Goal: Task Accomplishment & Management: Manage account settings

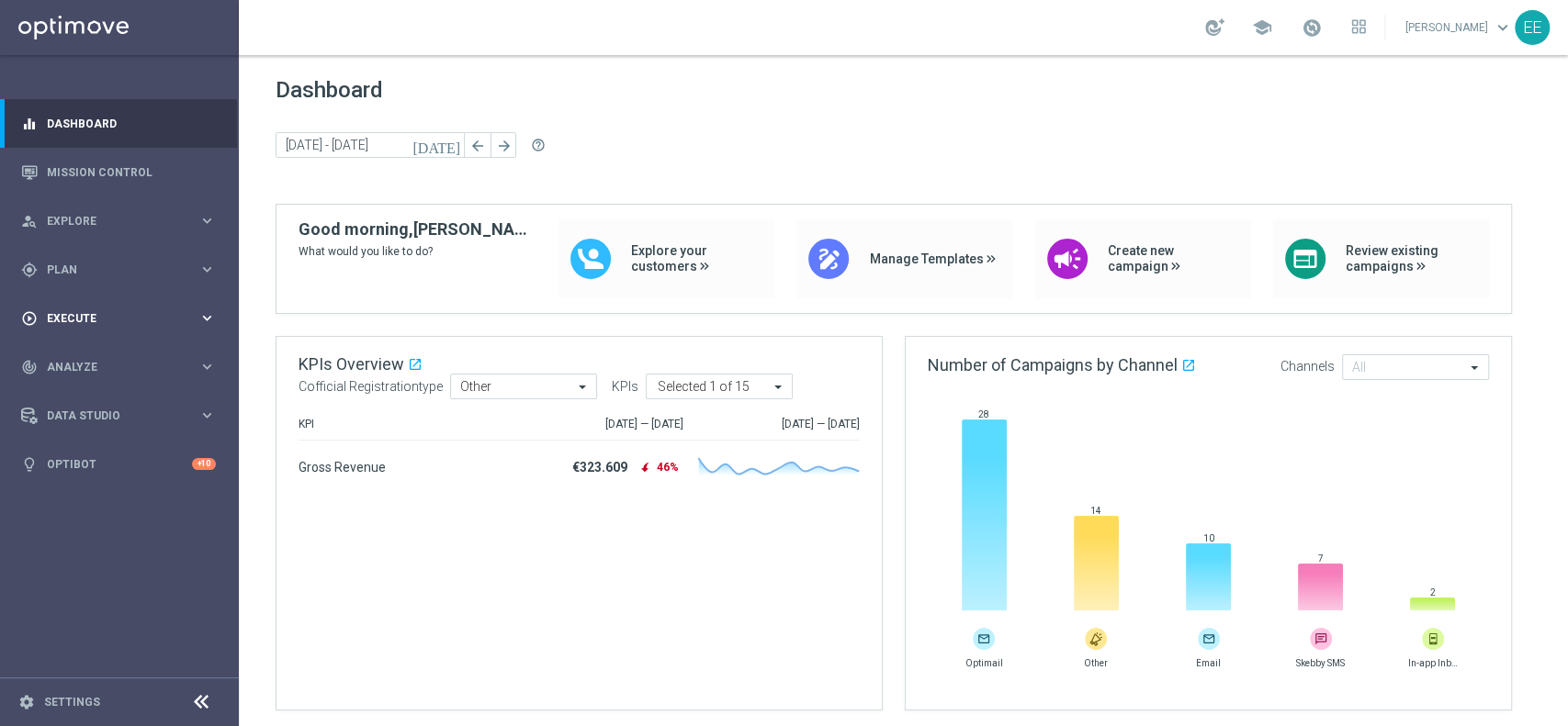
click at [116, 322] on span "Execute" at bounding box center [122, 318] width 152 height 11
click at [118, 354] on link "Campaign Builder" at bounding box center [119, 356] width 143 height 15
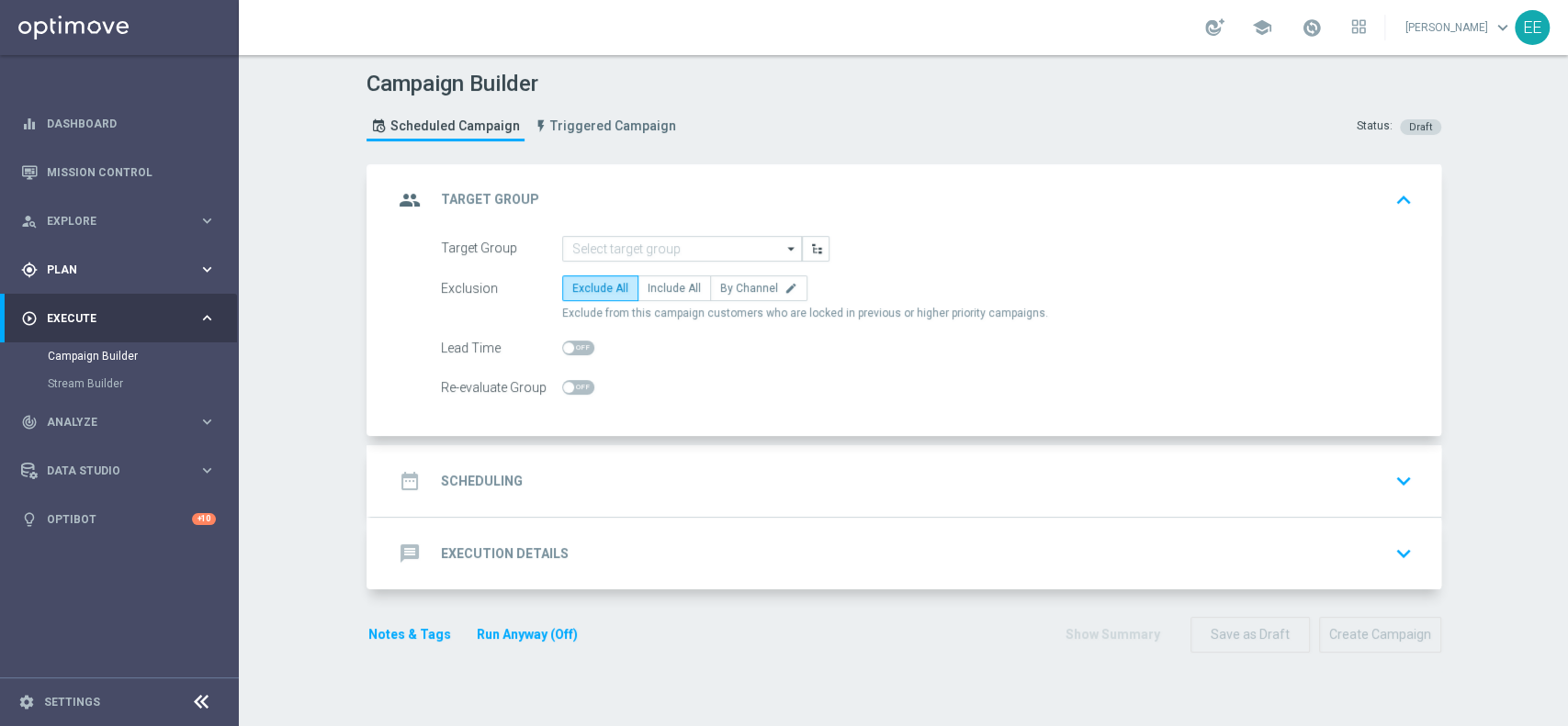
click at [79, 269] on span "Plan" at bounding box center [122, 270] width 152 height 11
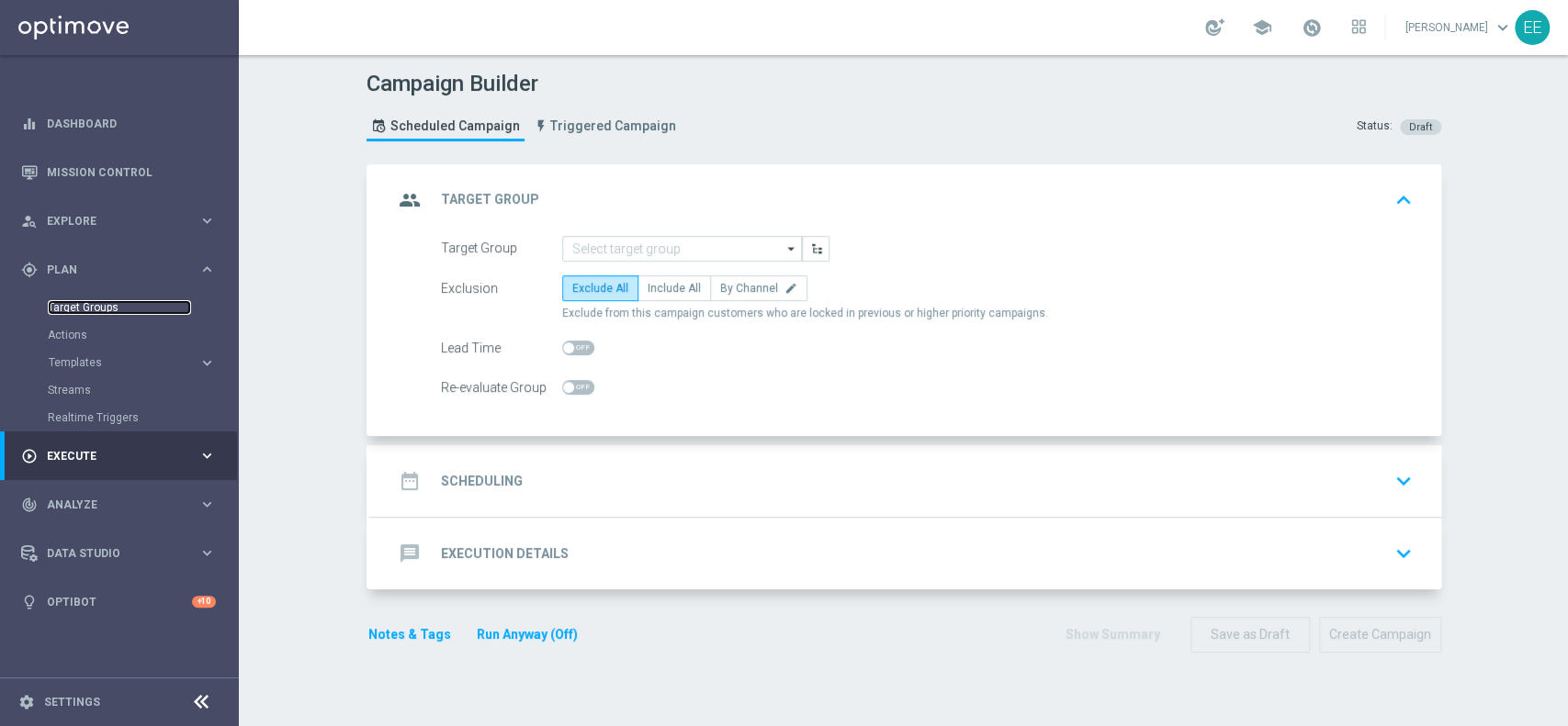
click at [85, 302] on link "Target Groups" at bounding box center [119, 307] width 143 height 15
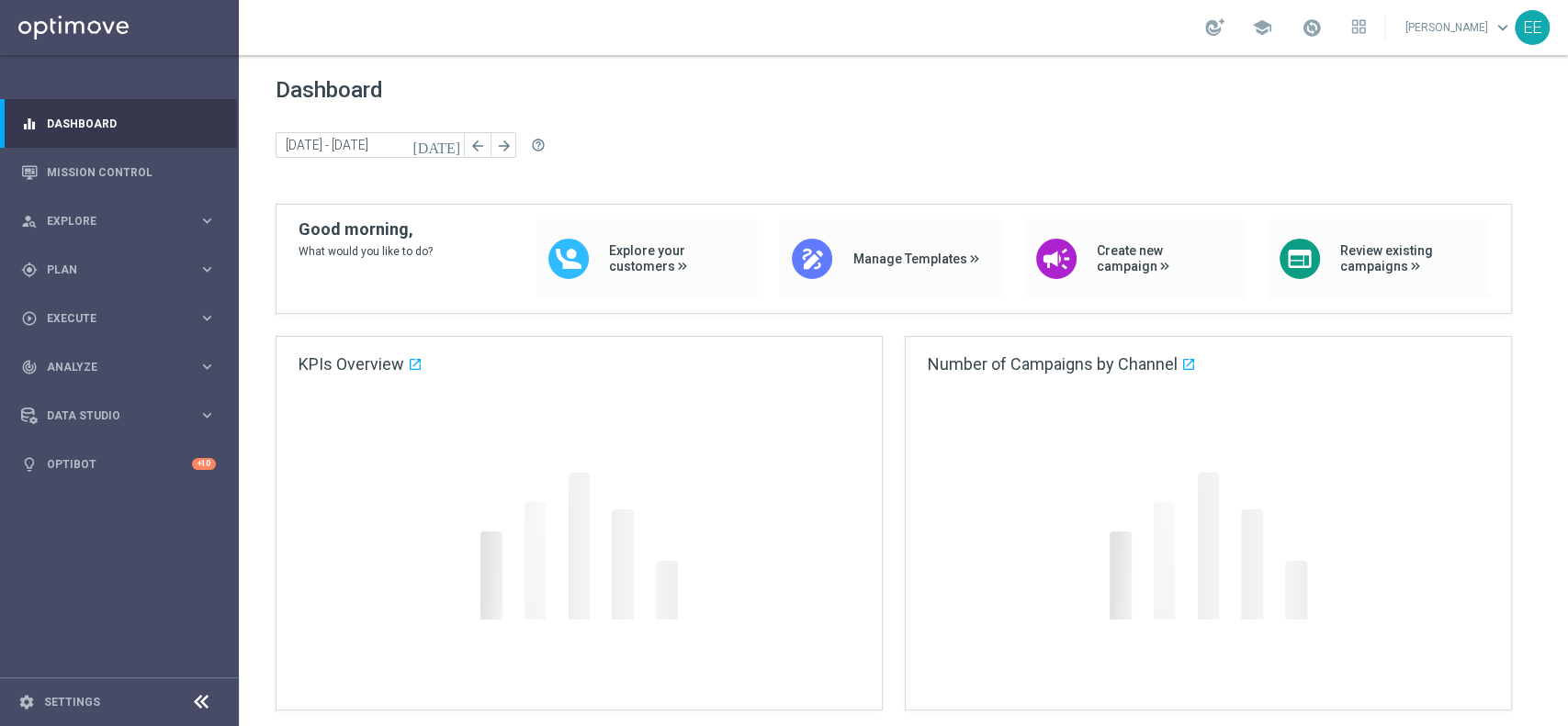
click at [800, 128] on div "Dashboard today 11 Aug 2025 - 11 Aug 2025 arrow_back arrow_forward help_outline" at bounding box center [904, 141] width 1256 height 127
click at [103, 329] on div "play_circle_outline Execute keyboard_arrow_right" at bounding box center [118, 317] width 237 height 49
click at [65, 292] on div "gps_fixed Plan keyboard_arrow_right" at bounding box center [118, 269] width 237 height 49
click at [89, 308] on link "Target Groups" at bounding box center [119, 307] width 143 height 15
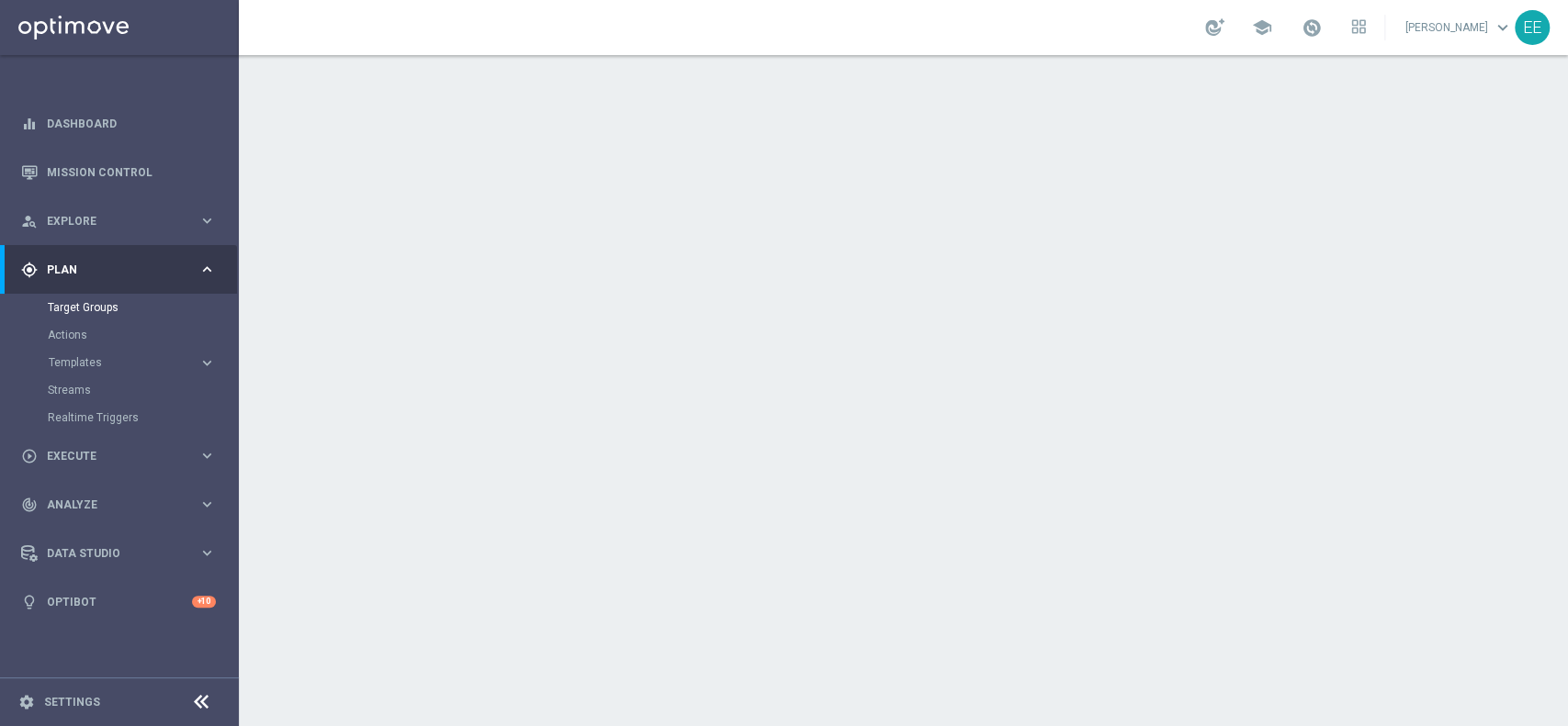
click at [1006, 513] on div at bounding box center [904, 391] width 1329 height 671
click at [1014, 544] on div at bounding box center [904, 391] width 1329 height 671
click at [964, 393] on div at bounding box center [904, 391] width 1329 height 671
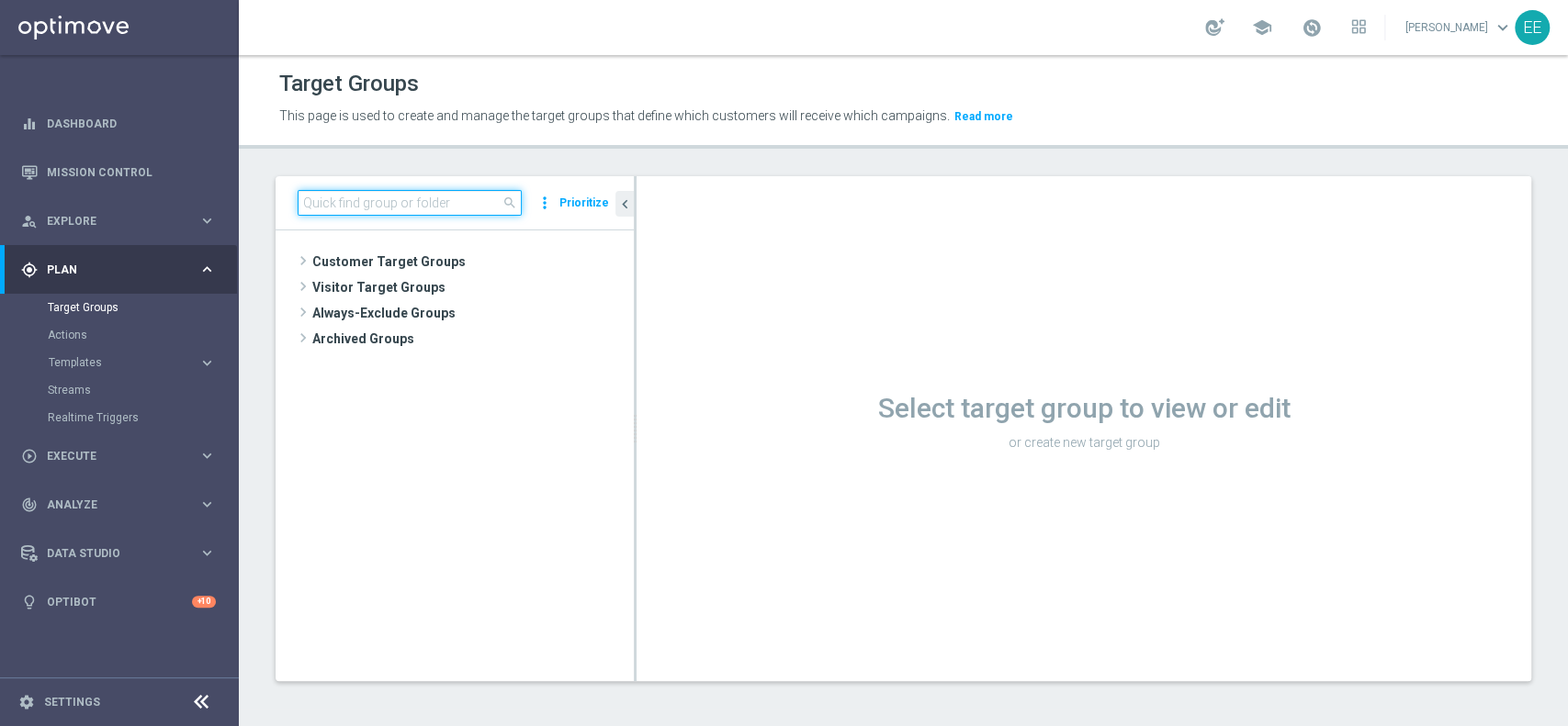
click at [361, 205] on input at bounding box center [410, 203] width 224 height 26
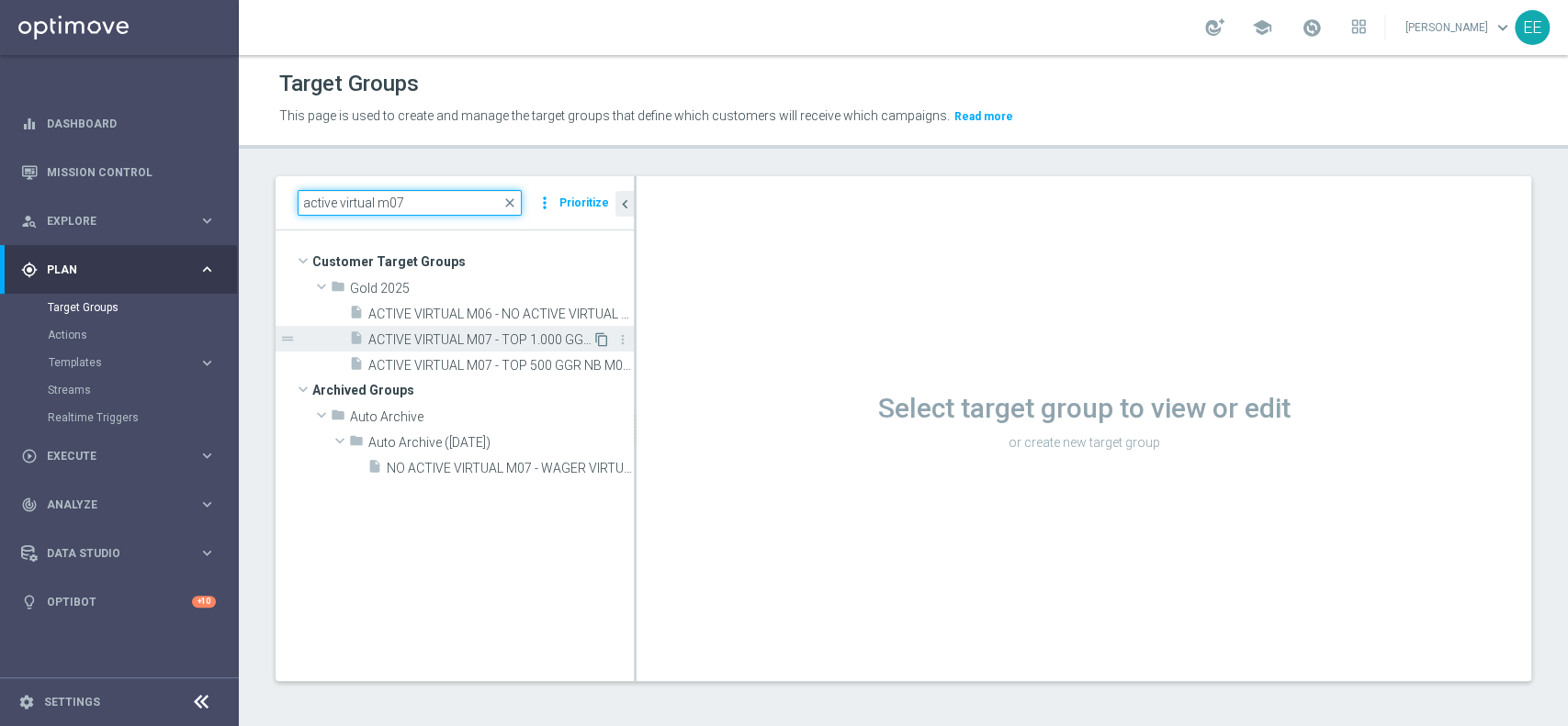
type input "active virtual m07"
click at [602, 340] on icon "content_copy" at bounding box center [601, 339] width 15 height 15
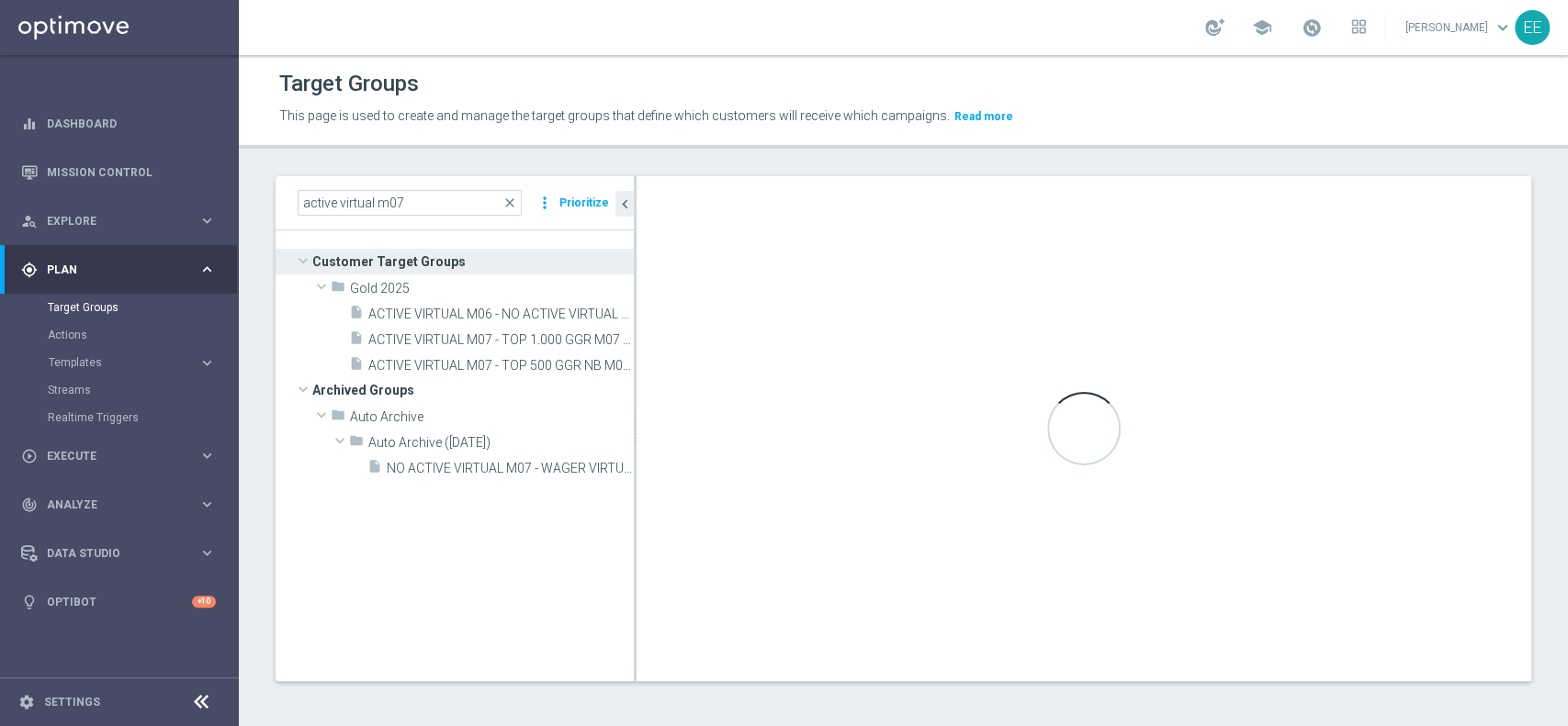
click at [432, 544] on tree-viewport "Customer Target Groups library_add create_new_folder folder" at bounding box center [454, 455] width 358 height 450
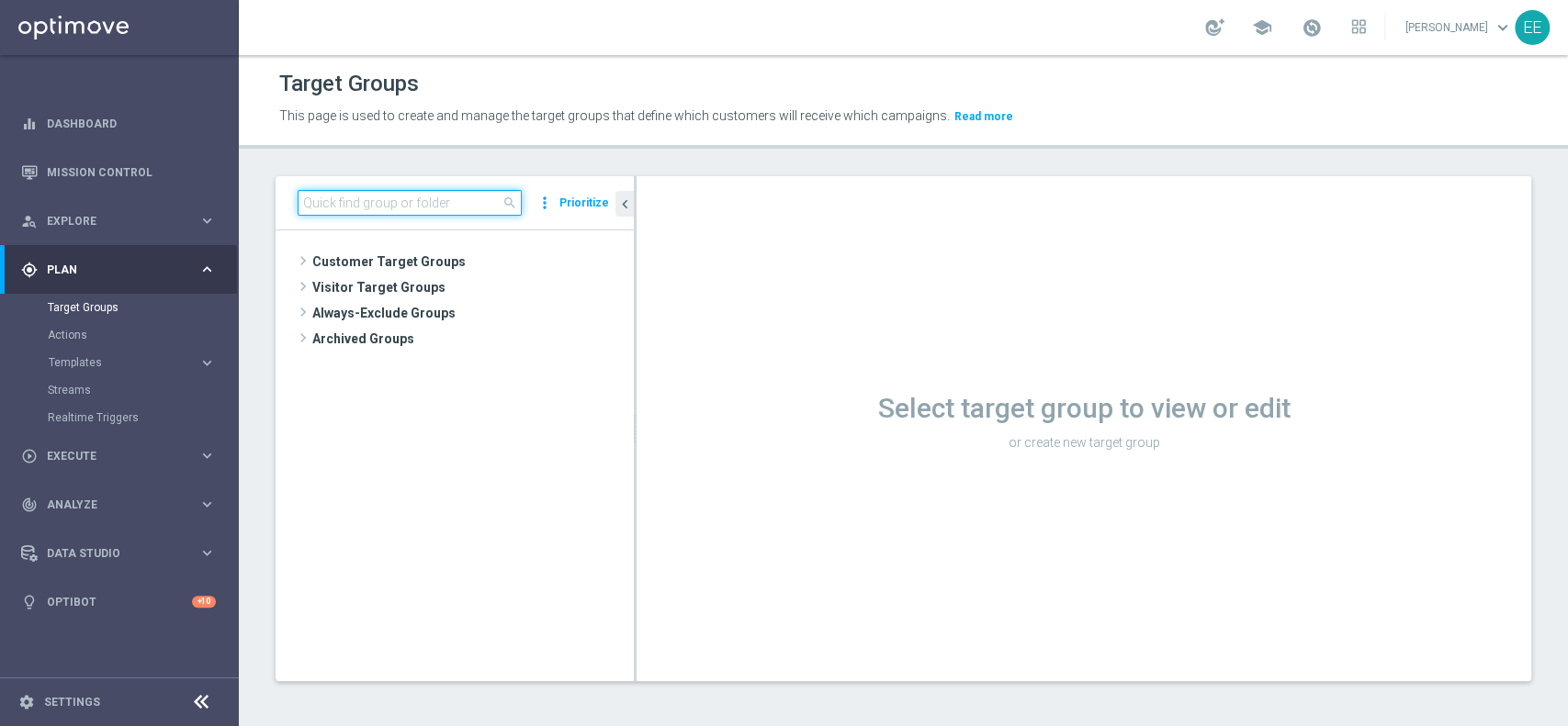
click at [428, 209] on input at bounding box center [410, 203] width 224 height 26
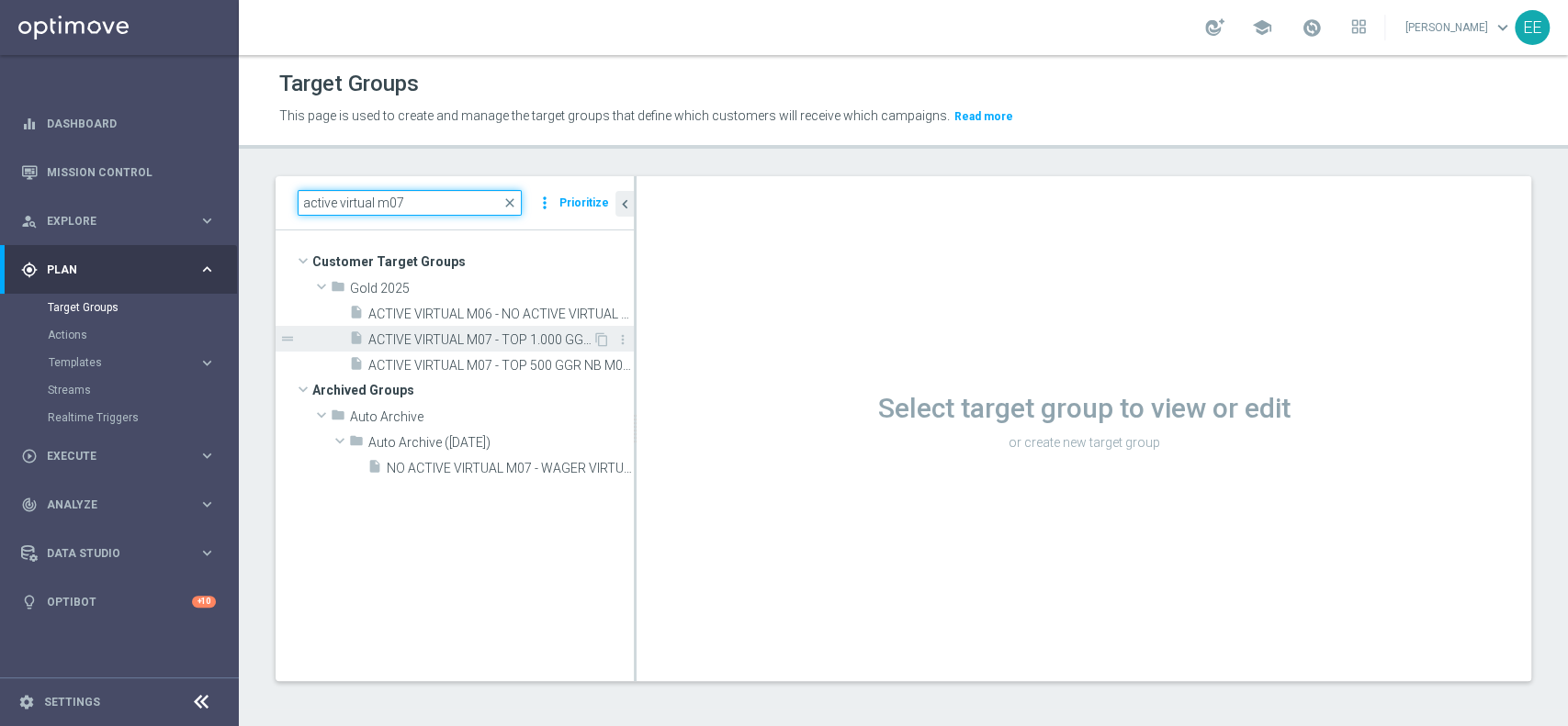
type input "active virtual m07"
click at [465, 335] on span "ACTIVE VIRTUAL M07 - TOP 1.000 GGR M07 04.08" at bounding box center [480, 340] width 224 height 16
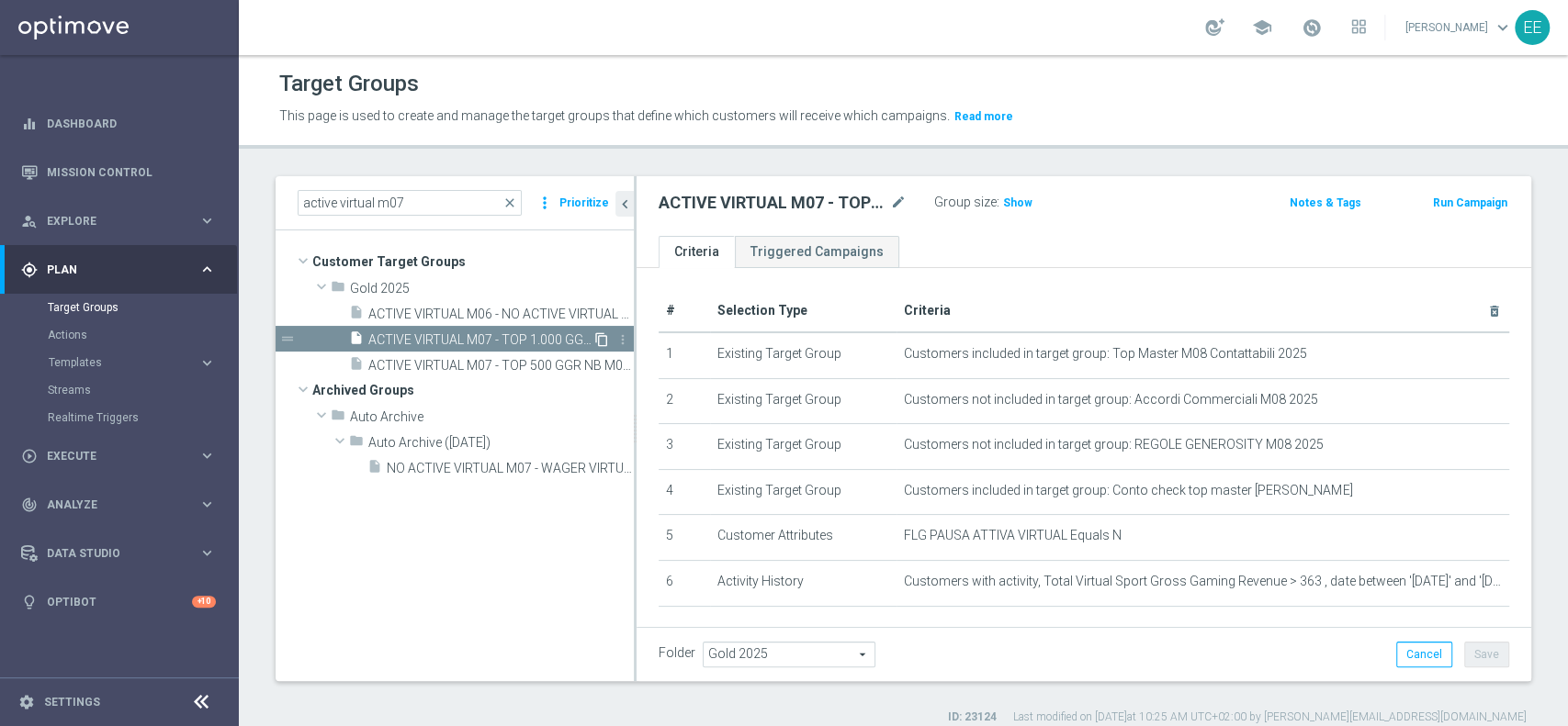
click at [601, 337] on icon "content_copy" at bounding box center [601, 339] width 15 height 15
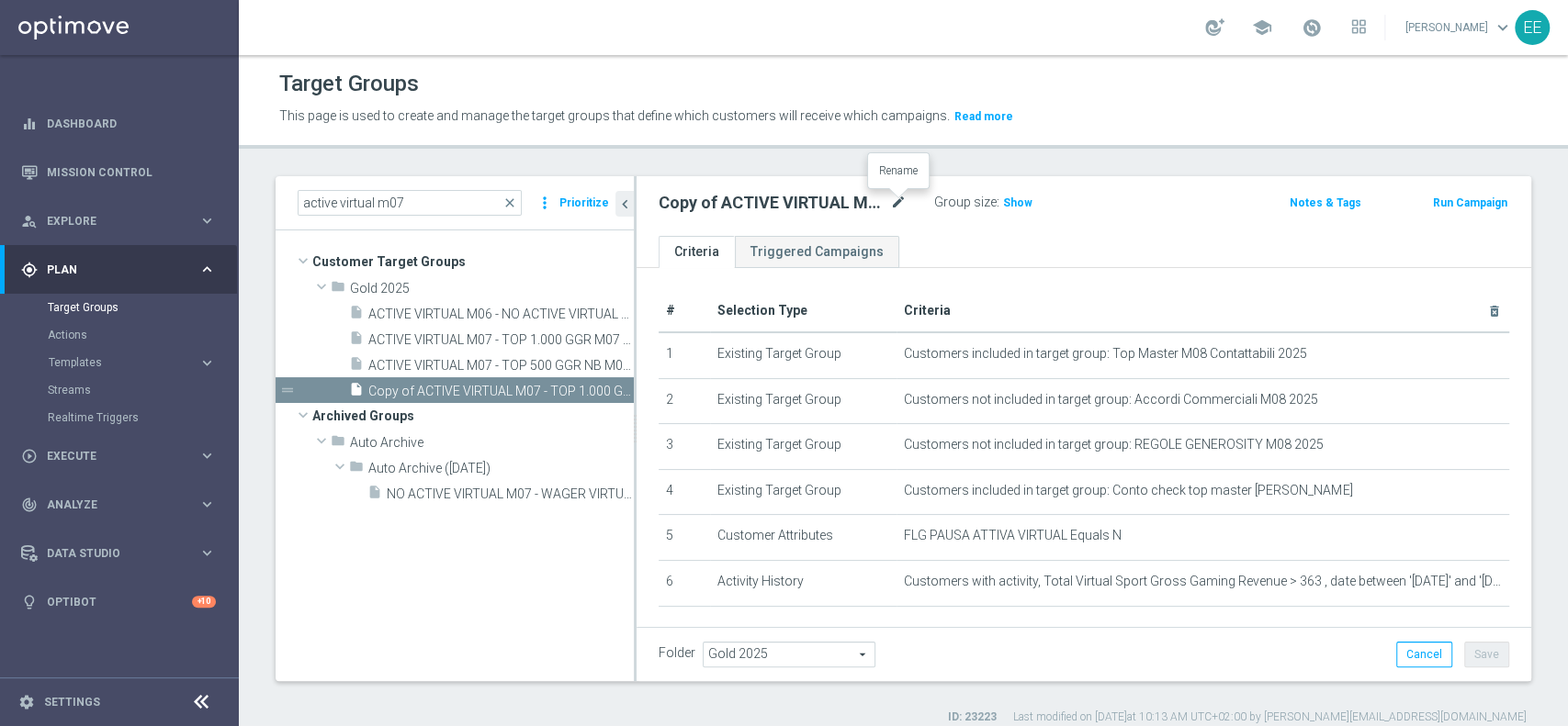
click at [900, 202] on icon "mode_edit" at bounding box center [898, 203] width 17 height 22
type input "ACTIVE VIRTUAL M08 - TOP 1.000 GGR M08 11.08"
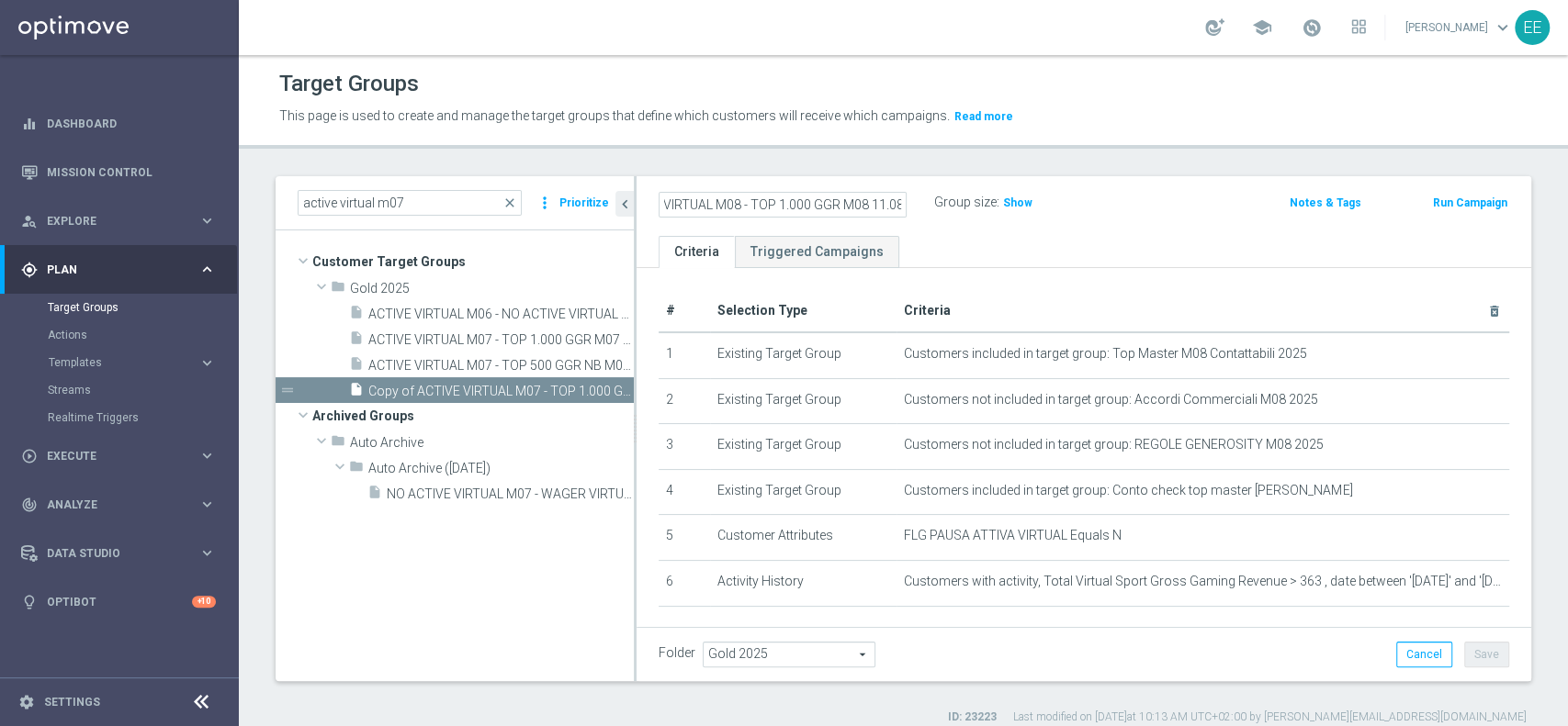
scroll to position [0, 0]
click at [480, 588] on tree-viewport "Customer Target Groups library_add create_new_folder folder" at bounding box center [454, 455] width 358 height 450
click at [1476, 658] on button "Save" at bounding box center [1486, 655] width 45 height 26
click at [426, 202] on input "active virtual m07" at bounding box center [410, 203] width 224 height 26
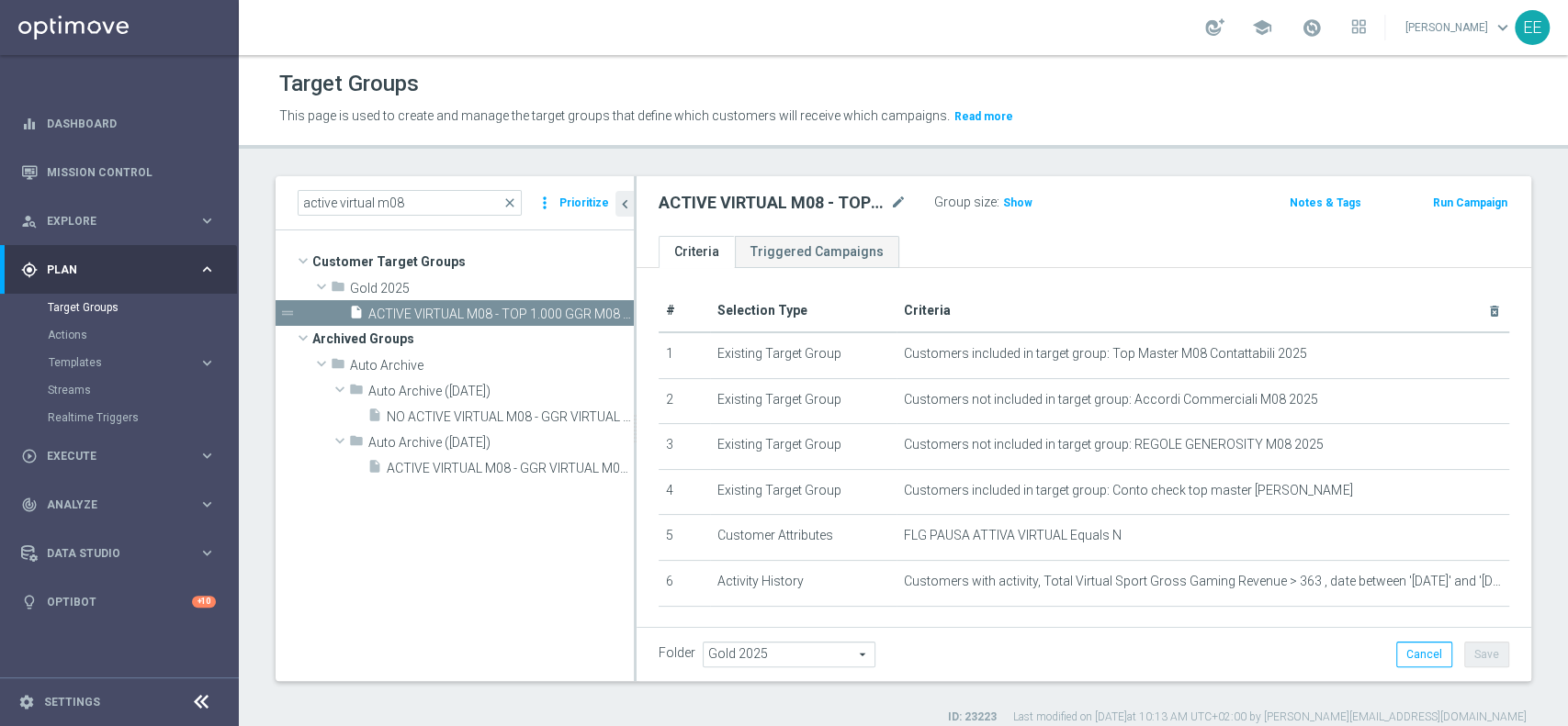
click at [496, 584] on tree-viewport "Customer Target Groups library_add create_new_folder folder" at bounding box center [454, 455] width 358 height 450
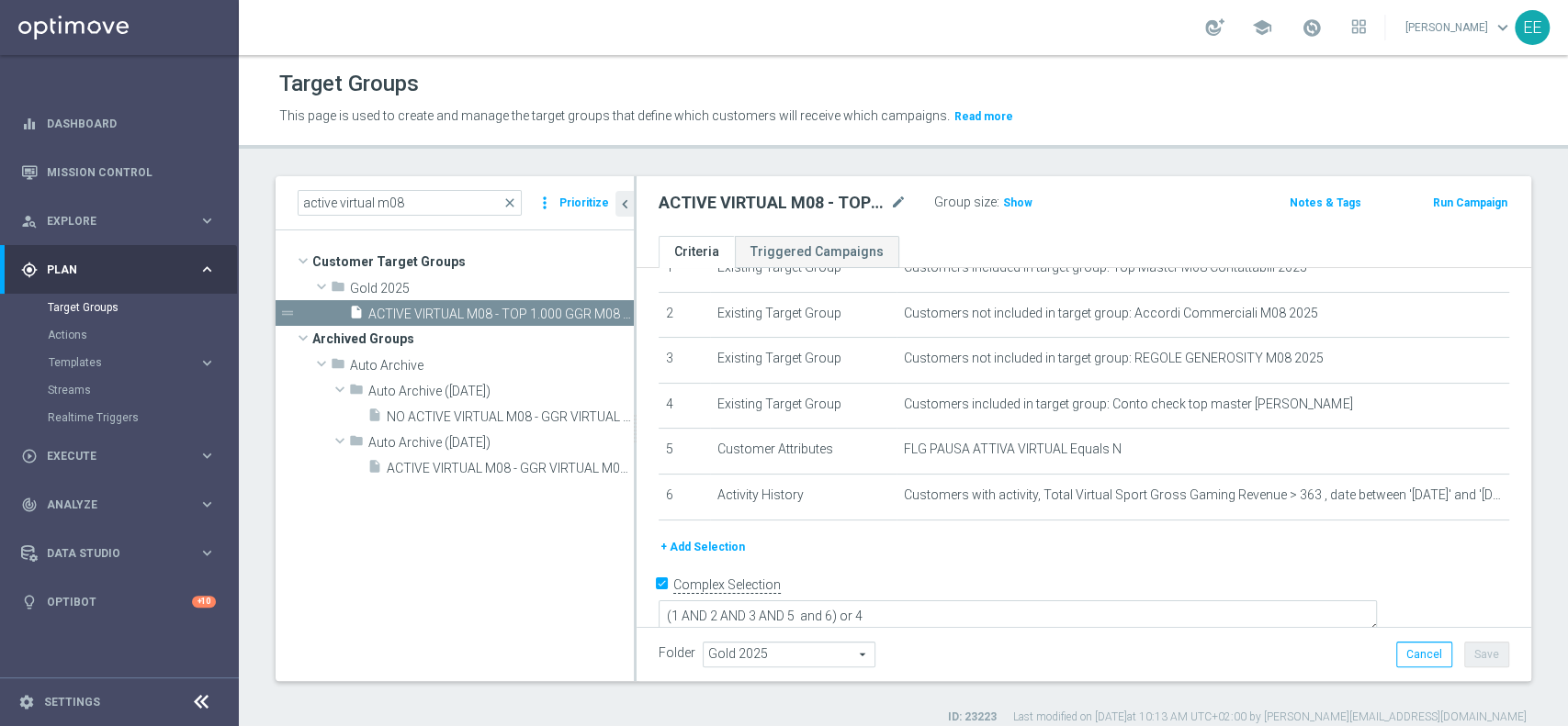
scroll to position [15, 0]
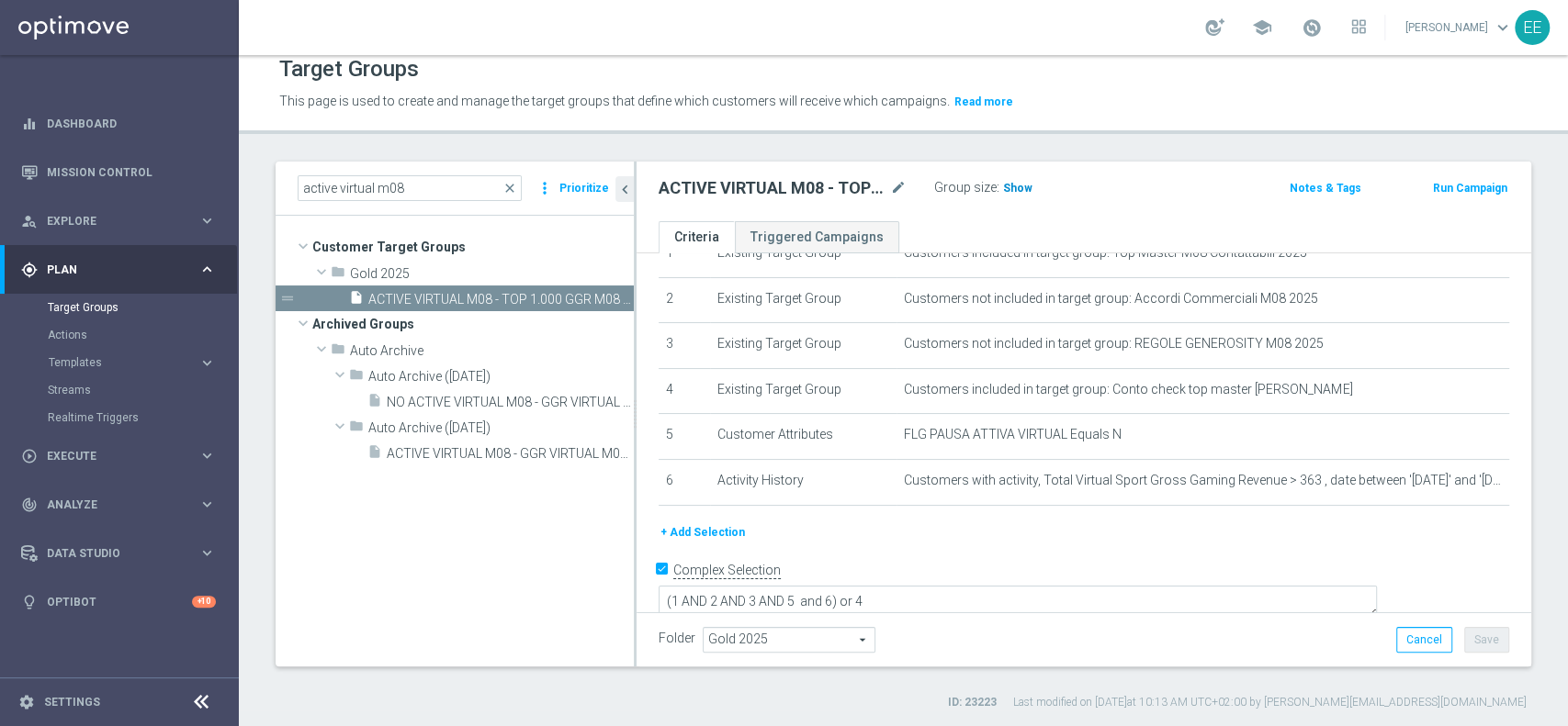
click at [1011, 187] on span "Show" at bounding box center [1018, 187] width 30 height 13
click at [428, 192] on input "active virtual m08" at bounding box center [410, 188] width 224 height 26
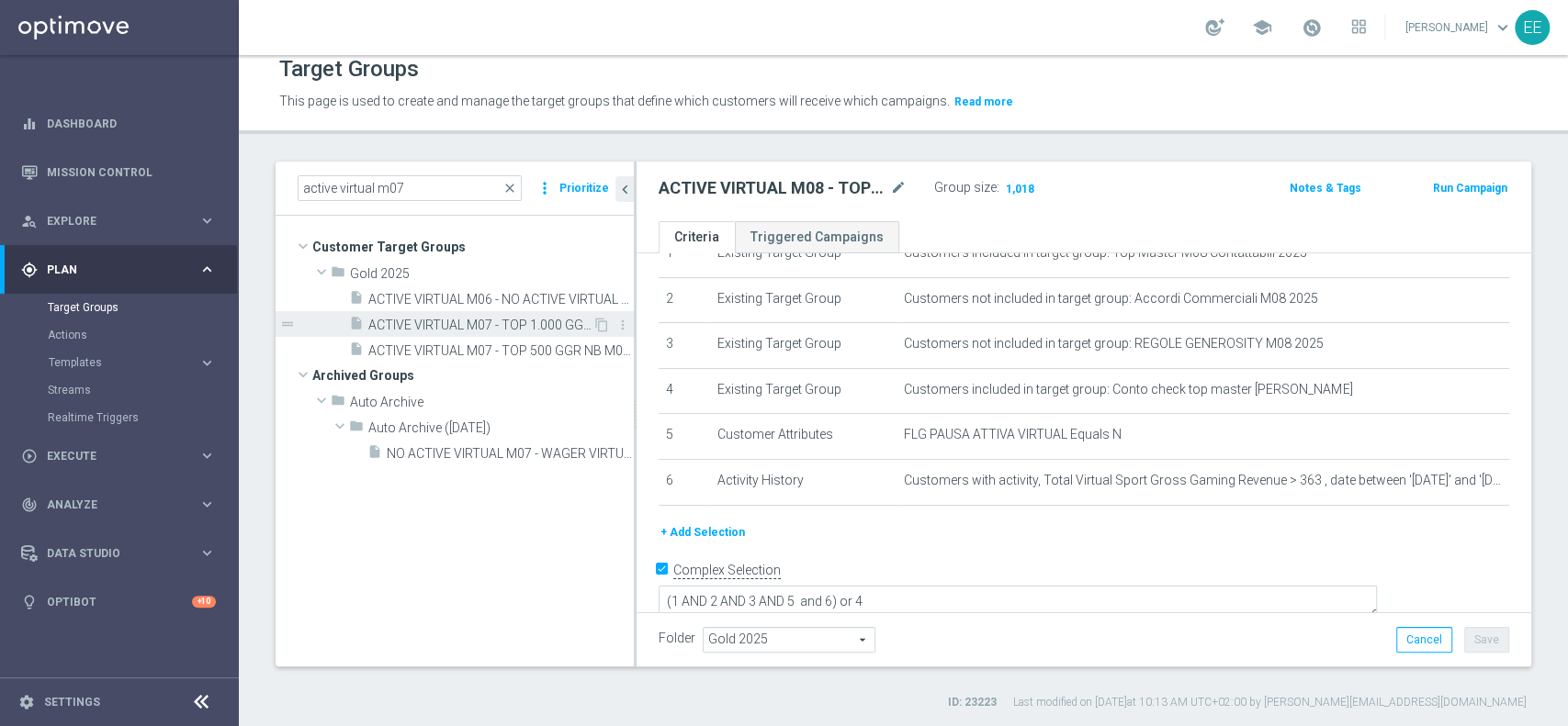
click at [490, 329] on span "ACTIVE VIRTUAL M07 - TOP 1.000 GGR M07 04.08" at bounding box center [480, 325] width 224 height 16
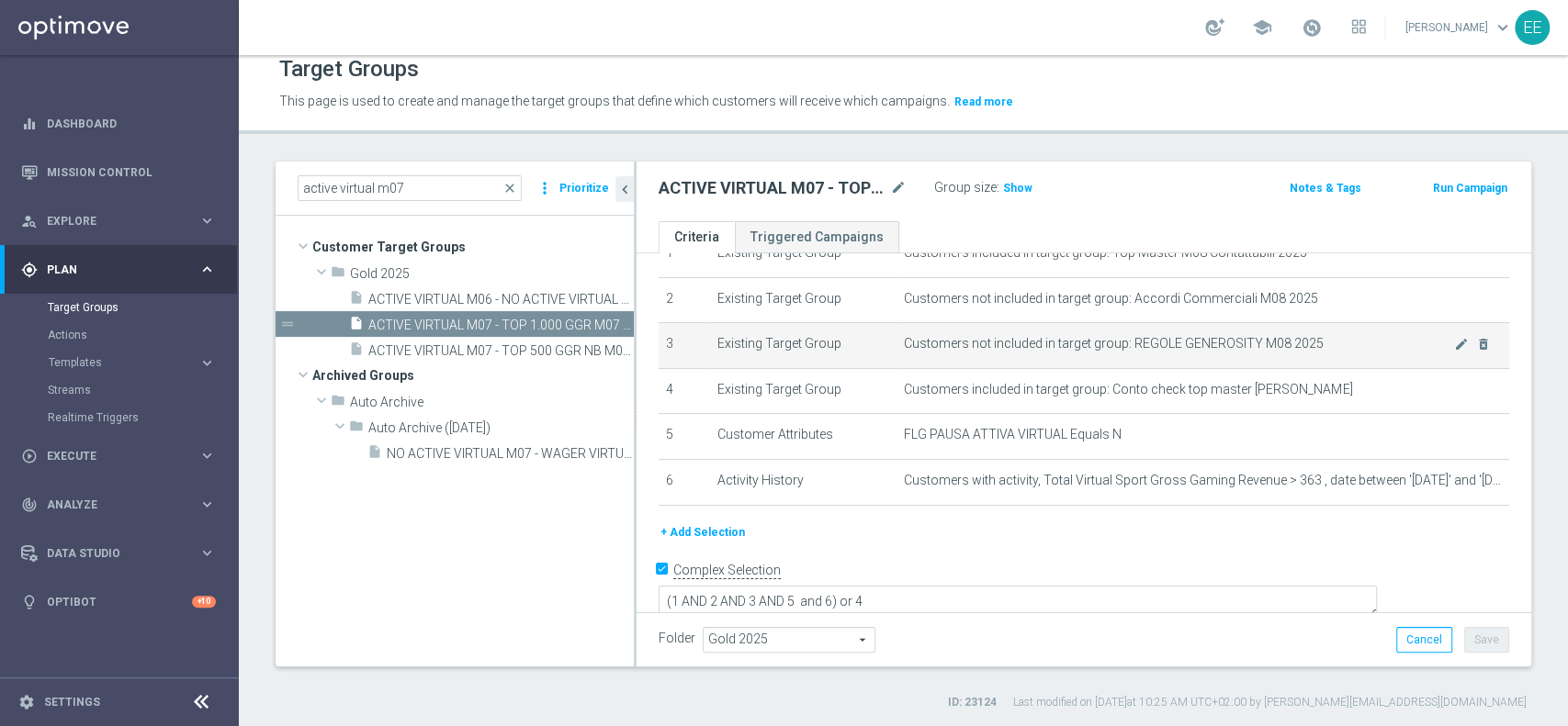
scroll to position [15, 0]
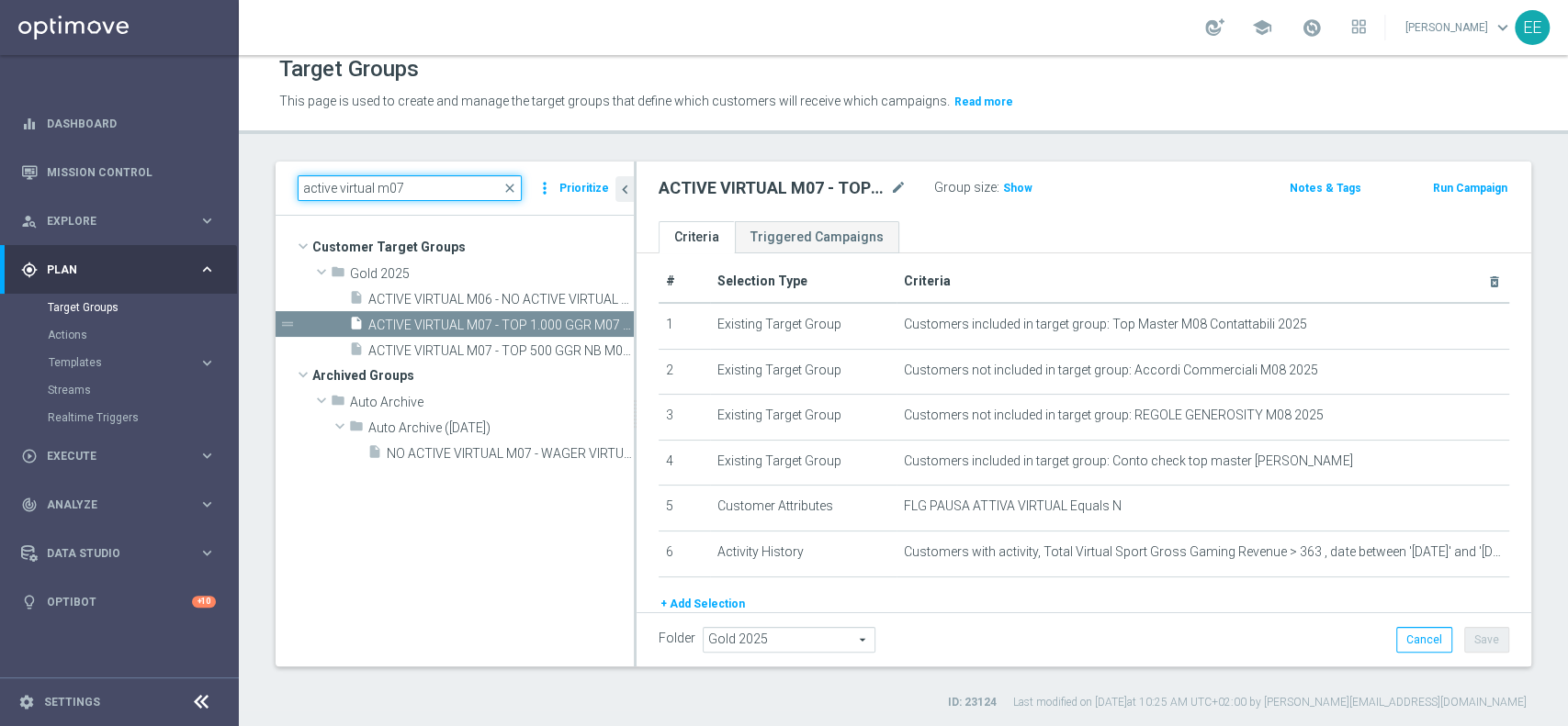
click at [451, 185] on input "active virtual m07" at bounding box center [410, 188] width 224 height 26
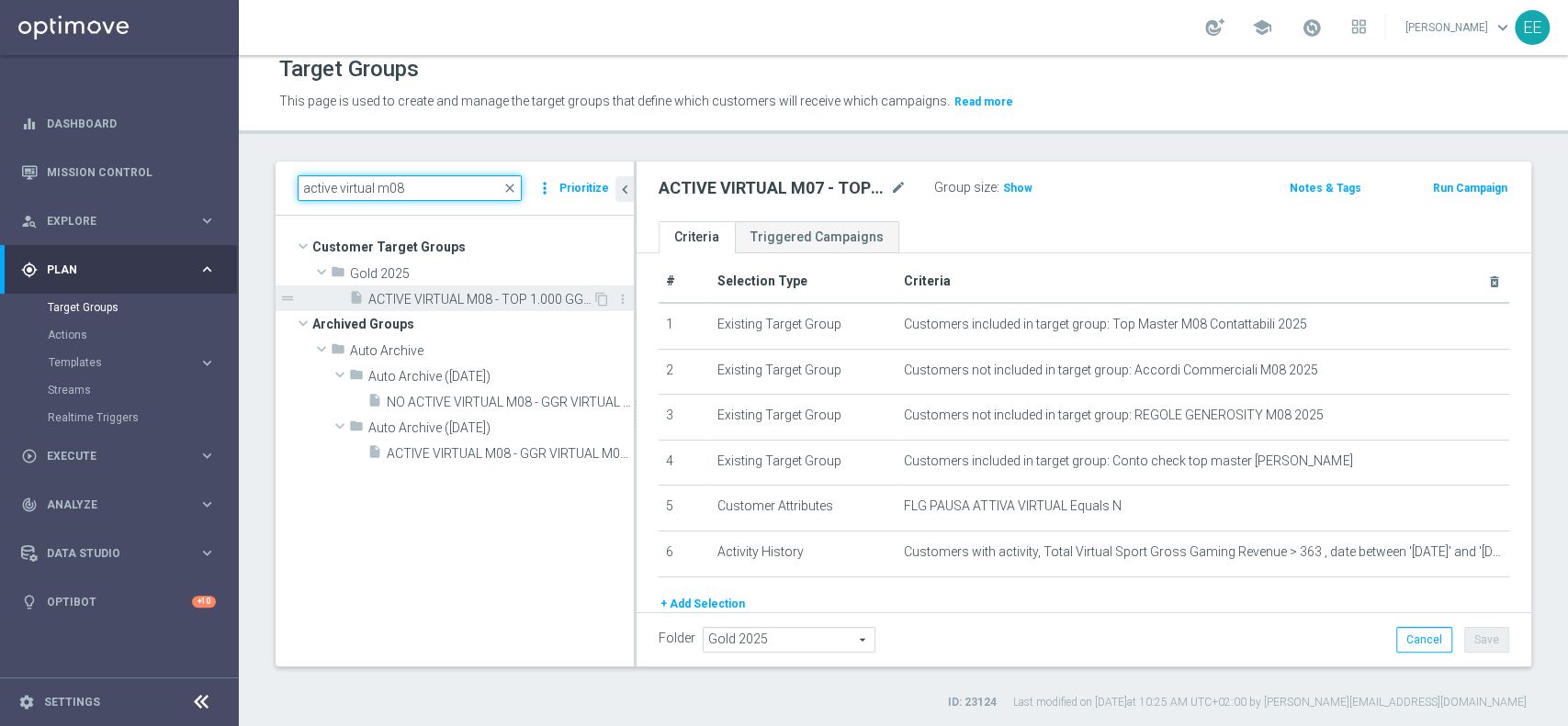
type input "active virtual m08"
click at [483, 293] on span "ACTIVE VIRTUAL M08 - TOP 1.000 GGR M08 11.08" at bounding box center [480, 300] width 224 height 16
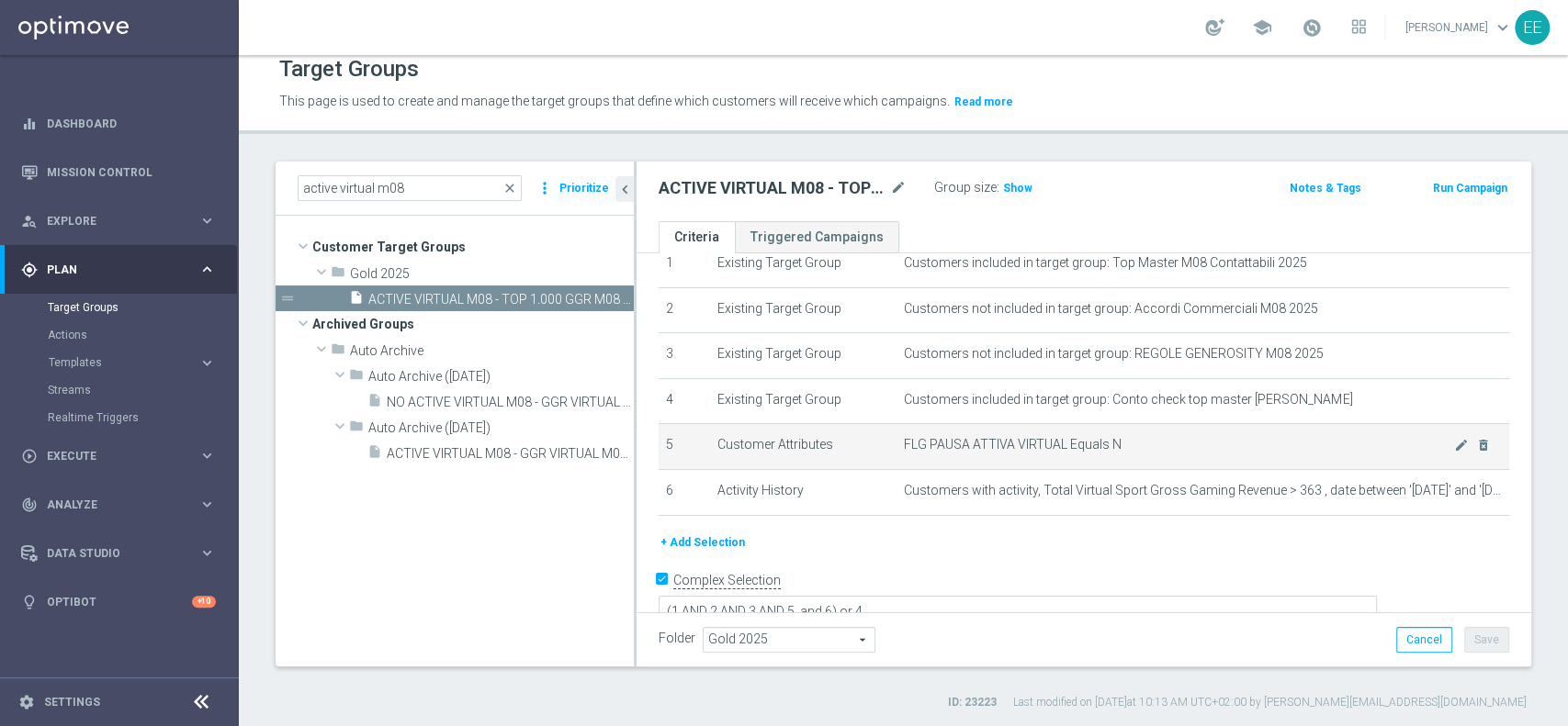
scroll to position [79, 0]
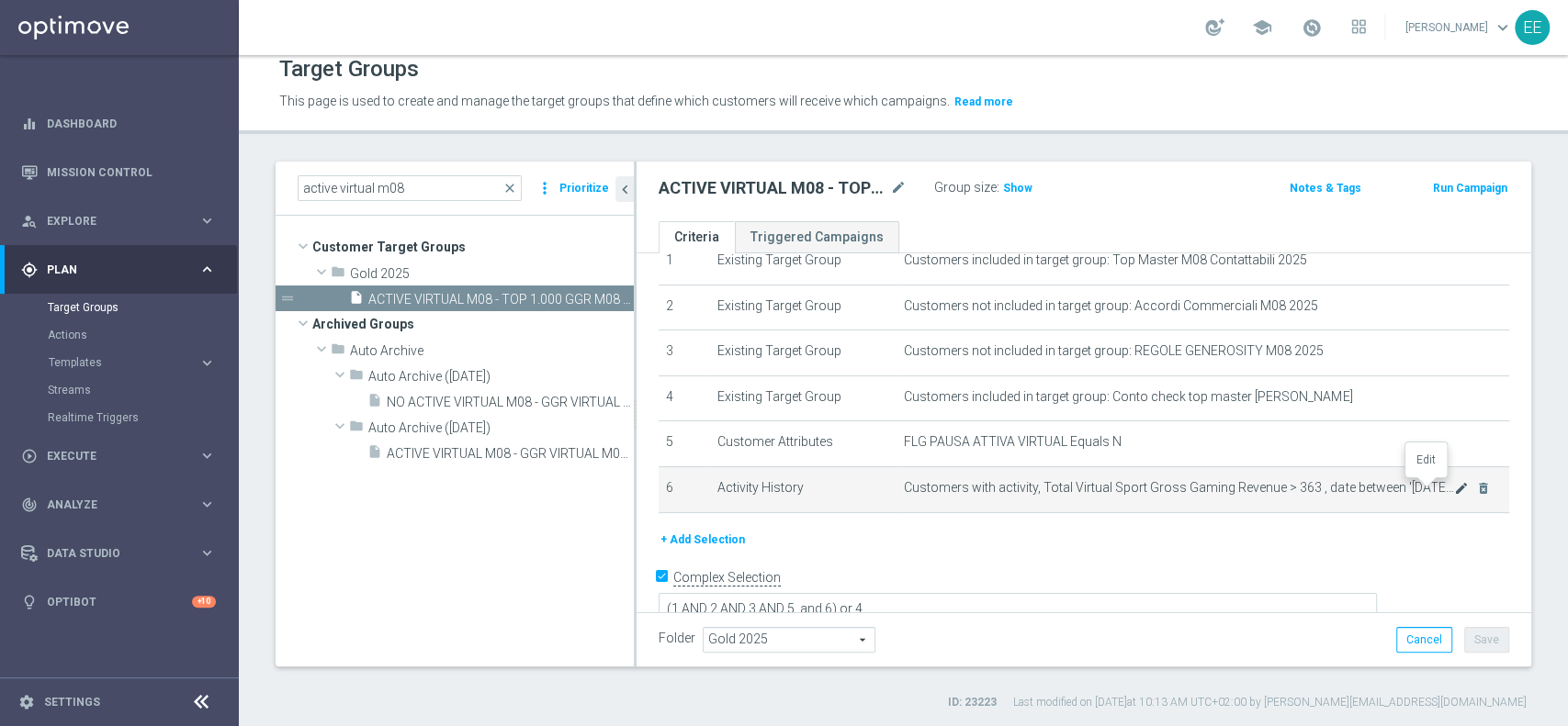
click at [1454, 484] on icon "mode_edit" at bounding box center [1461, 488] width 15 height 15
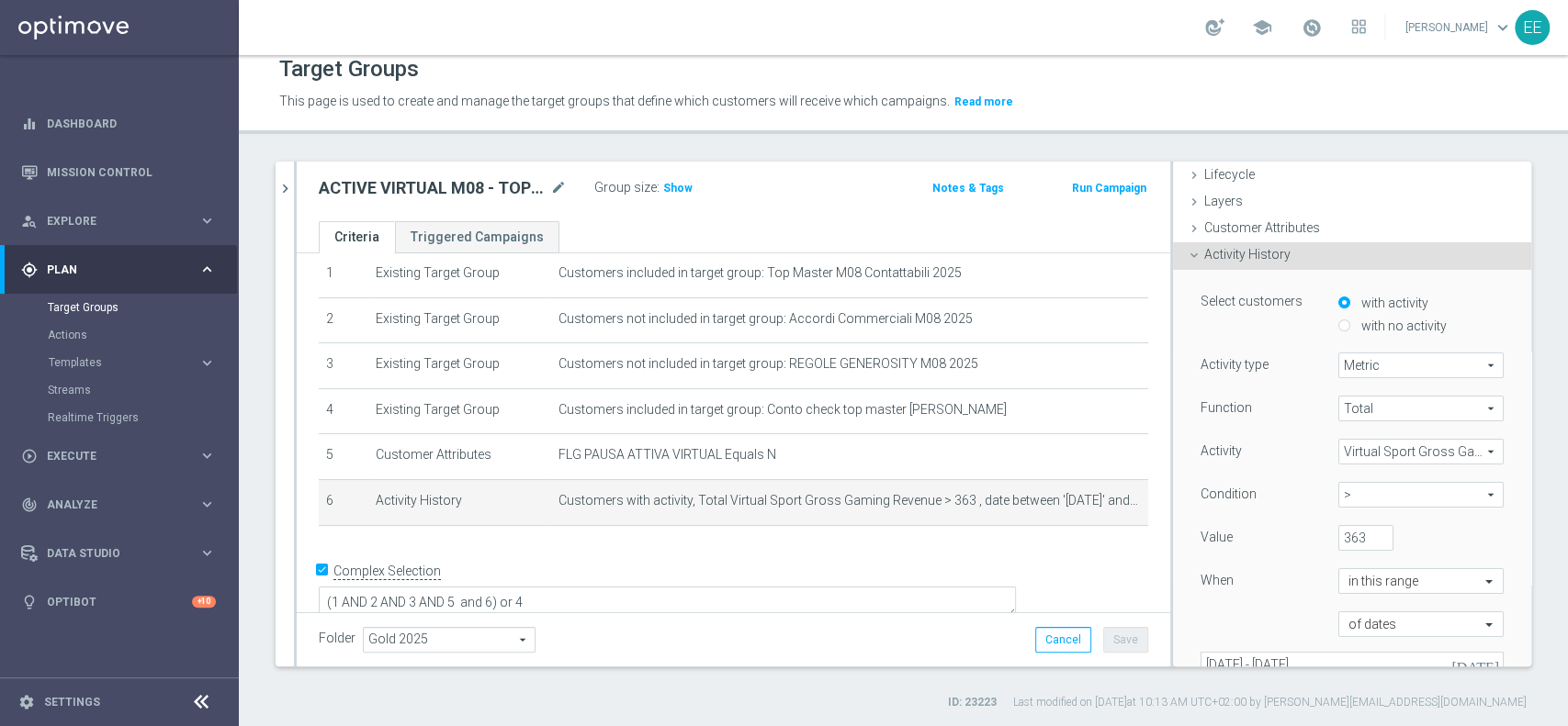
scroll to position [60, 0]
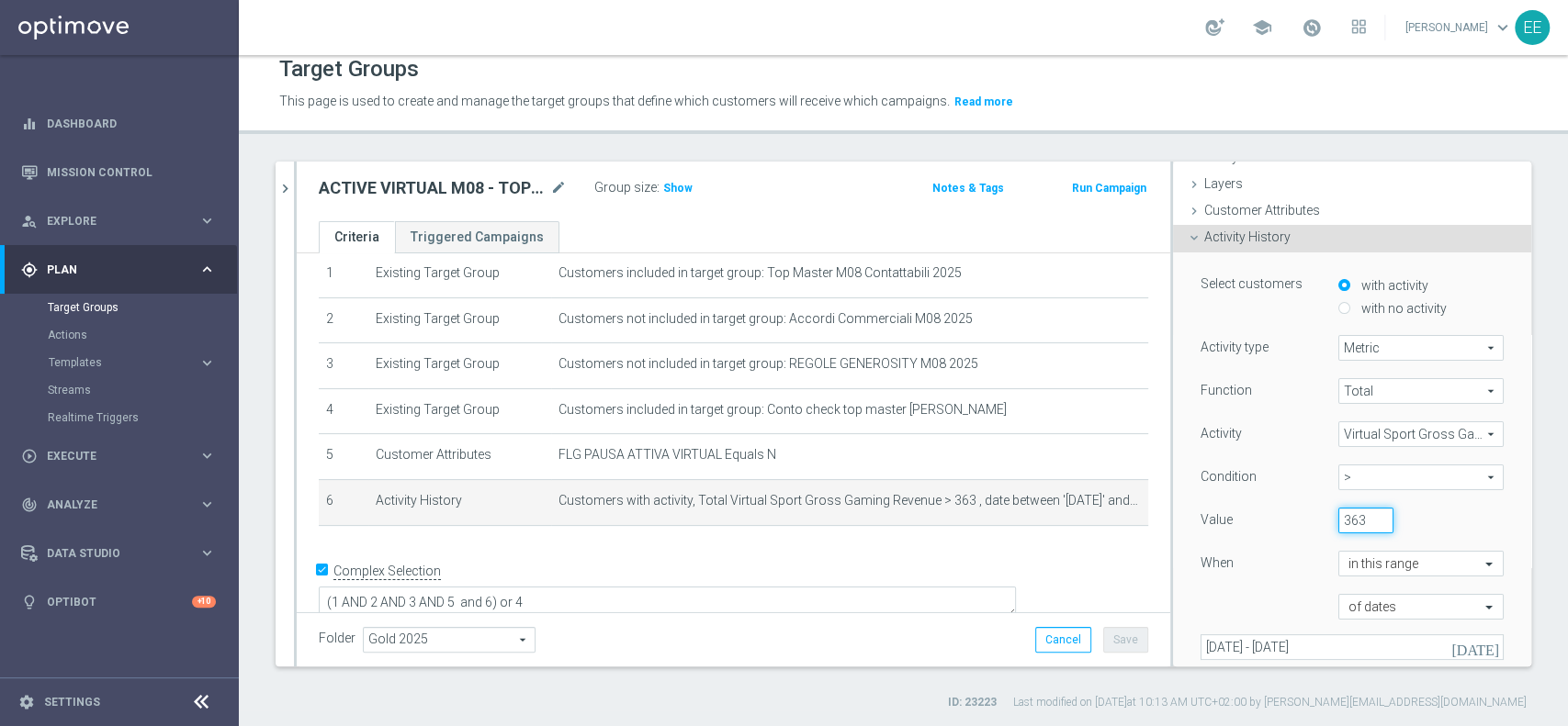
click at [1338, 515] on input "363" at bounding box center [1366, 521] width 56 height 26
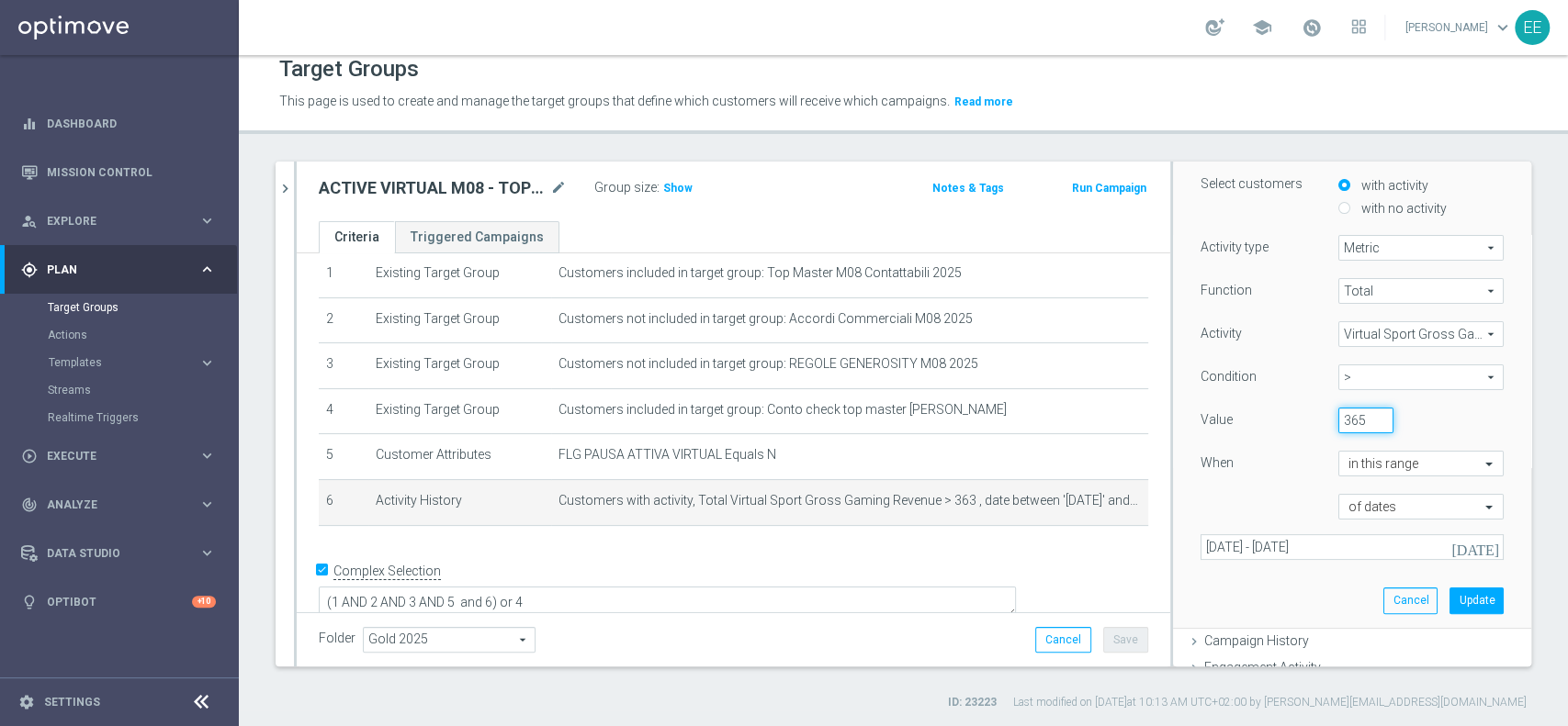
scroll to position [162, 0]
type input "365"
click at [1449, 595] on button "Update" at bounding box center [1476, 600] width 55 height 26
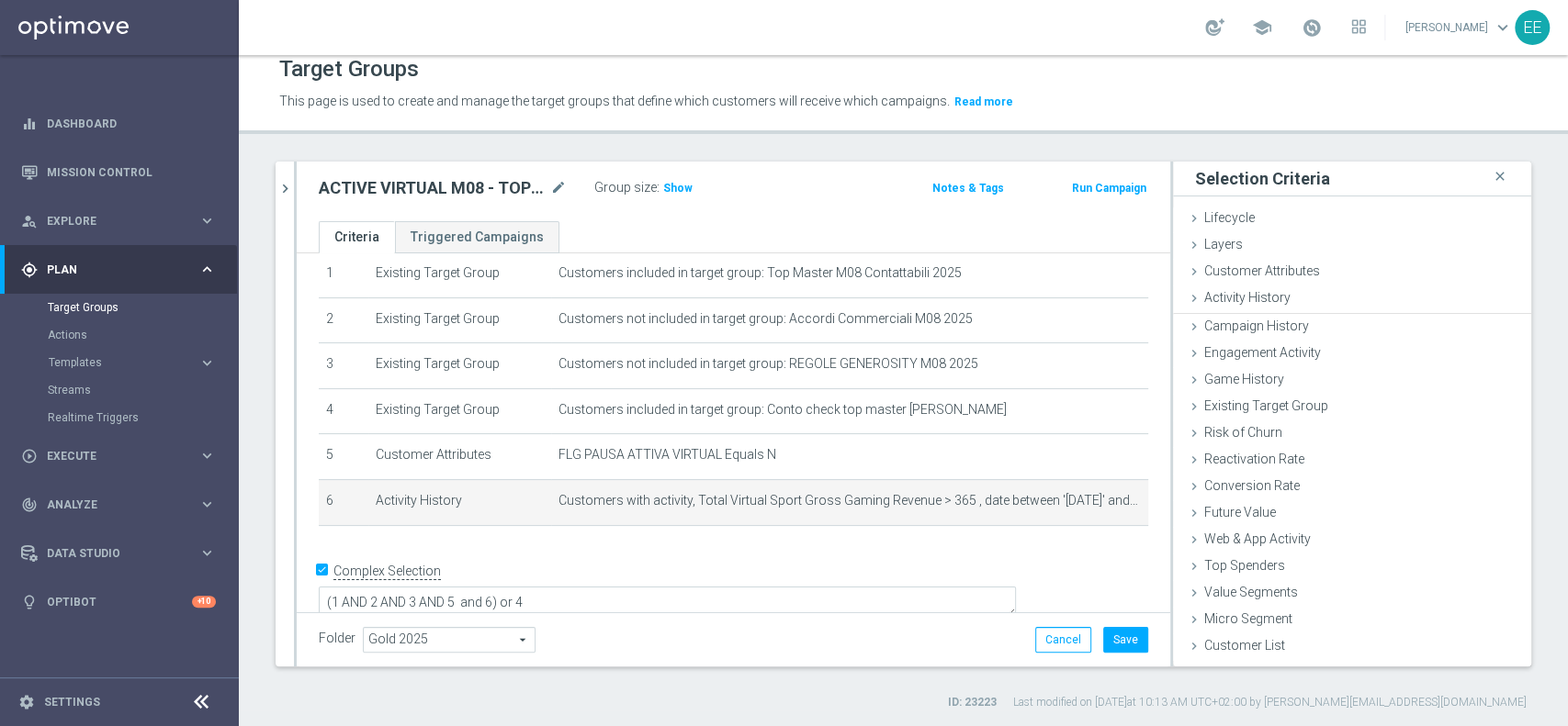
scroll to position [0, 0]
click at [1094, 503] on icon "mode_edit" at bounding box center [1101, 501] width 15 height 15
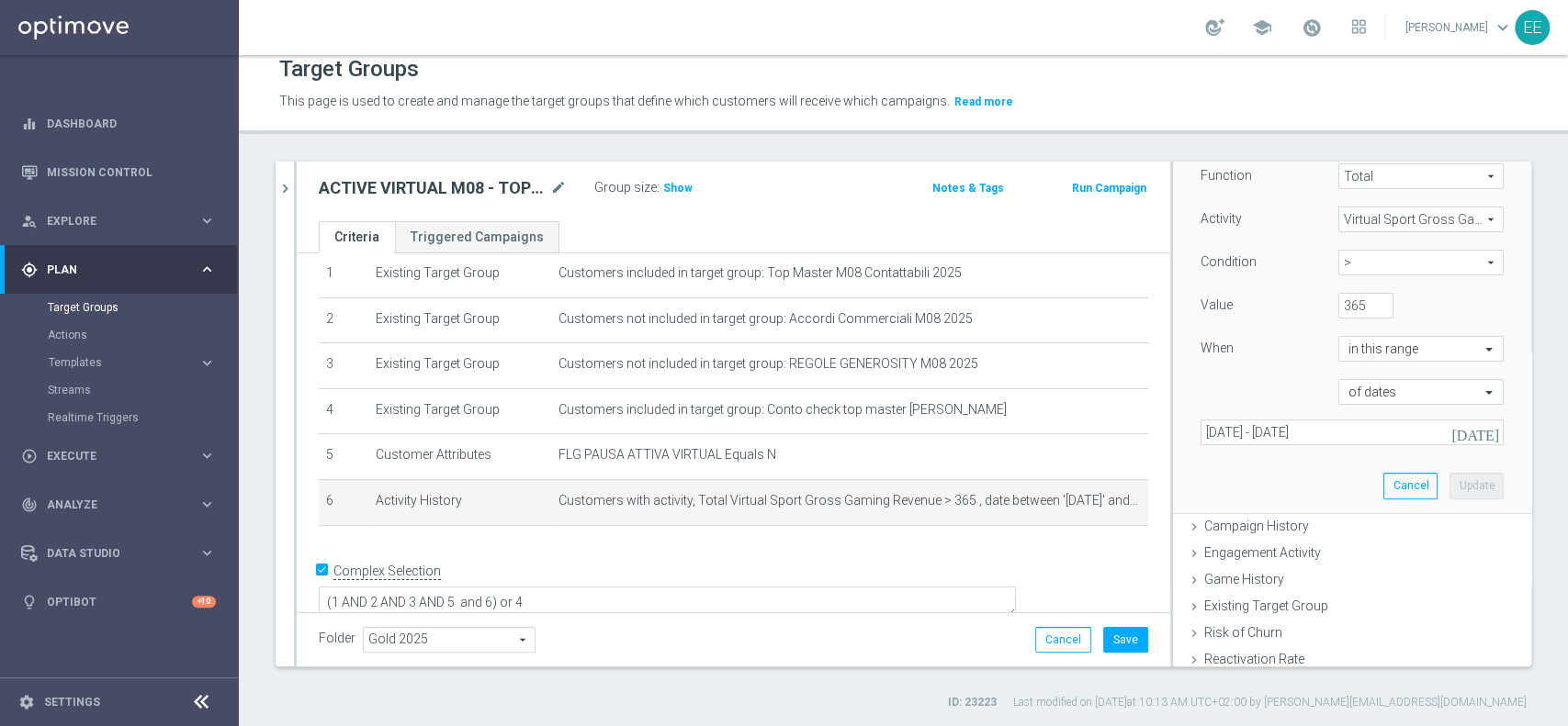
scroll to position [279, 0]
click at [1451, 423] on icon "today" at bounding box center [1476, 429] width 50 height 17
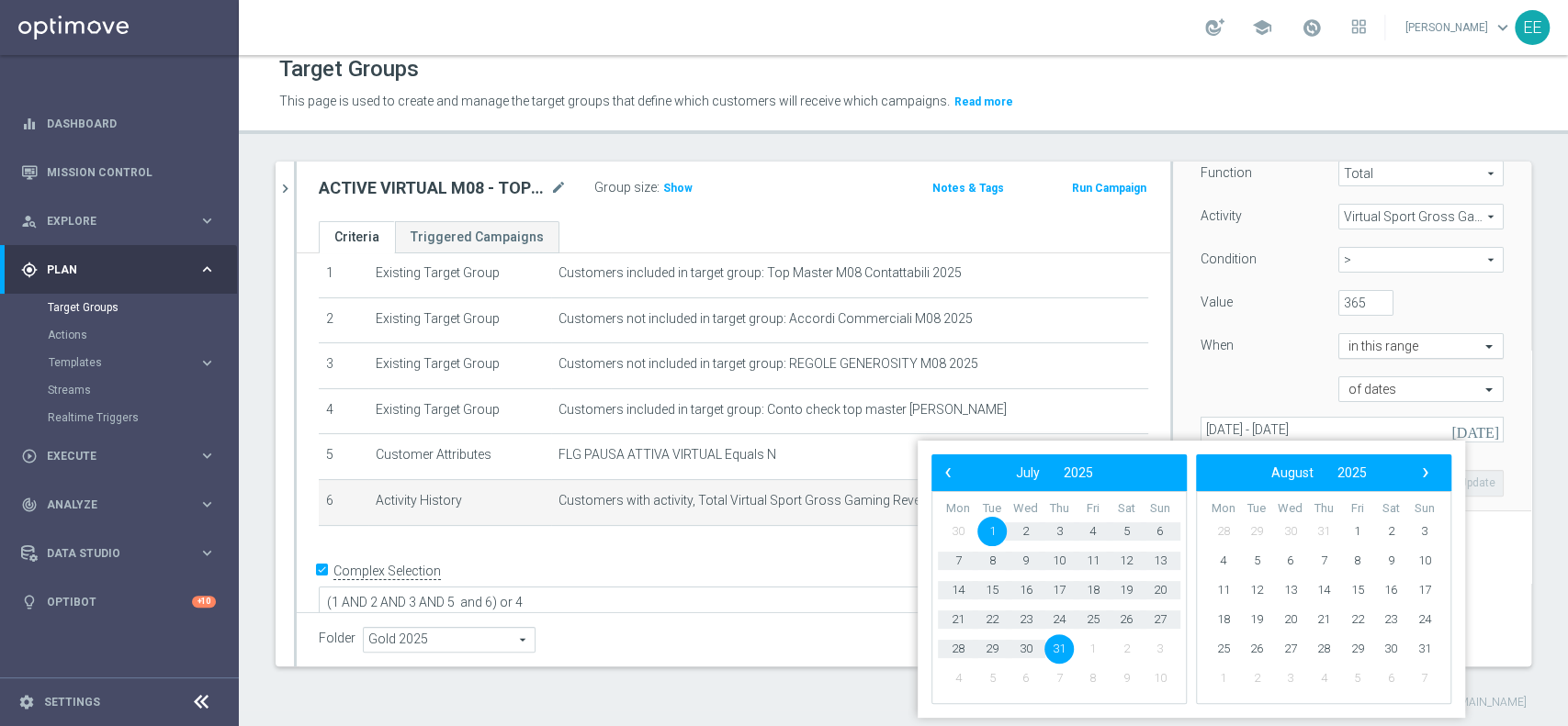
click at [1381, 343] on input "text" at bounding box center [1401, 347] width 108 height 17
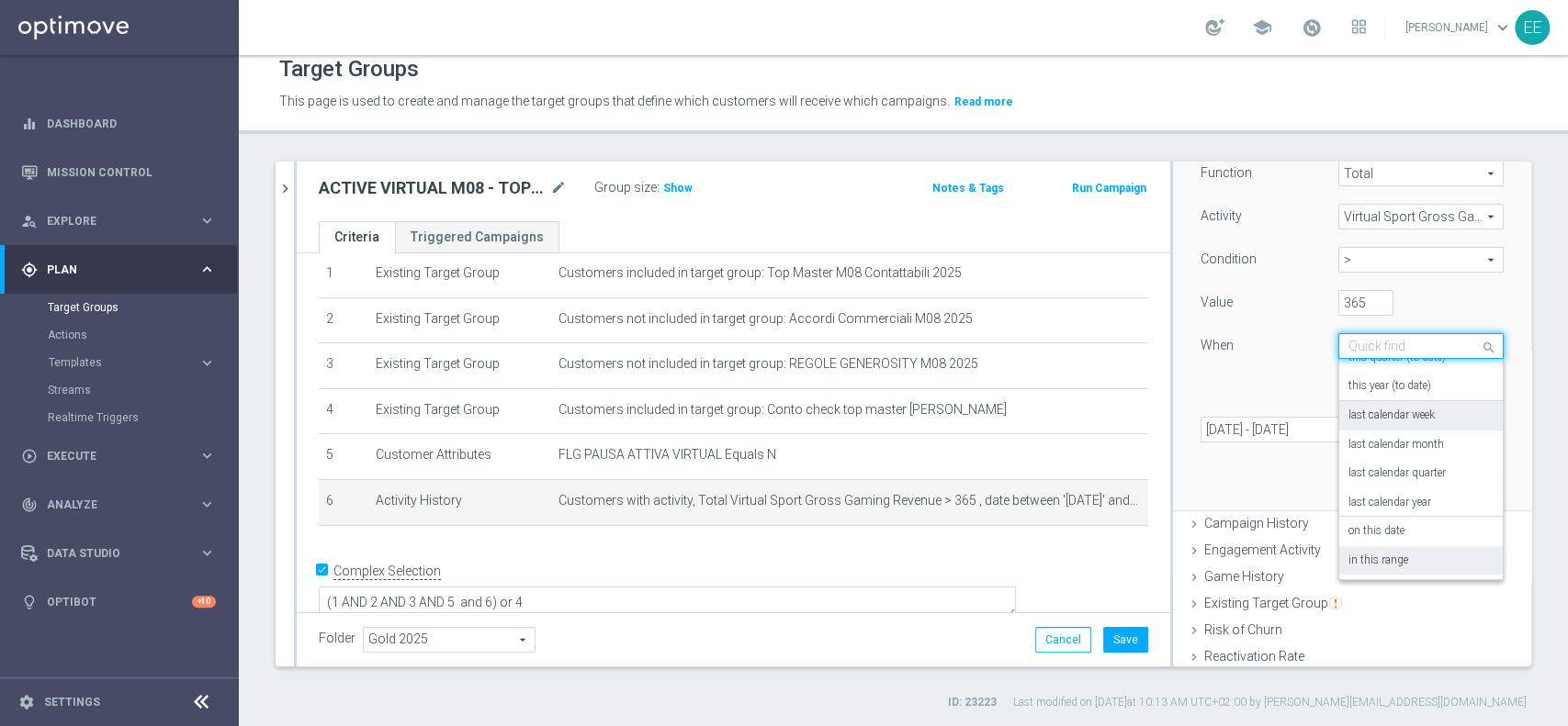
scroll to position [0, 0]
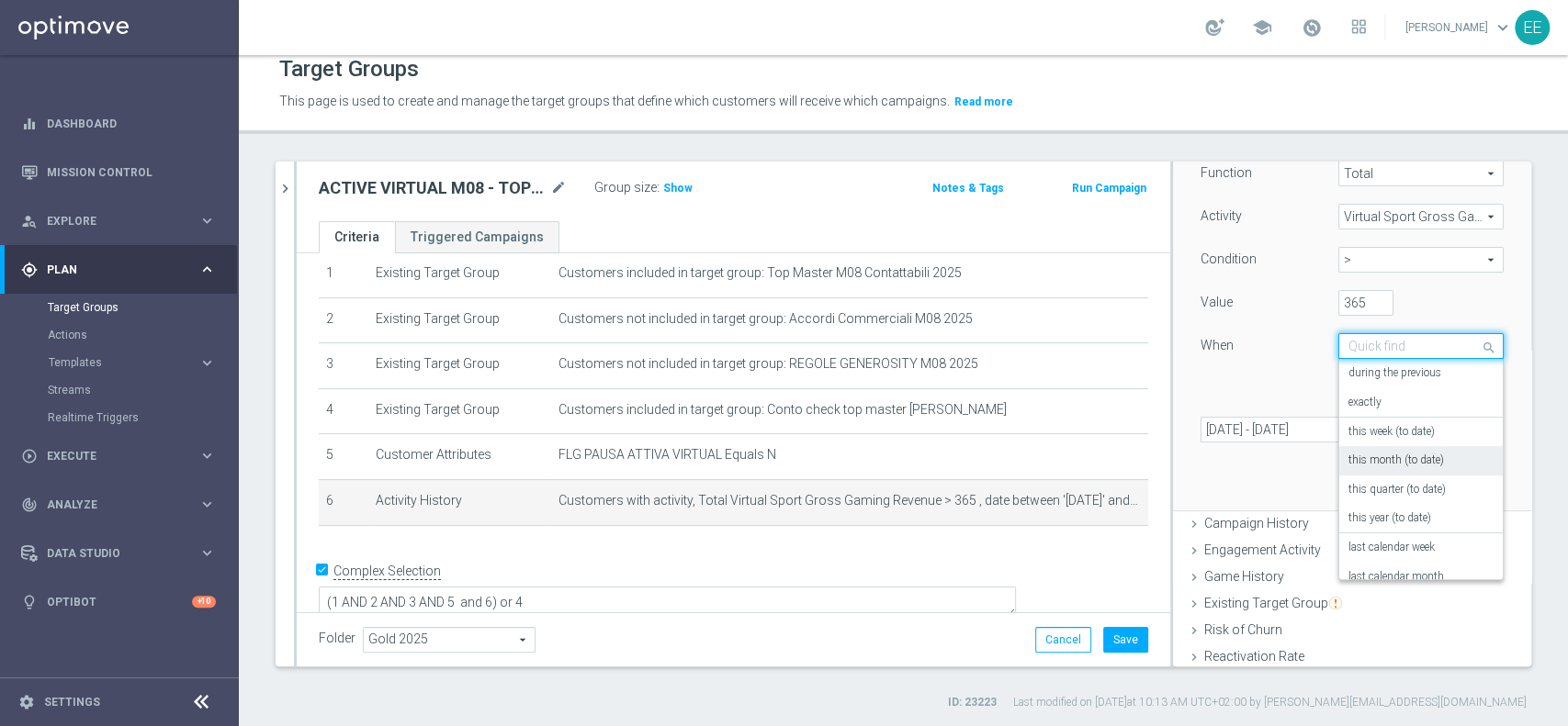
click at [1391, 459] on label "this month (to date)" at bounding box center [1395, 460] width 95 height 15
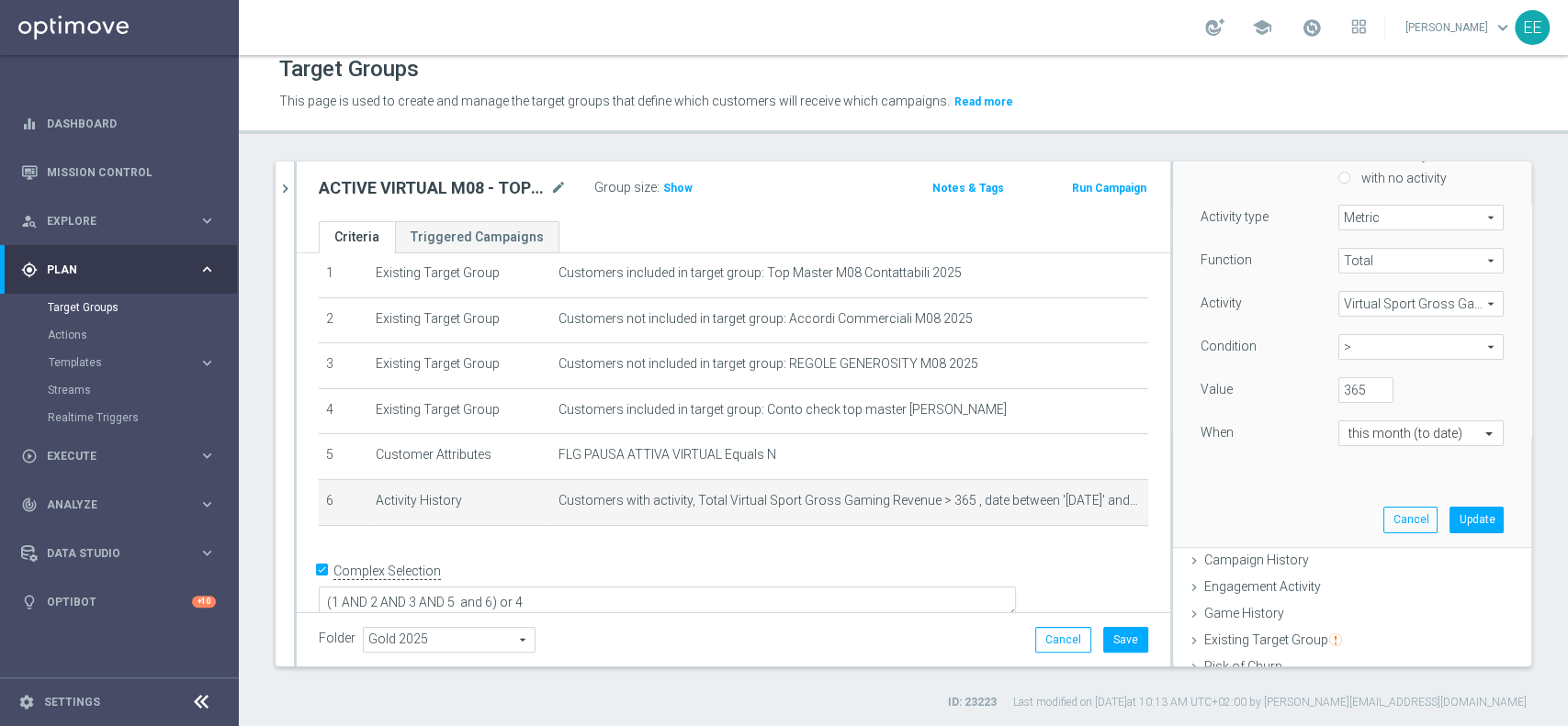
scroll to position [190, 0]
click at [1338, 387] on input "365" at bounding box center [1366, 392] width 56 height 26
type input "1"
type input "100"
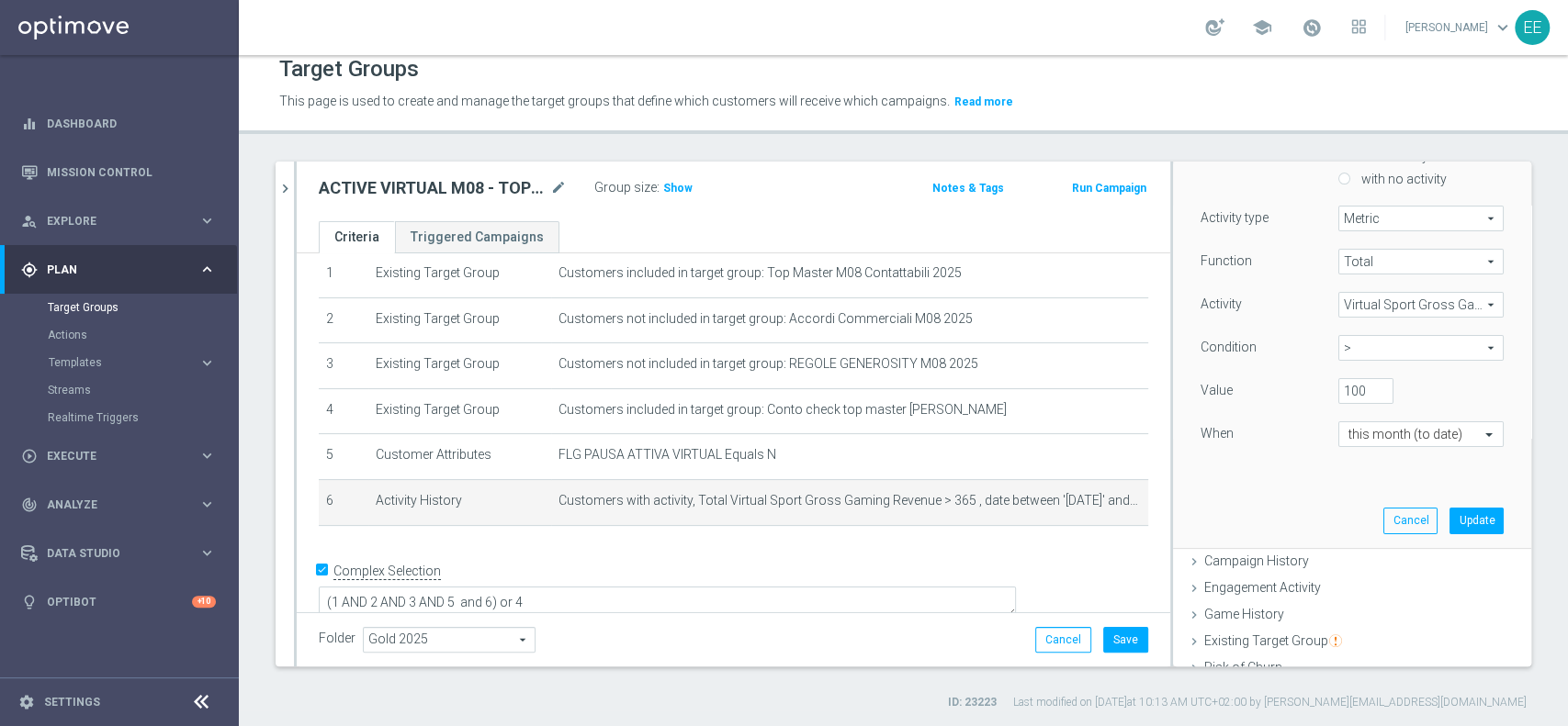
click at [1252, 481] on div "Select customers with activity with no activity Activity type Metric Metric arr…" at bounding box center [1351, 335] width 330 height 424
click at [1449, 523] on button "Update" at bounding box center [1476, 521] width 55 height 26
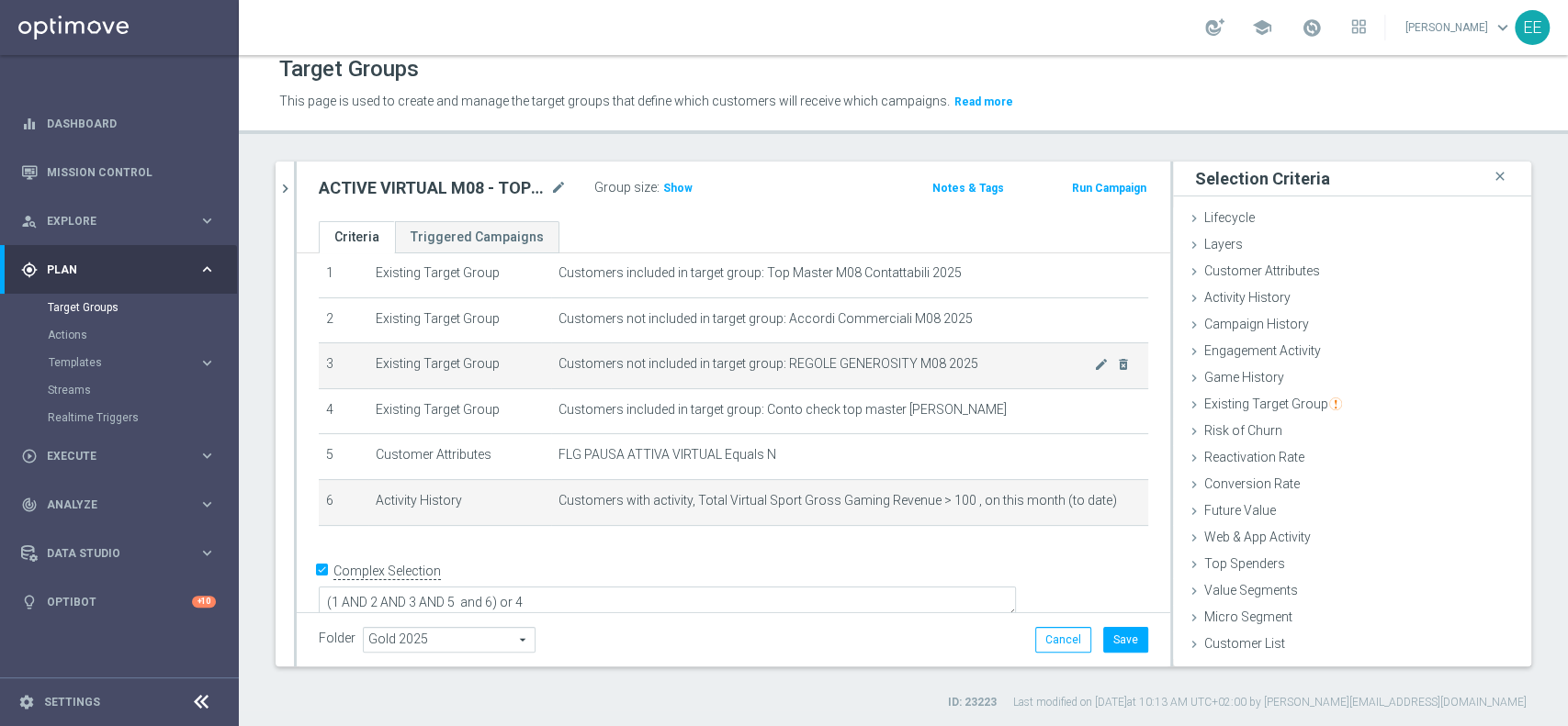
scroll to position [0, 0]
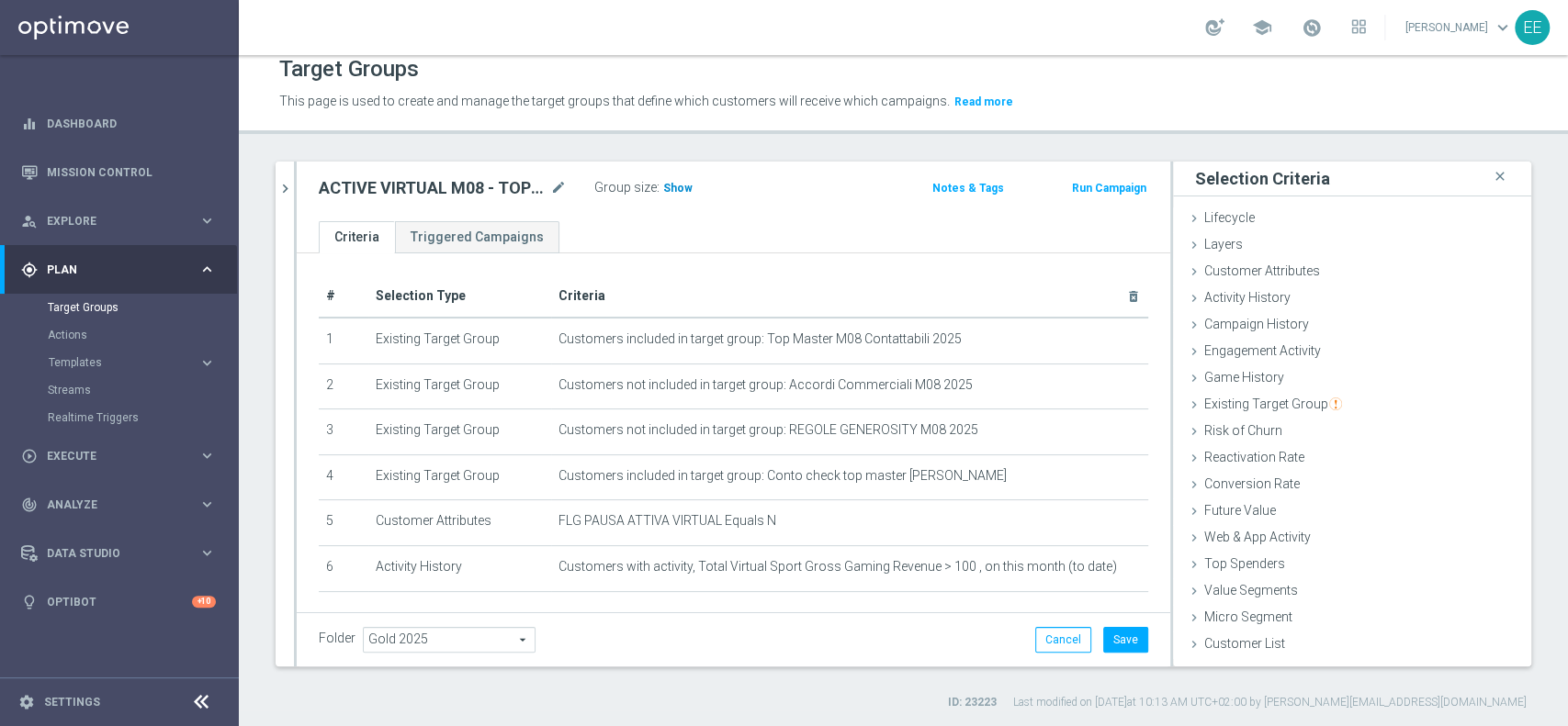
click at [681, 184] on span "Show" at bounding box center [678, 187] width 30 height 13
click at [1094, 569] on icon "mode_edit" at bounding box center [1101, 567] width 15 height 15
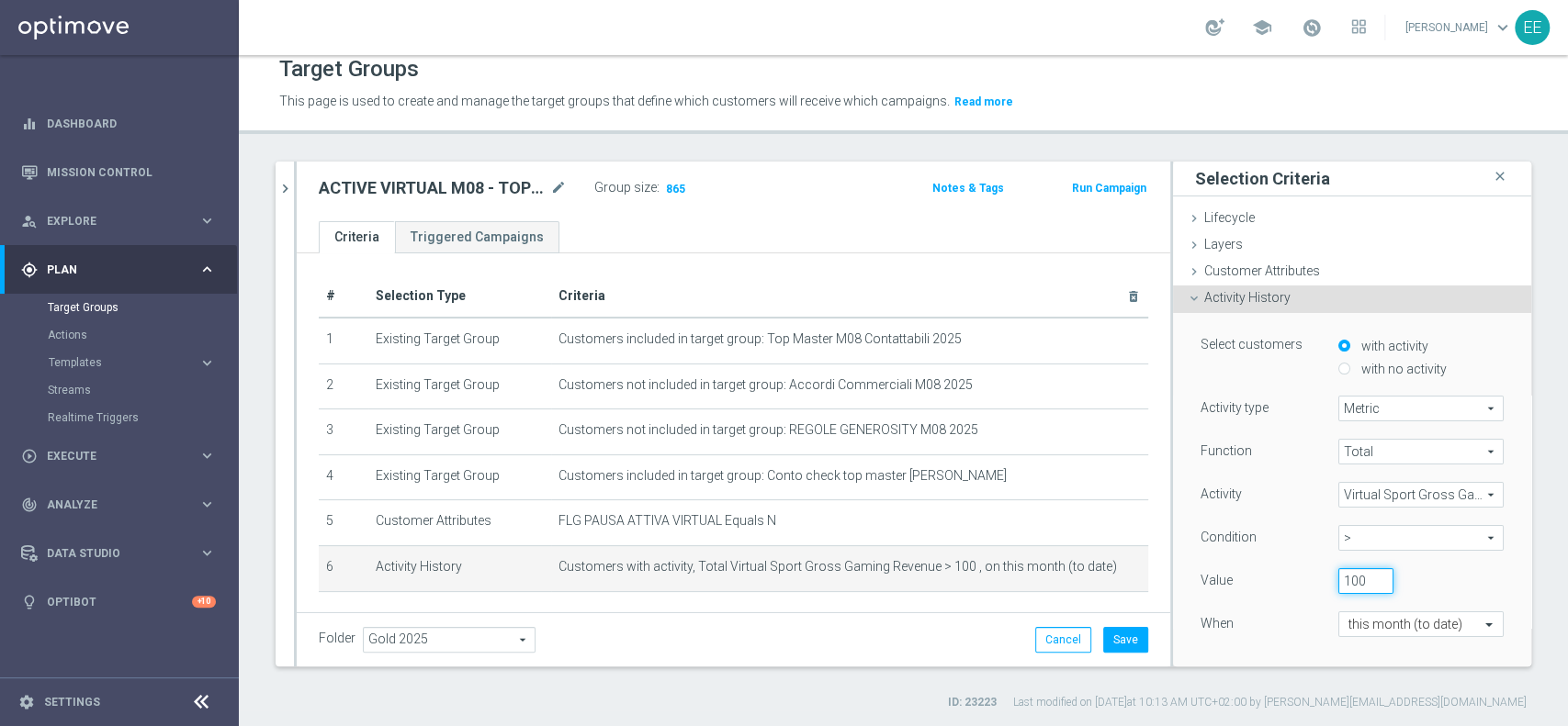
click at [1338, 577] on input "100" at bounding box center [1366, 581] width 56 height 26
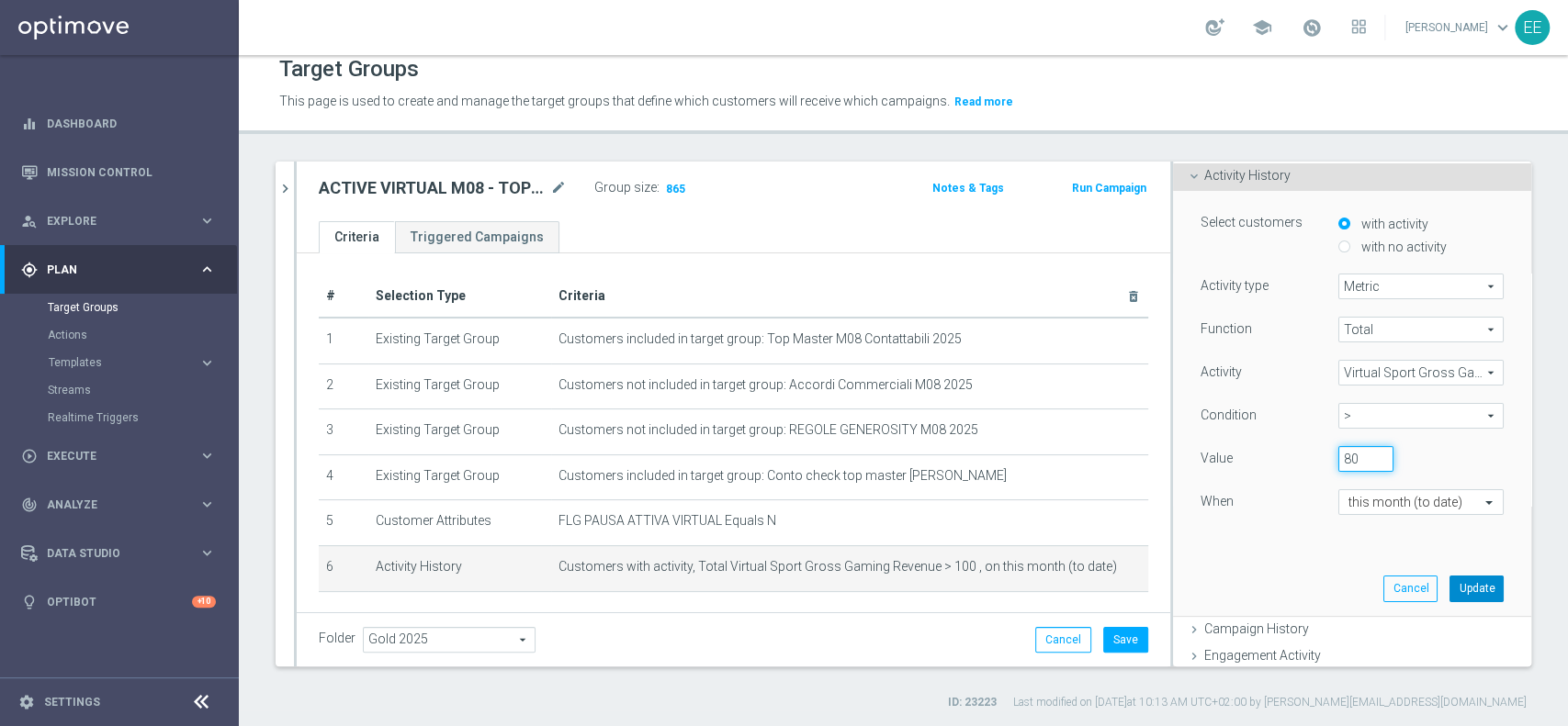
type input "80"
click at [1449, 589] on button "Update" at bounding box center [1476, 589] width 55 height 26
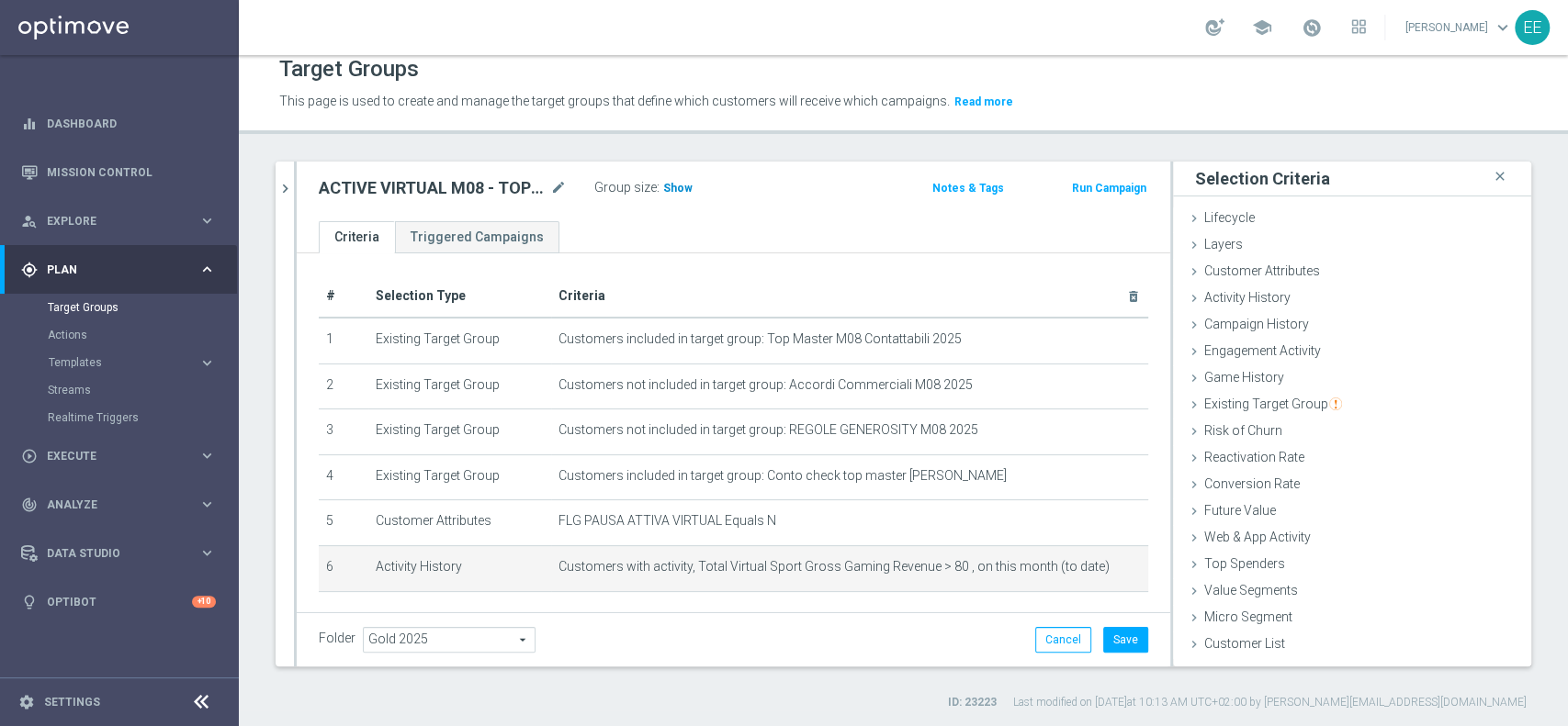
click at [678, 183] on span "Show" at bounding box center [678, 187] width 30 height 13
click at [1094, 568] on icon "mode_edit" at bounding box center [1101, 567] width 15 height 15
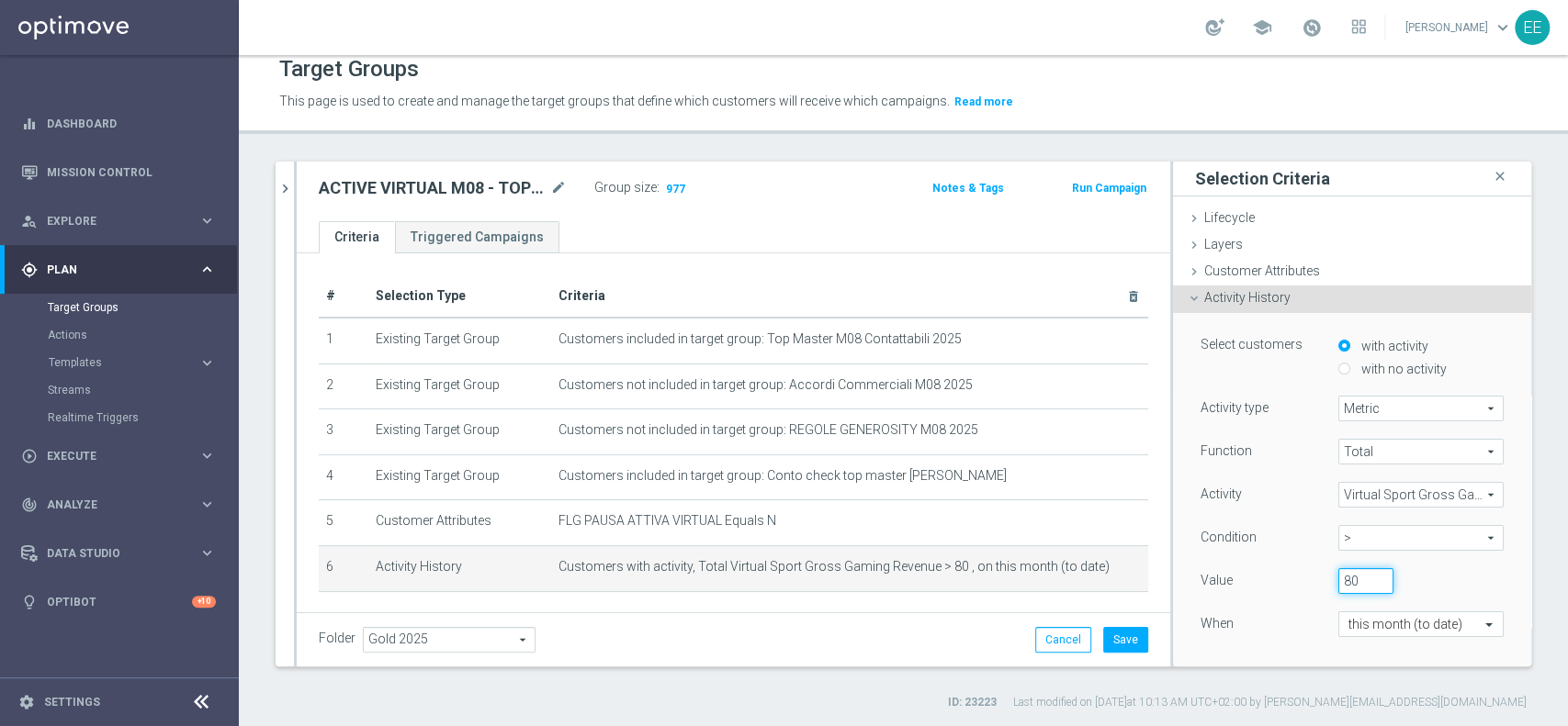
click at [1338, 576] on input "80" at bounding box center [1366, 581] width 56 height 26
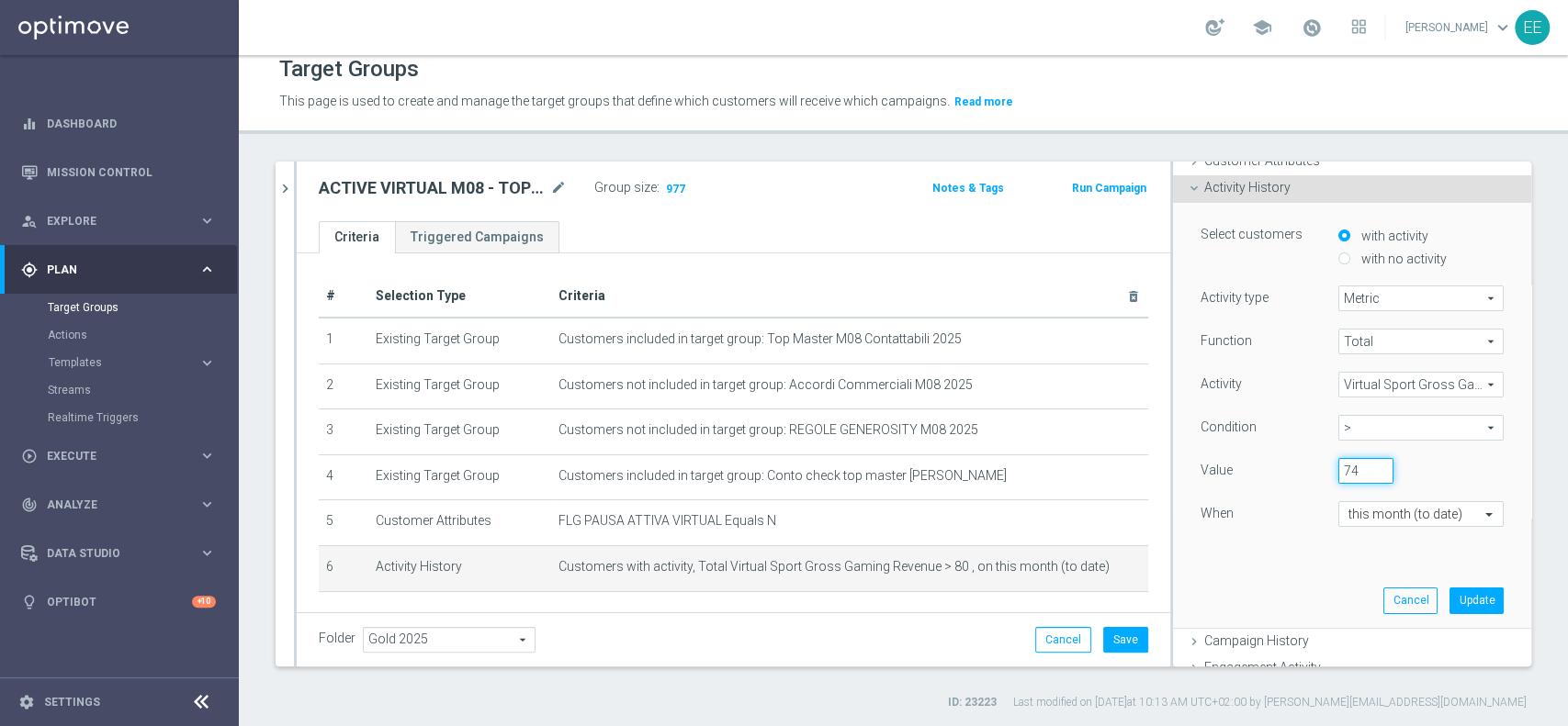
scroll to position [124, 0]
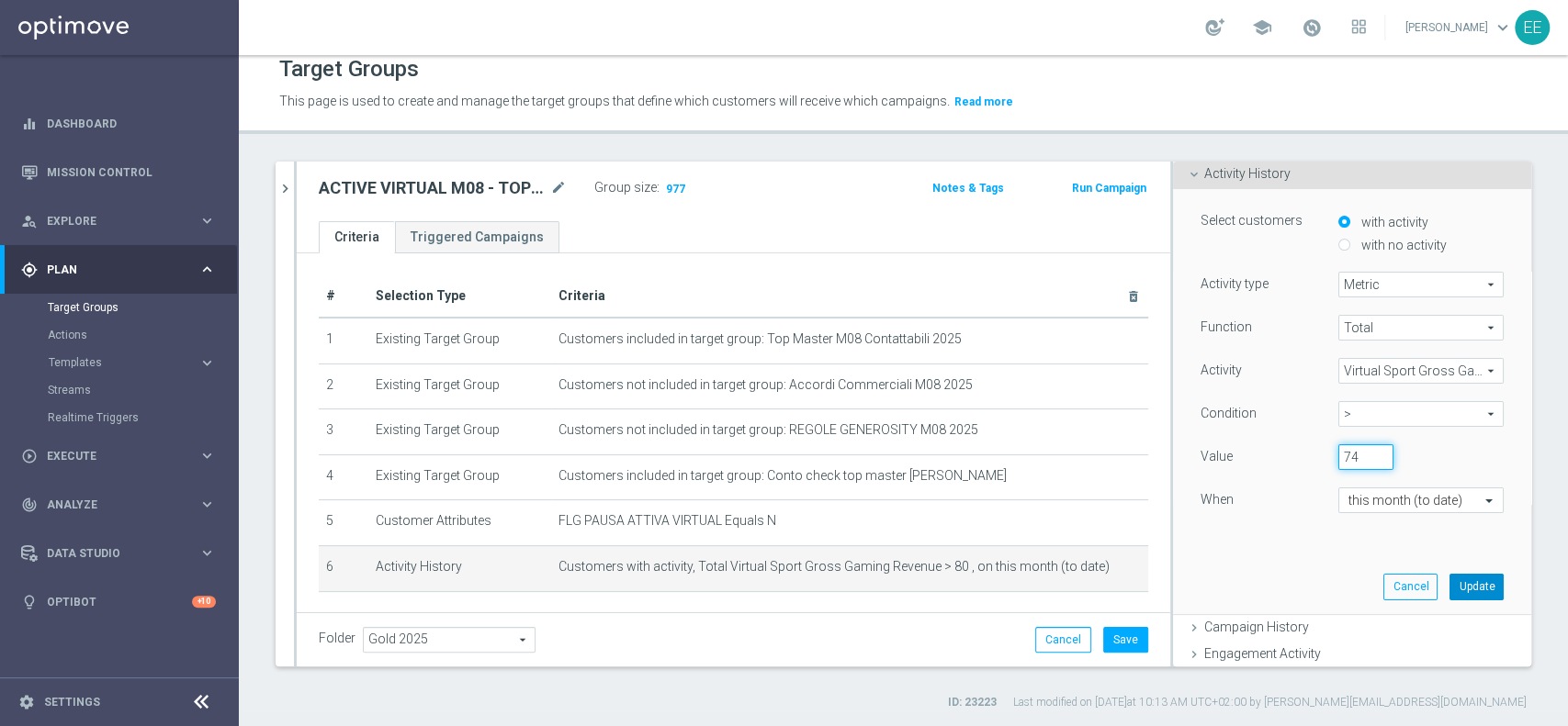
type input "74"
click at [1449, 582] on button "Update" at bounding box center [1476, 587] width 55 height 26
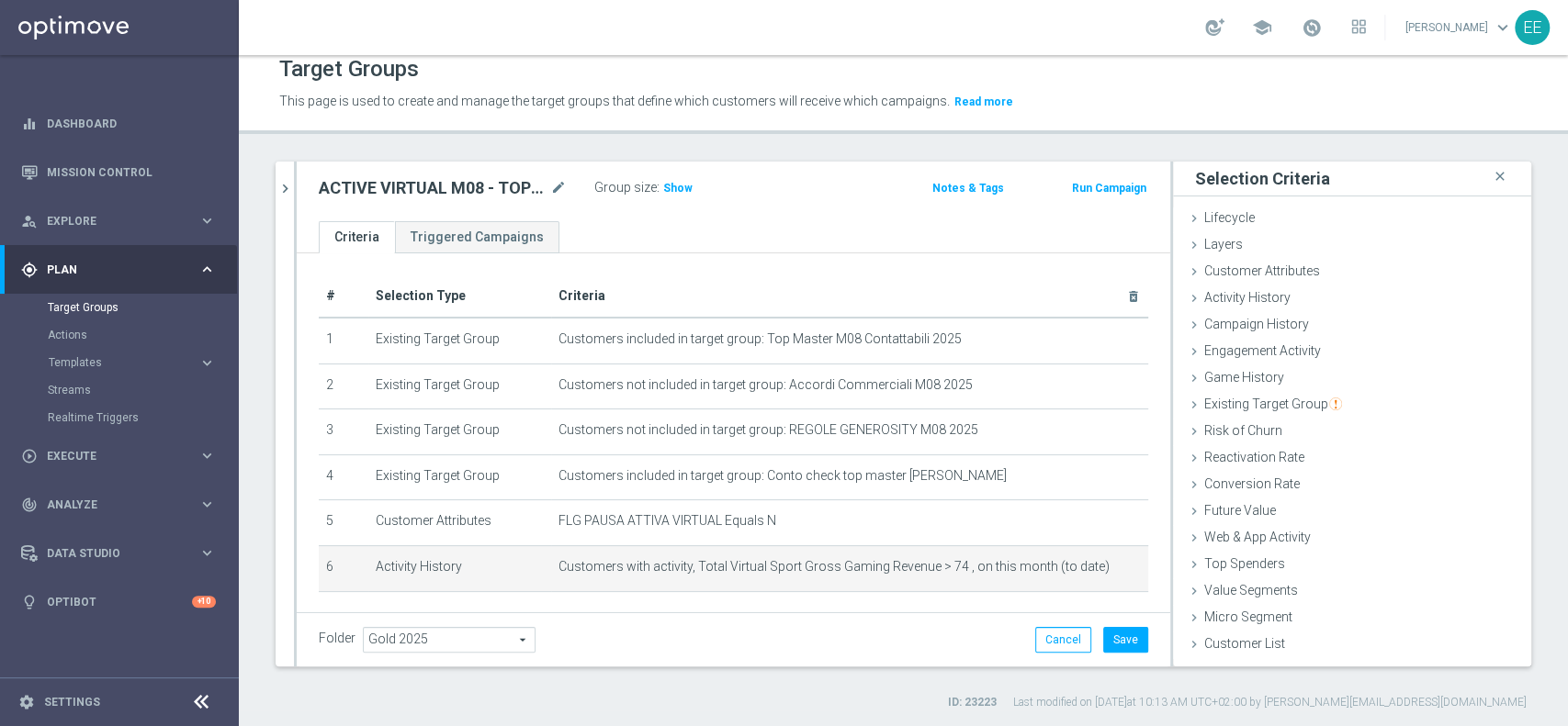
scroll to position [0, 0]
click at [666, 192] on span "Show" at bounding box center [678, 187] width 30 height 13
click at [1094, 571] on icon "mode_edit" at bounding box center [1101, 567] width 15 height 15
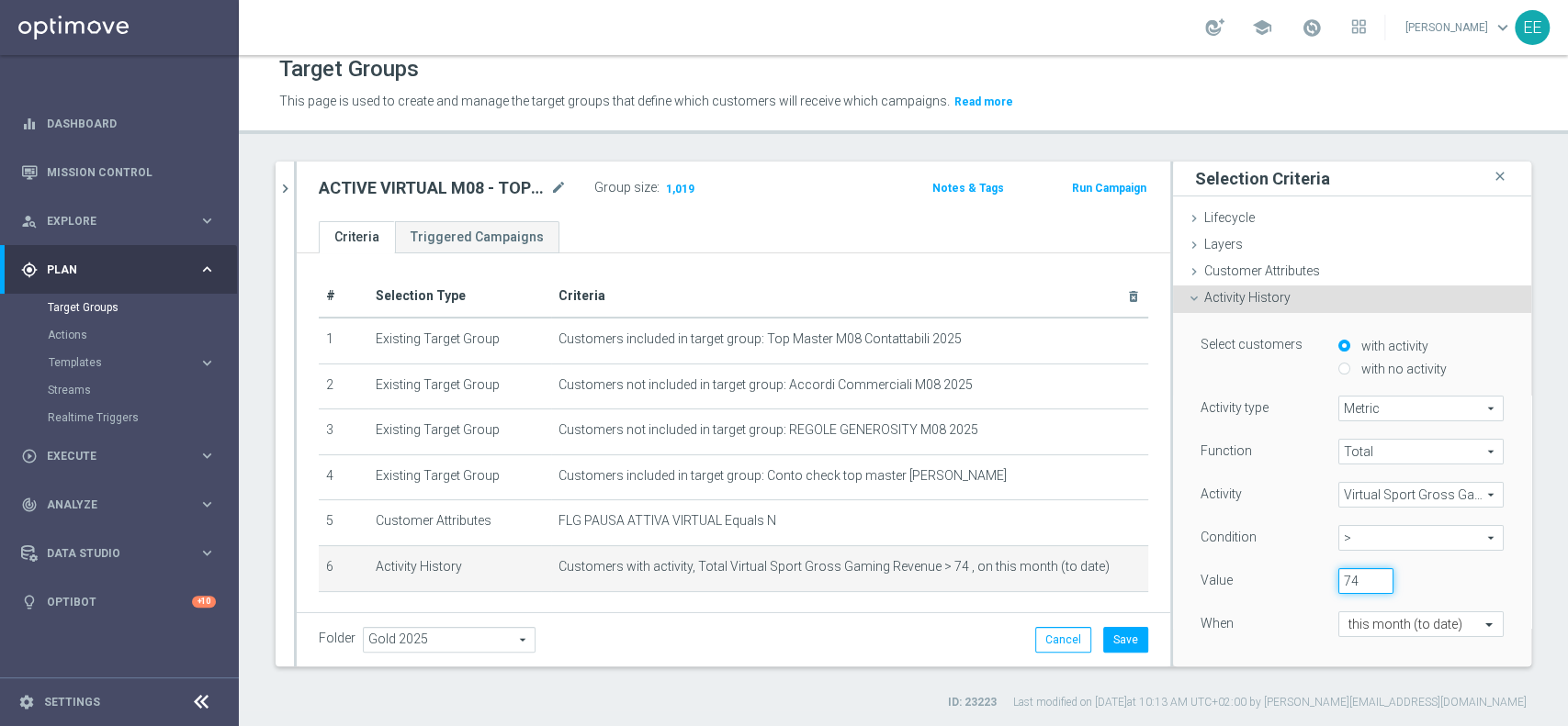
click at [1338, 571] on input "74" at bounding box center [1366, 581] width 56 height 26
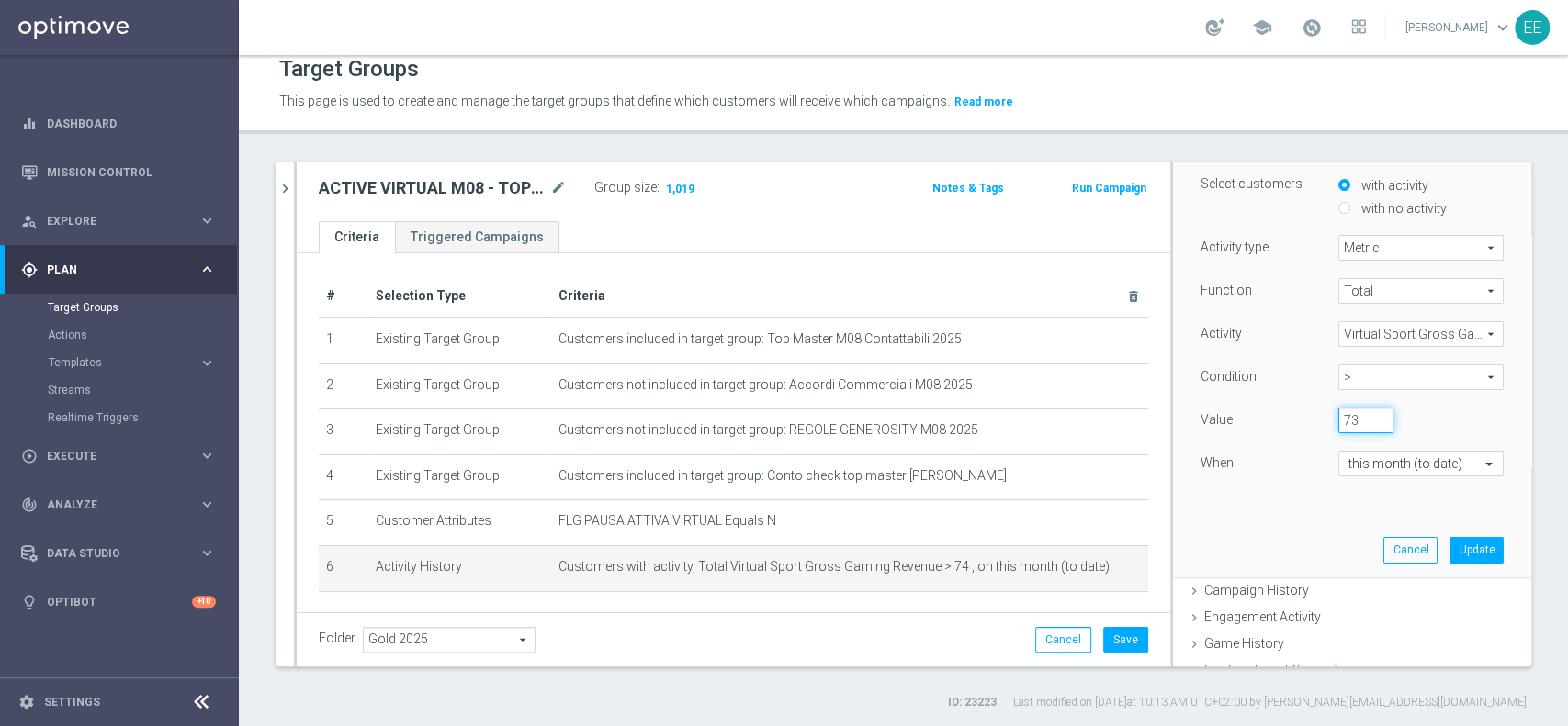
scroll to position [180, 0]
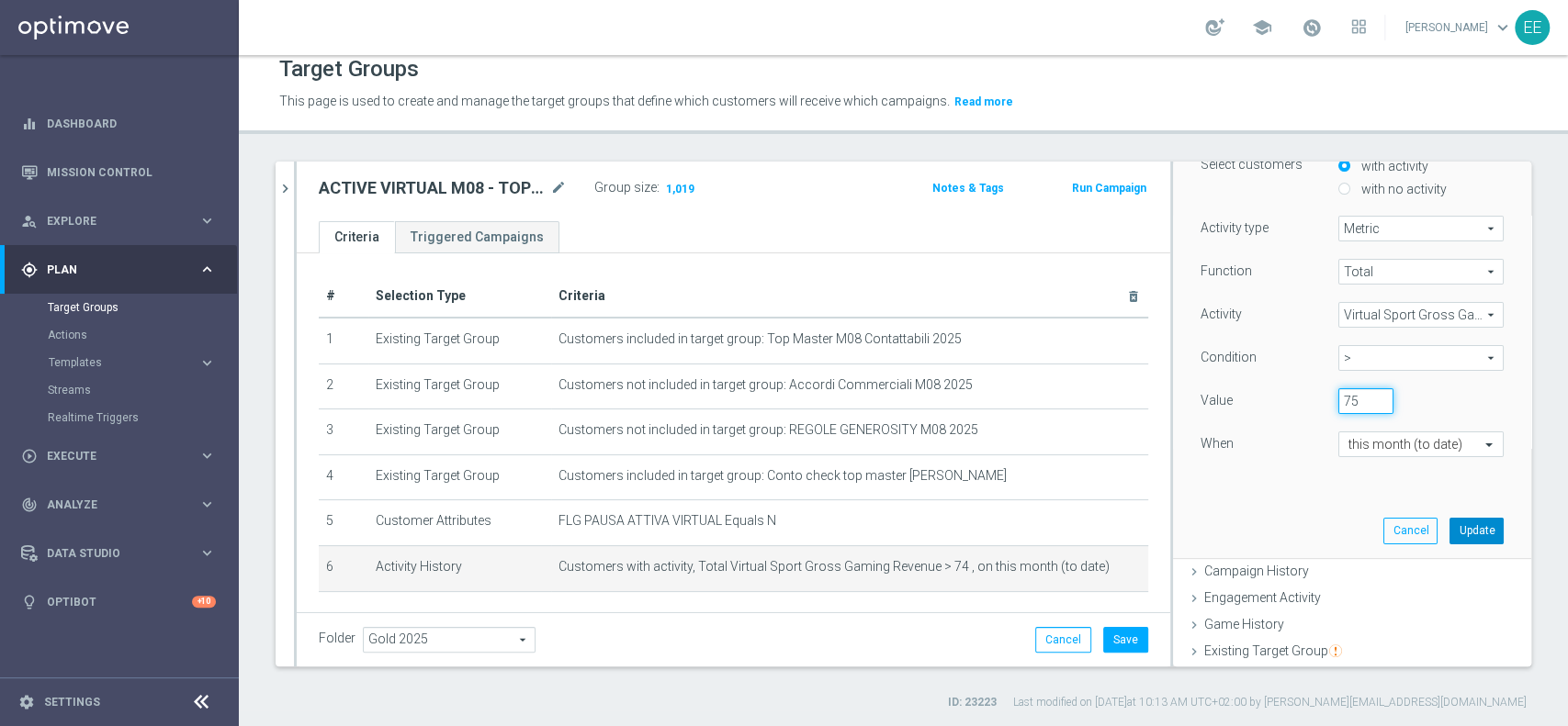
type input "76"
click at [1459, 532] on button "Update" at bounding box center [1476, 531] width 55 height 26
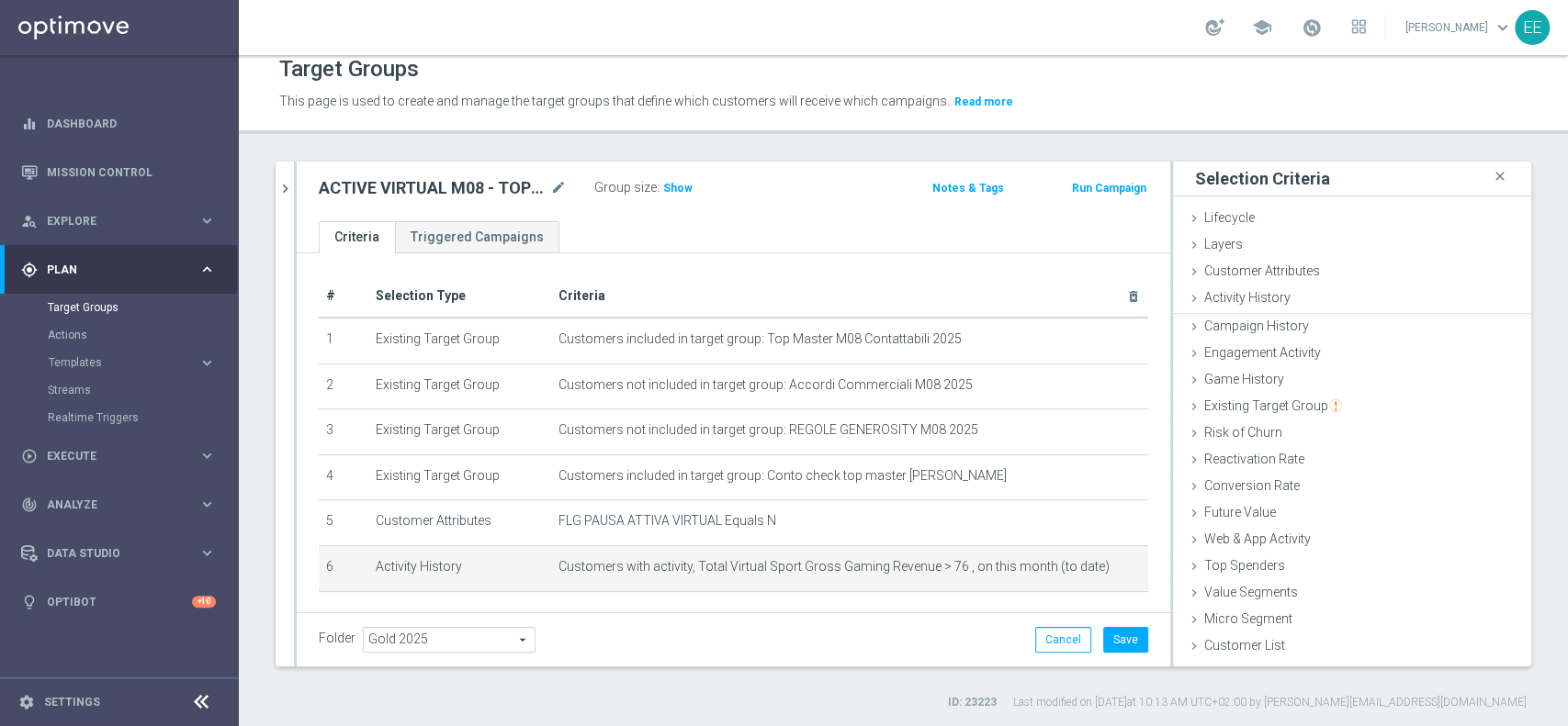
scroll to position [0, 0]
click at [677, 185] on span "Show" at bounding box center [678, 187] width 30 height 13
click at [1103, 641] on button "Save" at bounding box center [1125, 640] width 45 height 26
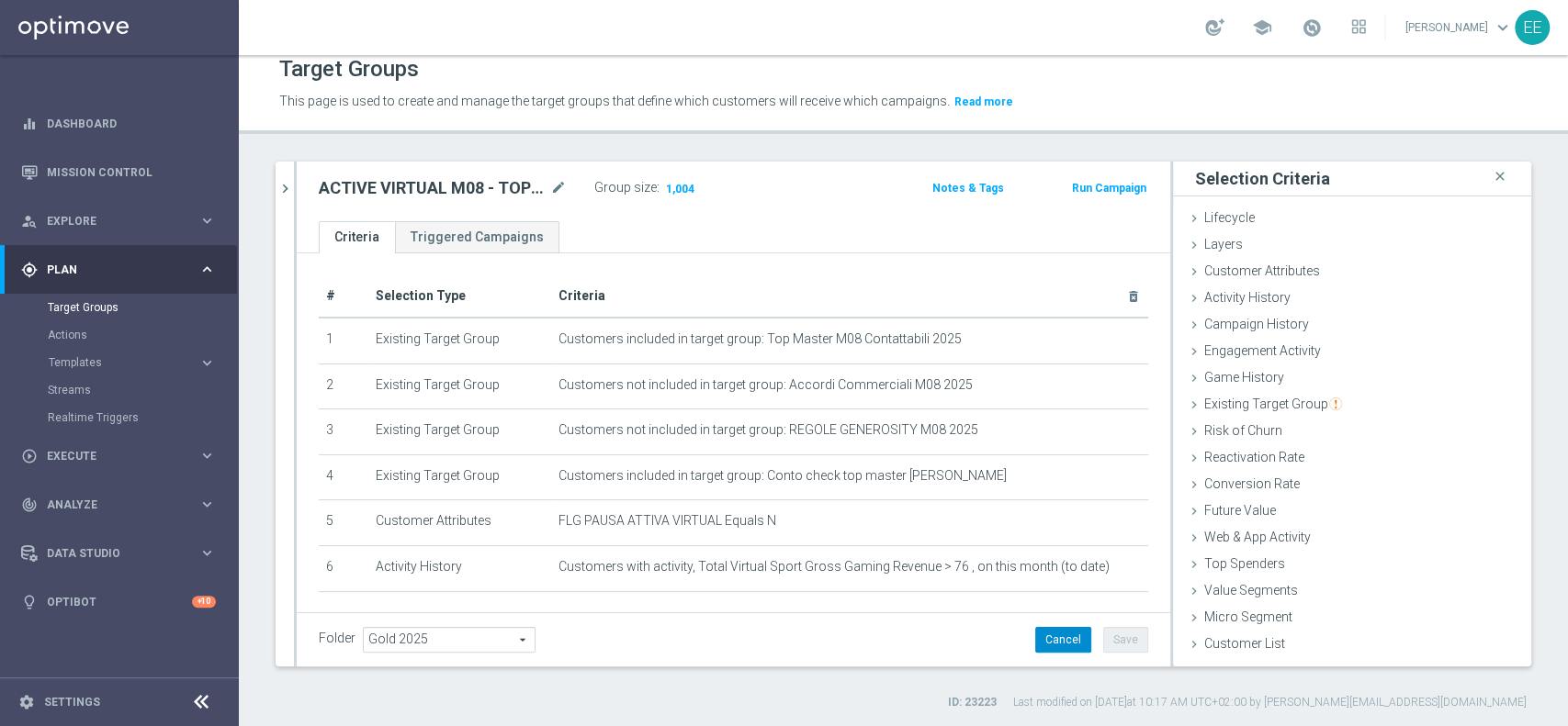
click at [1039, 634] on button "Cancel" at bounding box center [1063, 640] width 56 height 26
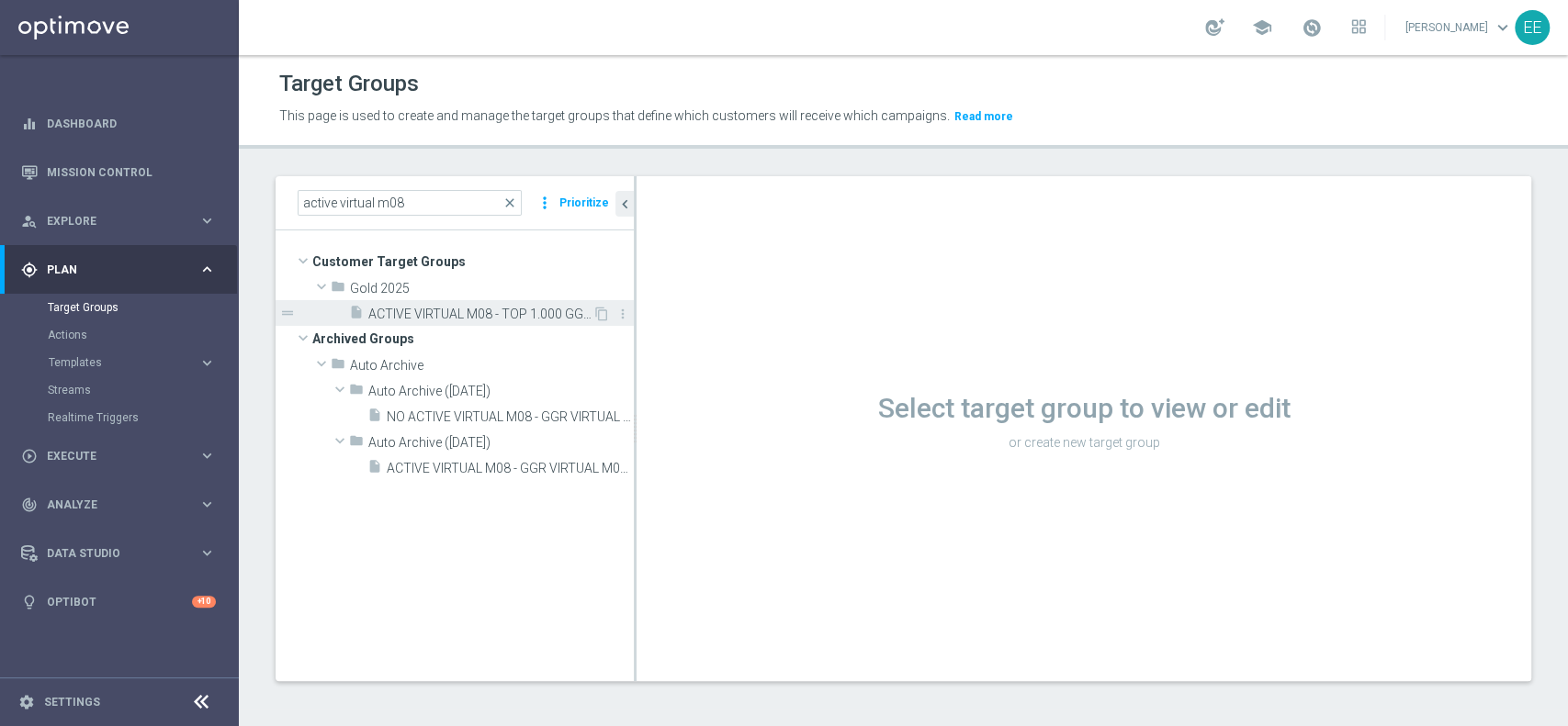
click at [450, 319] on span "ACTIVE VIRTUAL M08 - TOP 1.000 GGR M08 11.08" at bounding box center [480, 314] width 224 height 16
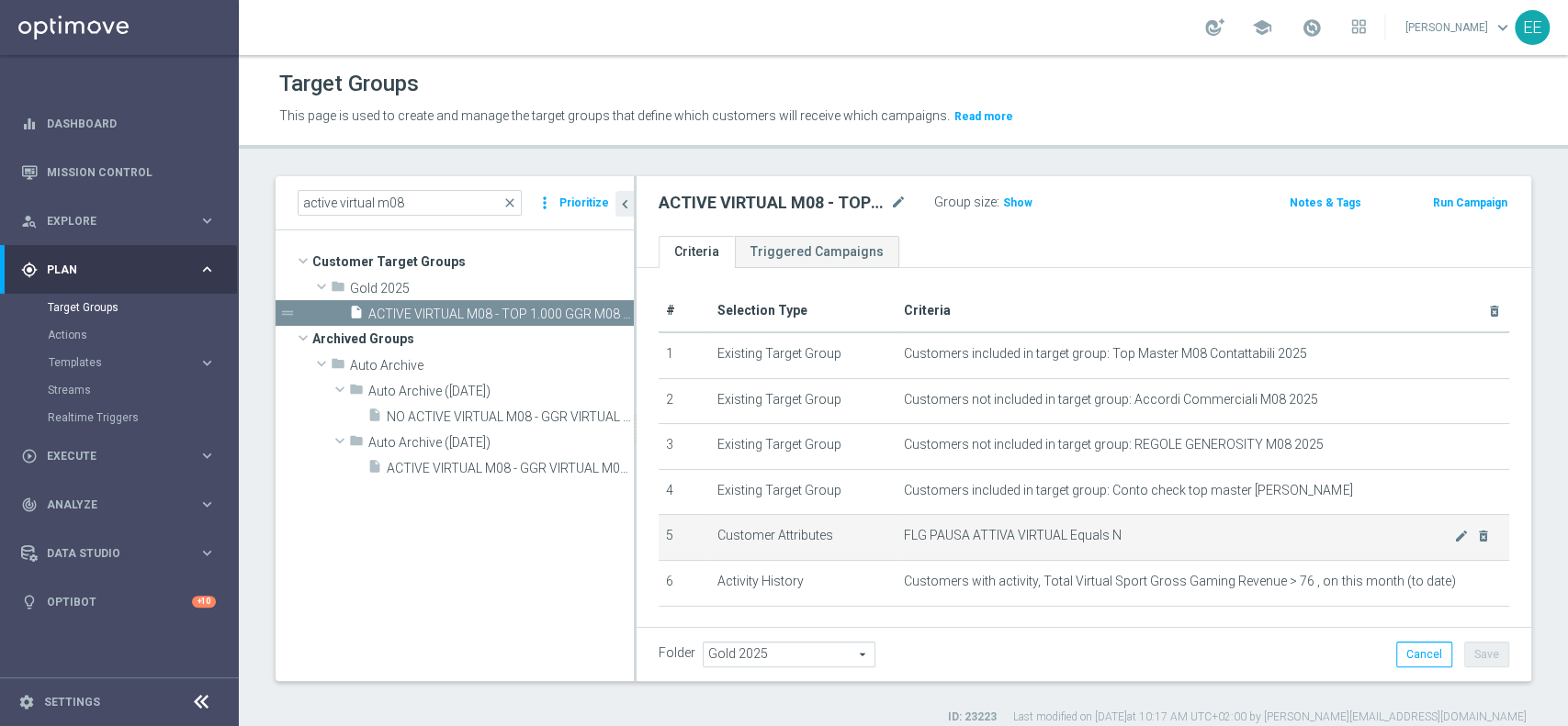
scroll to position [75, 0]
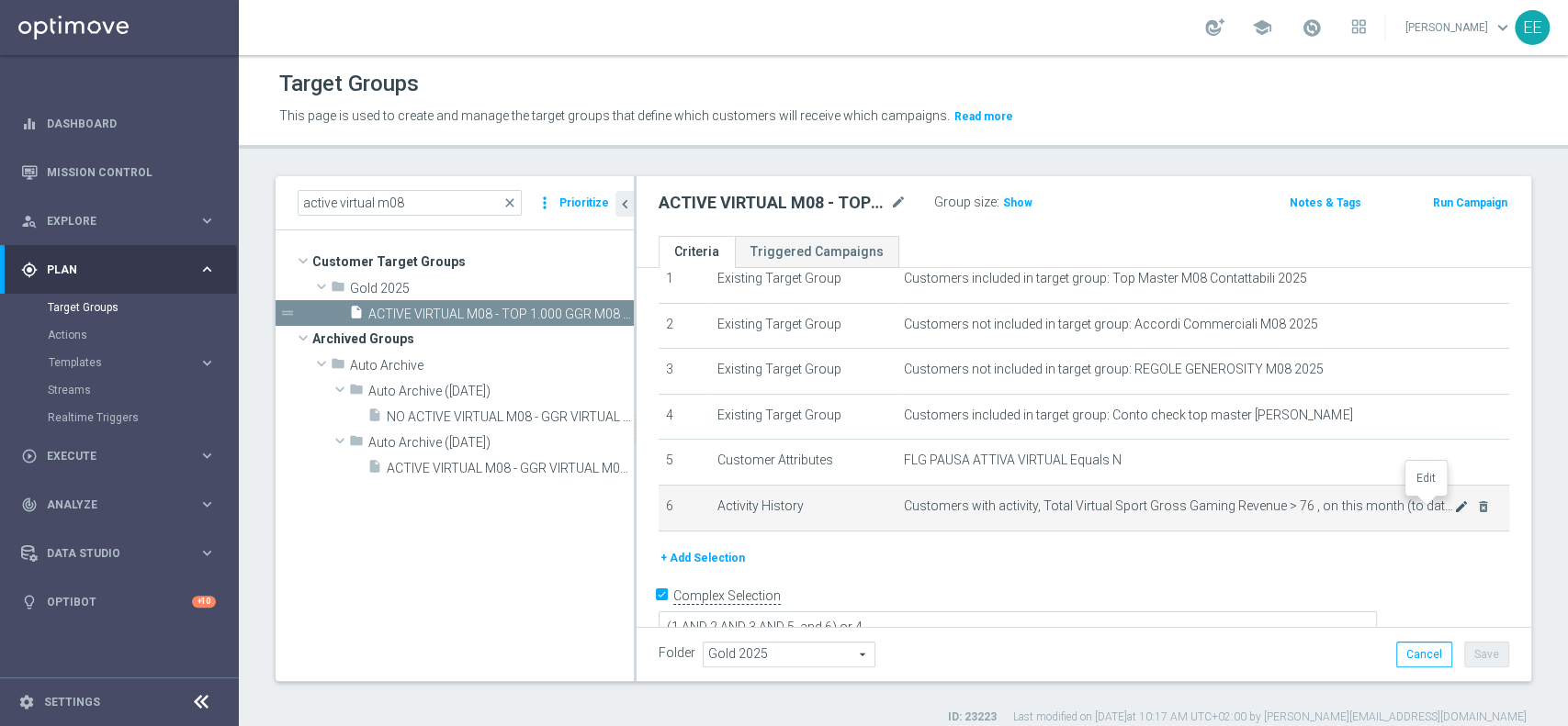
click at [1454, 504] on icon "mode_edit" at bounding box center [1461, 507] width 15 height 15
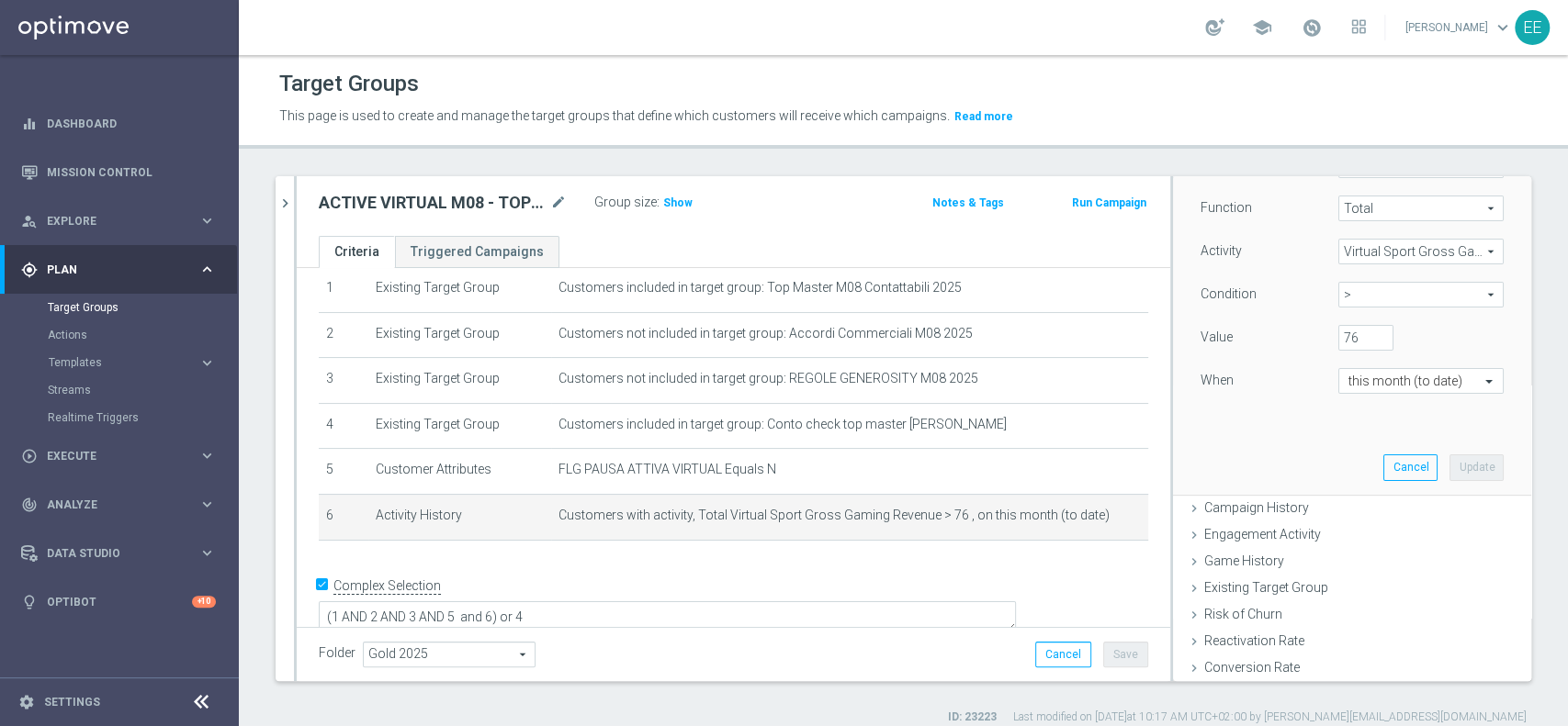
scroll to position [259, 0]
click at [1415, 376] on input "text" at bounding box center [1401, 381] width 108 height 17
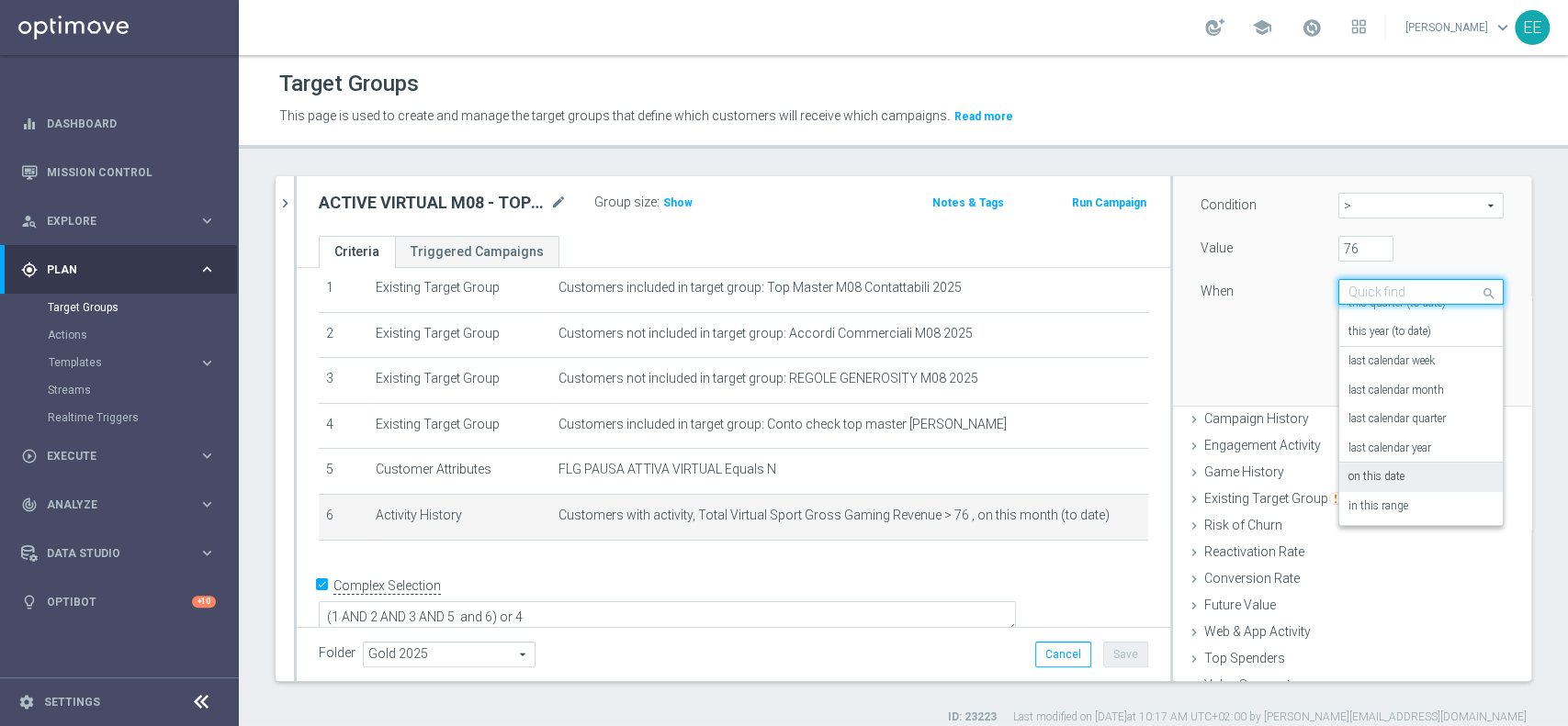
scroll to position [352, 0]
click at [1374, 488] on div "in this range" at bounding box center [1420, 503] width 145 height 30
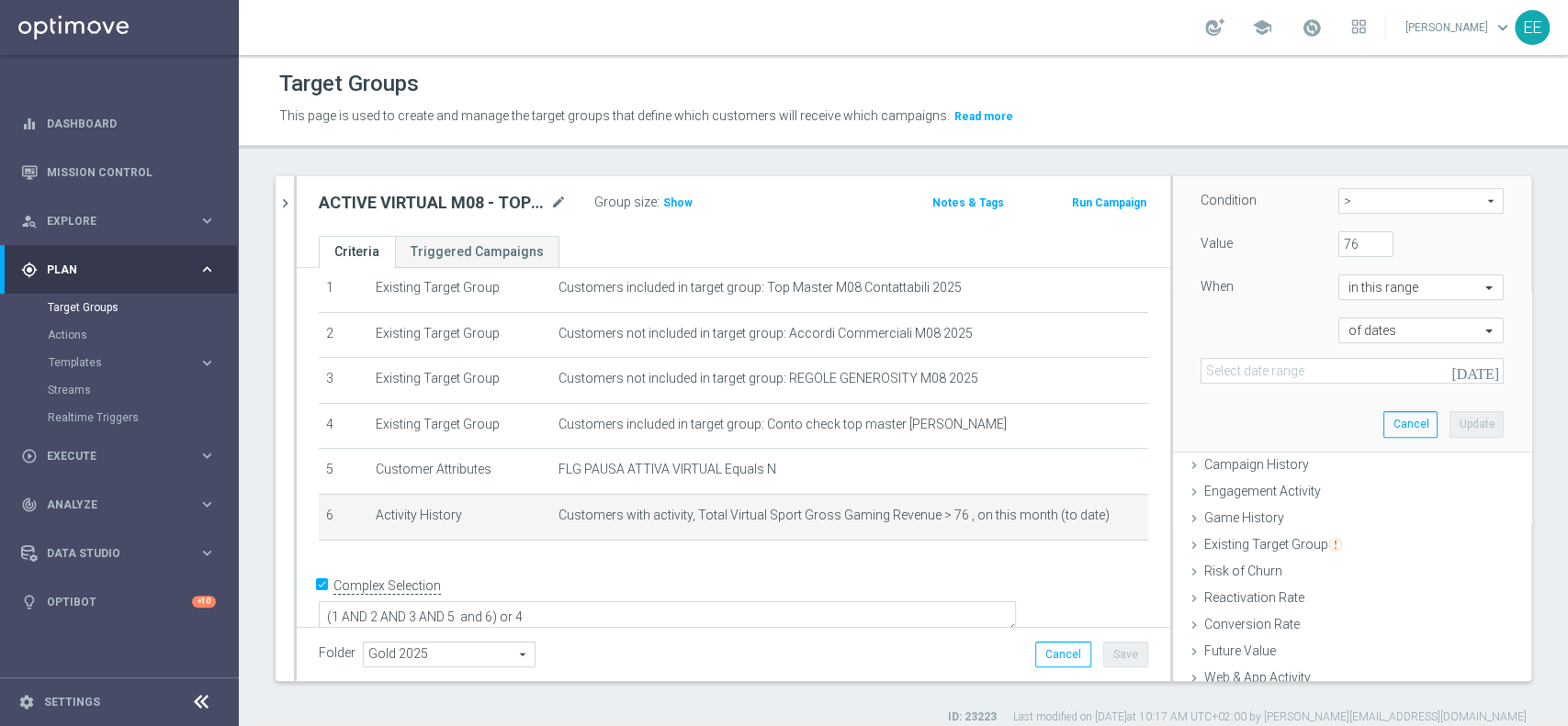
click at [1329, 383] on div "Select customers with activity with no activity Activity type Metric Metric arr…" at bounding box center [1351, 213] width 330 height 475
click at [1355, 375] on input at bounding box center [1352, 371] width 303 height 26
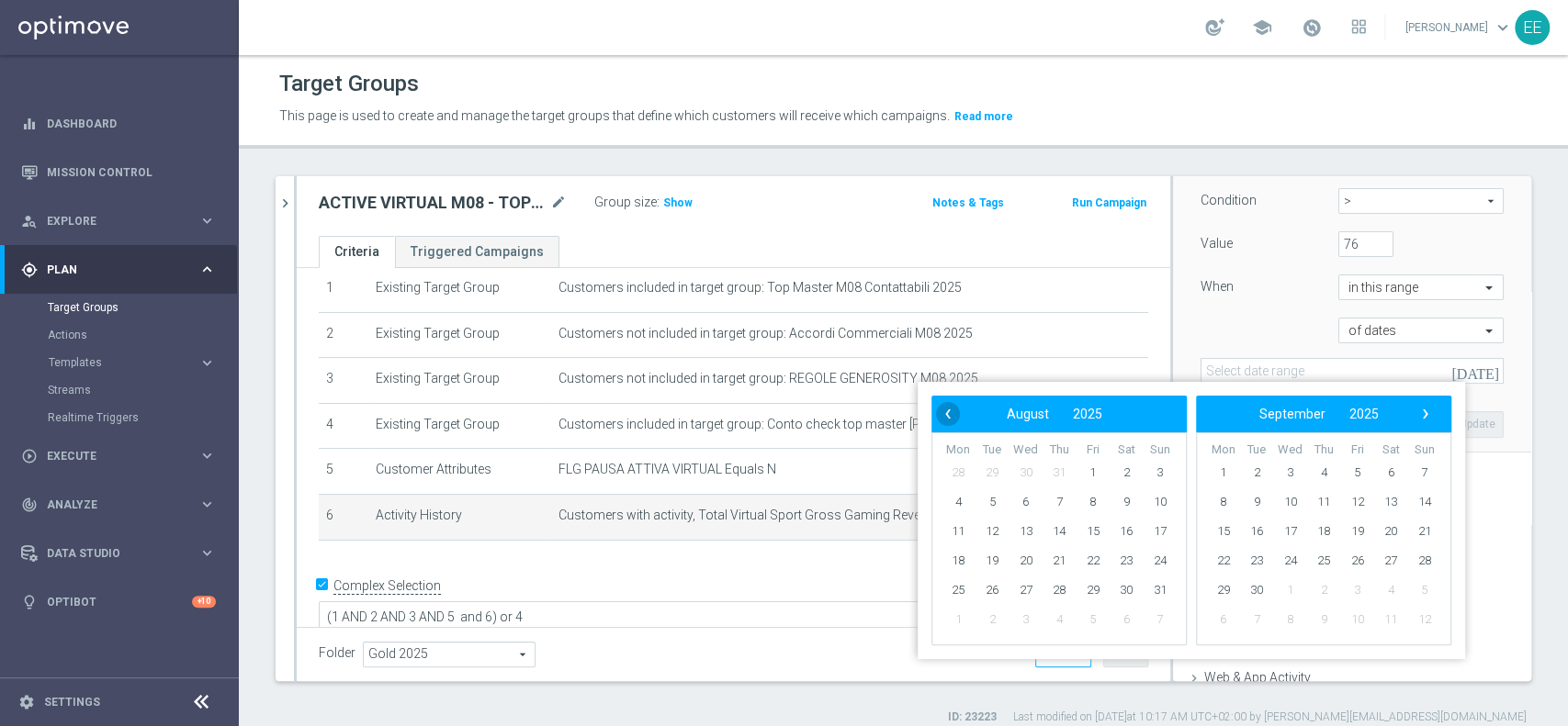
click at [940, 422] on span "‹" at bounding box center [948, 415] width 24 height 24
click at [990, 473] on span "1" at bounding box center [992, 473] width 30 height 30
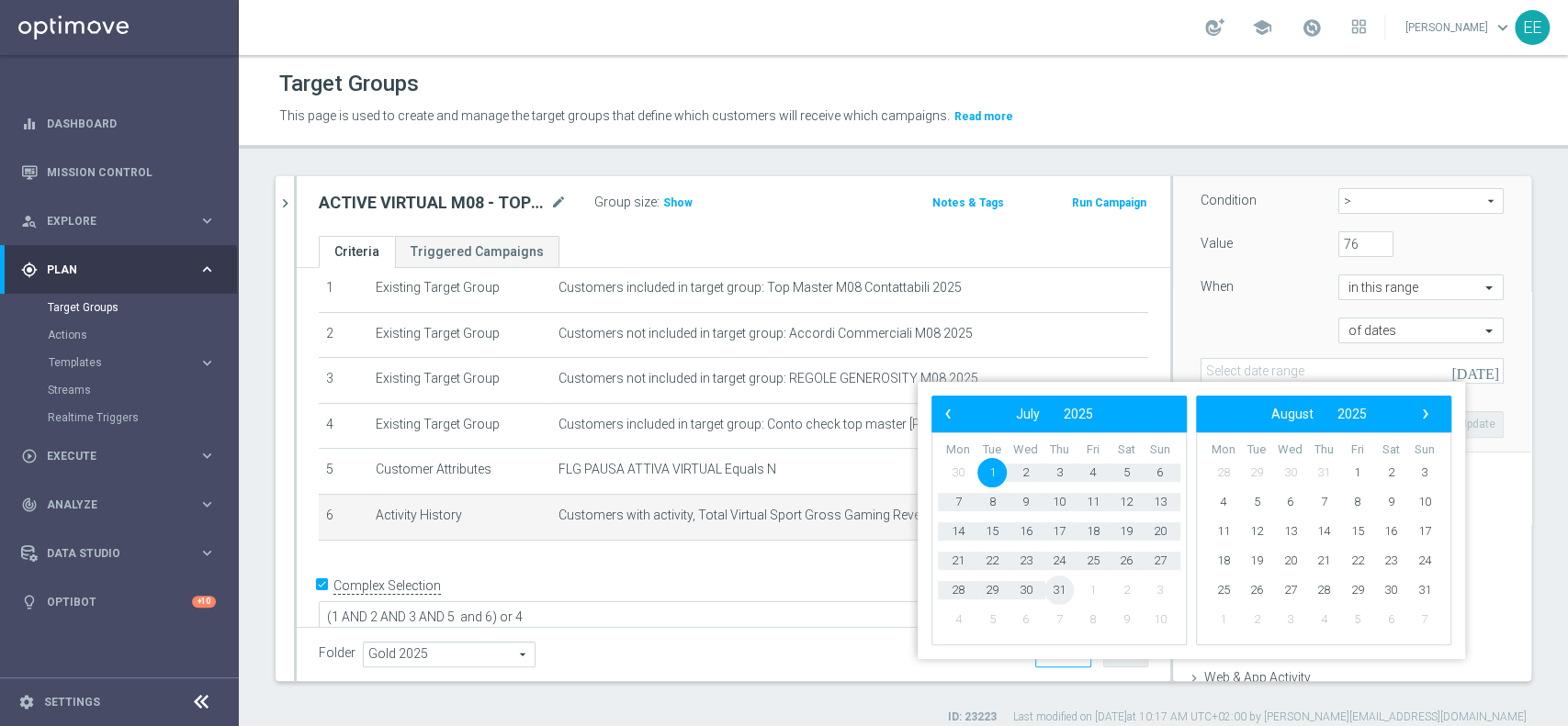
click at [1050, 583] on span "31" at bounding box center [1059, 591] width 30 height 30
type input "01 Jul 2025 - 31 Jul 2025"
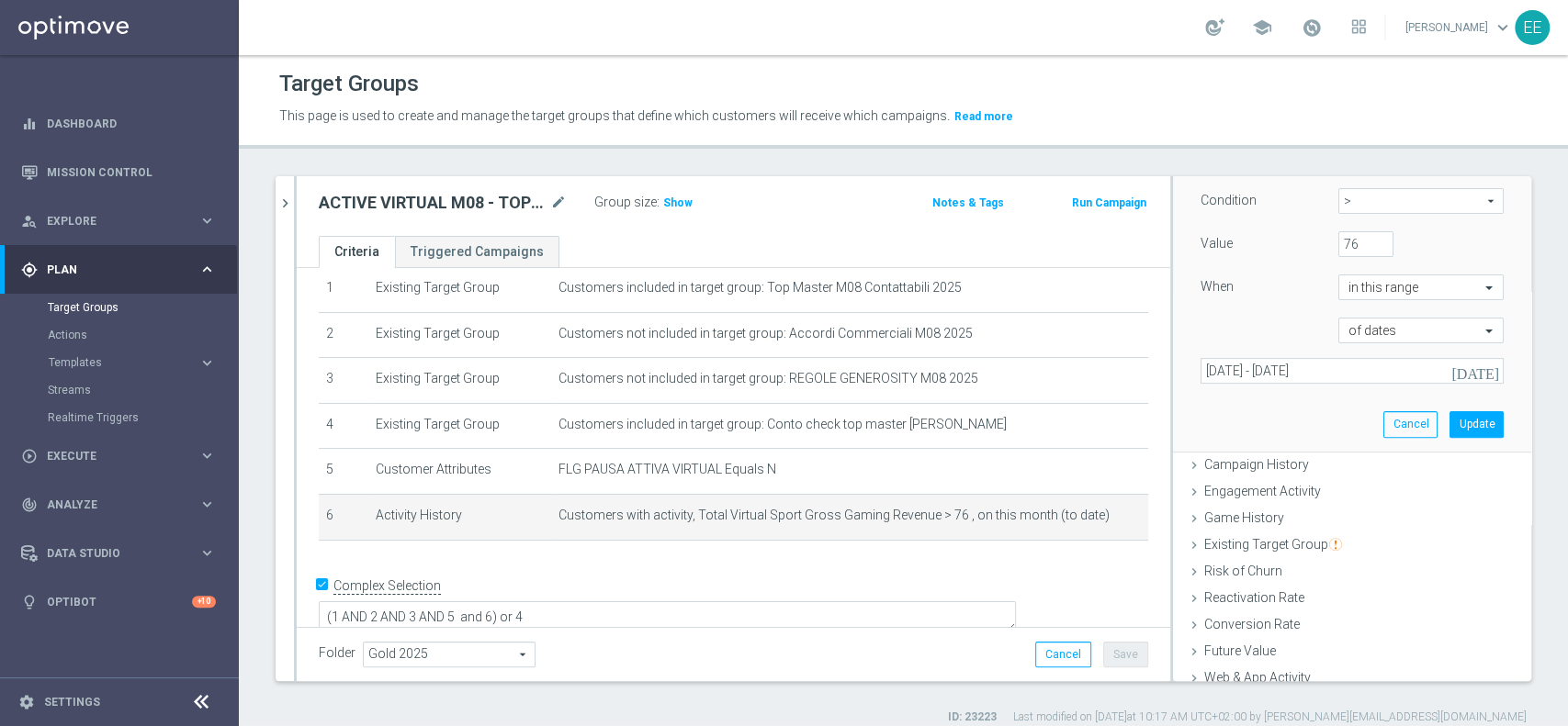
scroll to position [283, 0]
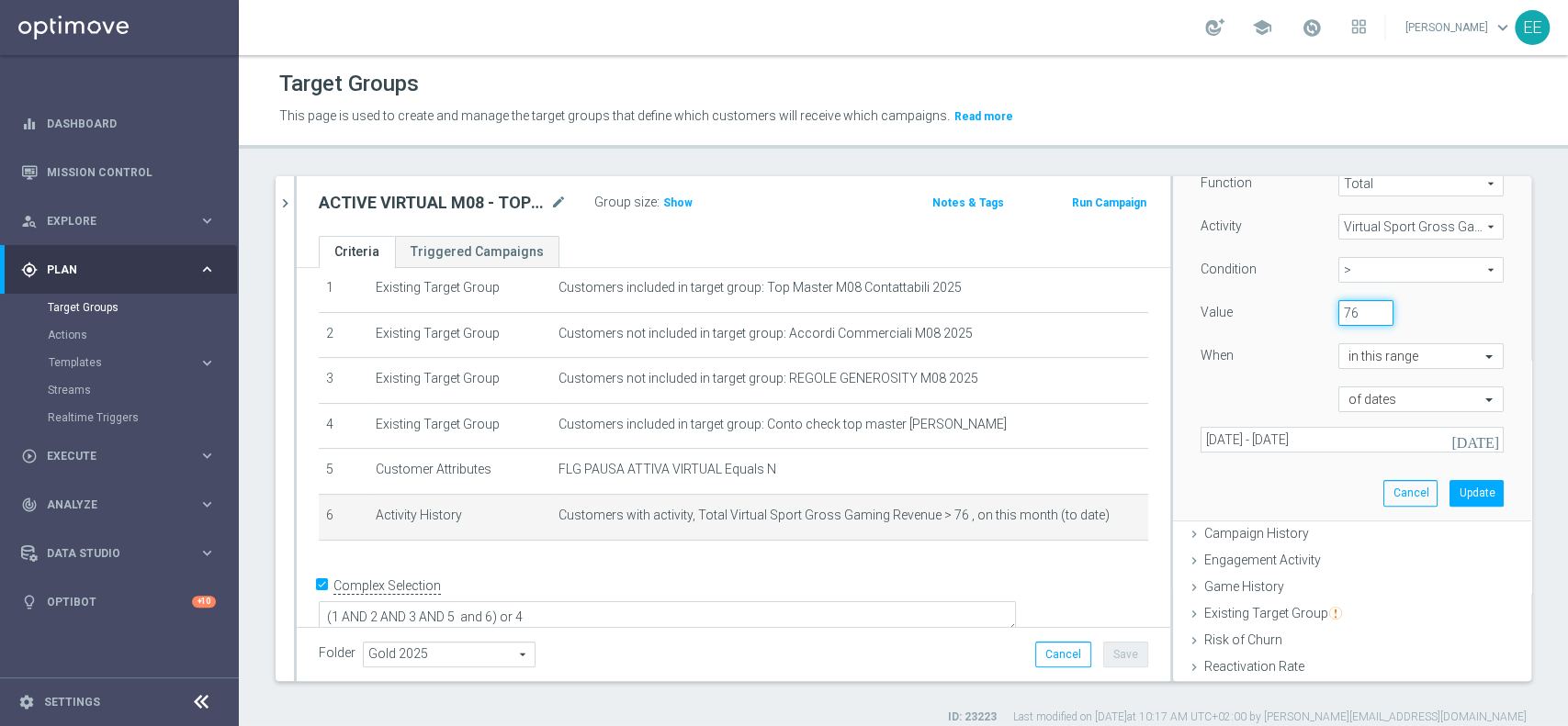
click at [1338, 316] on input "76" at bounding box center [1366, 313] width 56 height 26
type input "1010"
click at [1452, 496] on button "Update" at bounding box center [1476, 493] width 55 height 26
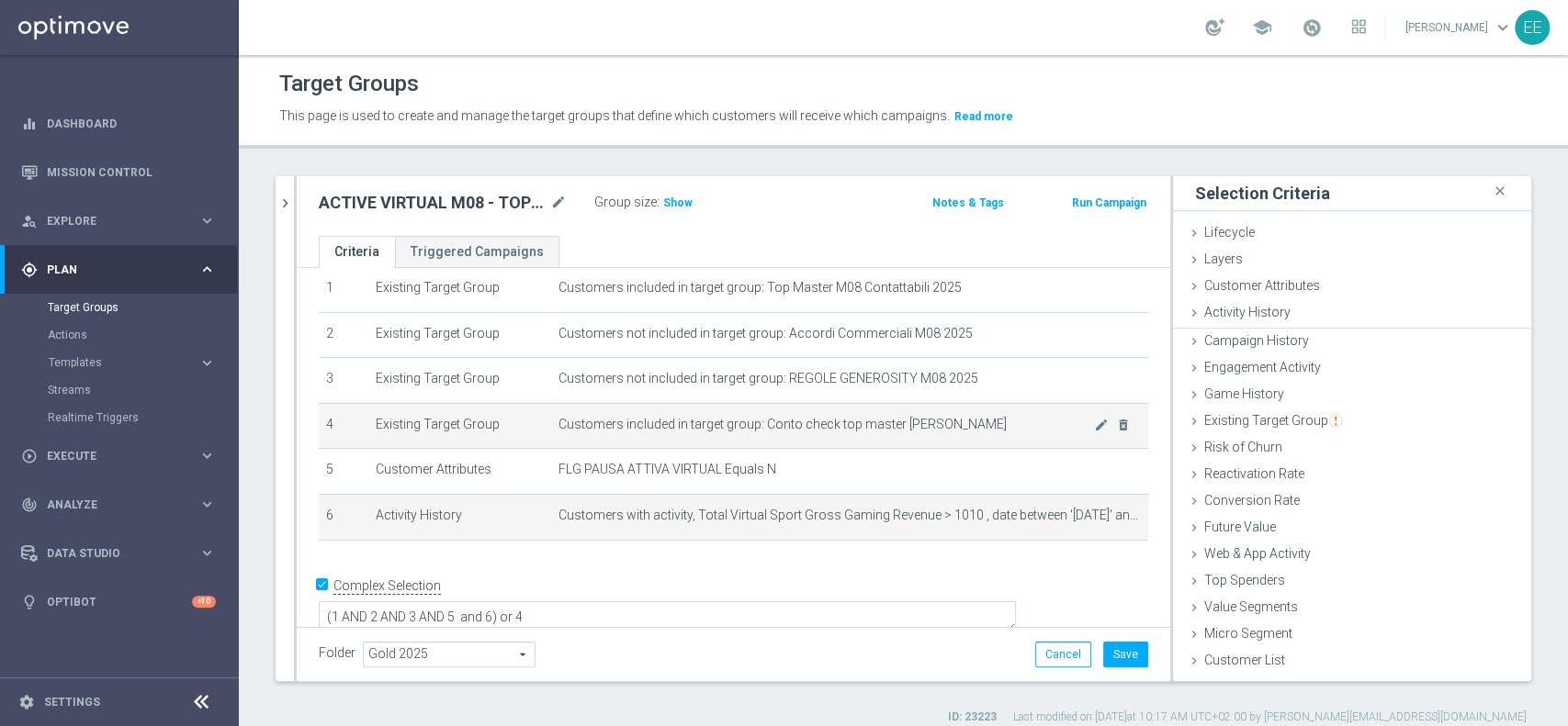
scroll to position [0, 0]
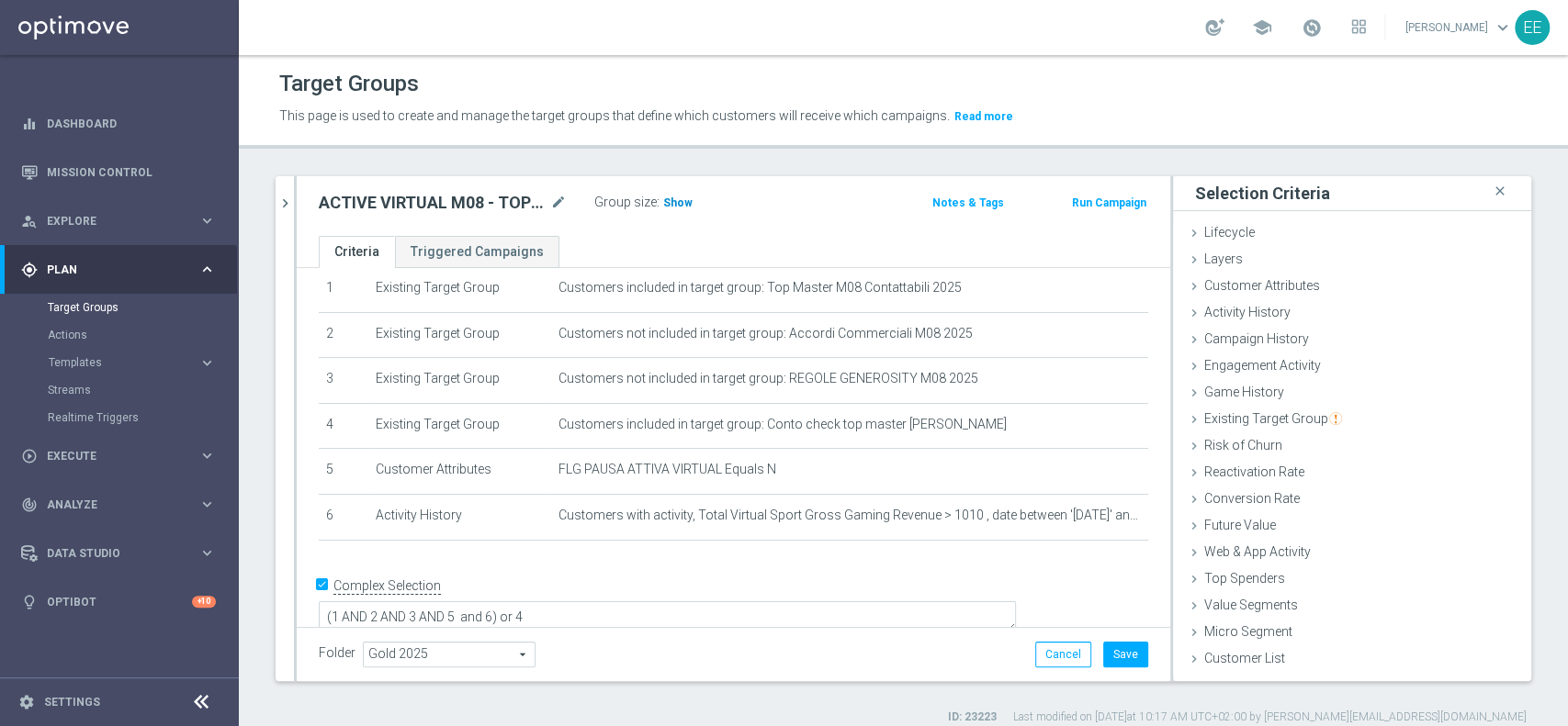
click at [680, 199] on span "Show" at bounding box center [678, 202] width 30 height 13
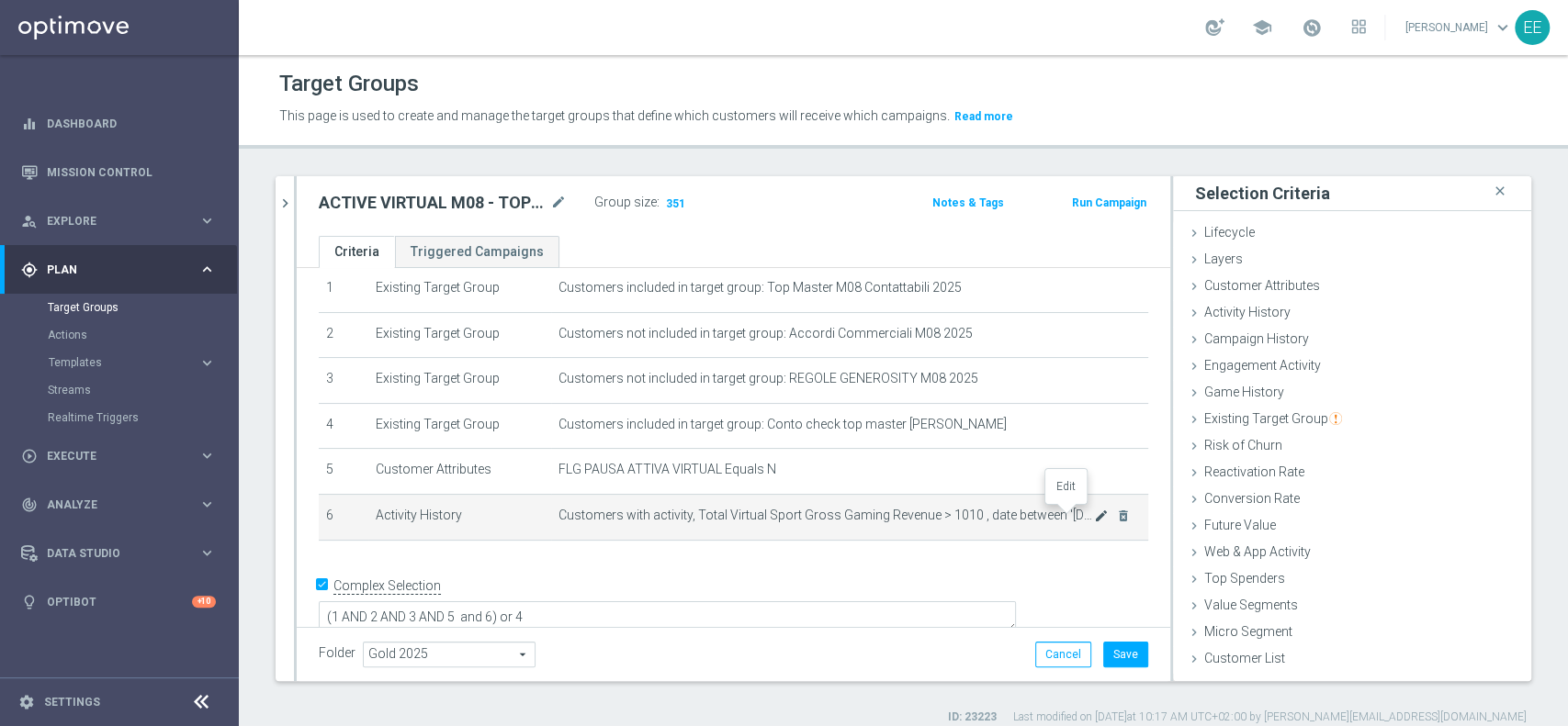
click at [1094, 518] on icon "mode_edit" at bounding box center [1101, 516] width 15 height 15
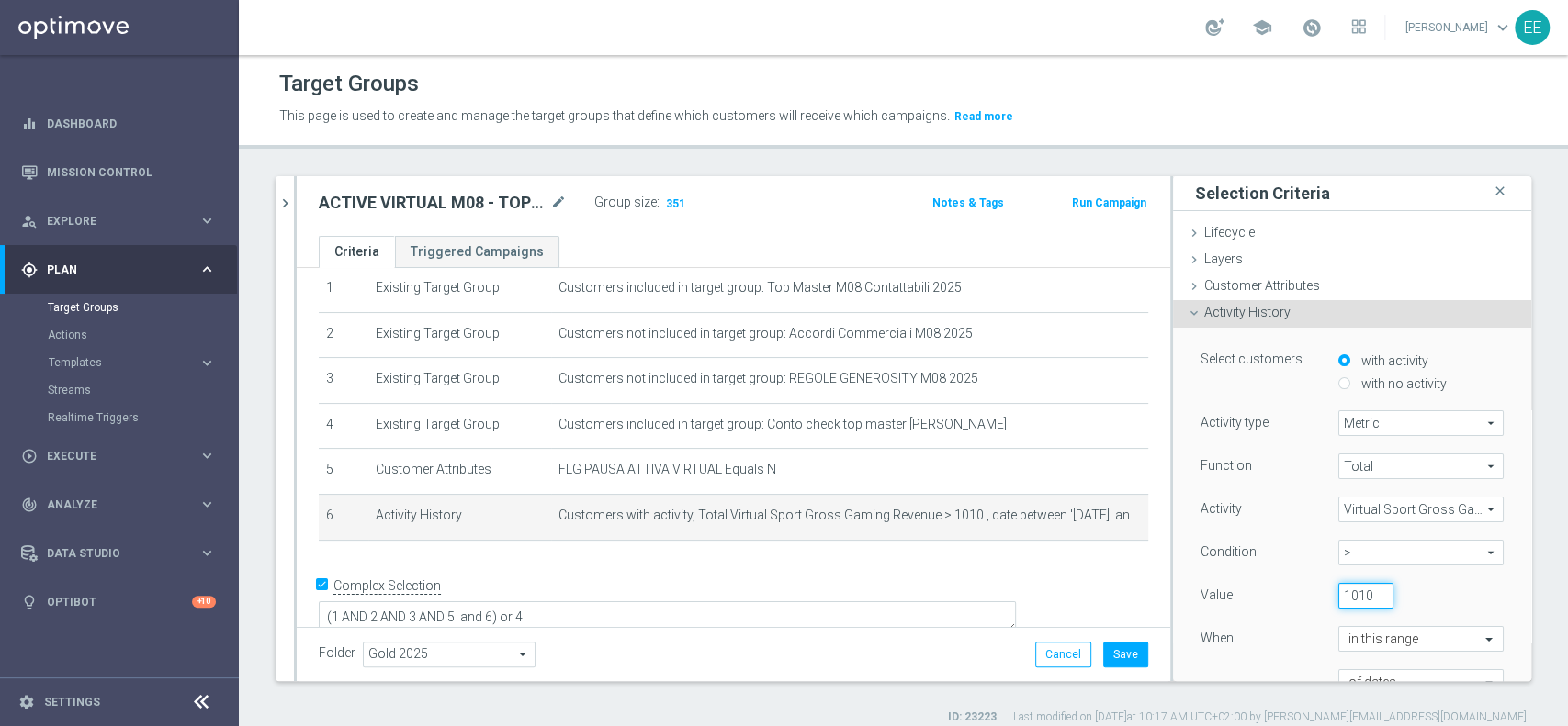
click at [1338, 591] on input "1010" at bounding box center [1366, 596] width 56 height 26
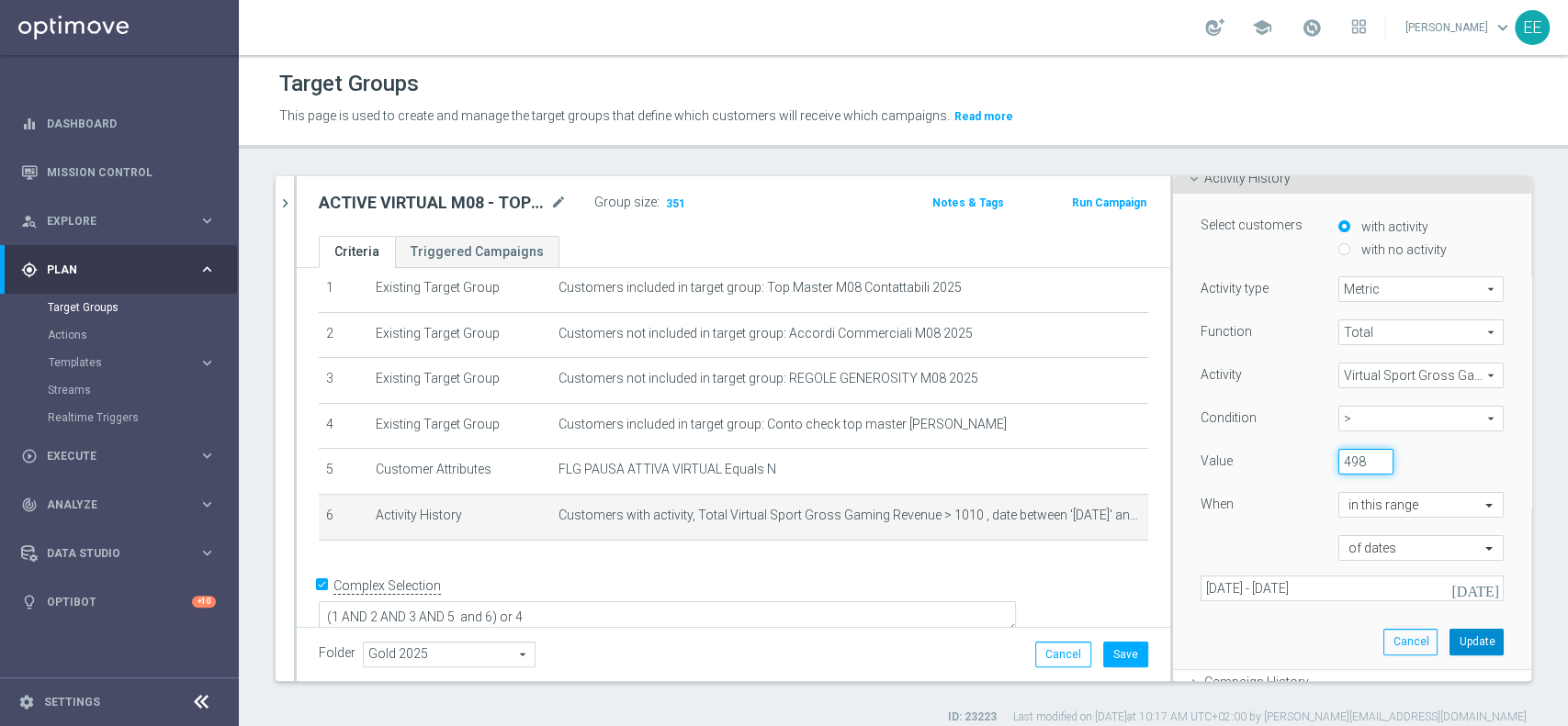
type input "498"
click at [1449, 635] on button "Update" at bounding box center [1476, 642] width 55 height 26
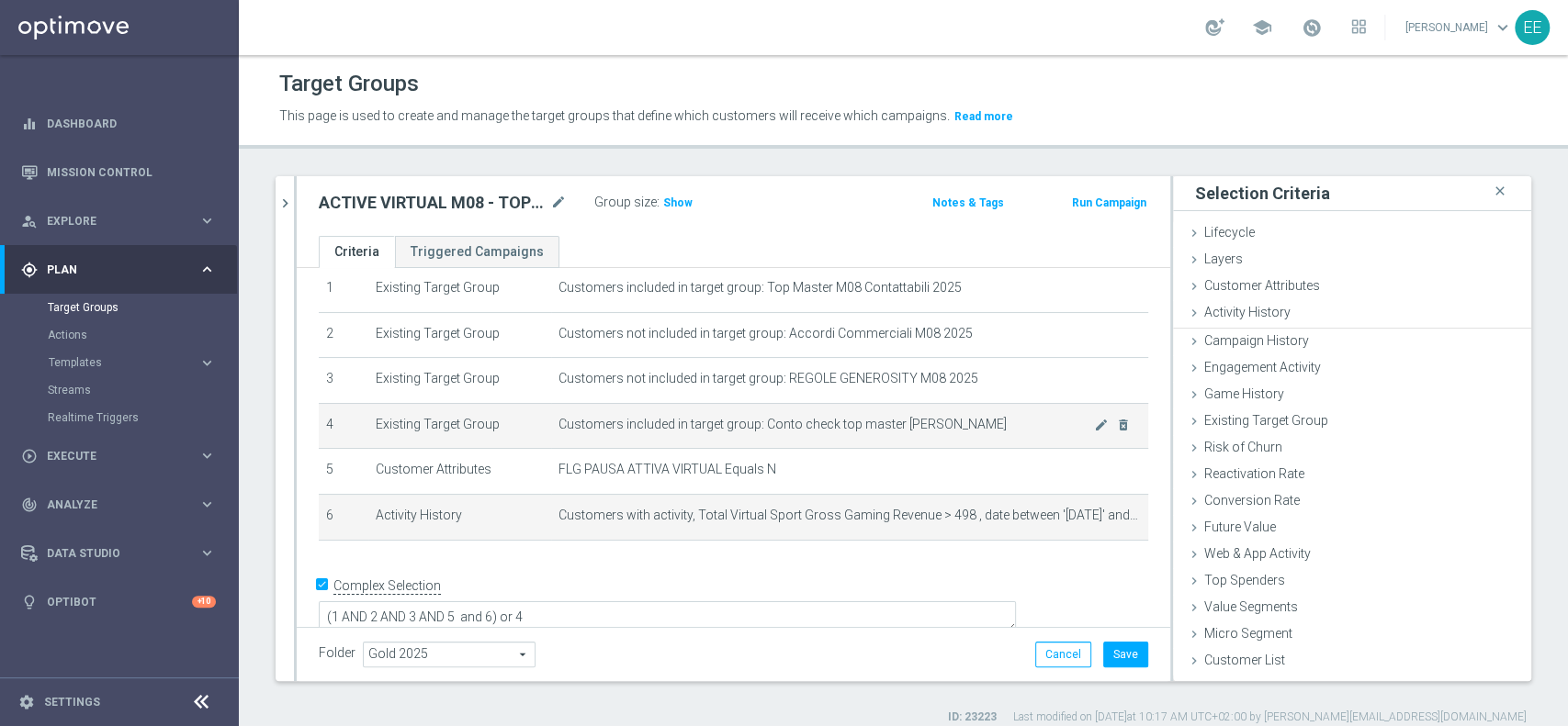
scroll to position [0, 0]
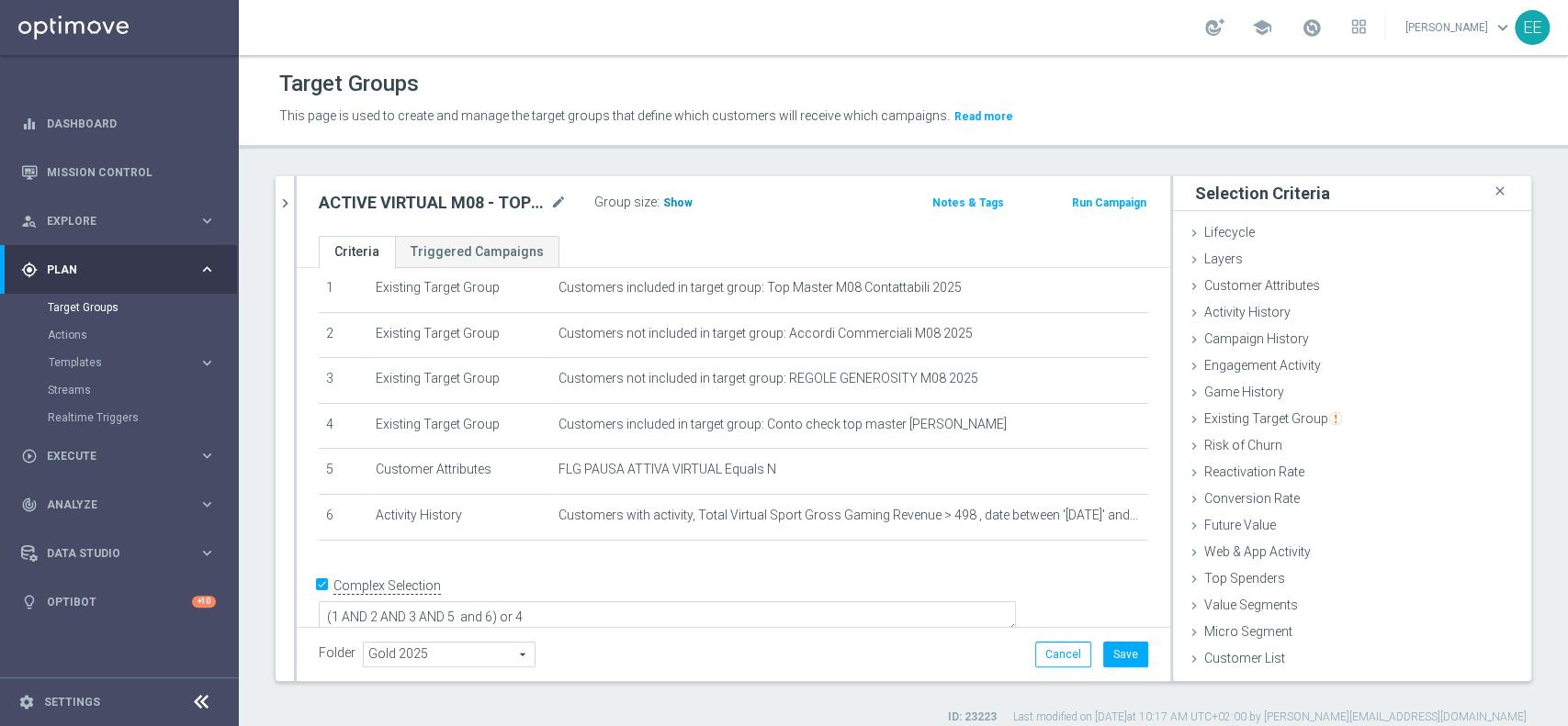
click at [668, 201] on span "Show" at bounding box center [678, 202] width 30 height 13
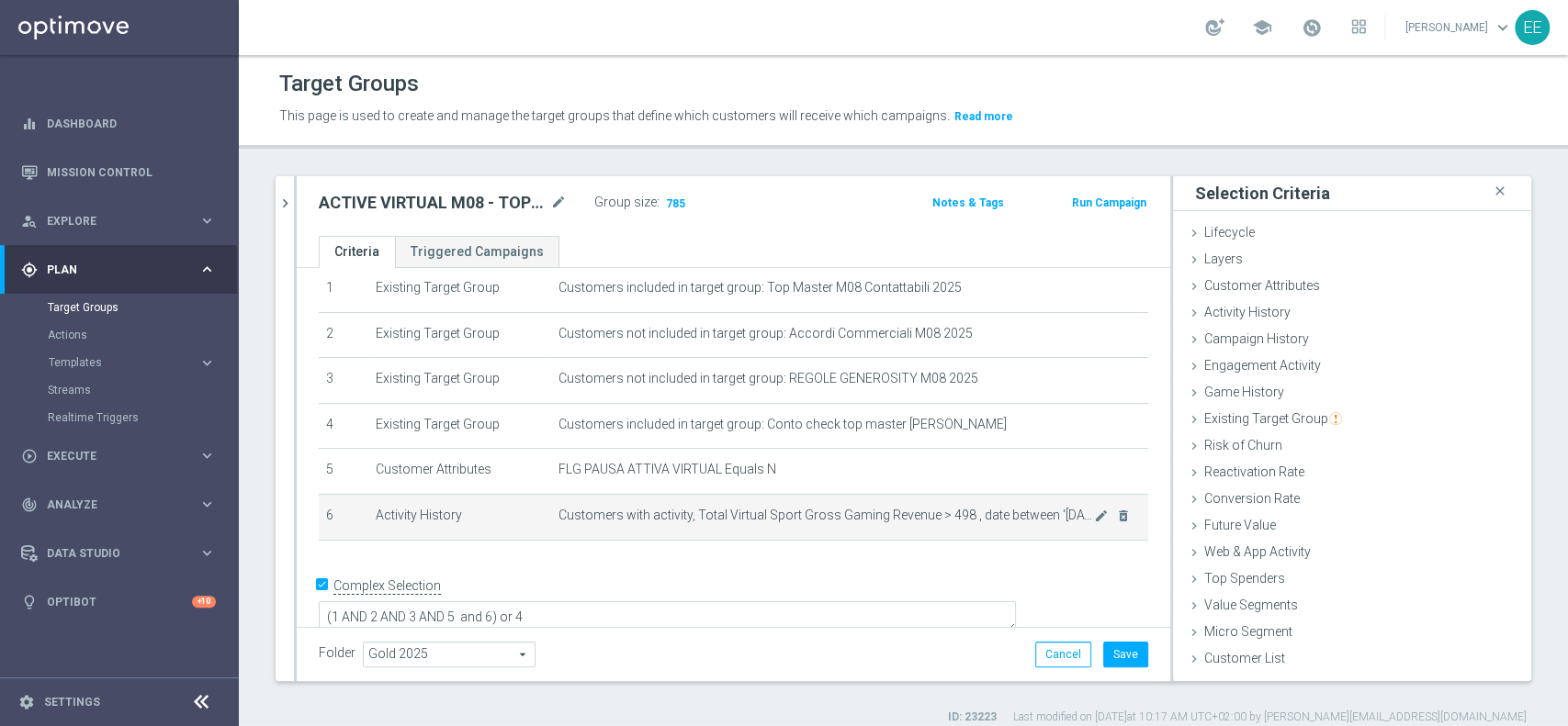
click at [1094, 521] on div "mode_edit delete_forever" at bounding box center [1112, 516] width 37 height 16
click at [1094, 518] on icon "mode_edit" at bounding box center [1101, 516] width 15 height 15
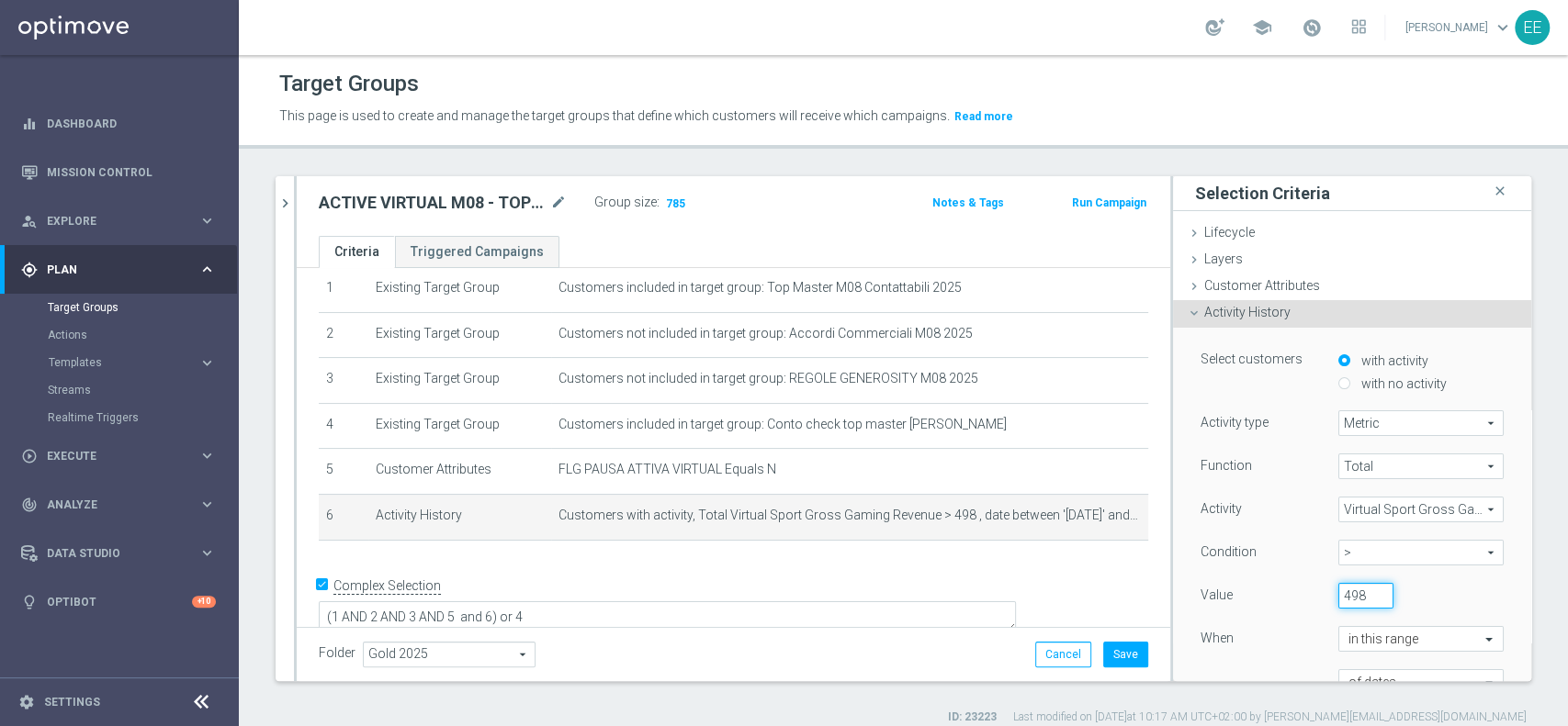
click at [1338, 598] on input "498" at bounding box center [1366, 596] width 56 height 26
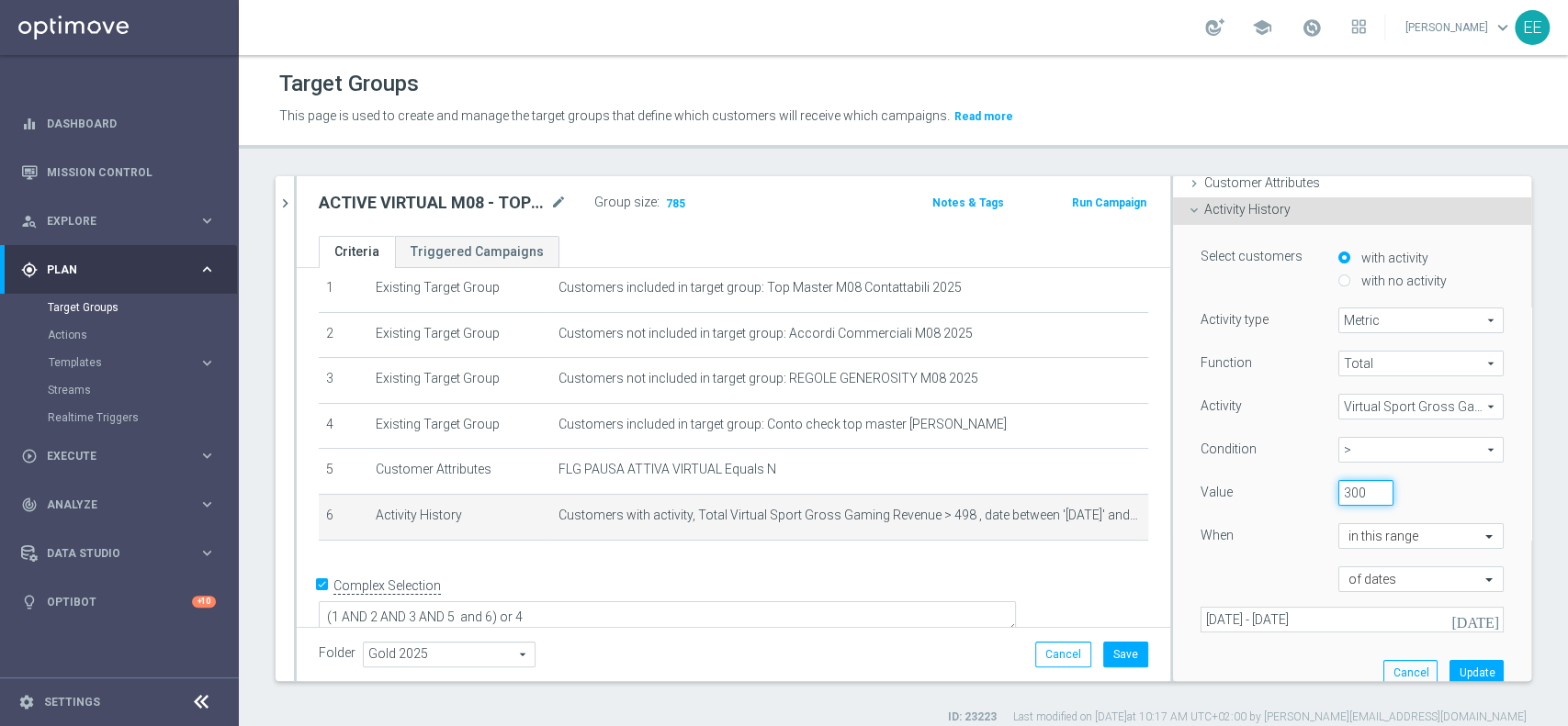
type input "300"
click at [1350, 486] on input "300" at bounding box center [1366, 493] width 56 height 26
click at [1449, 663] on button "Update" at bounding box center [1476, 673] width 55 height 26
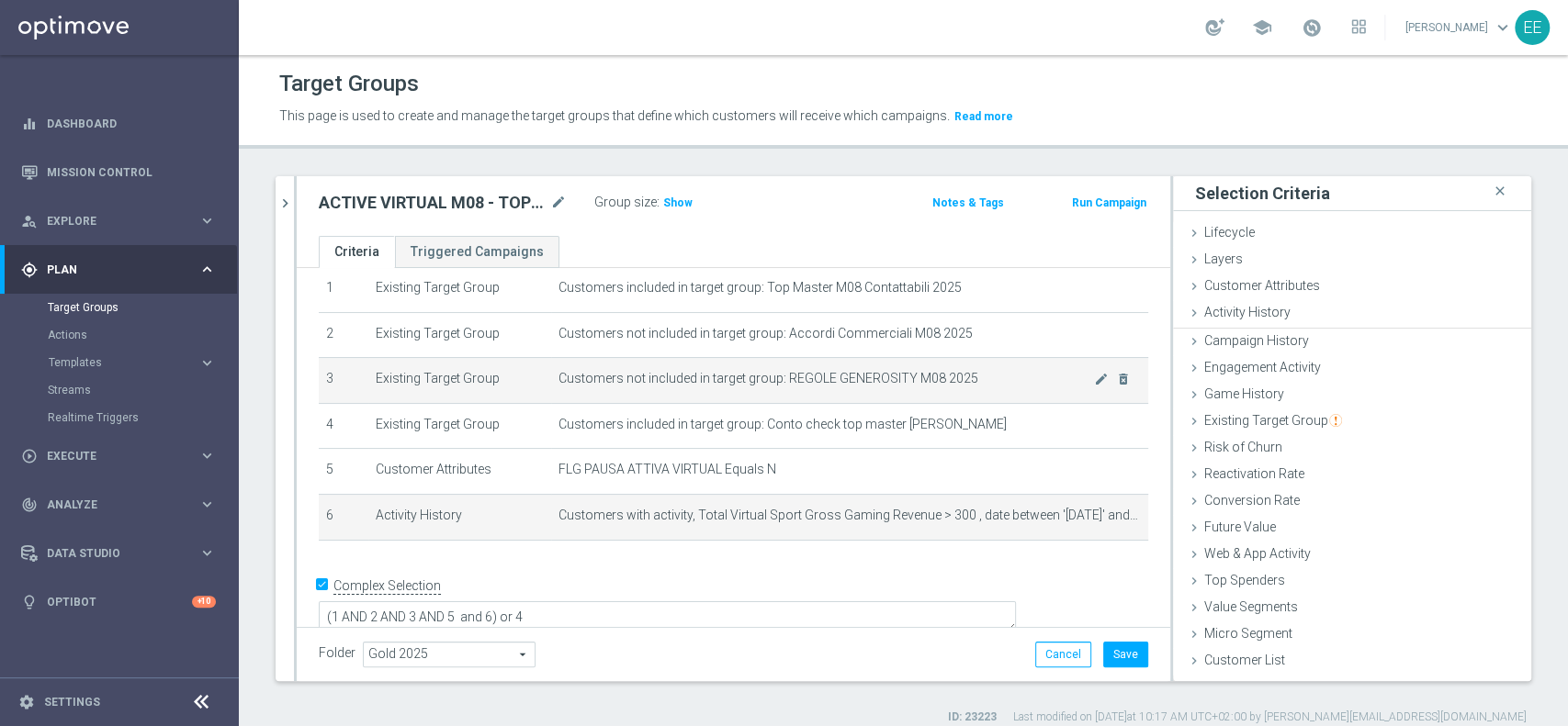
scroll to position [0, 0]
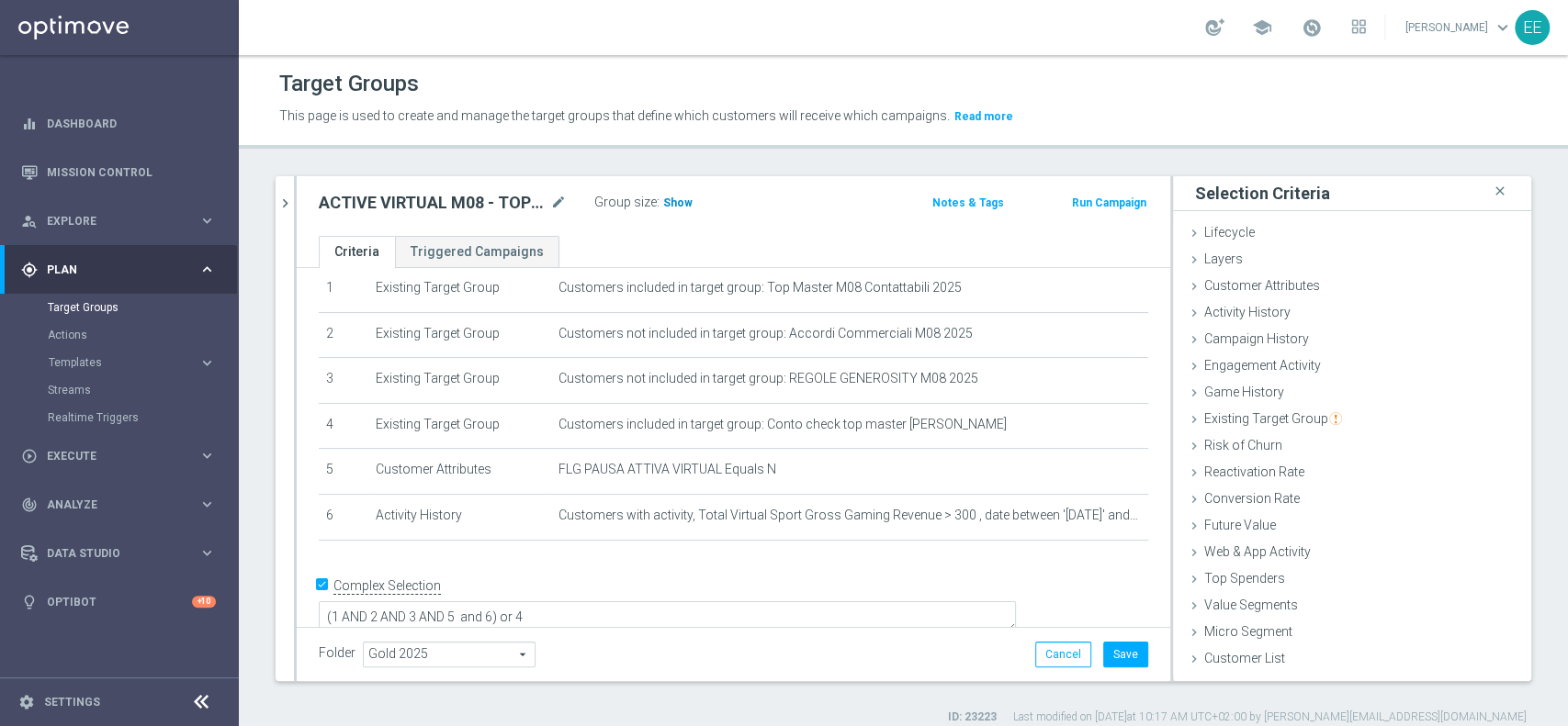
click at [686, 200] on span "Show" at bounding box center [678, 202] width 30 height 13
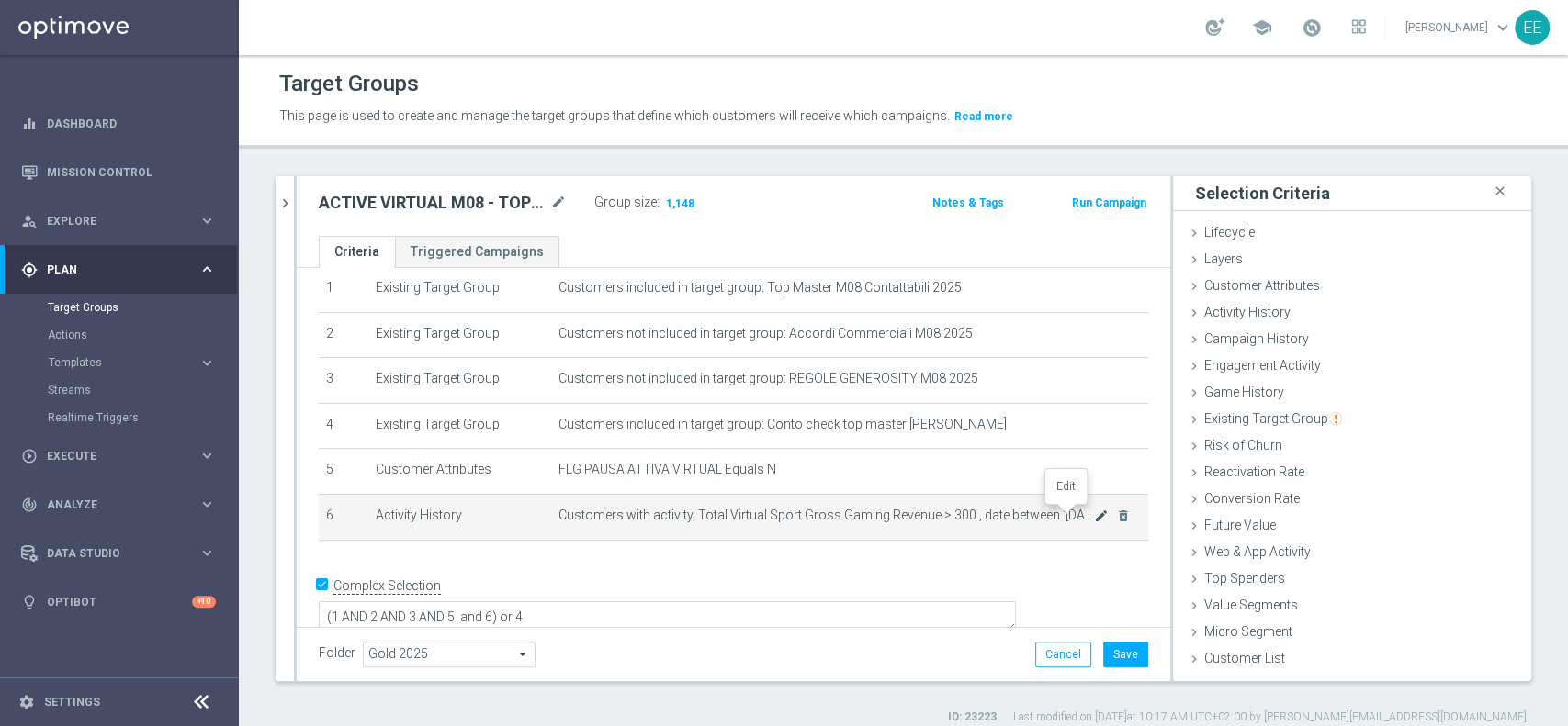
click at [1094, 518] on icon "mode_edit" at bounding box center [1101, 516] width 15 height 15
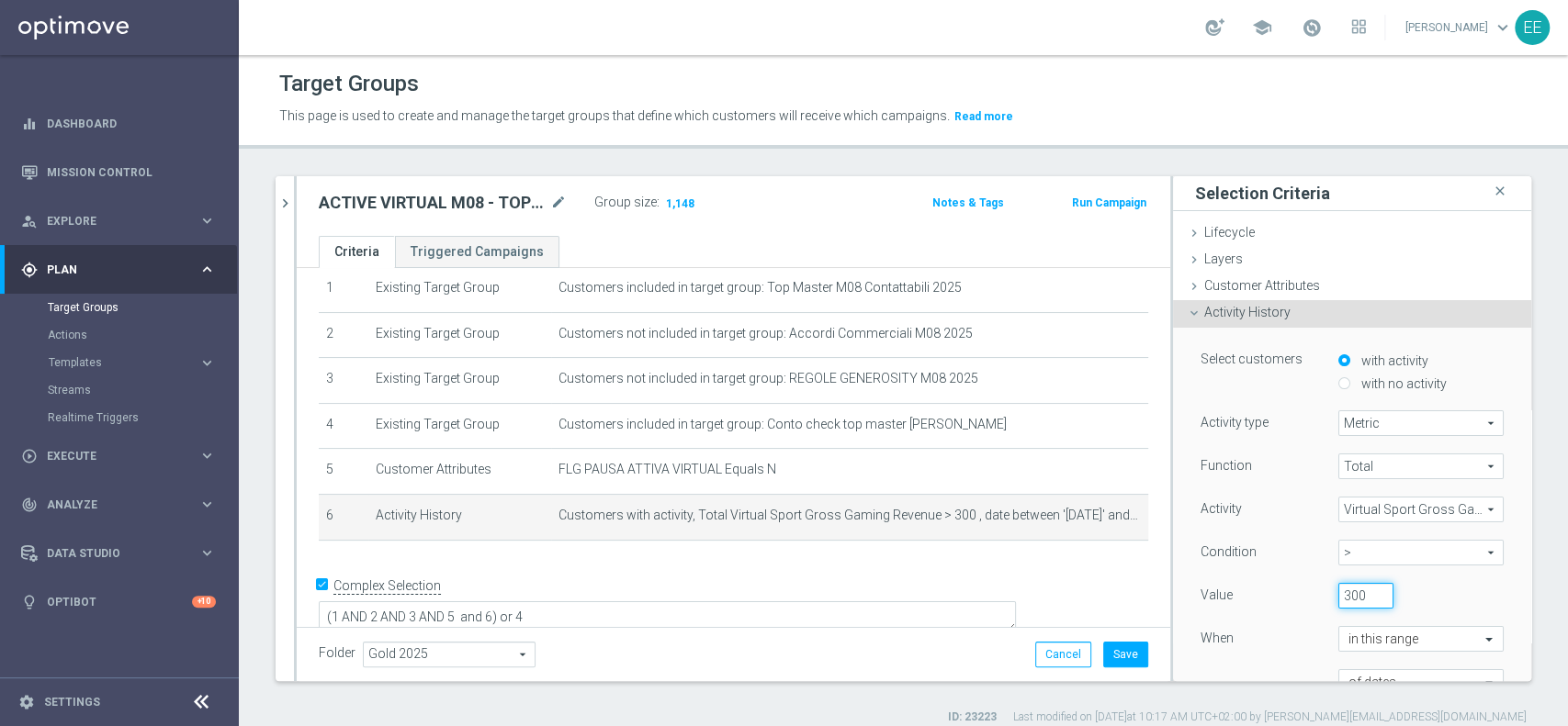
click at [1338, 591] on input "300" at bounding box center [1366, 596] width 56 height 26
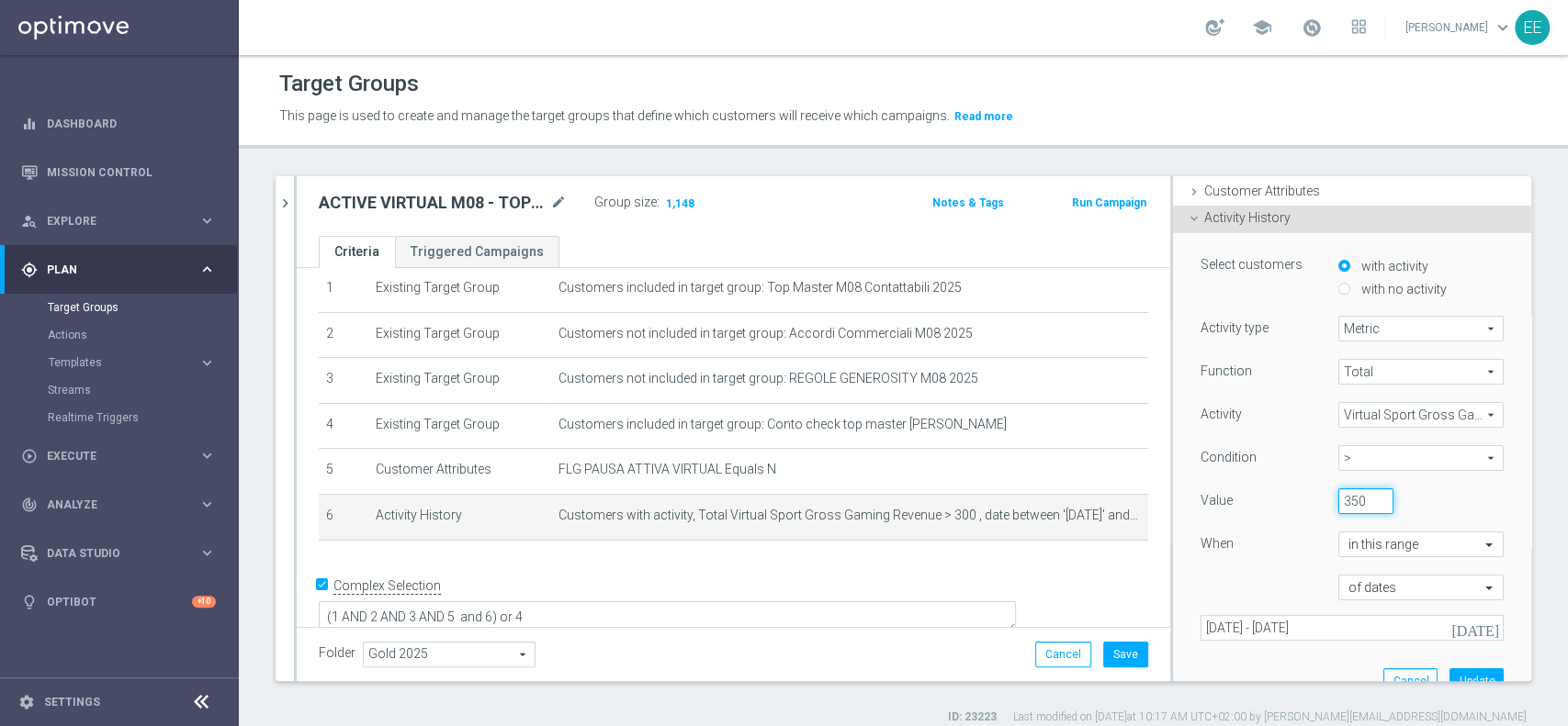
scroll to position [110, 0]
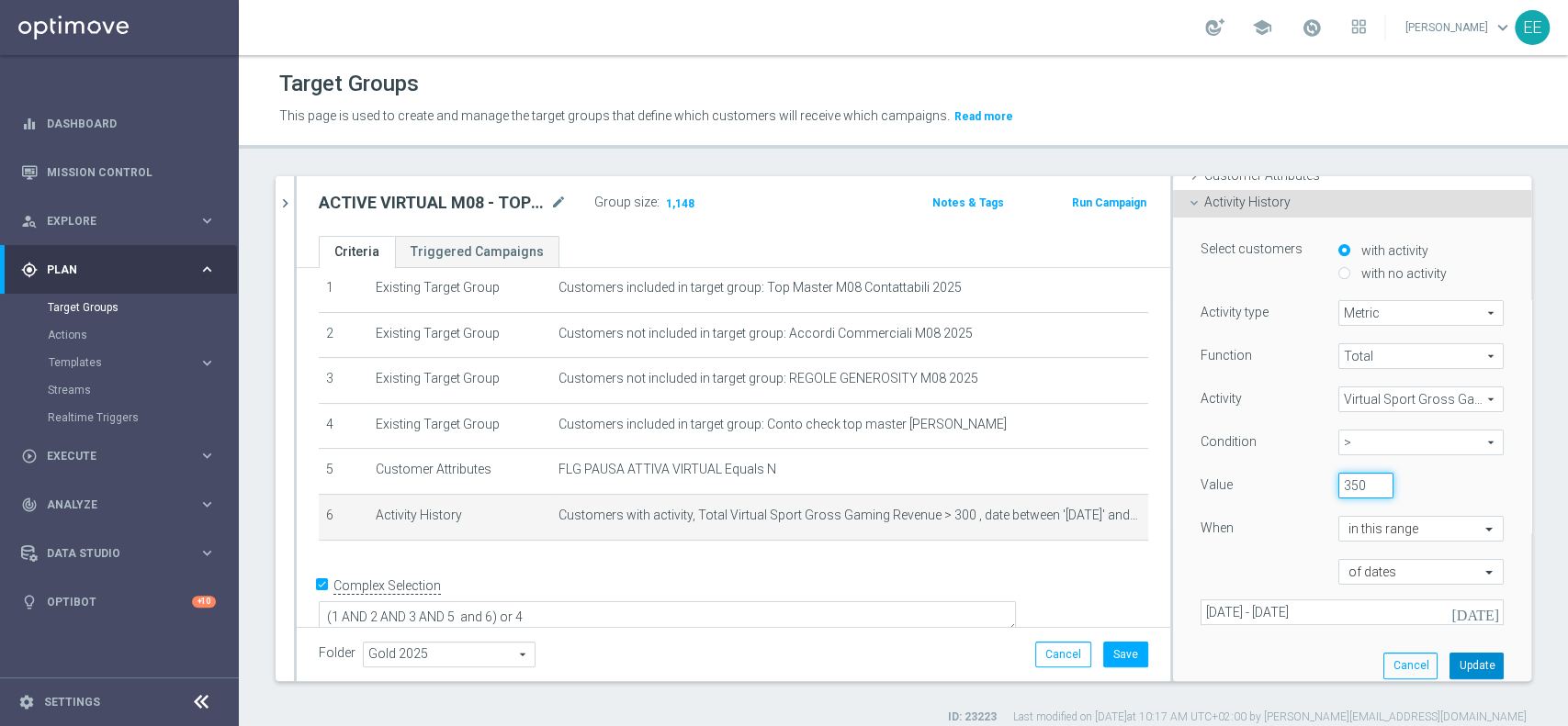
type input "350"
click at [1449, 666] on button "Update" at bounding box center [1476, 666] width 55 height 26
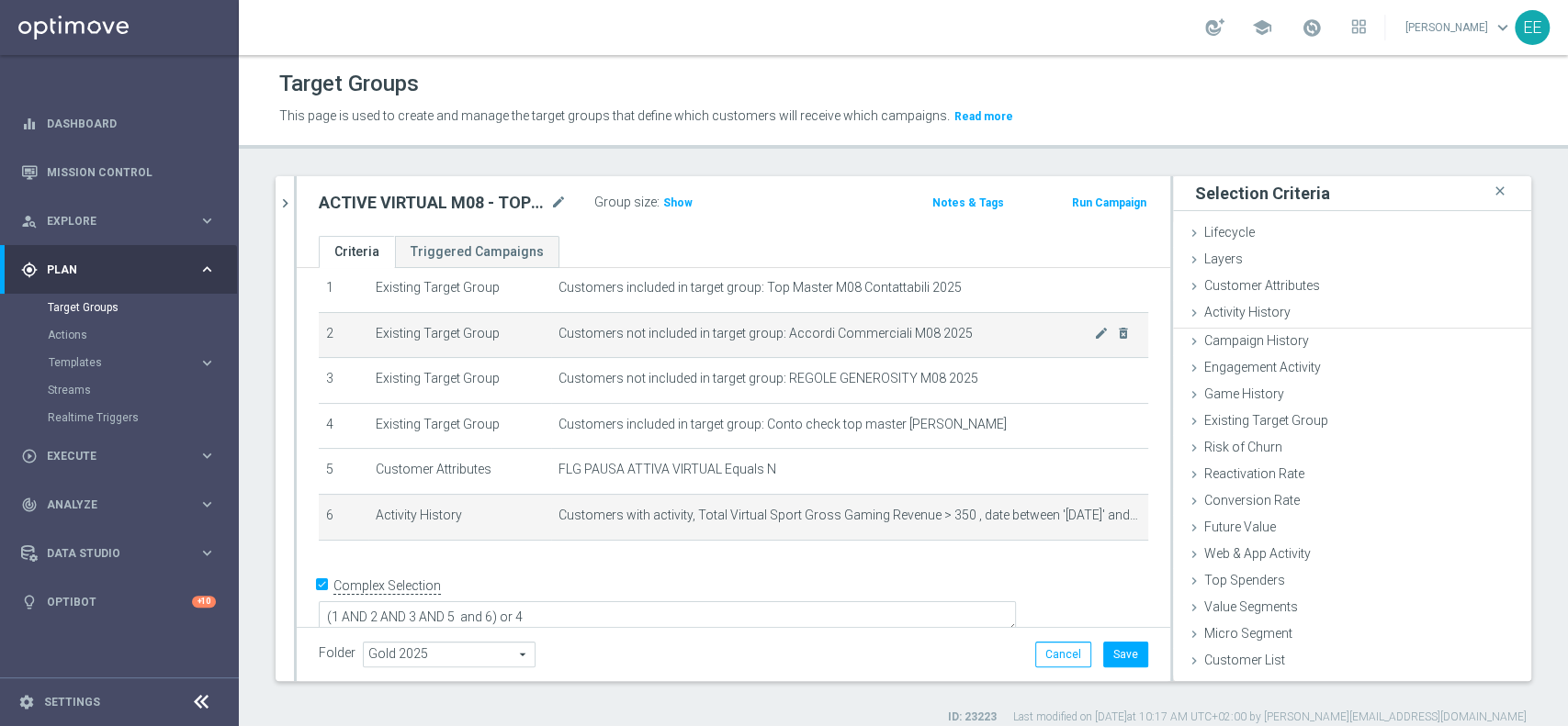
scroll to position [0, 0]
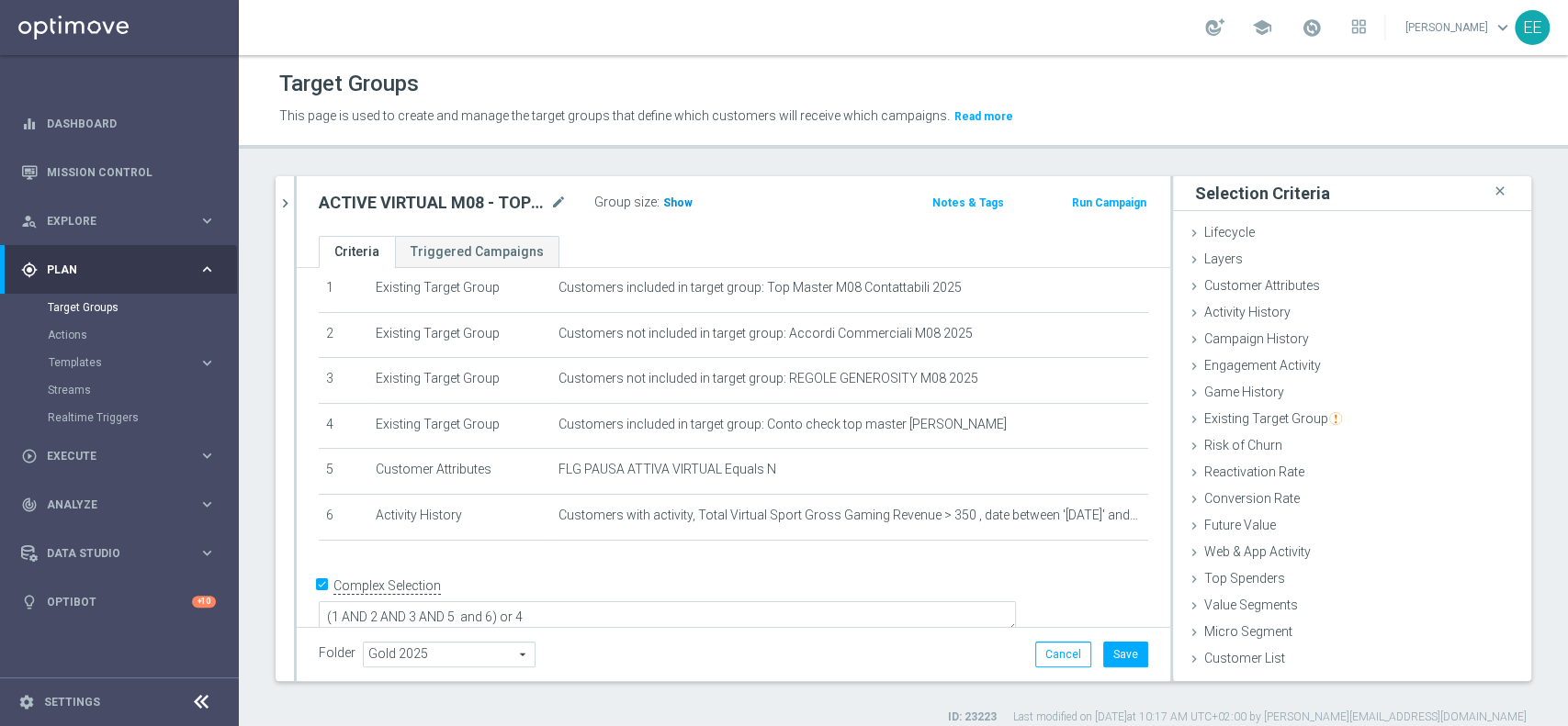
click at [669, 197] on span "Show" at bounding box center [678, 202] width 30 height 13
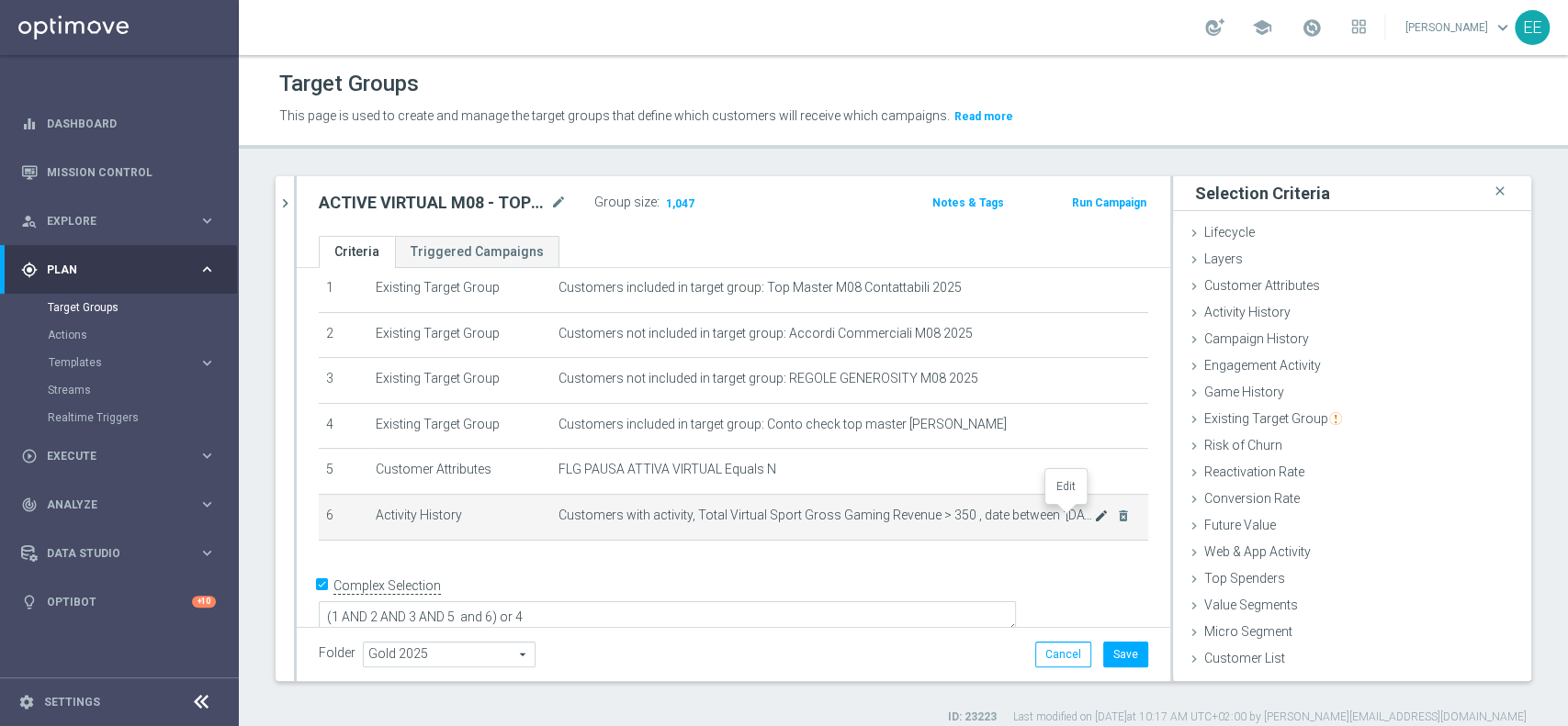
click at [1094, 511] on icon "mode_edit" at bounding box center [1101, 516] width 15 height 15
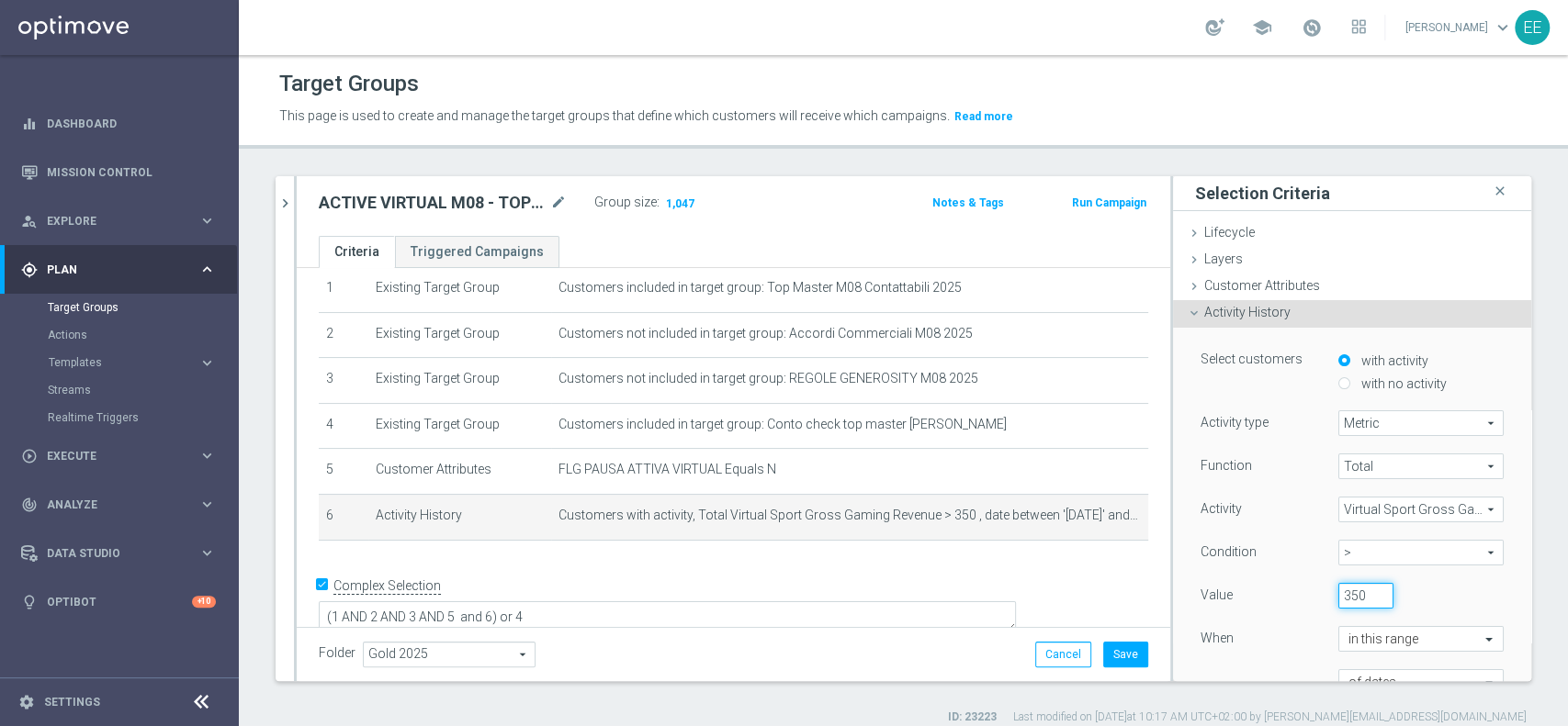
click at [1338, 592] on input "350" at bounding box center [1366, 596] width 56 height 26
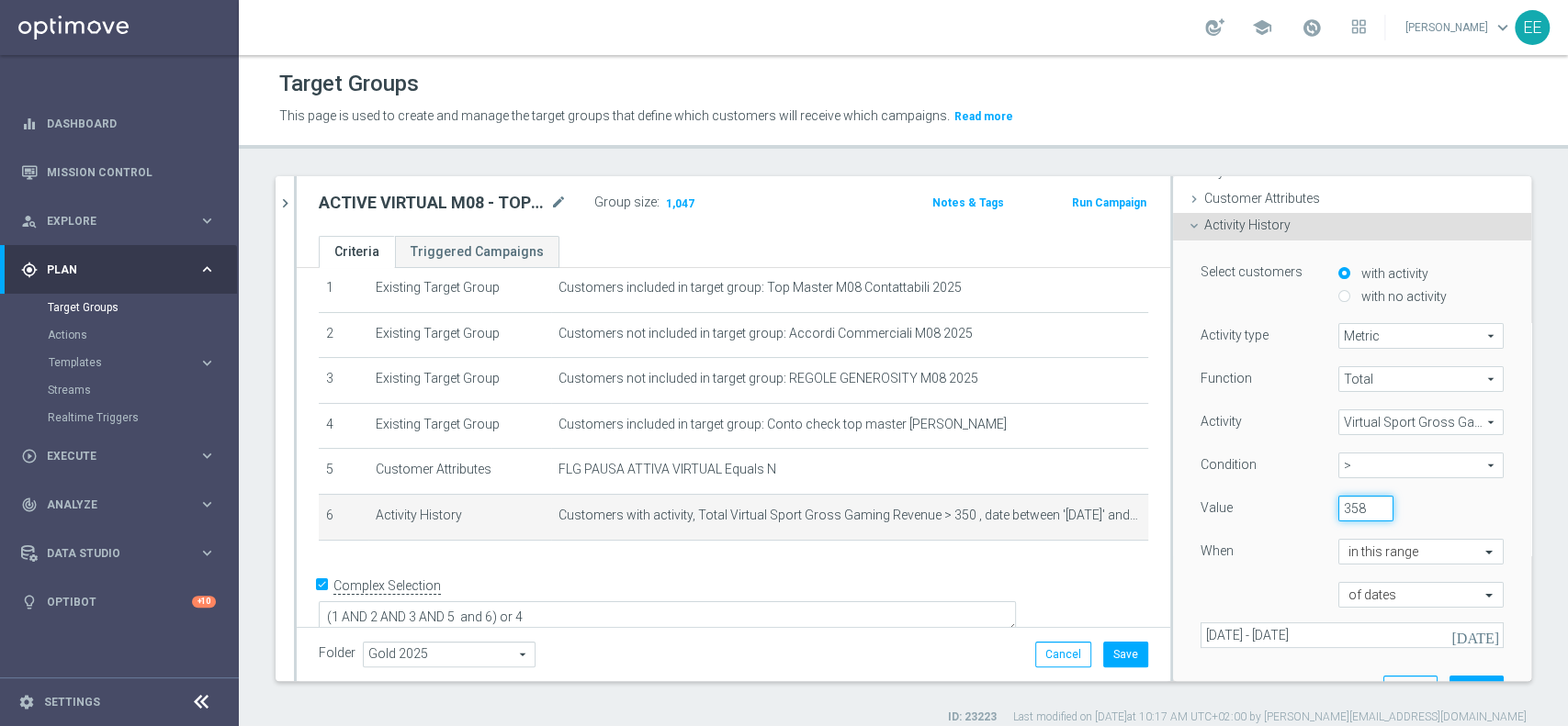
scroll to position [93, 0]
click at [1351, 497] on input "359" at bounding box center [1366, 503] width 56 height 26
click at [1351, 497] on input "360" at bounding box center [1366, 503] width 56 height 26
click at [1351, 497] on input "361" at bounding box center [1366, 503] width 56 height 26
click at [1351, 497] on input "362" at bounding box center [1366, 503] width 56 height 26
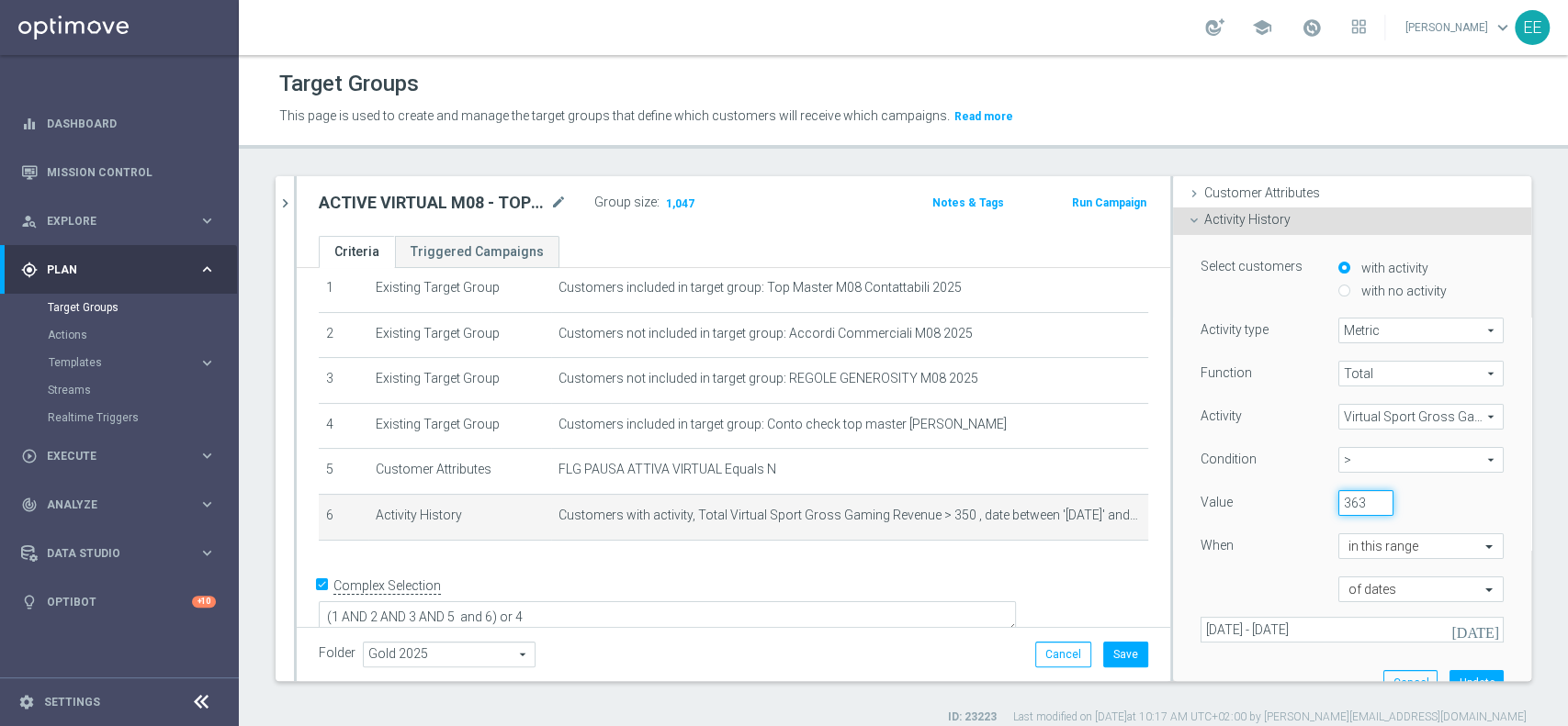
click at [1351, 497] on input "363" at bounding box center [1366, 503] width 56 height 26
click at [1351, 497] on input "364" at bounding box center [1366, 503] width 56 height 26
click at [1351, 497] on input "365" at bounding box center [1366, 503] width 56 height 26
click at [1351, 497] on input "366" at bounding box center [1366, 503] width 56 height 26
click at [1351, 497] on input "367" at bounding box center [1366, 503] width 56 height 26
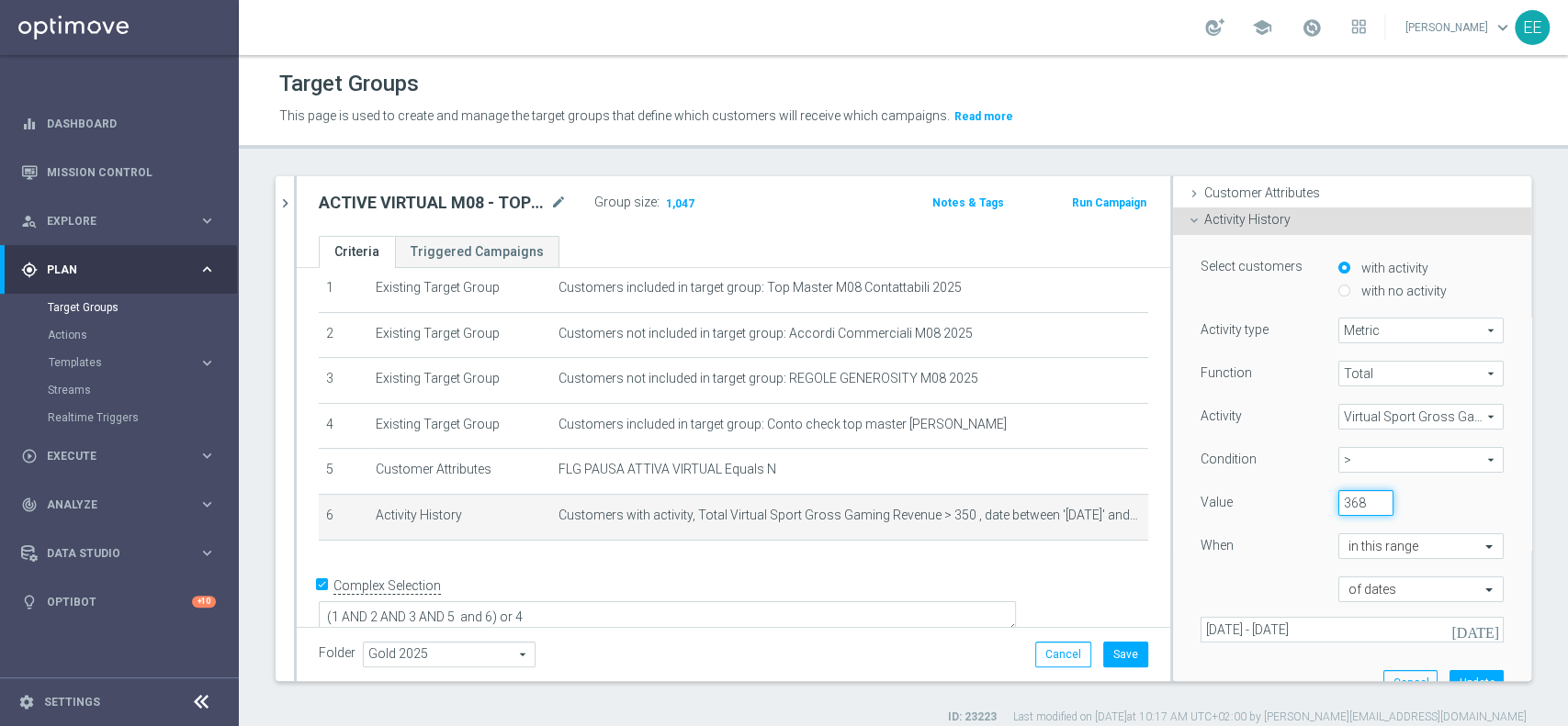
click at [1351, 497] on input "368" at bounding box center [1366, 503] width 56 height 26
click at [1351, 497] on input "369" at bounding box center [1366, 503] width 56 height 26
click at [1351, 497] on input "370" at bounding box center [1366, 503] width 56 height 26
click at [1351, 497] on input "371" at bounding box center [1366, 503] width 56 height 26
type input "370"
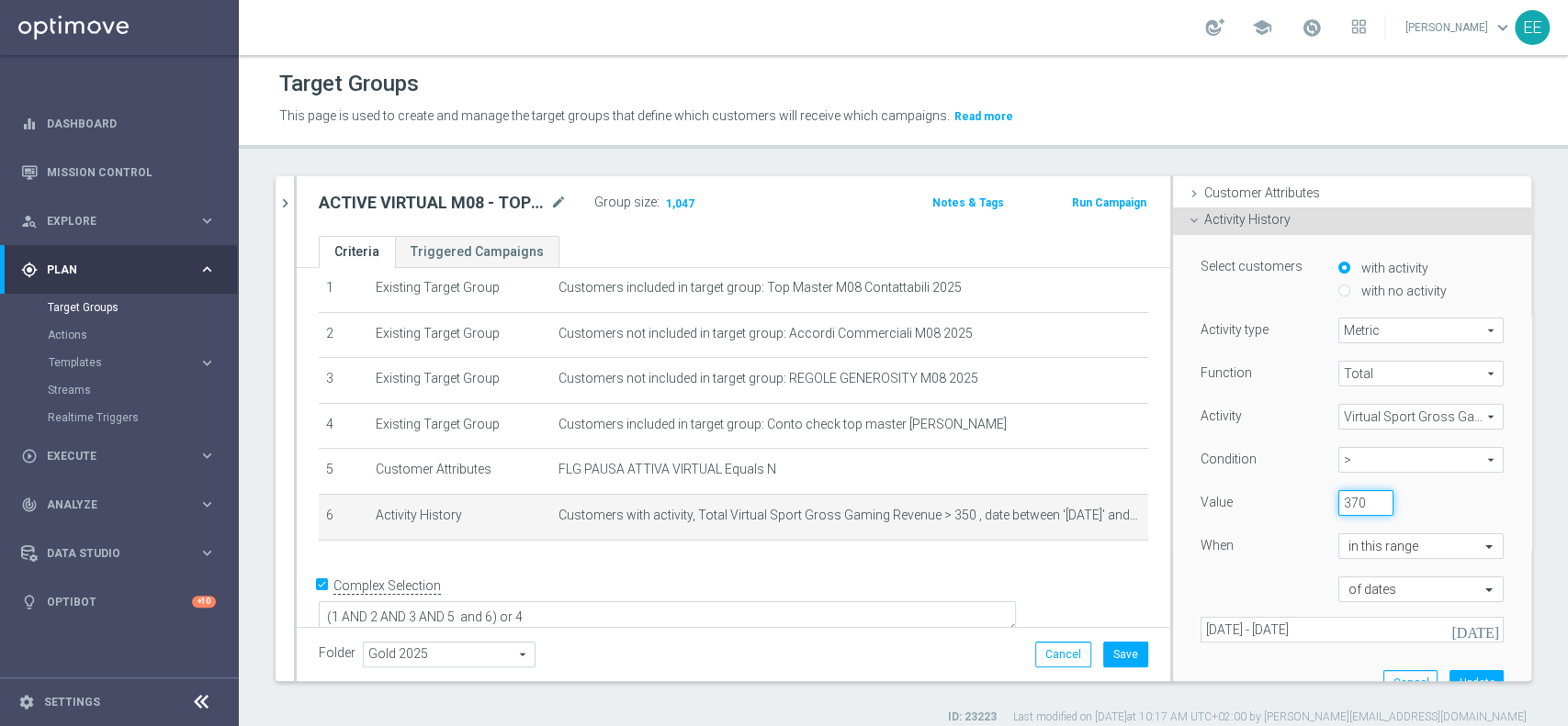
click at [1351, 505] on input "370" at bounding box center [1366, 503] width 56 height 26
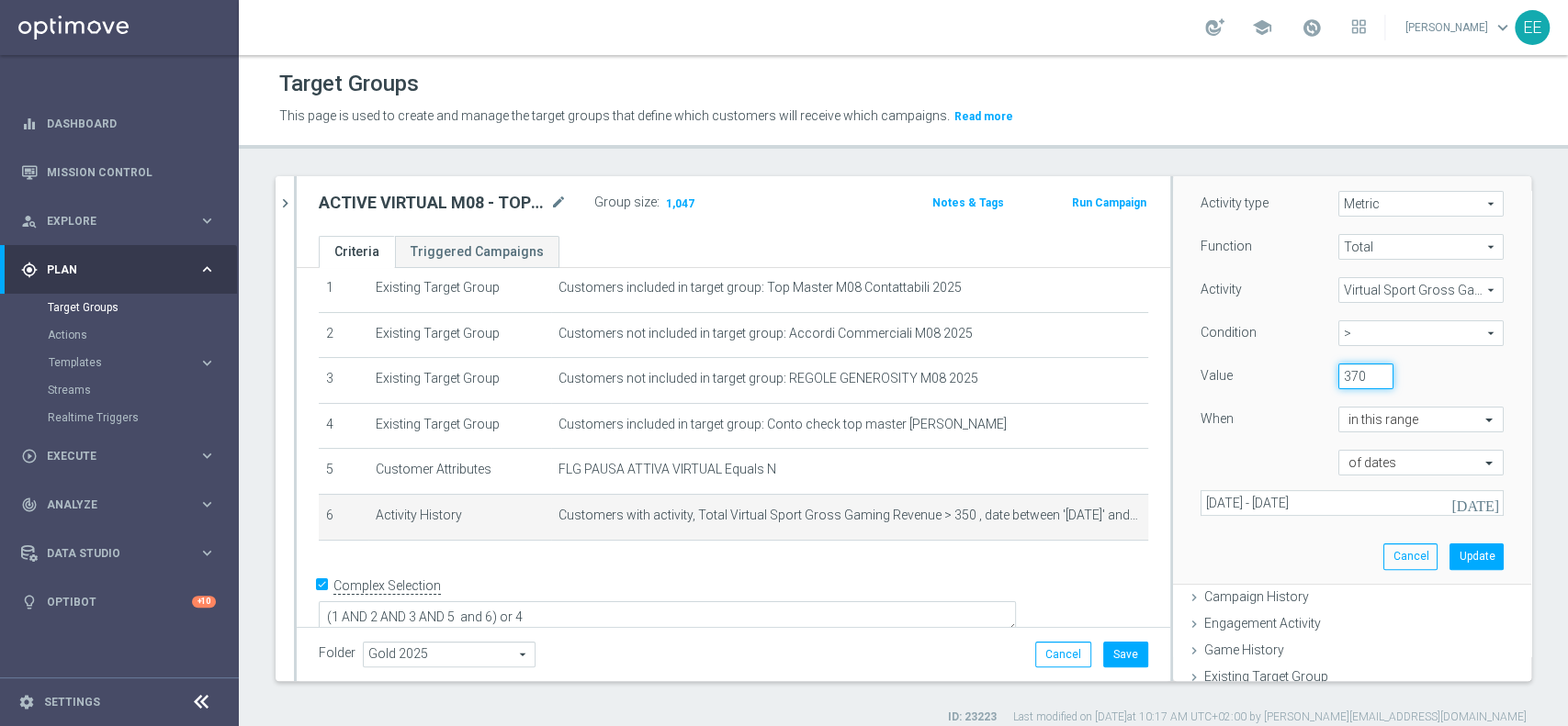
scroll to position [222, 0]
click at [1449, 557] on button "Update" at bounding box center [1476, 553] width 55 height 26
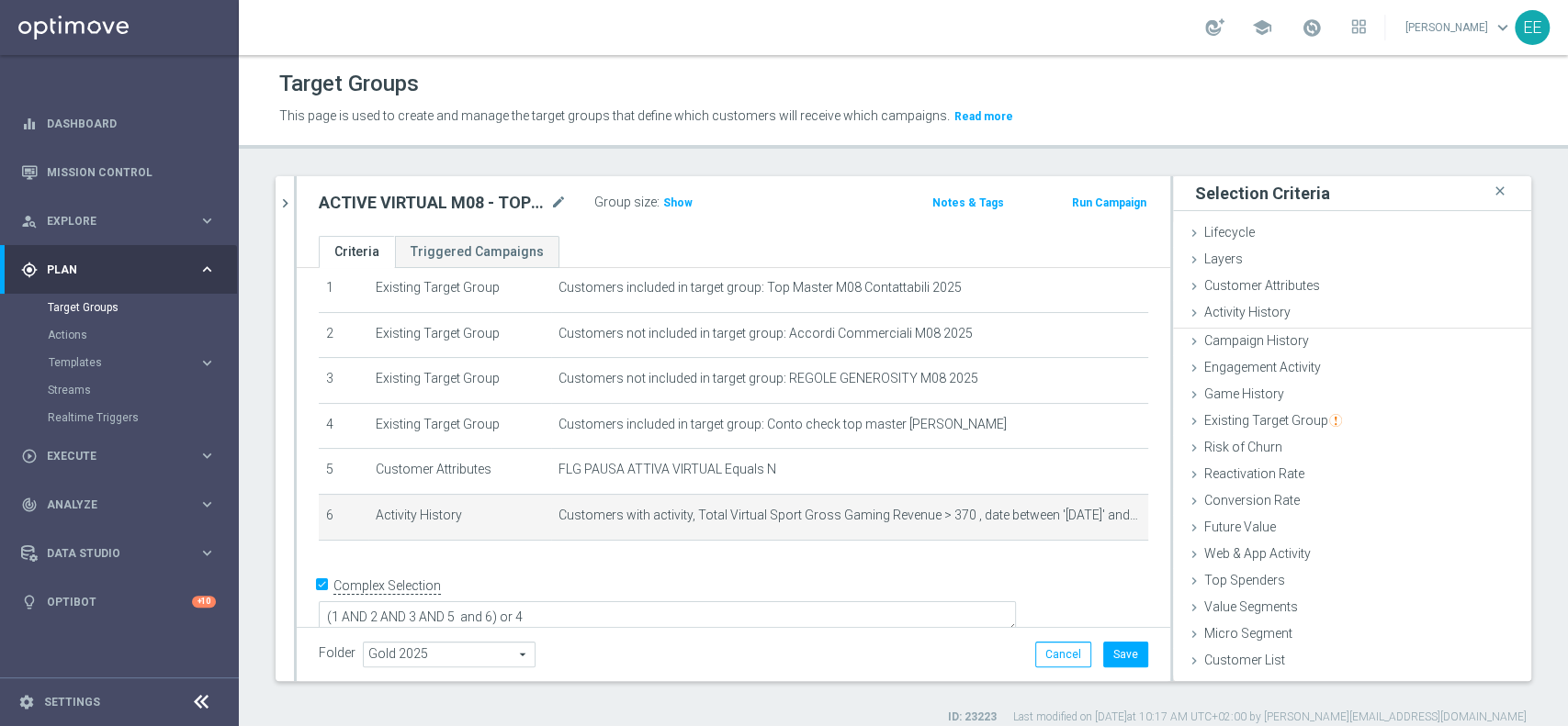
scroll to position [0, 0]
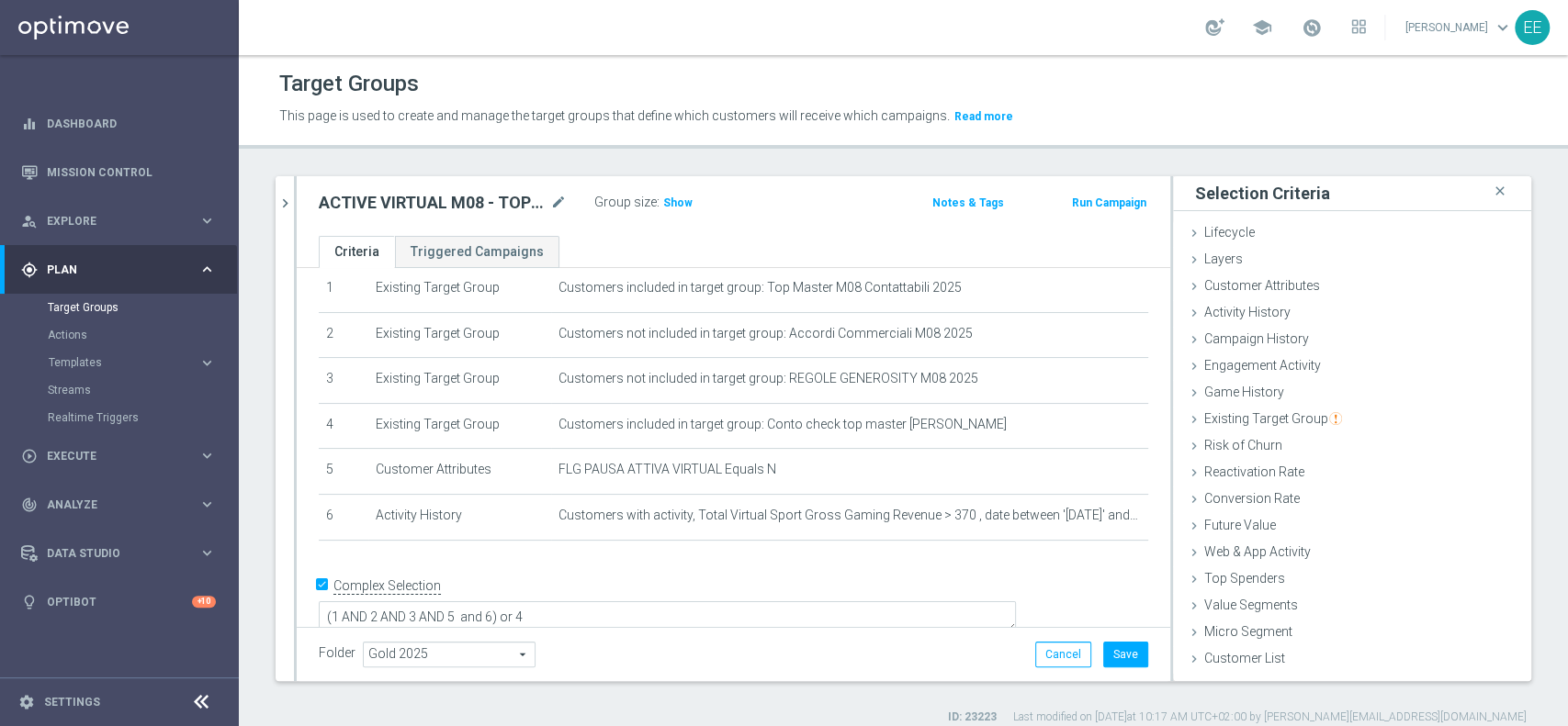
click at [672, 217] on div "ACTIVE VIRTUAL M08 - TOP 1.000 GGR M08 11.08 mode_edit Group size : Show Notes …" at bounding box center [733, 206] width 874 height 60
click at [669, 208] on h3 "Show" at bounding box center [677, 202] width 33 height 20
click at [1104, 646] on button "Save" at bounding box center [1125, 655] width 45 height 26
click at [289, 199] on icon "chevron_right" at bounding box center [286, 203] width 18 height 18
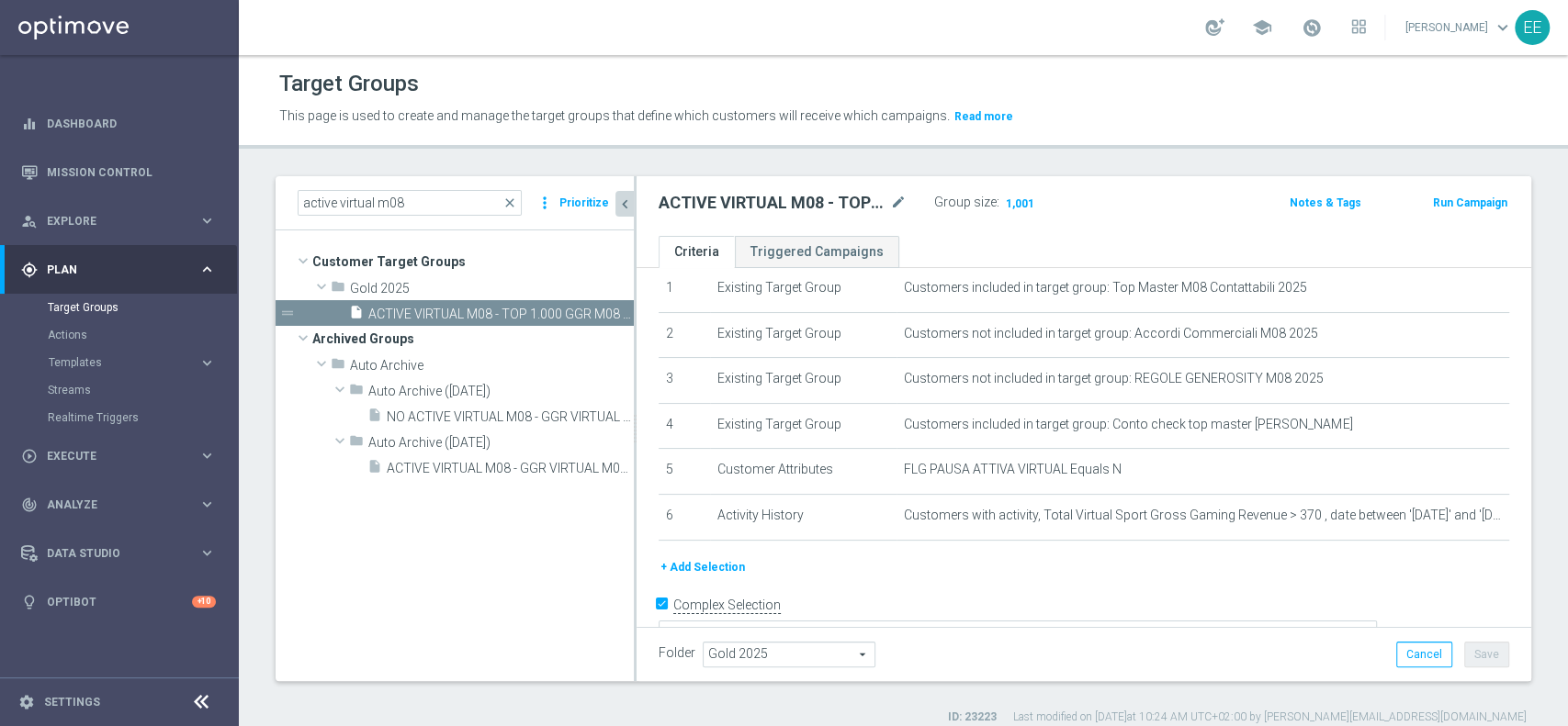
scroll to position [75, 0]
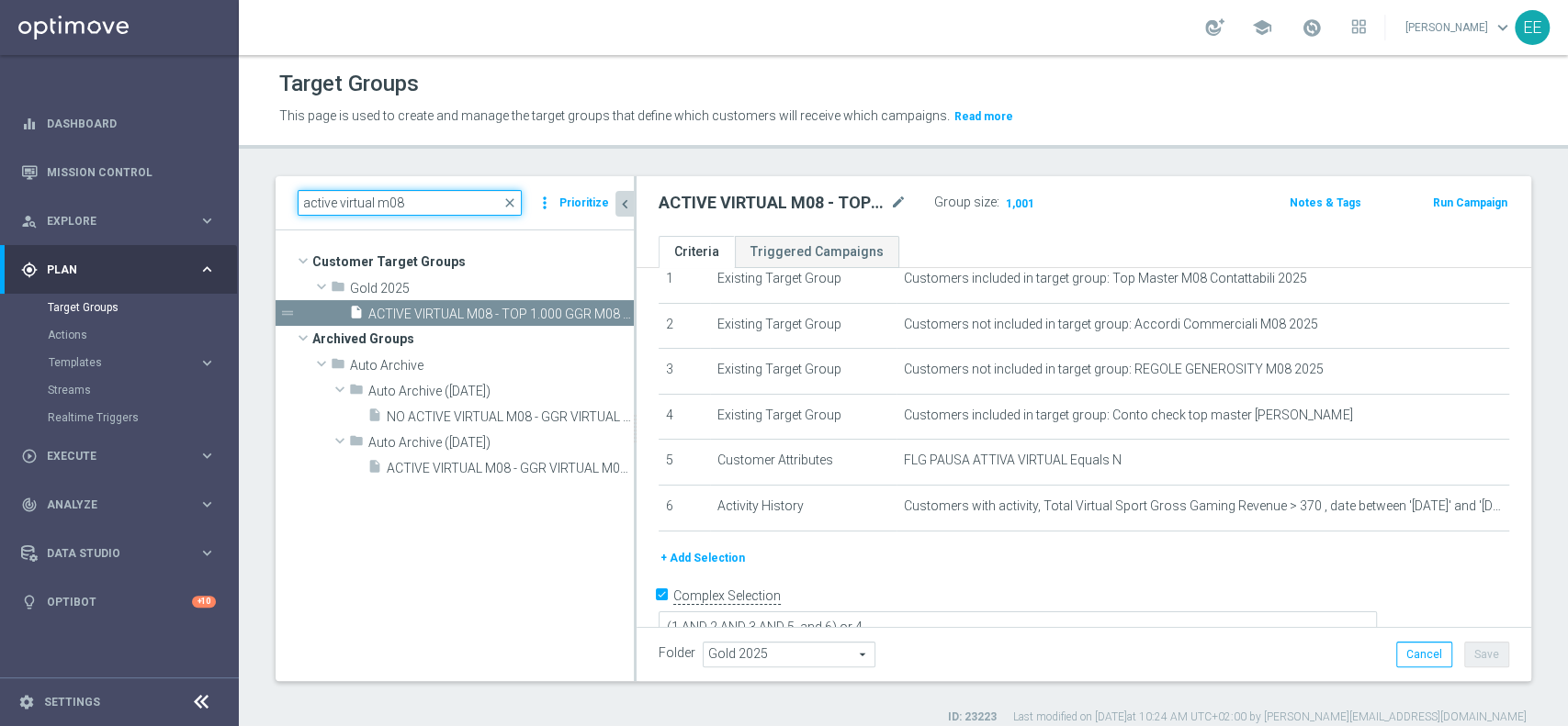
click at [451, 194] on input "active virtual m08" at bounding box center [410, 203] width 224 height 26
click at [599, 315] on icon "content_copy" at bounding box center [601, 313] width 15 height 15
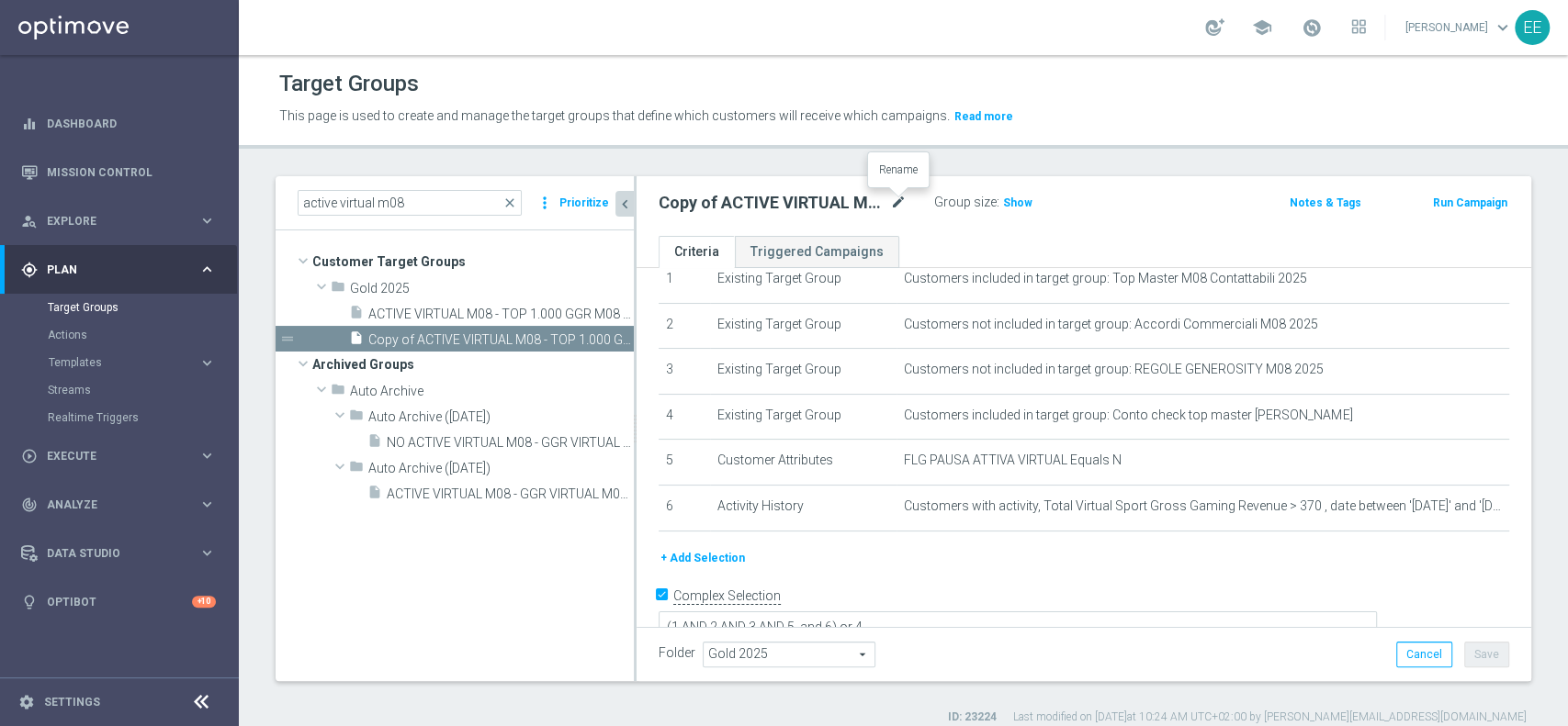
click at [893, 202] on icon "mode_edit" at bounding box center [898, 203] width 17 height 22
type input "OTHER VIRTUAL GGR VIRTUAL M07 > 10 11.08"
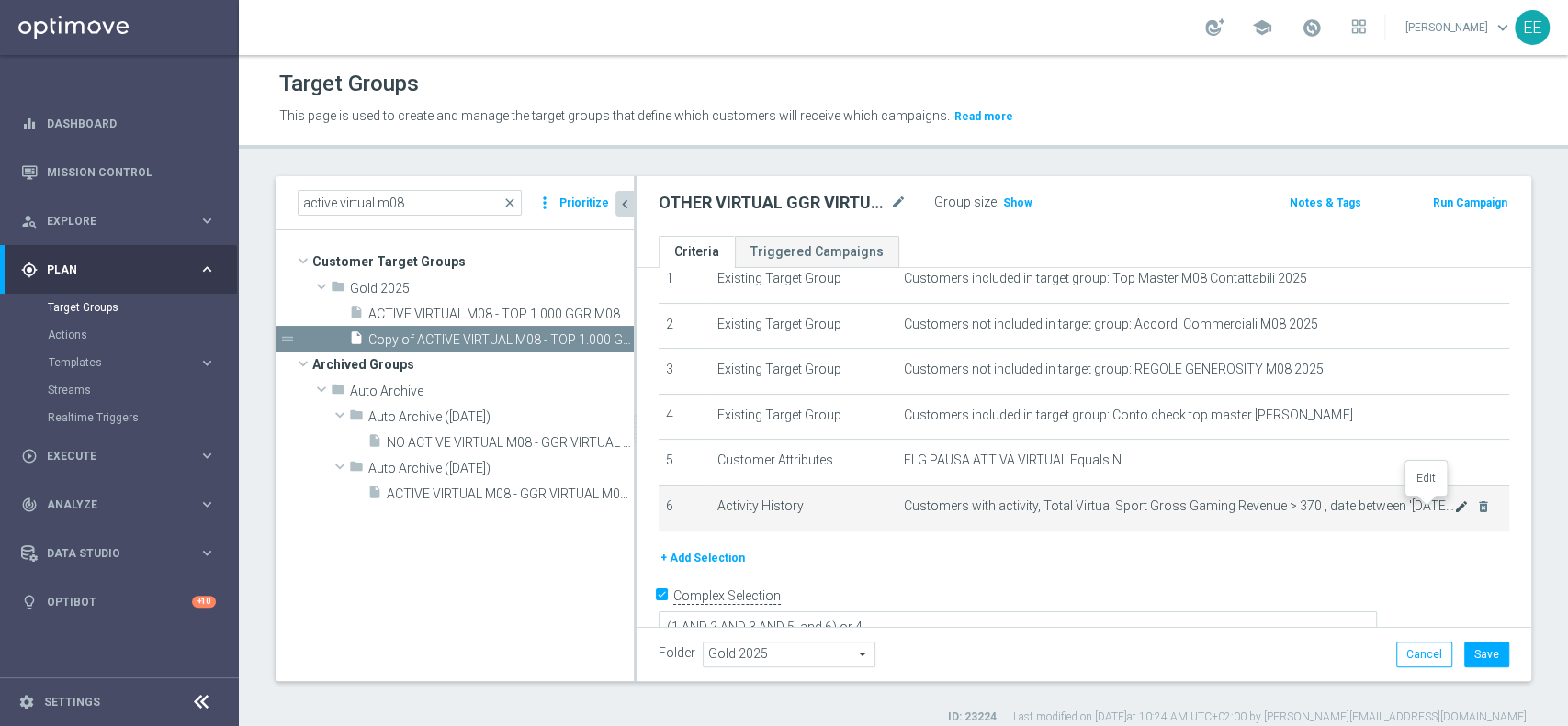
click at [1454, 500] on icon "mode_edit" at bounding box center [1461, 507] width 15 height 15
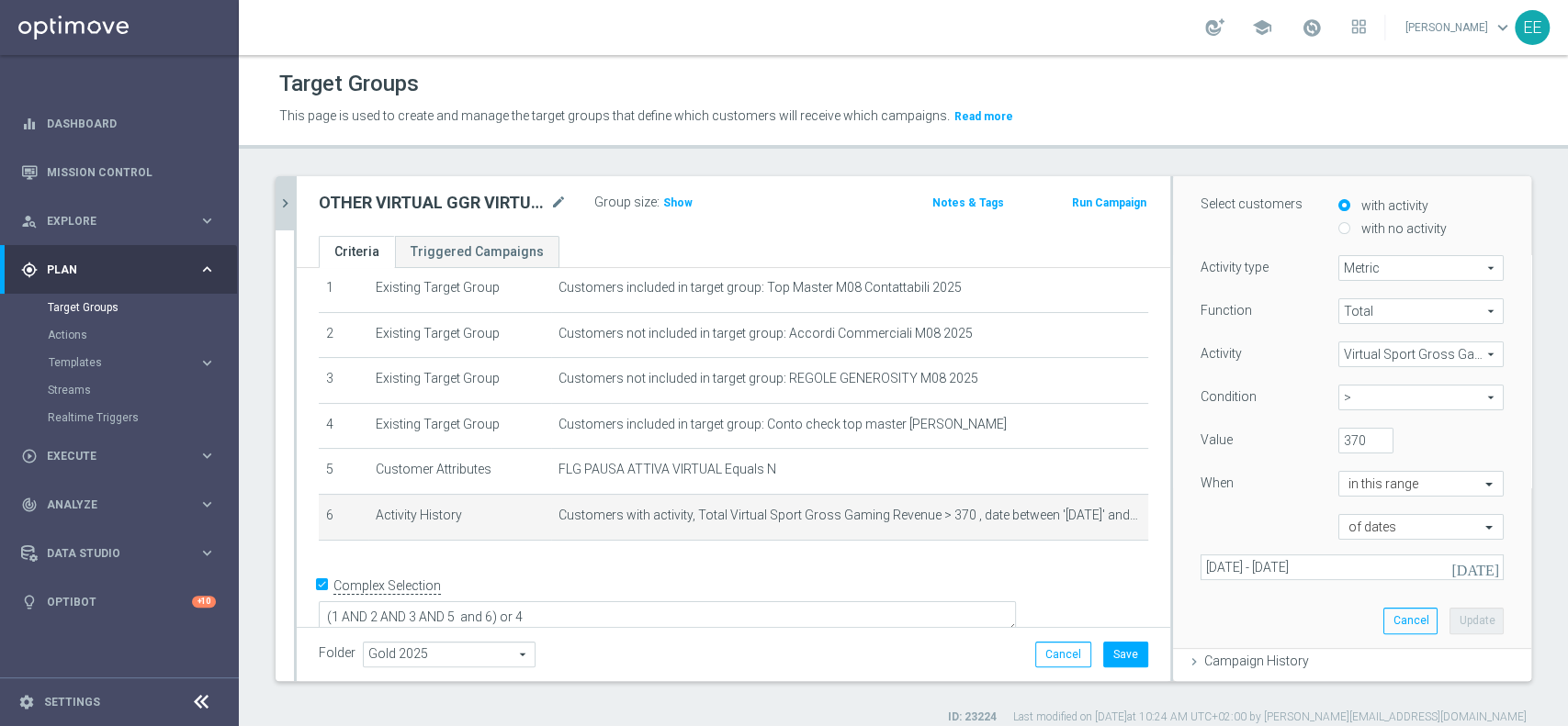
scroll to position [156, 0]
click at [1352, 395] on span ">" at bounding box center [1420, 397] width 164 height 24
click at [1351, 560] on span "between" at bounding box center [1420, 567] width 147 height 15
type input "between"
click at [1421, 427] on input "number" at bounding box center [1449, 440] width 56 height 26
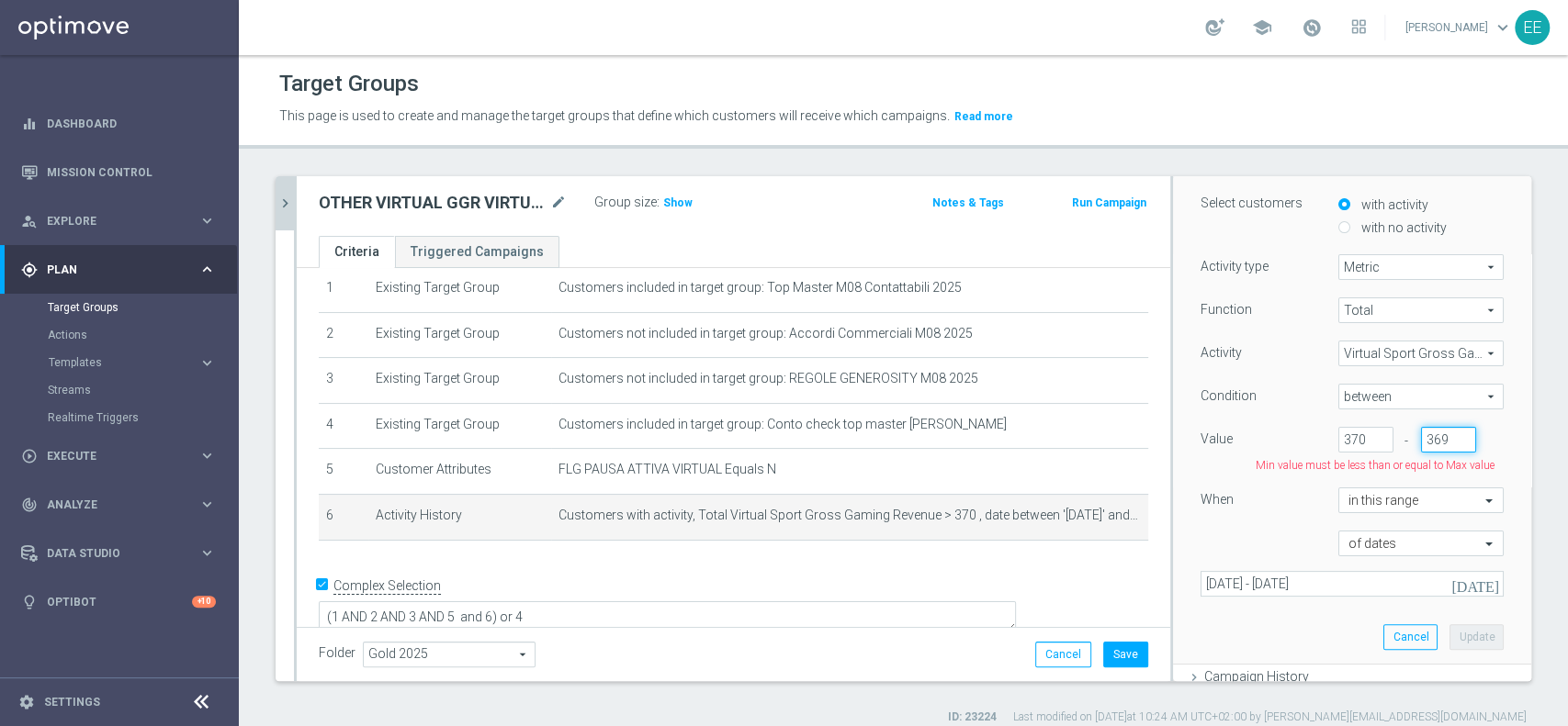
type input "369"
click at [1338, 438] on input "370" at bounding box center [1366, 440] width 56 height 26
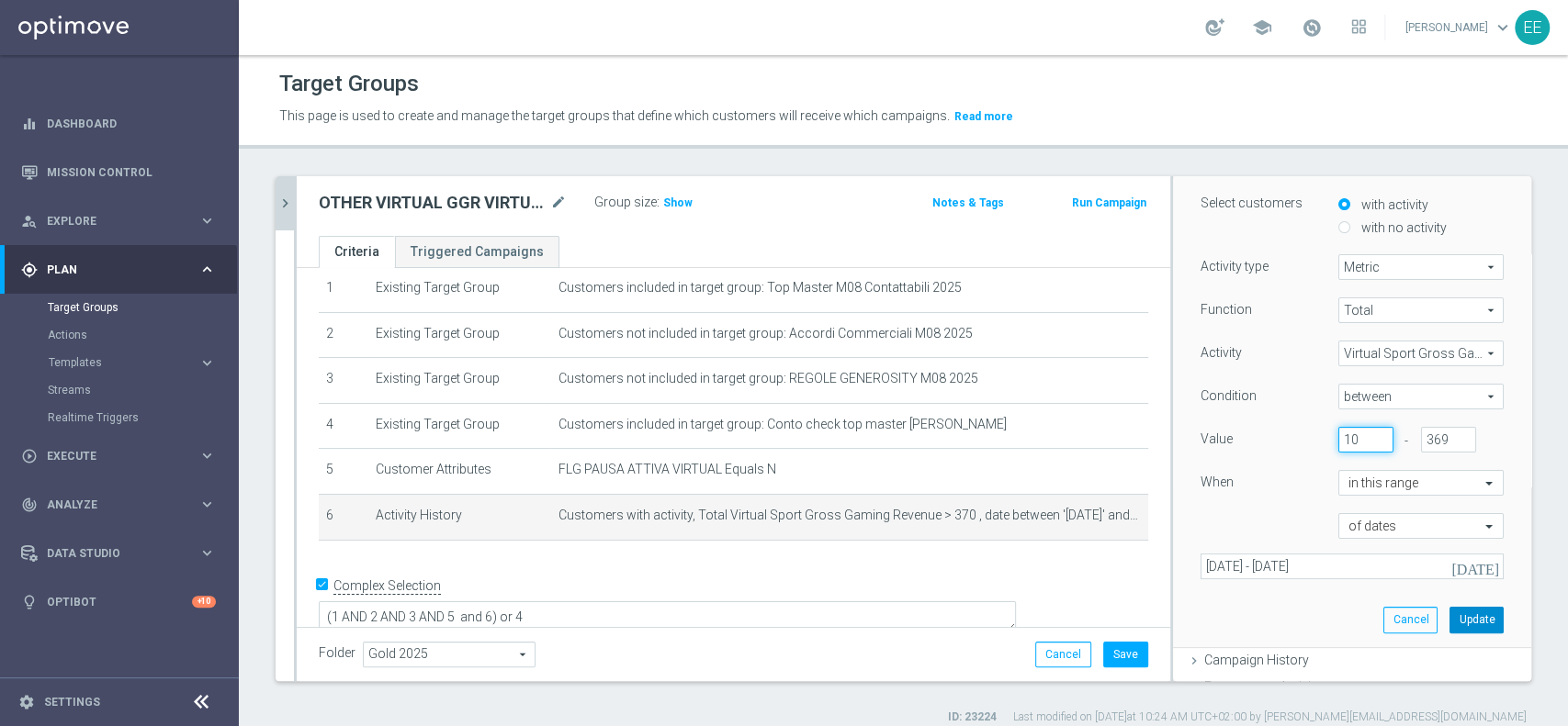
type input "10"
click at [1449, 620] on button "Update" at bounding box center [1476, 620] width 55 height 26
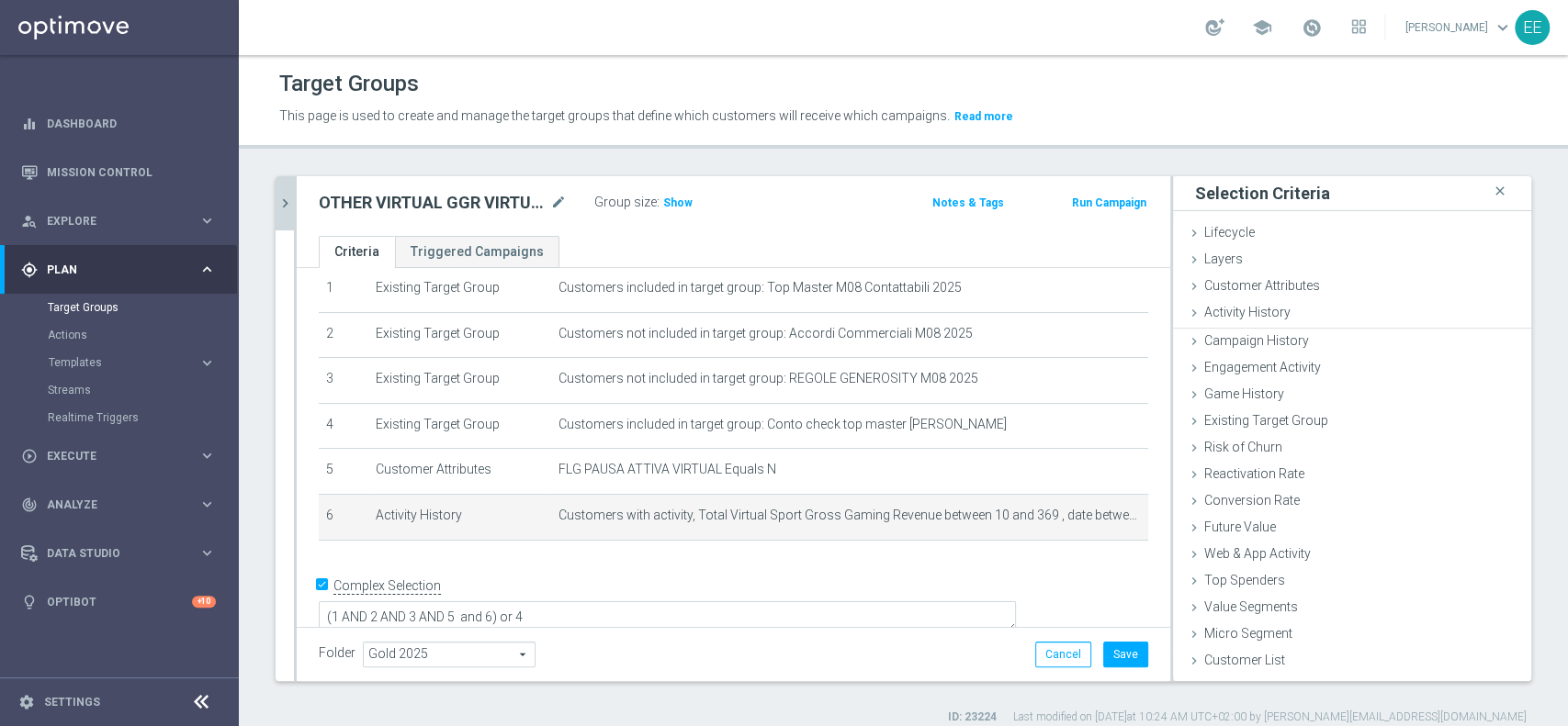
scroll to position [0, 0]
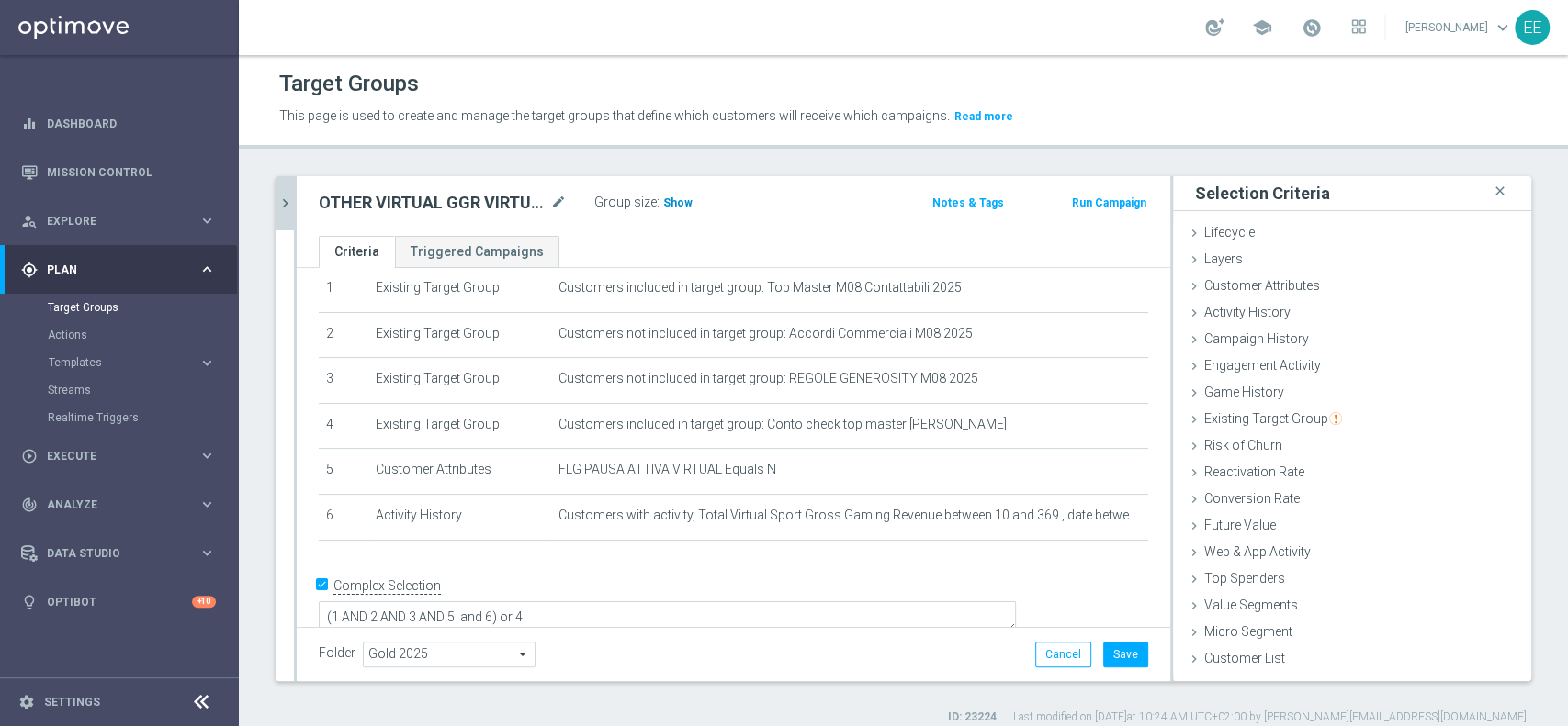
click at [672, 203] on span "Show" at bounding box center [678, 202] width 30 height 13
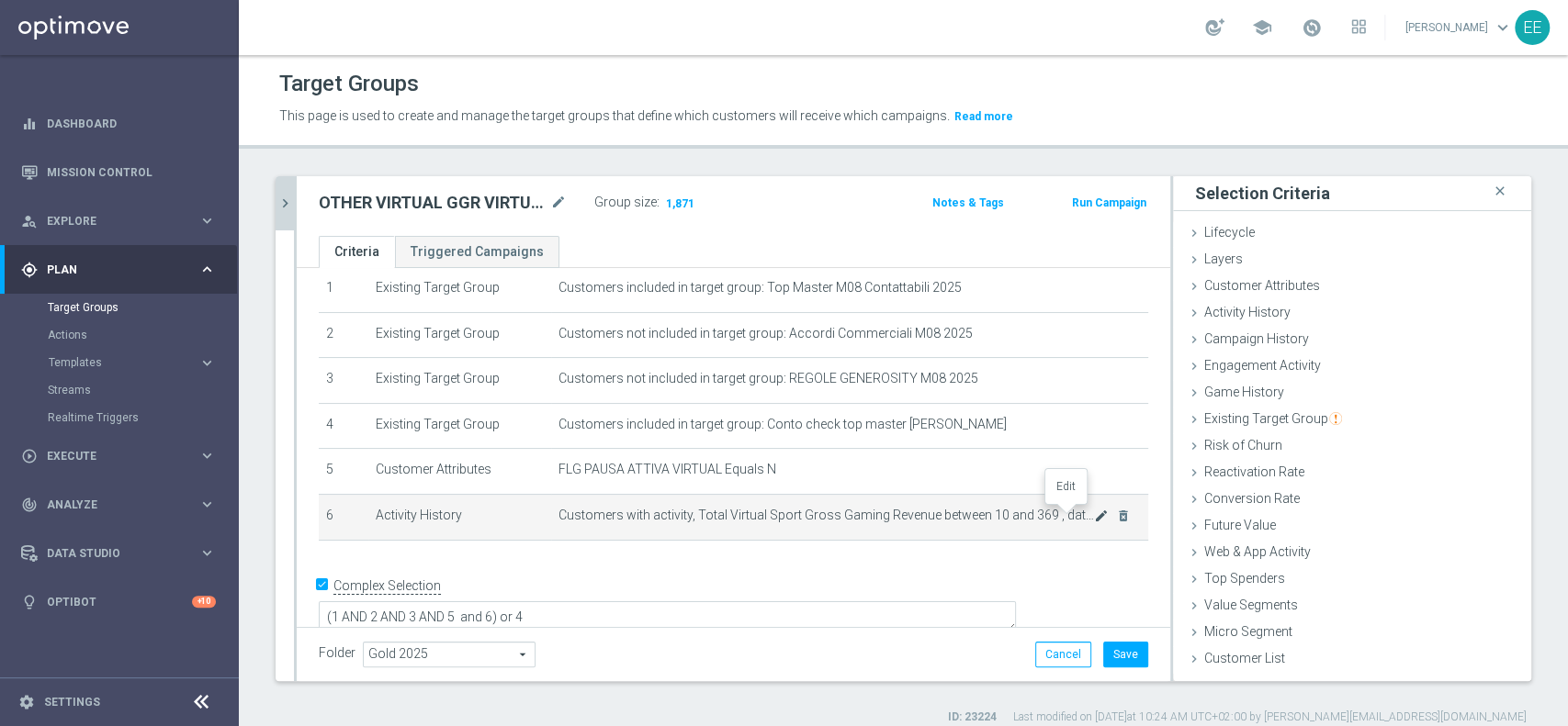
click at [1094, 517] on icon "mode_edit" at bounding box center [1101, 516] width 15 height 15
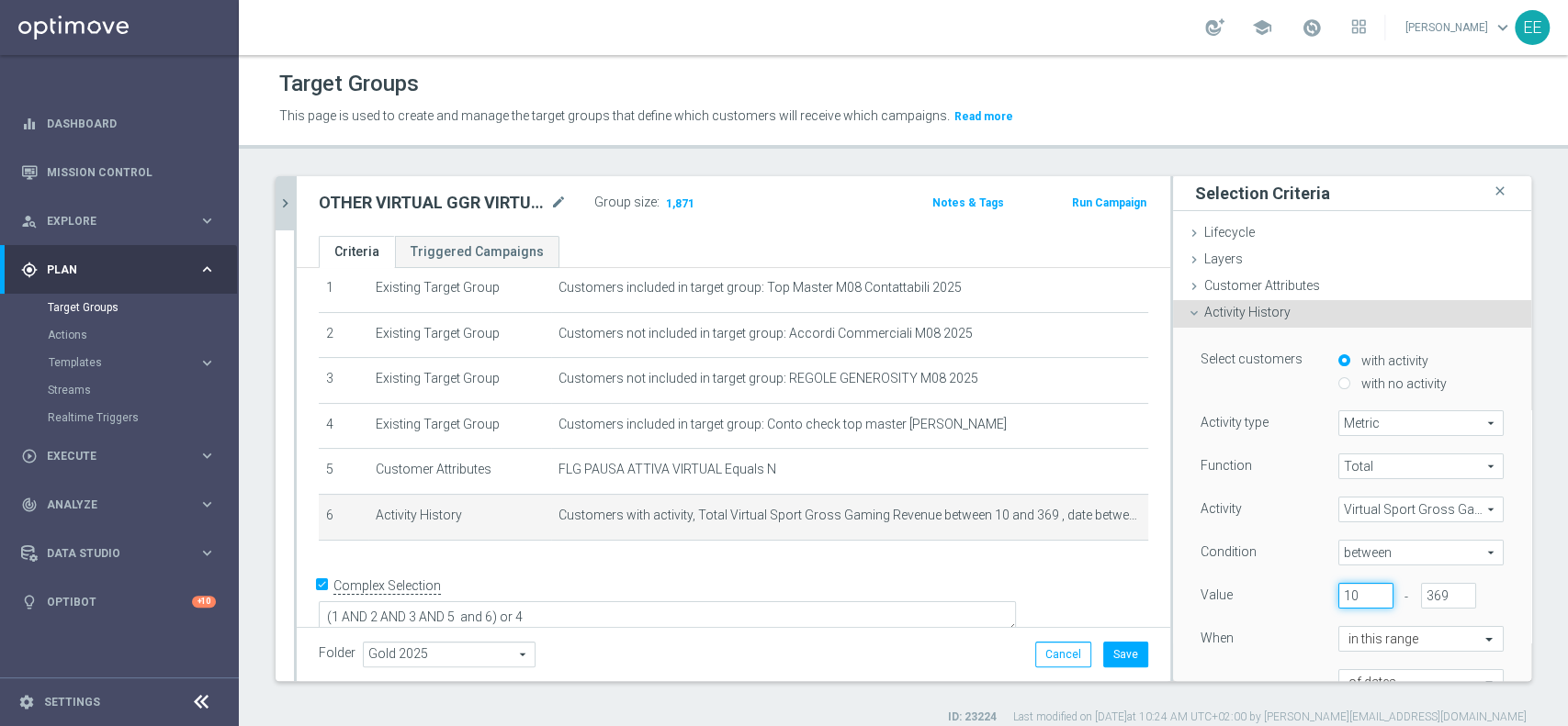
click at [1338, 594] on input "10" at bounding box center [1366, 596] width 56 height 26
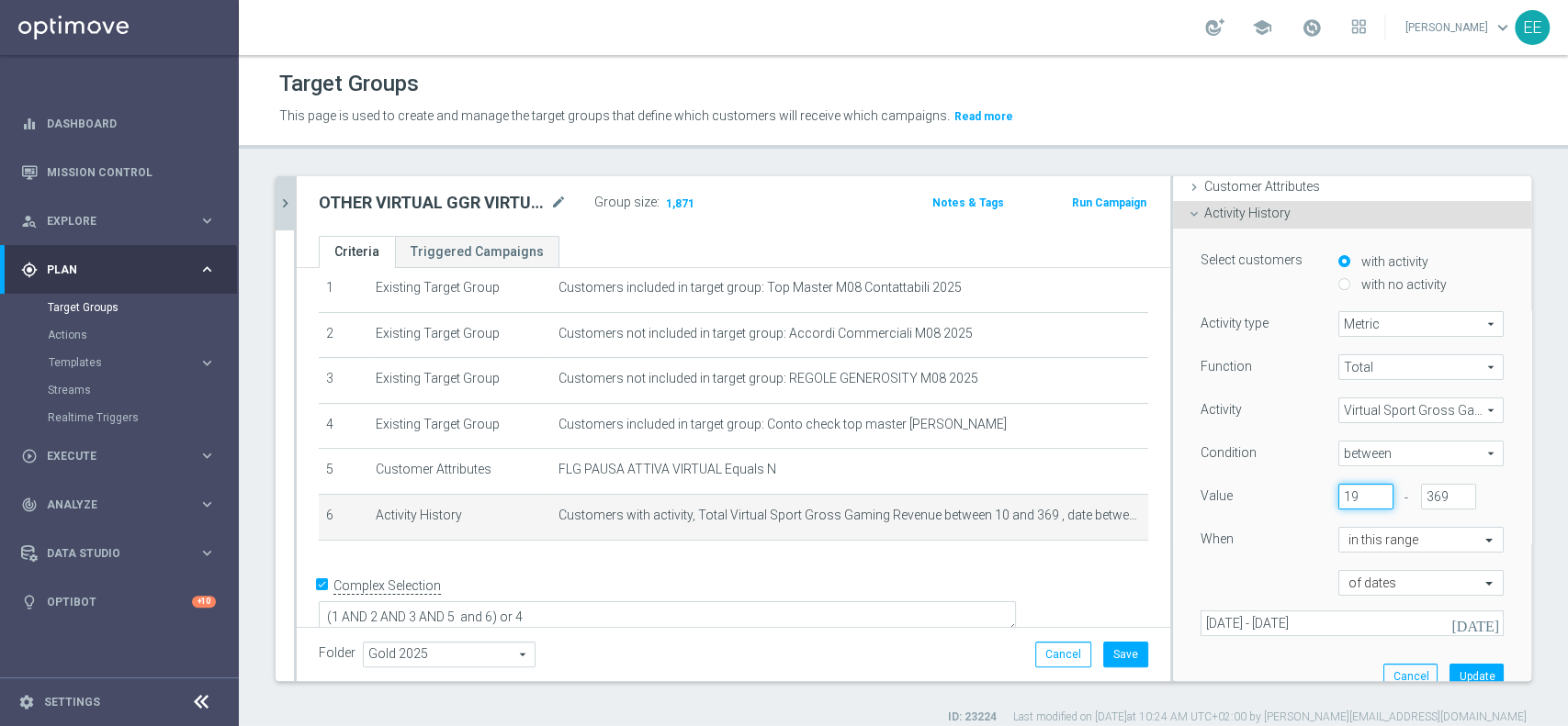
scroll to position [103, 0]
type input "20"
click at [1349, 485] on input "20" at bounding box center [1366, 493] width 56 height 26
click at [1449, 668] on button "Update" at bounding box center [1476, 673] width 55 height 26
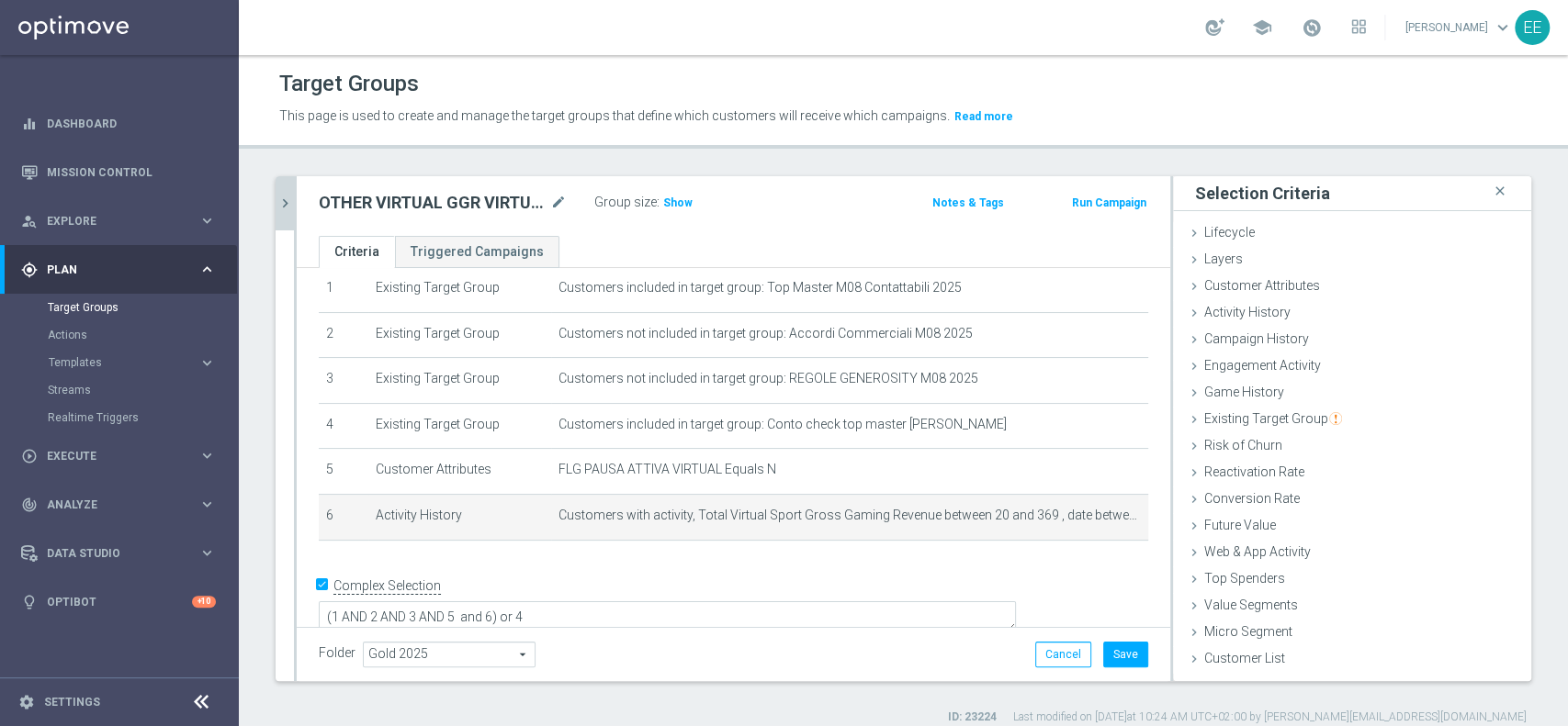
scroll to position [0, 0]
click at [663, 209] on h3 "Show" at bounding box center [677, 202] width 33 height 20
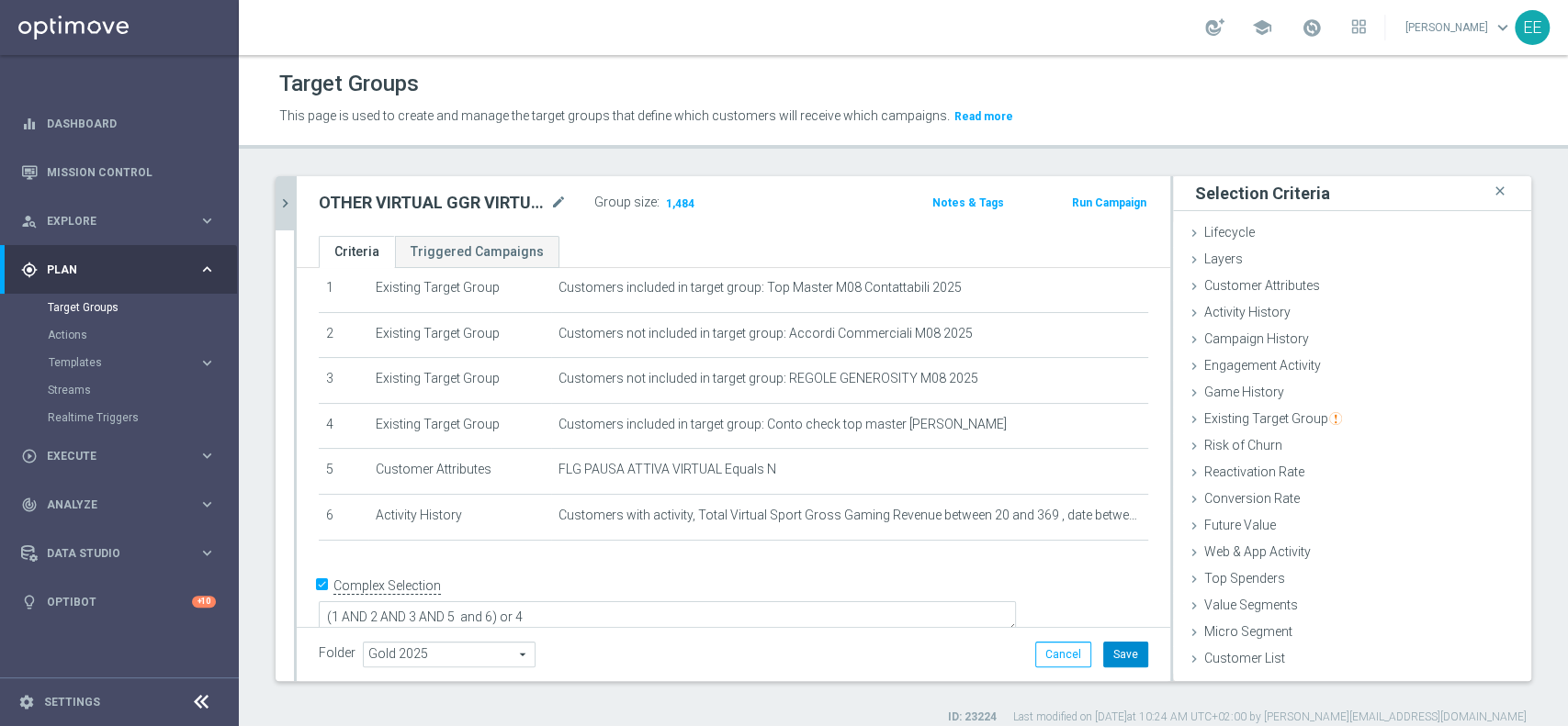
click at [1103, 647] on button "Save" at bounding box center [1125, 655] width 45 height 26
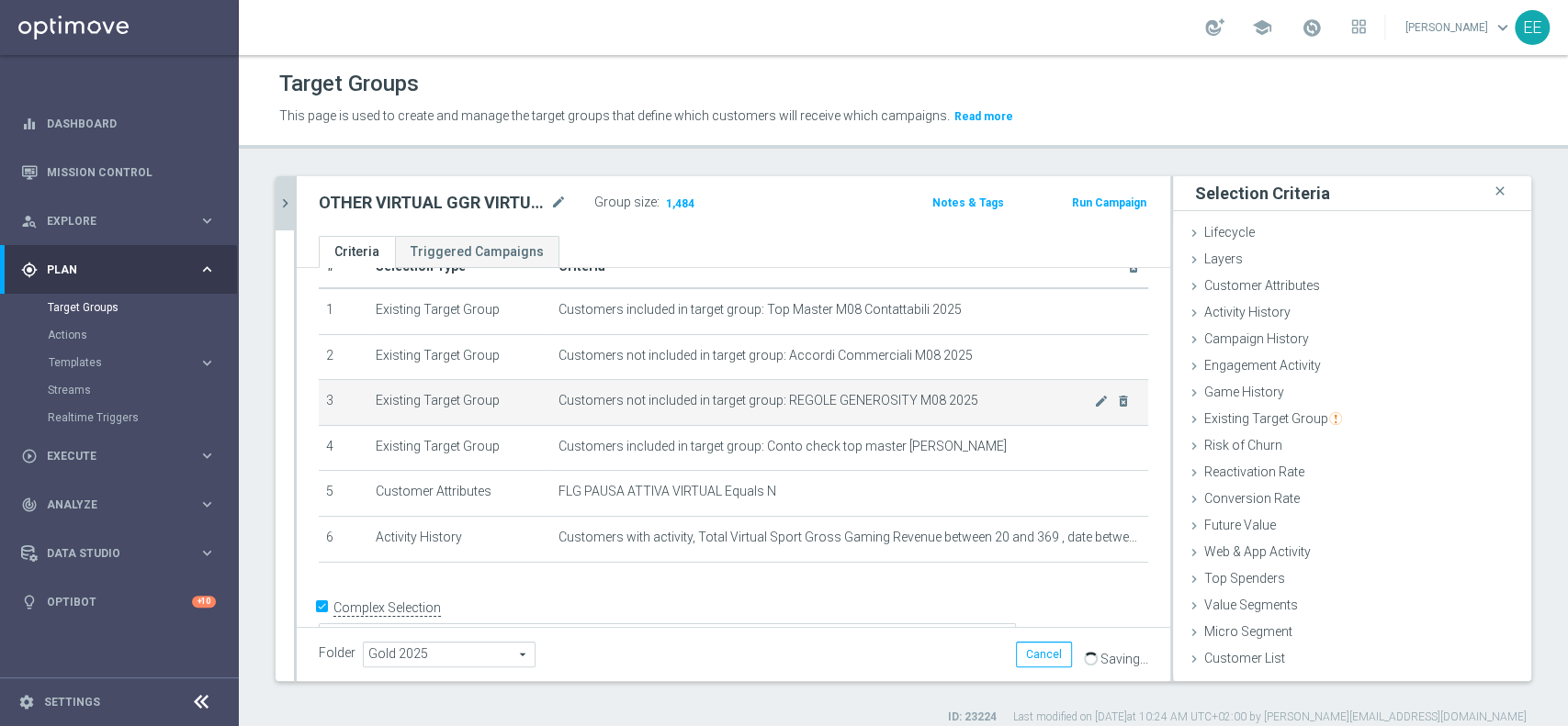
scroll to position [43, 0]
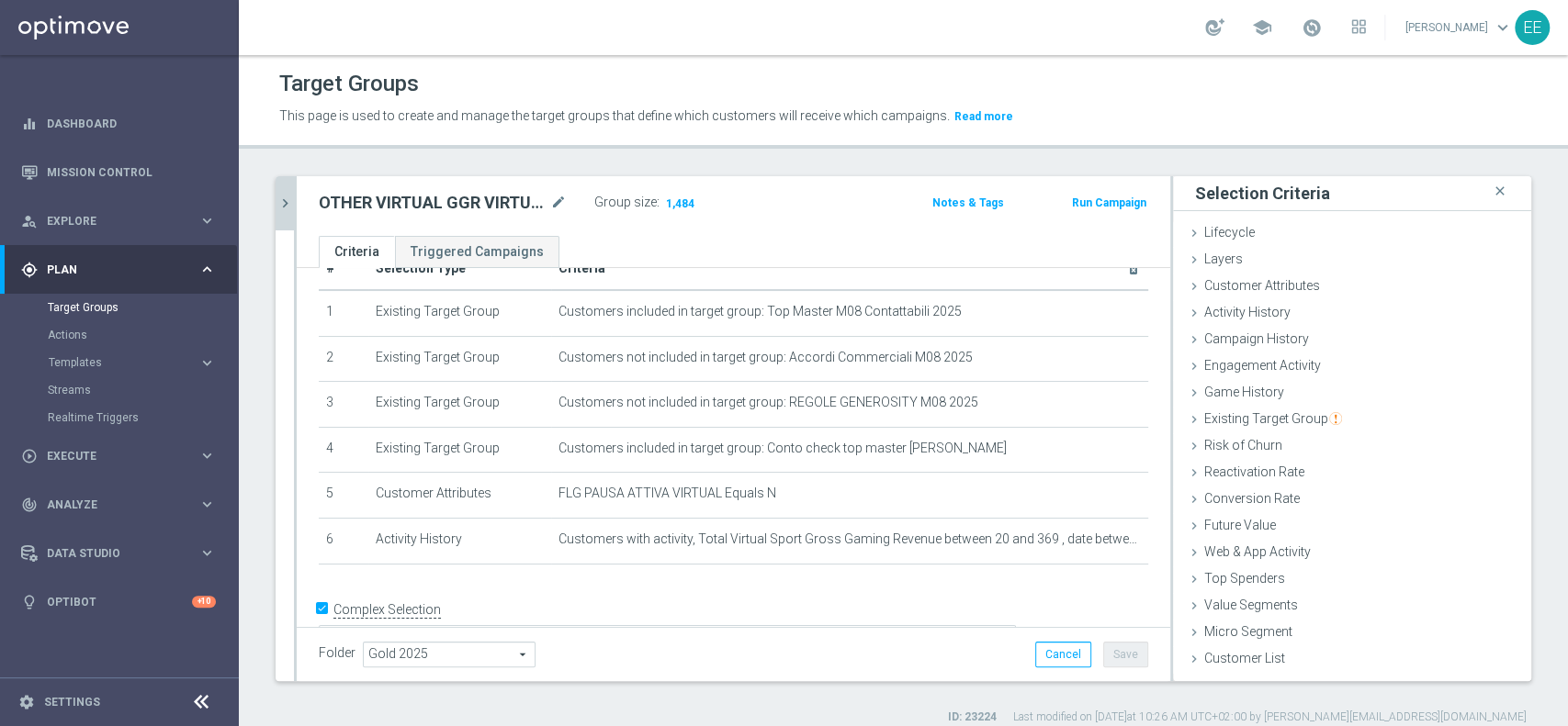
click at [285, 200] on icon "chevron_right" at bounding box center [286, 203] width 18 height 18
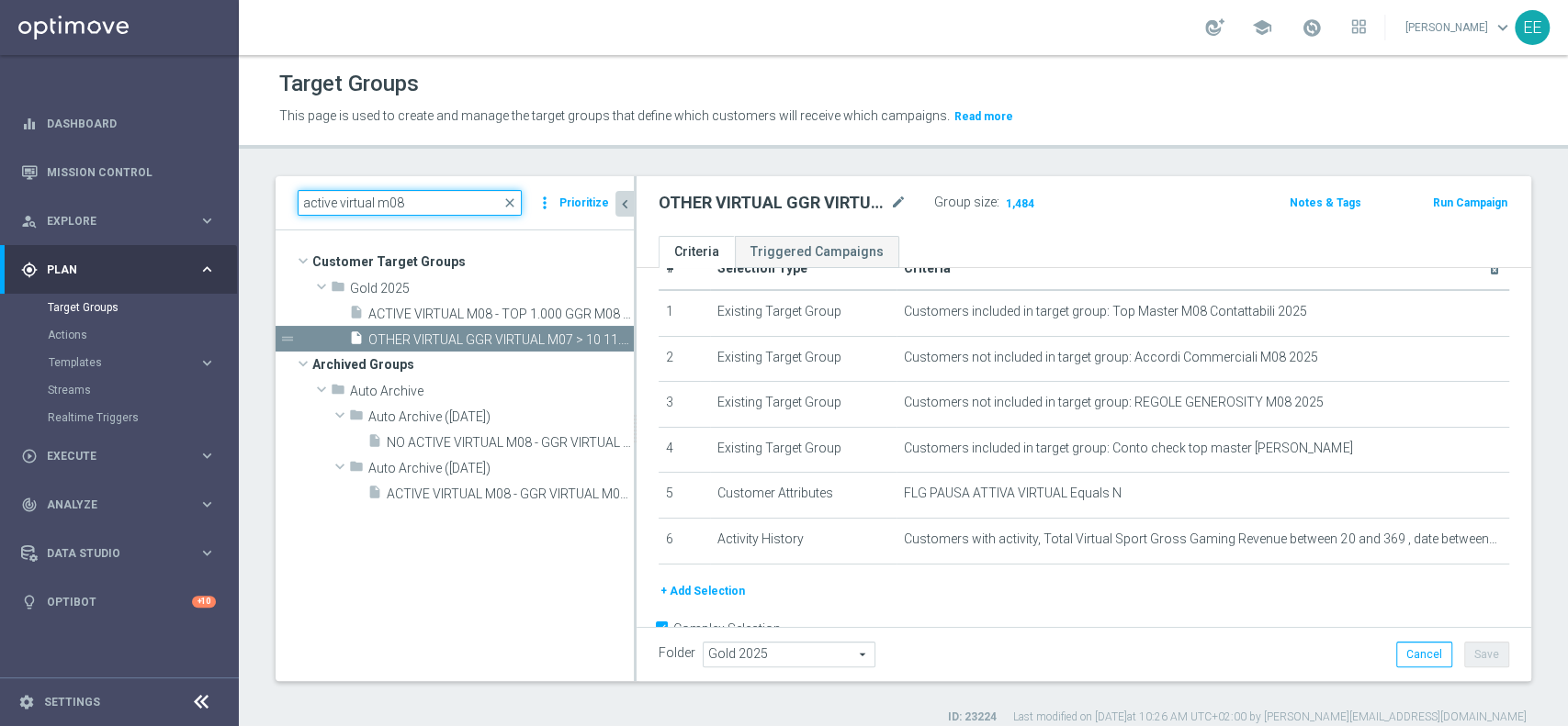
click at [427, 198] on input "active virtual m08" at bounding box center [410, 203] width 224 height 26
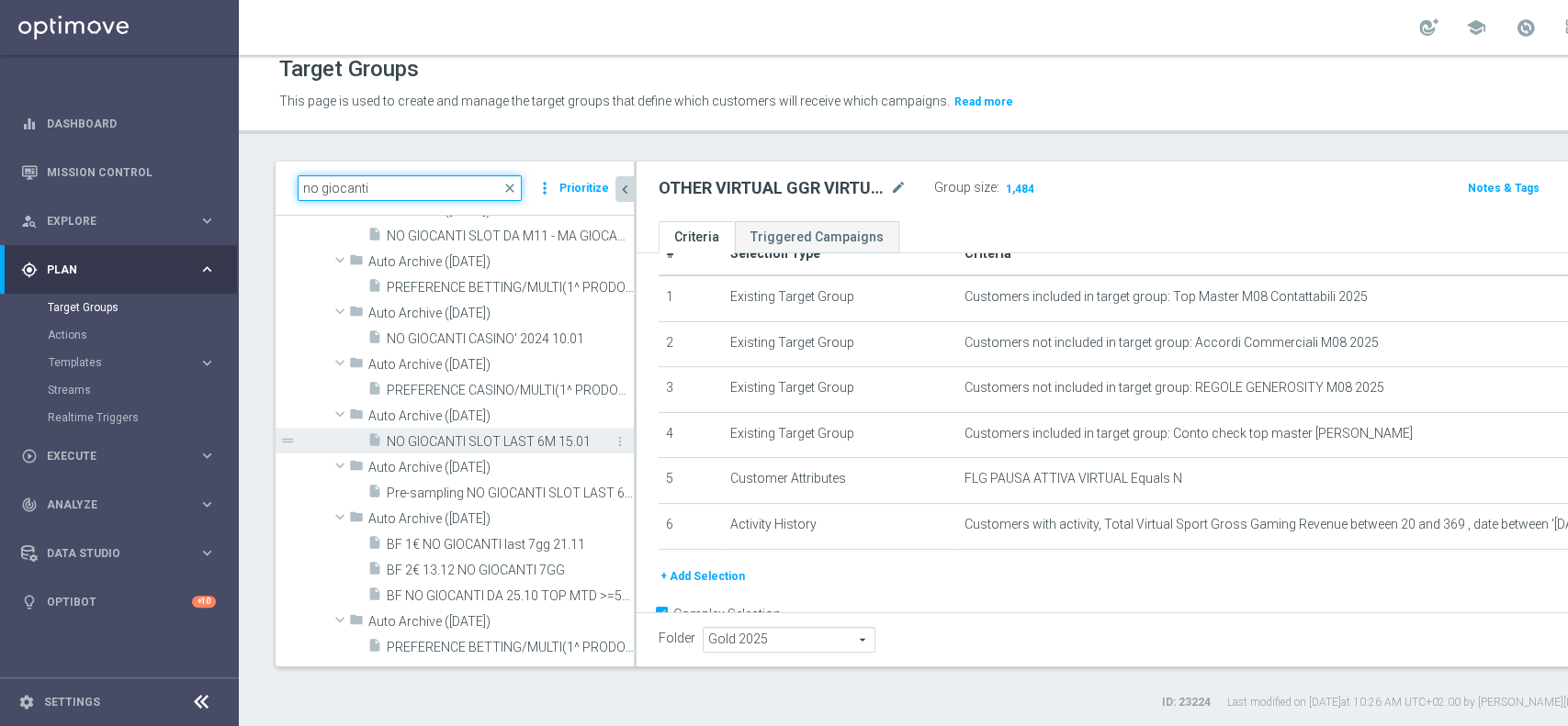
scroll to position [2123, 0]
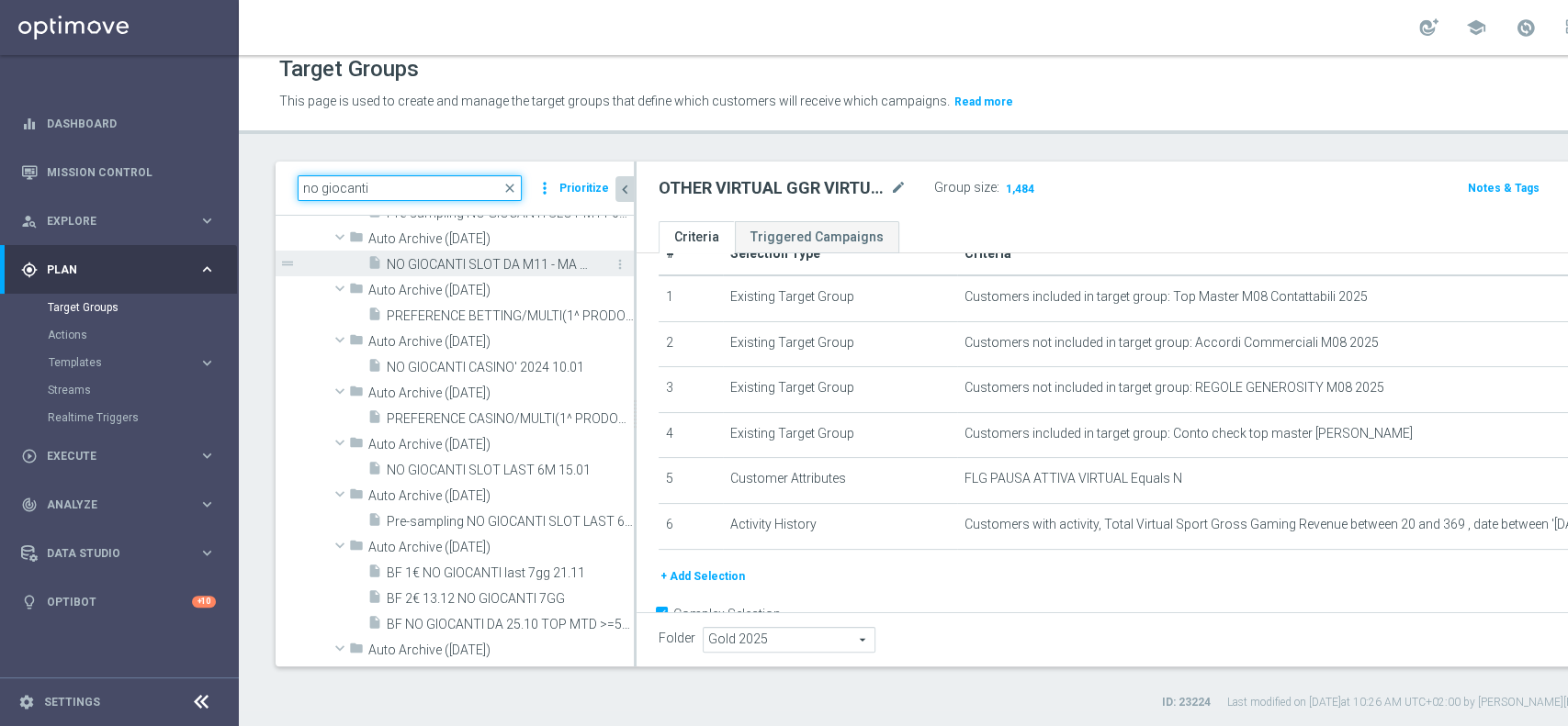
type input "no giocanti"
click at [464, 268] on span "NO GIOCANTI SLOT DA M11 - MA GIOCANTI CASINO' L3M 9.12" at bounding box center [489, 265] width 205 height 16
type input "Select"
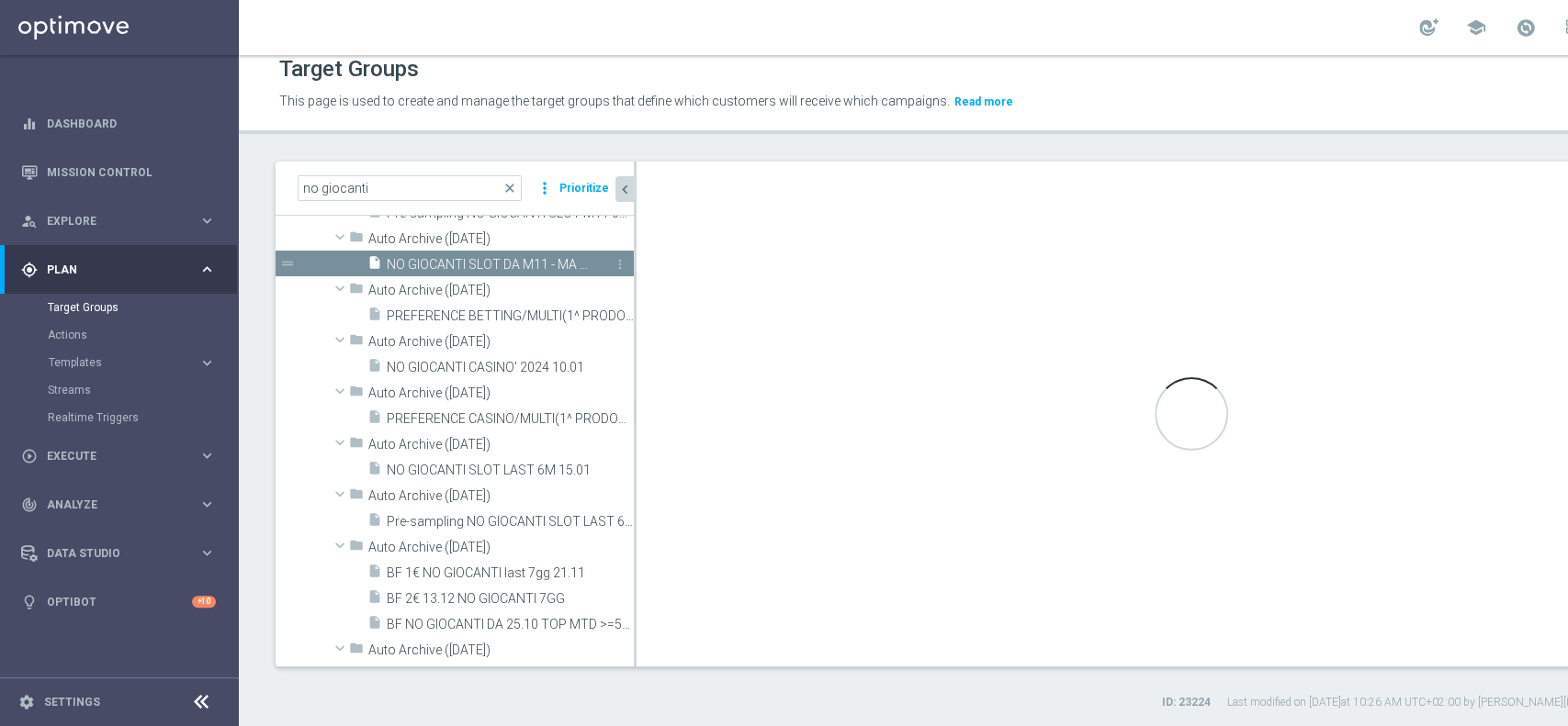
type textarea "(1 and 3 and 4 and 5 AND 6 AND 7 ) OR 2"
type input "Auto Archive (2025-06-08)"
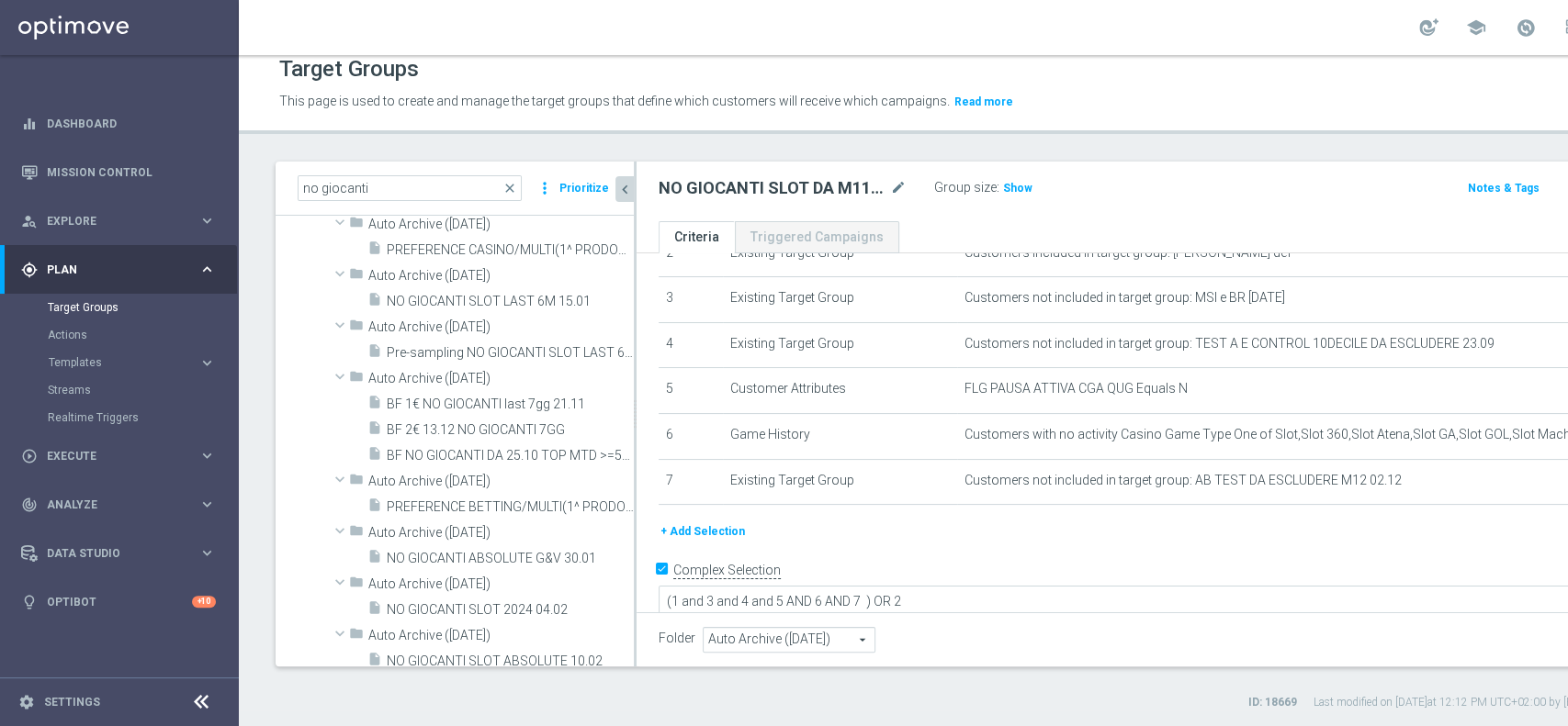
scroll to position [2316, 0]
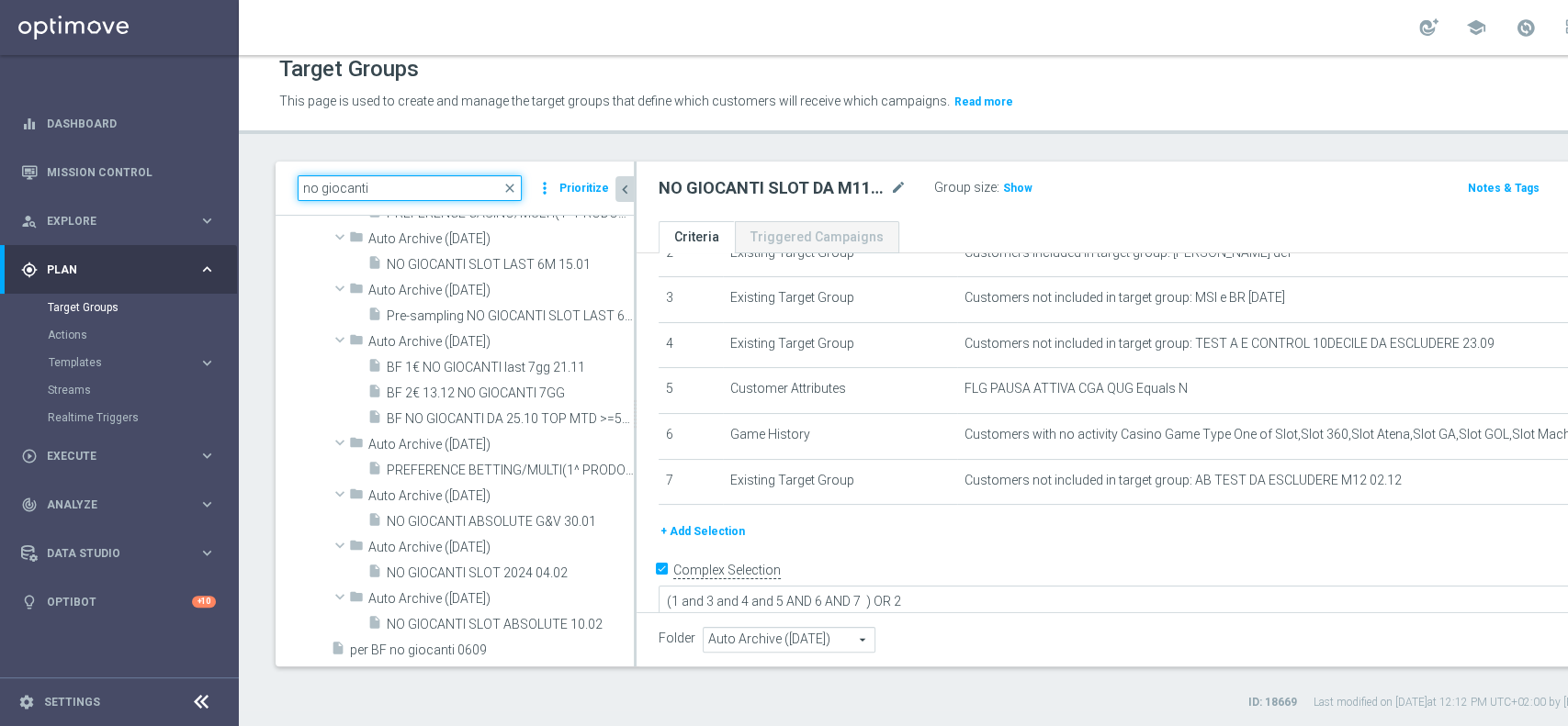
click at [416, 191] on input "no giocanti" at bounding box center [410, 188] width 224 height 26
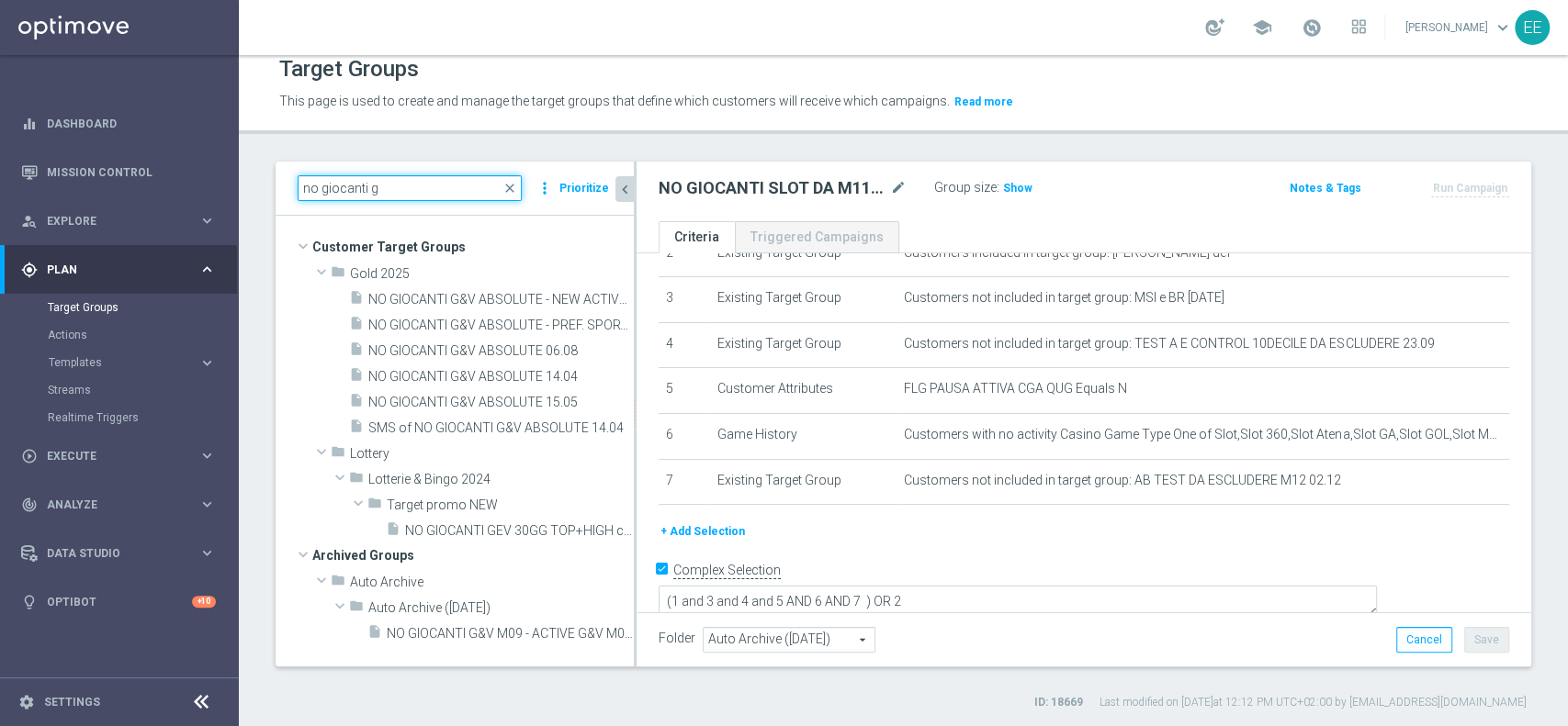
scroll to position [0, 0]
type input "no giocanti g"
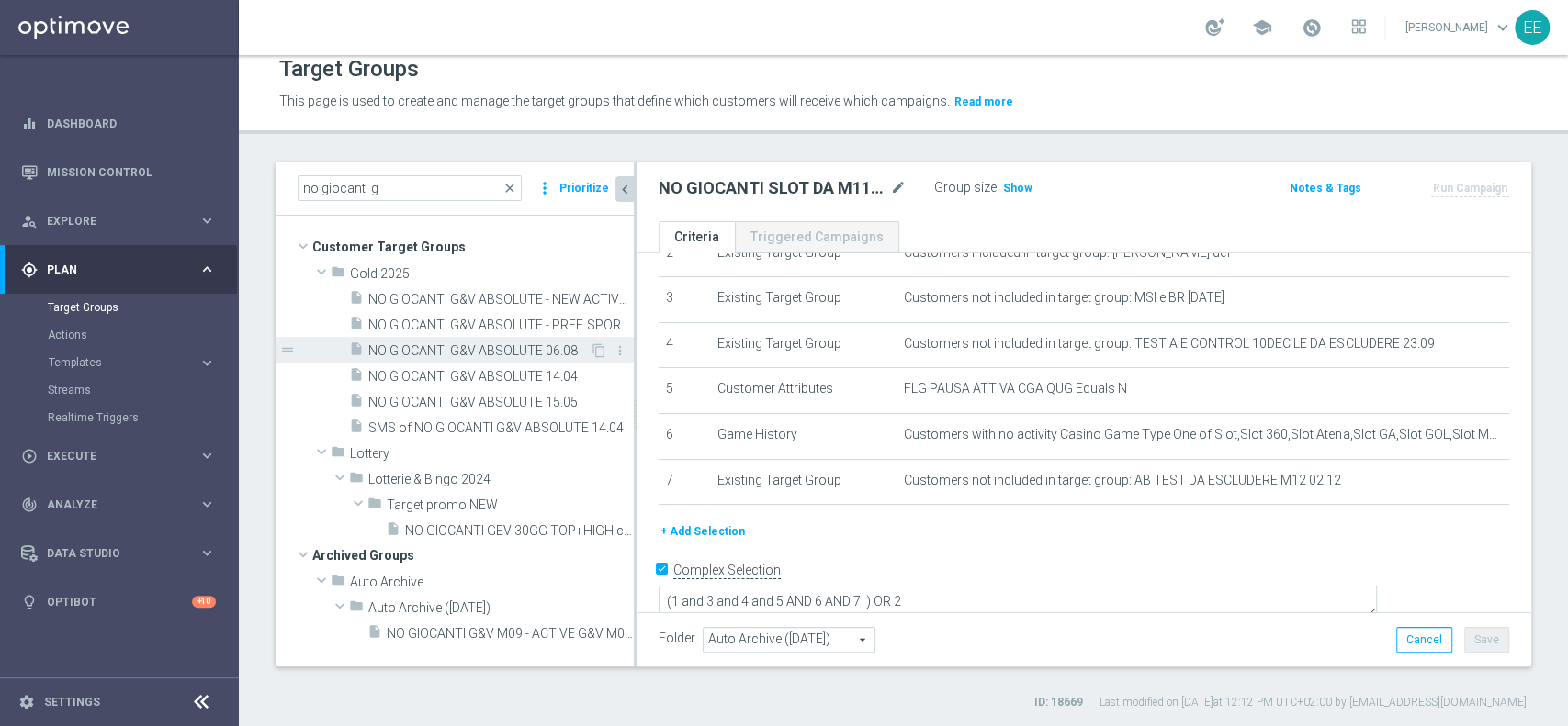
click at [446, 346] on span "NO GIOCANTI G&V ABSOLUTE 06.08" at bounding box center [478, 351] width 221 height 16
type input "Select"
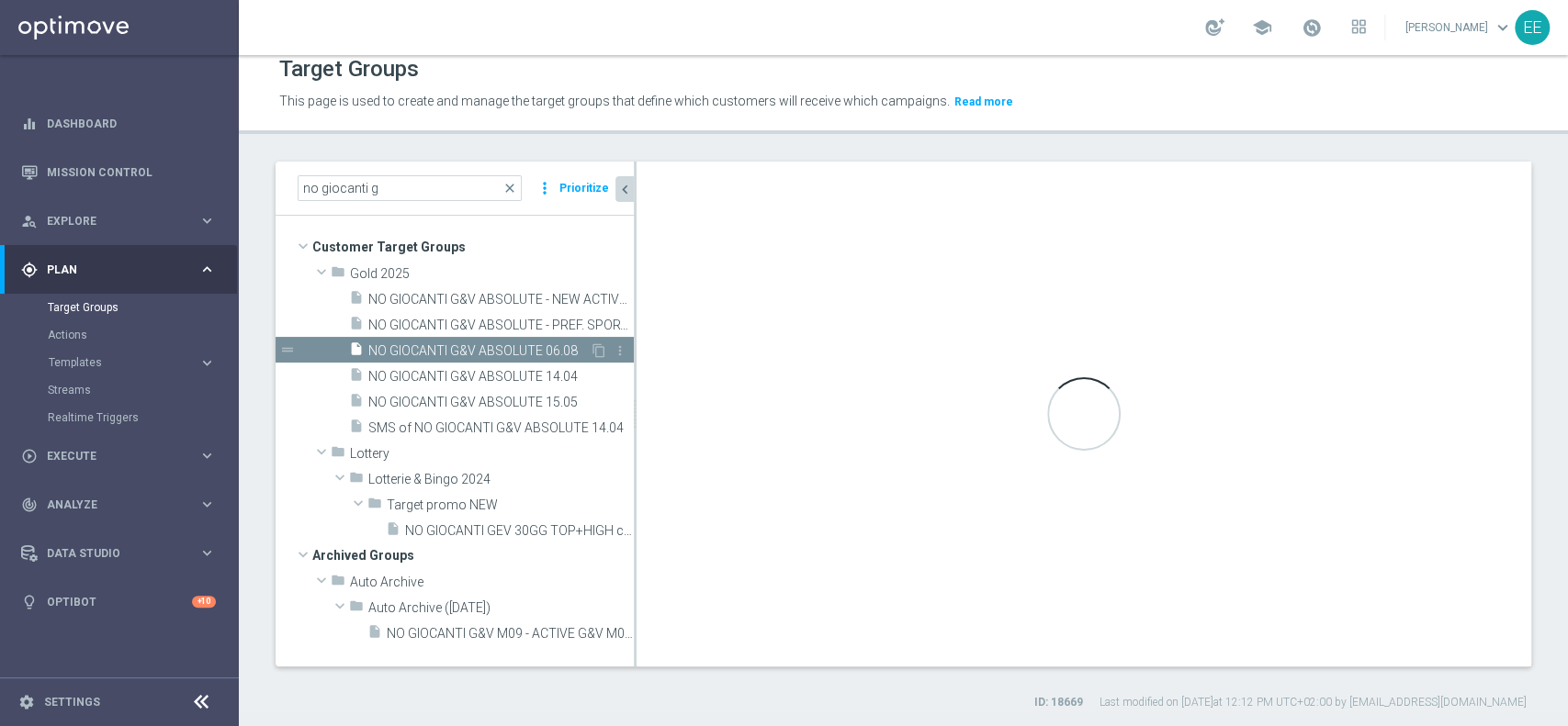
type textarea "(1 AND 2 AND 3 AND 4 and 5)"
type input "Gold 2025"
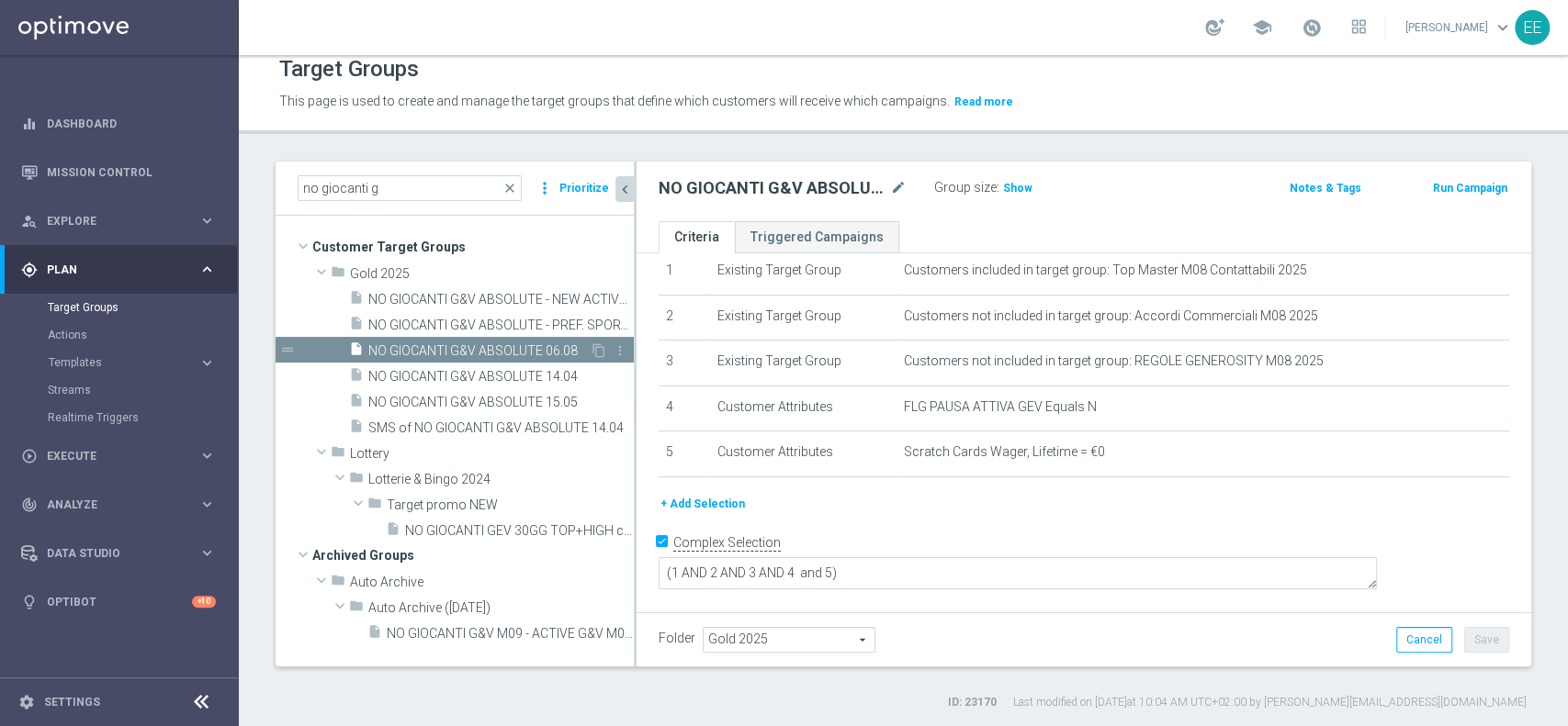
scroll to position [41, 0]
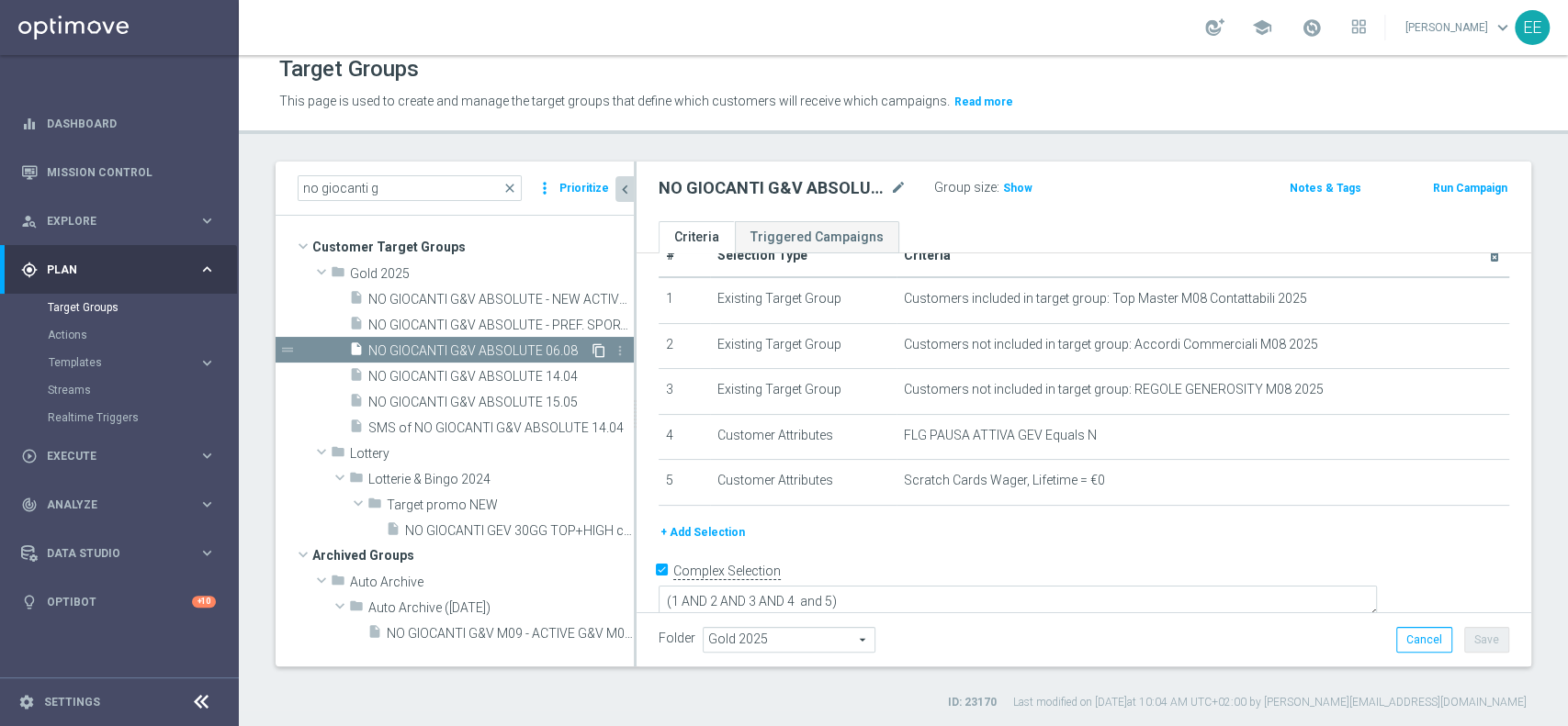
click at [599, 351] on icon "content_copy" at bounding box center [598, 350] width 15 height 15
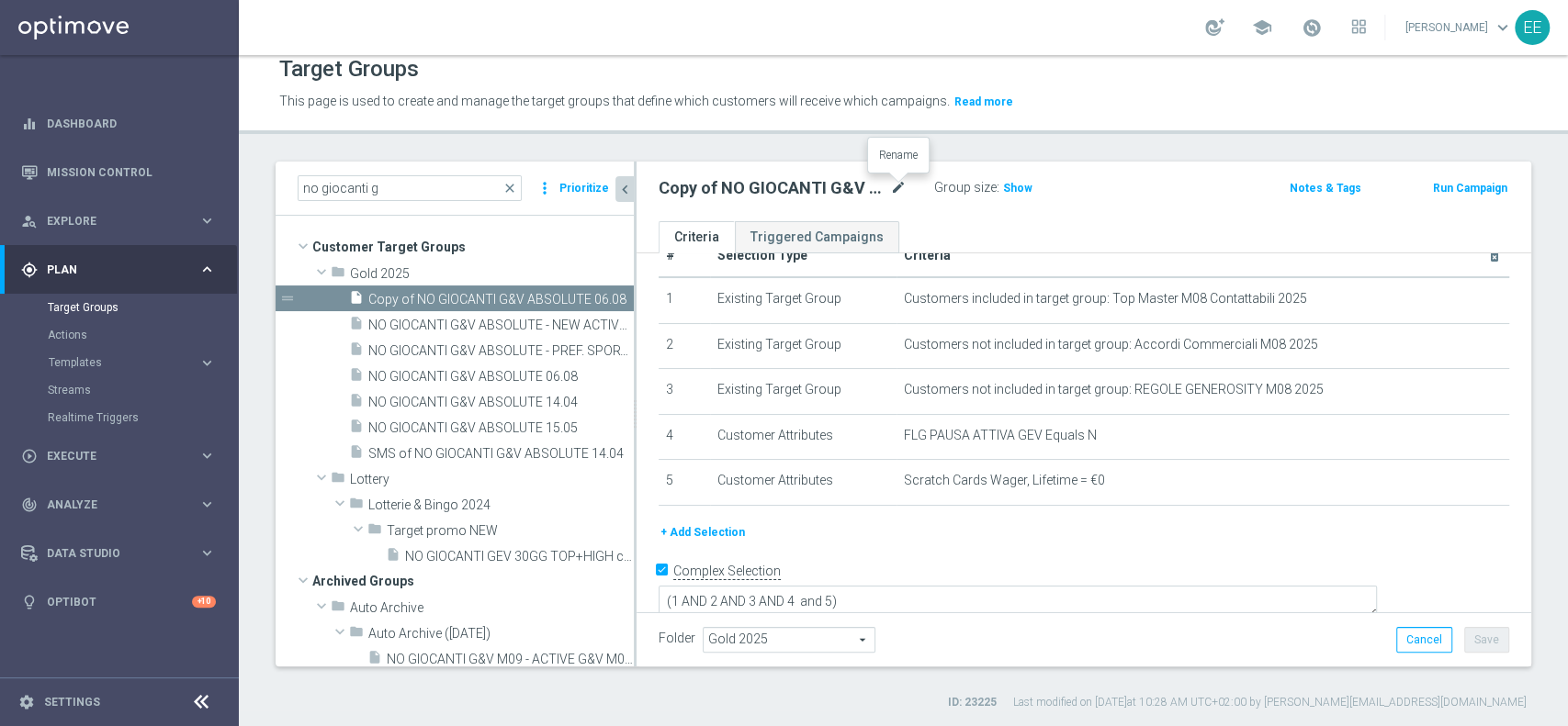
click at [890, 188] on icon "mode_edit" at bounding box center [898, 188] width 17 height 22
type input "NO GIOCANTI SLOT ABSOLUTE 11.08"
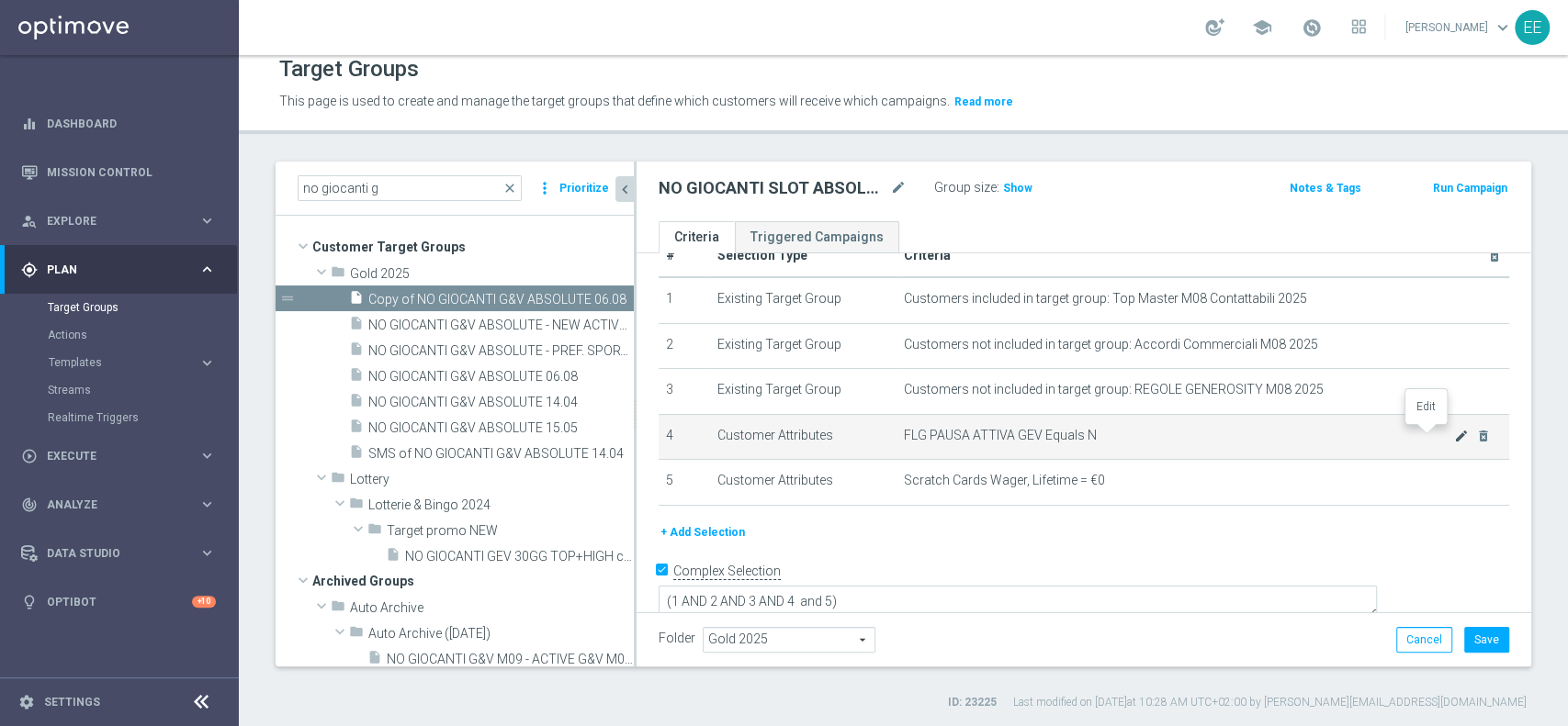
click at [1454, 432] on icon "mode_edit" at bounding box center [1461, 435] width 15 height 15
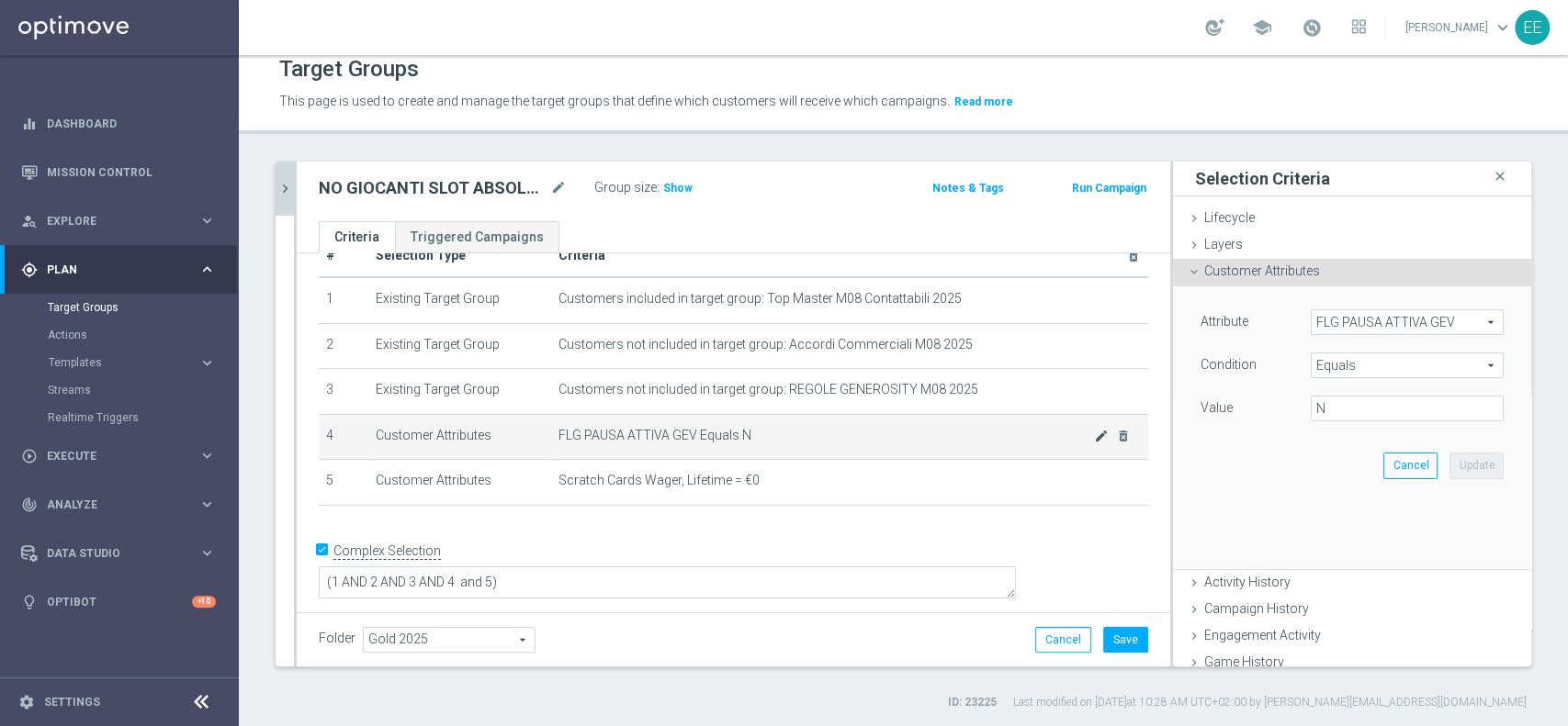
scroll to position [21, 0]
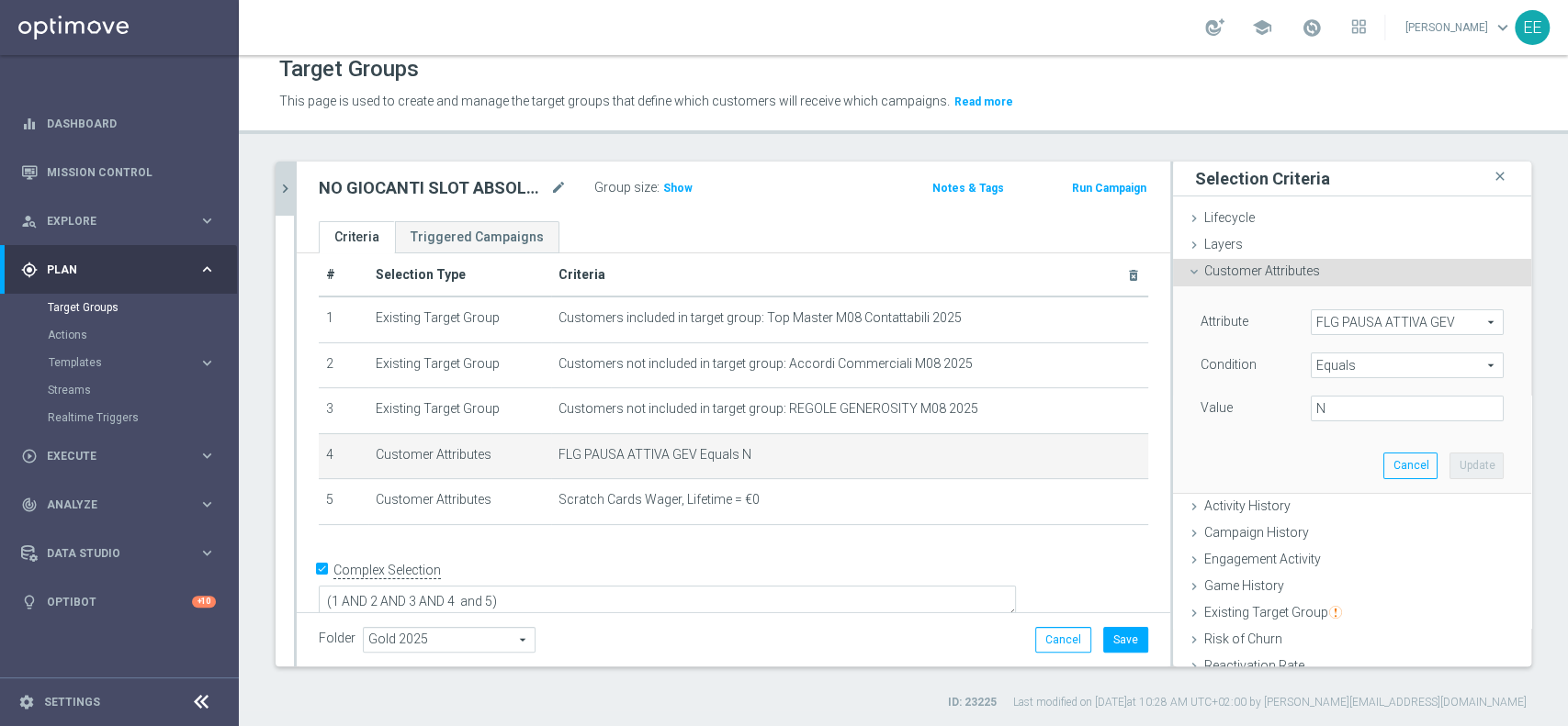
click at [1374, 324] on span "FLG PAUSA ATTIVA GEV" at bounding box center [1406, 322] width 191 height 24
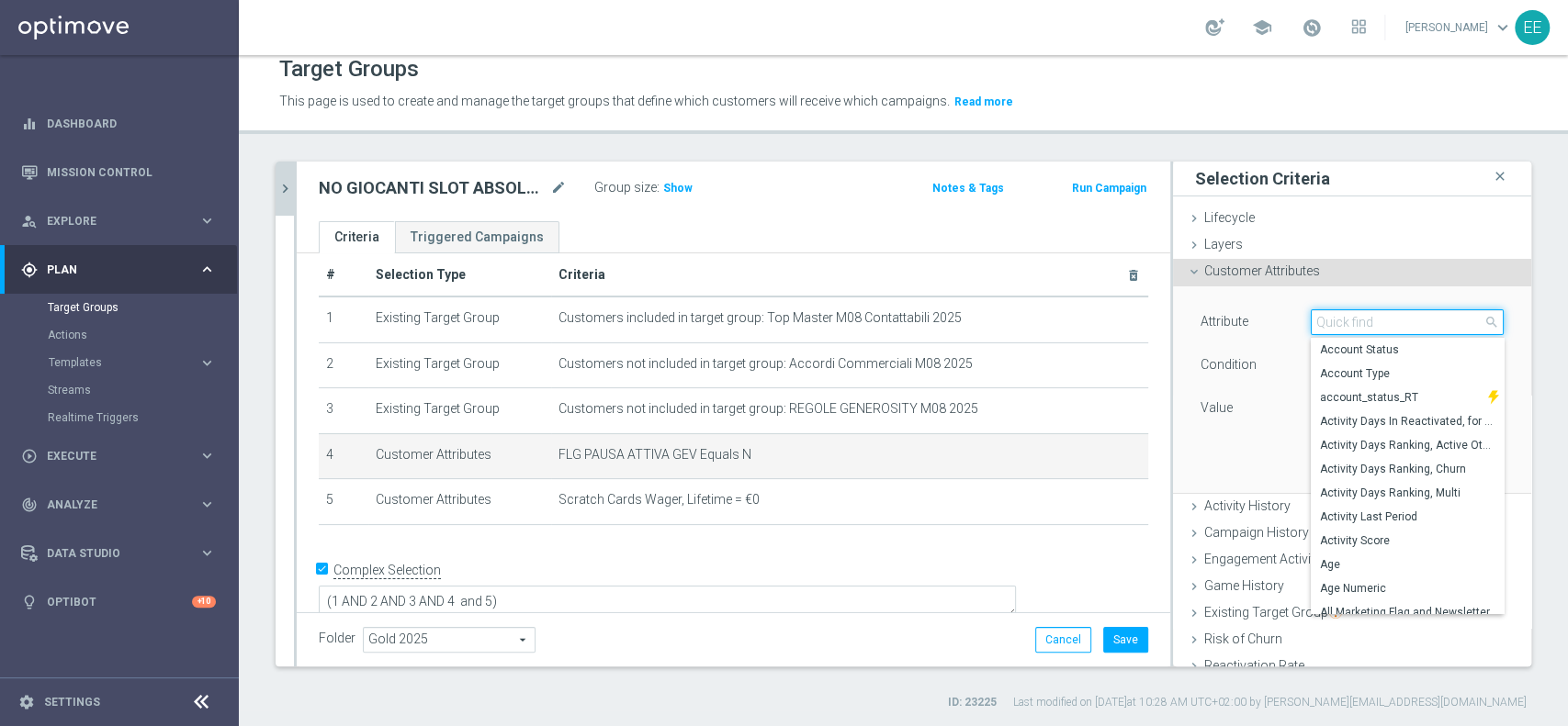
click at [1374, 324] on input "search" at bounding box center [1406, 322] width 192 height 26
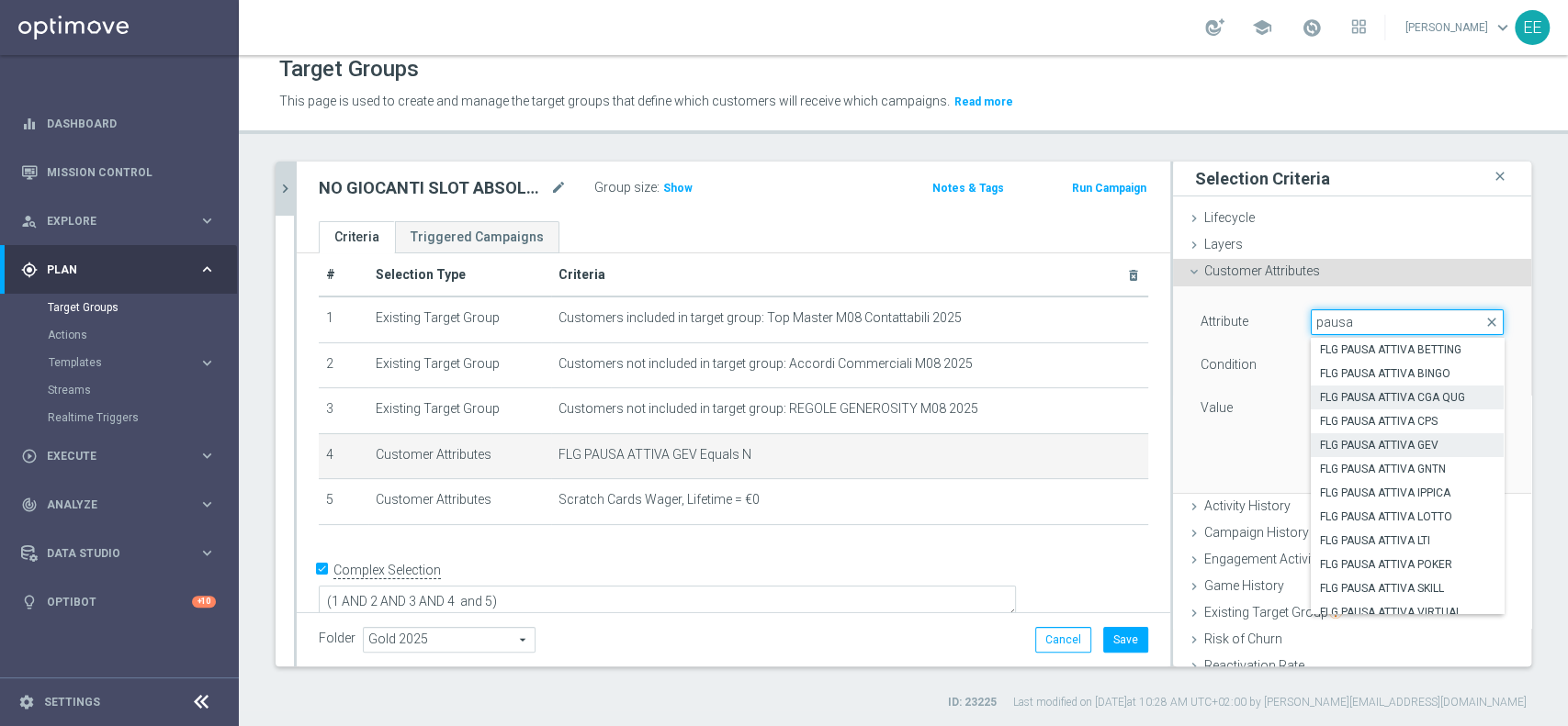
type input "pausa"
click at [1404, 394] on span "FLG PAUSA ATTIVA CGA QUG" at bounding box center [1407, 398] width 175 height 15
type input "FLG PAUSA ATTIVA CGA QUG"
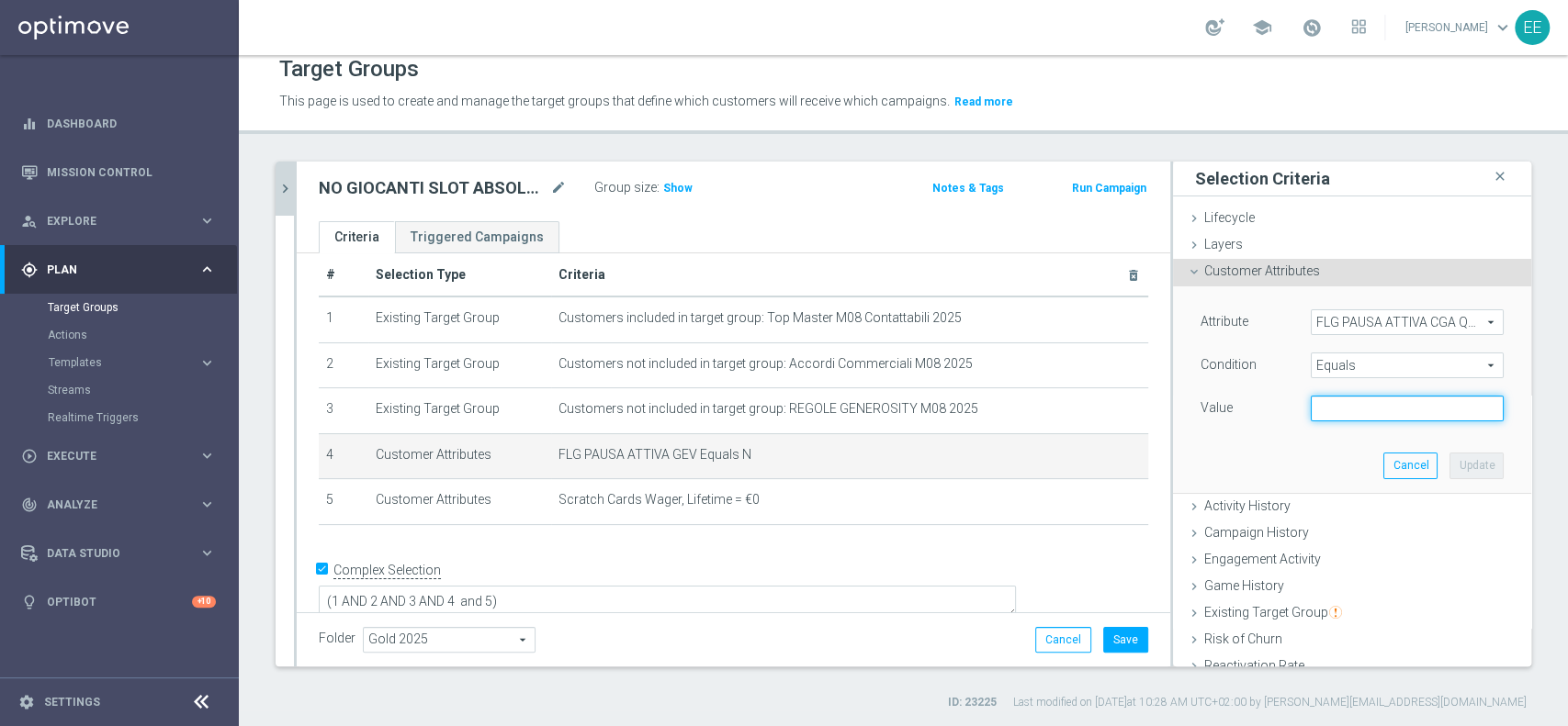
click at [1385, 414] on input "text" at bounding box center [1406, 409] width 192 height 26
type input "N"
click at [1454, 459] on button "Update" at bounding box center [1476, 466] width 55 height 26
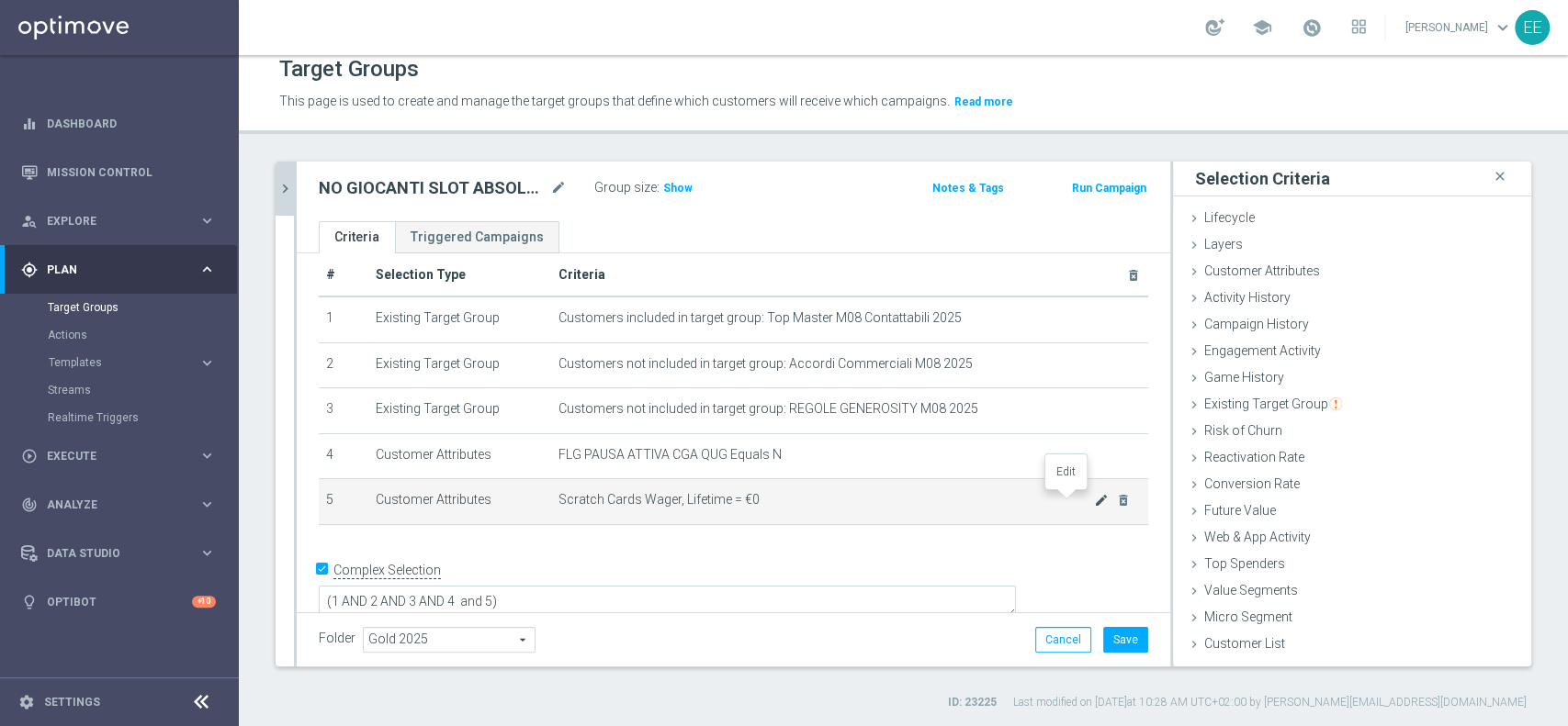
click at [1094, 499] on icon "mode_edit" at bounding box center [1101, 500] width 15 height 15
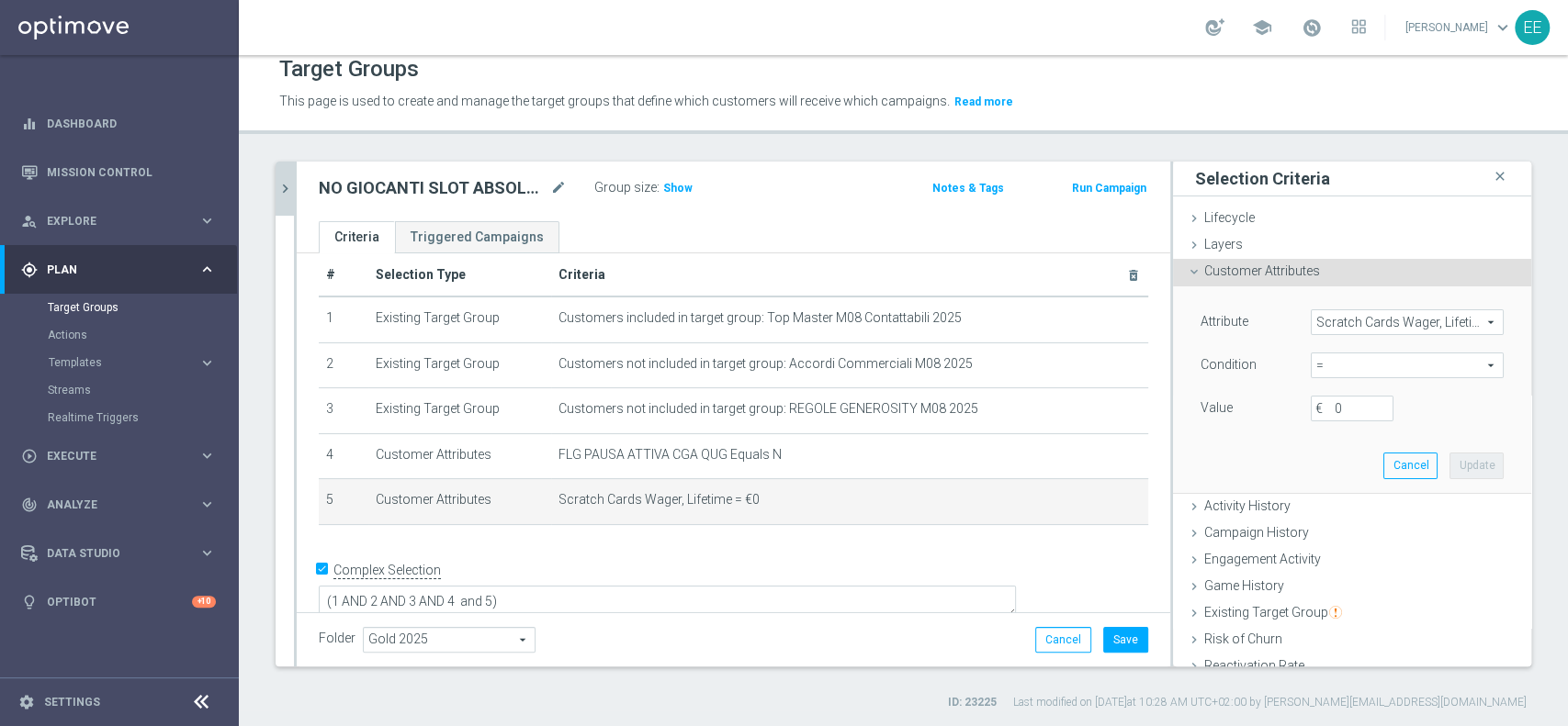
click at [1311, 317] on span "Scratch Cards Wager, Lifetime" at bounding box center [1406, 322] width 191 height 24
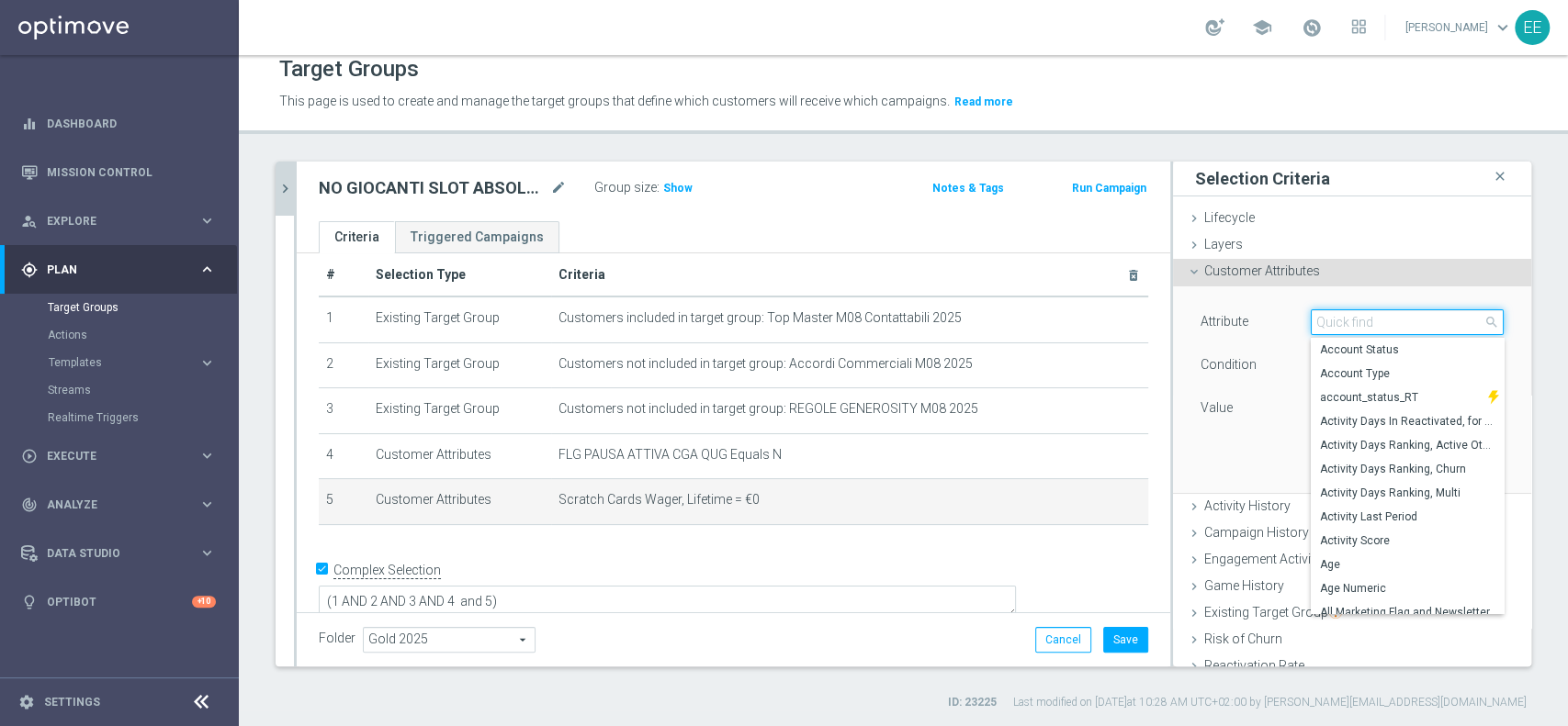
click at [1310, 317] on input "search" at bounding box center [1406, 322] width 192 height 26
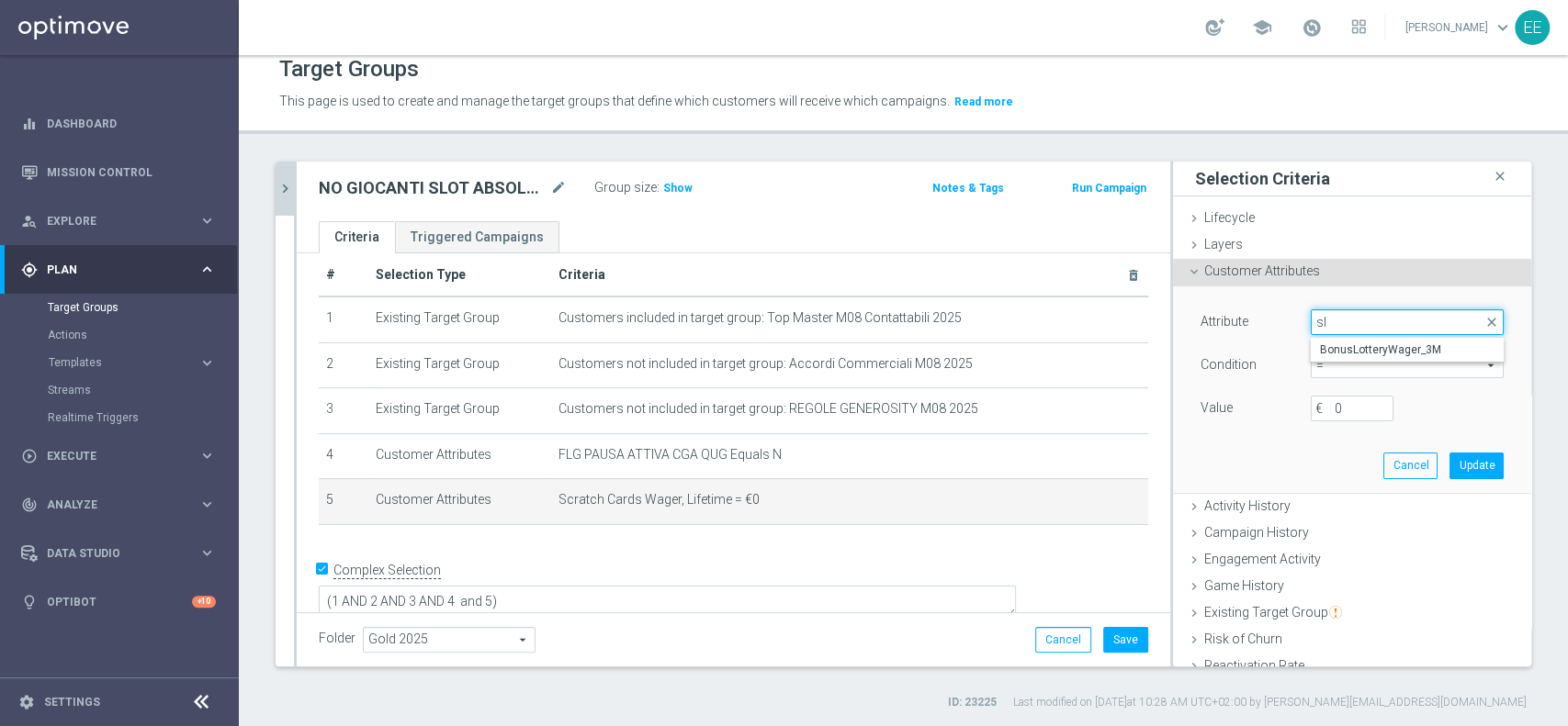
type input "s"
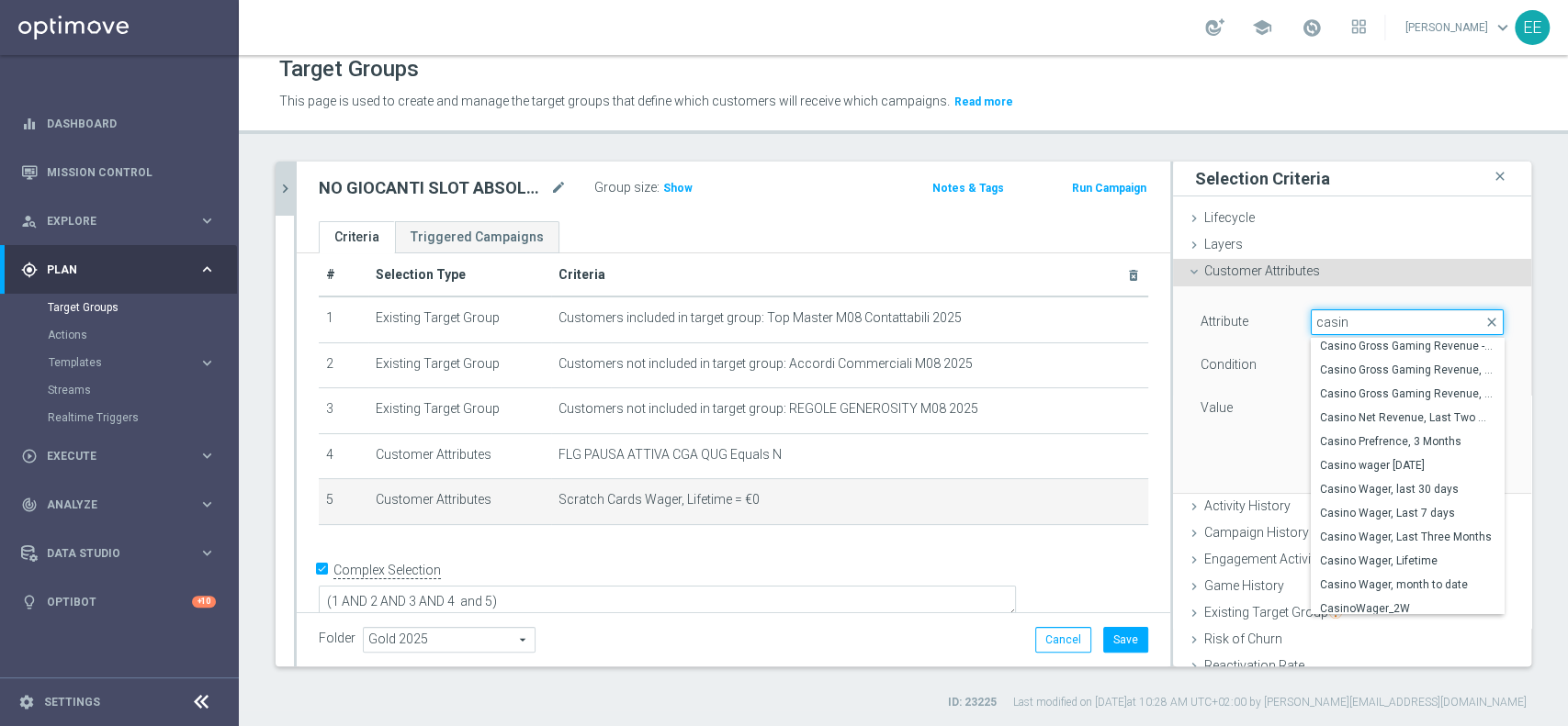
scroll to position [163, 0]
type input "casin"
click at [1385, 558] on span "Casino Wager, Lifetime" at bounding box center [1407, 562] width 175 height 15
type input "Casino Wager, Lifetime"
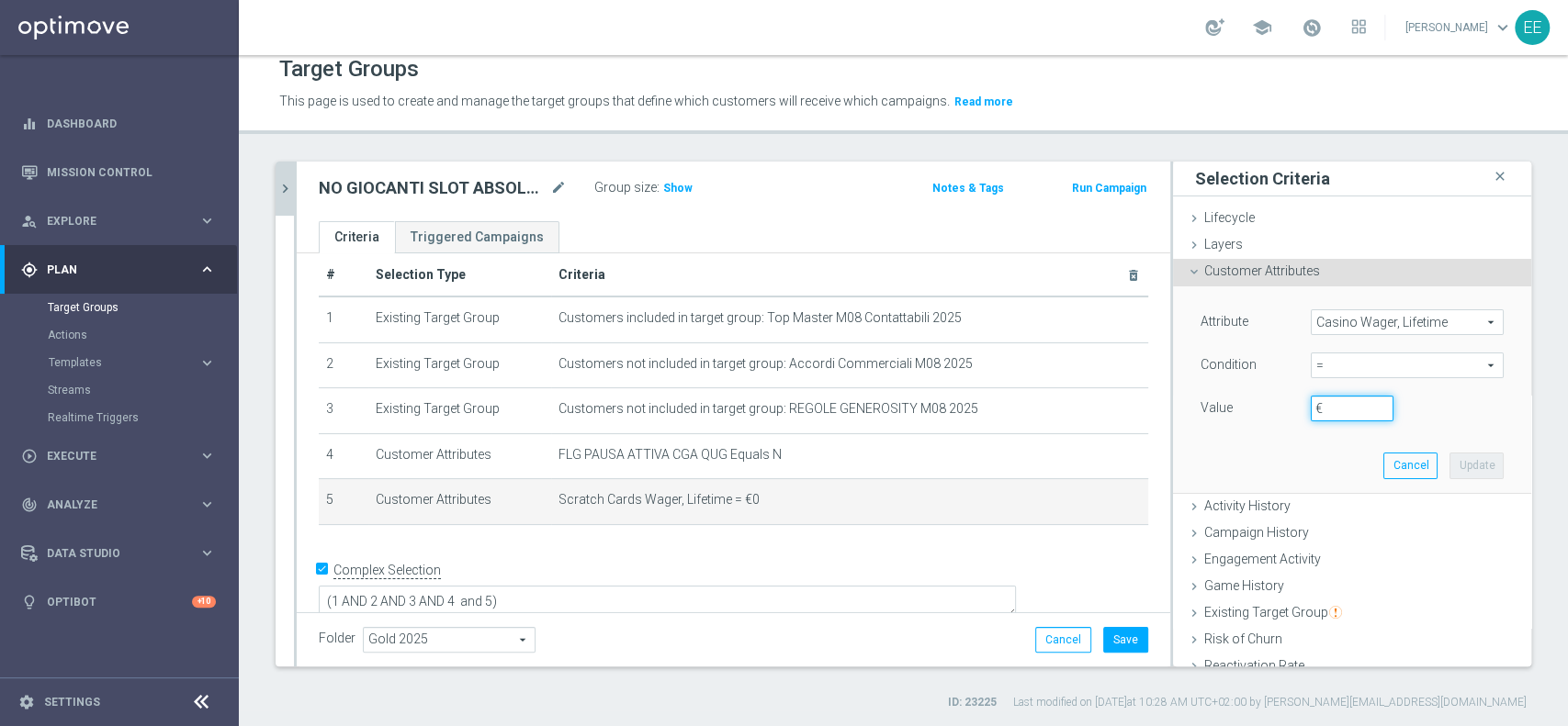
click at [1314, 412] on input "€" at bounding box center [1351, 409] width 82 height 26
type input "0"
click at [1449, 462] on button "Update" at bounding box center [1476, 466] width 55 height 26
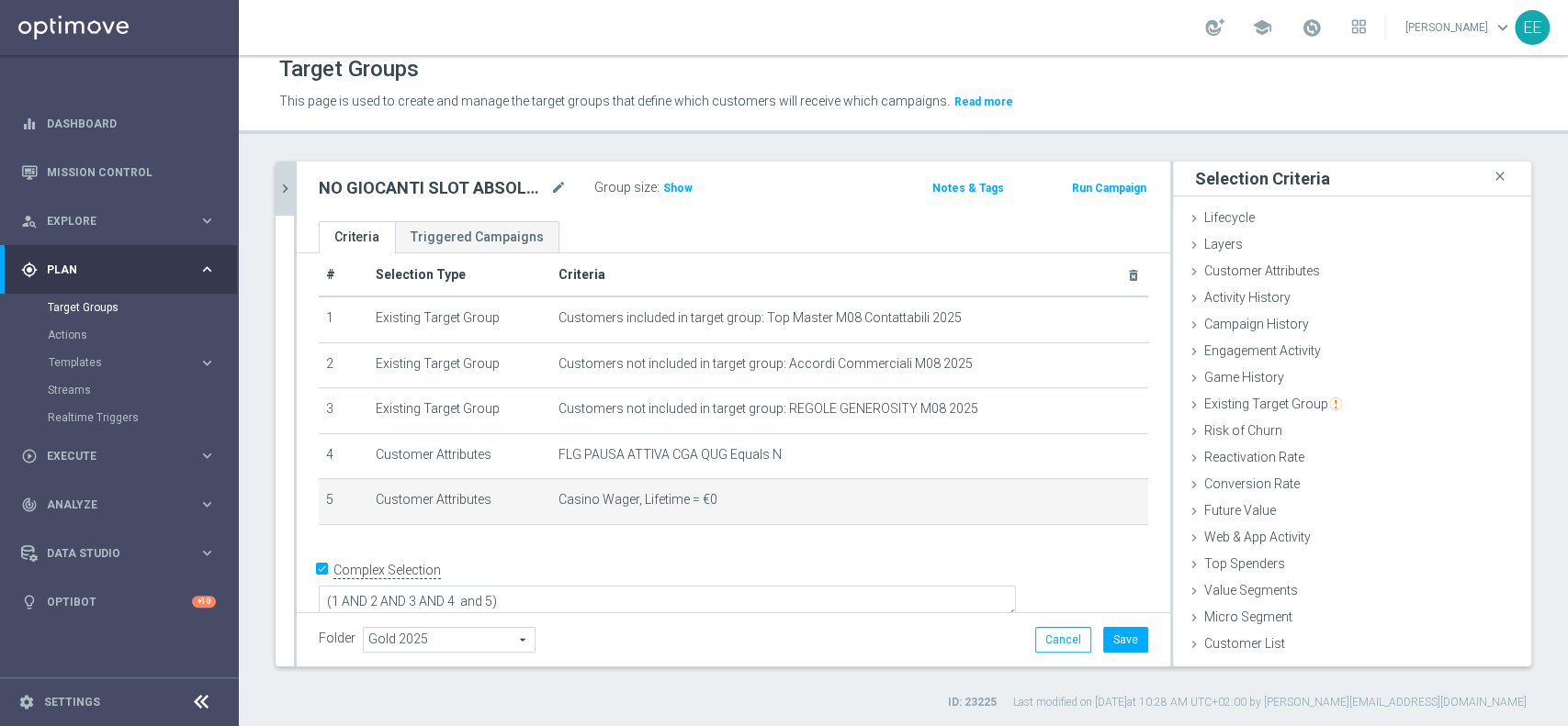
click at [815, 635] on div "Folder Gold 2025 Gold 2025 arrow_drop_down search Cancel Save Saving..." at bounding box center [733, 640] width 829 height 26
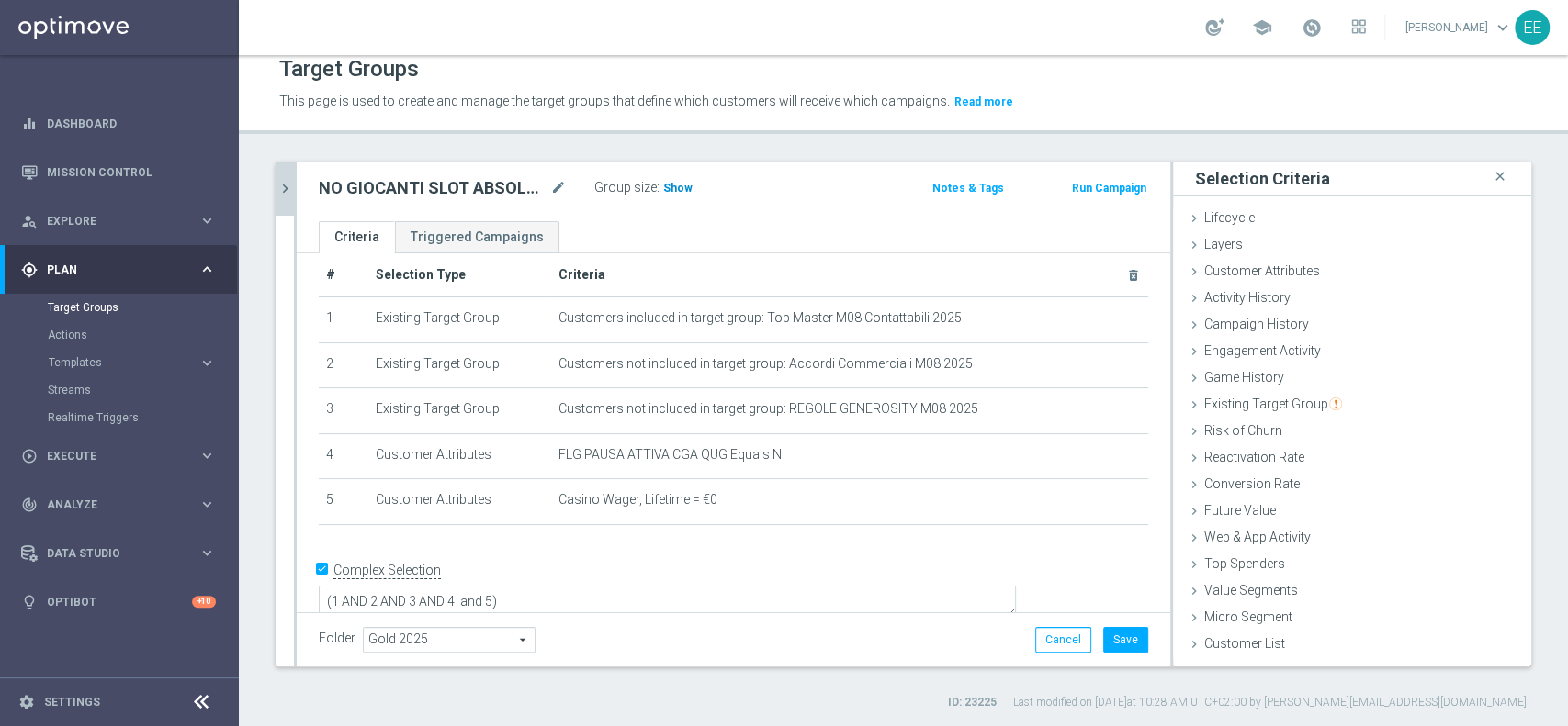
click at [681, 187] on span "Show" at bounding box center [678, 187] width 30 height 13
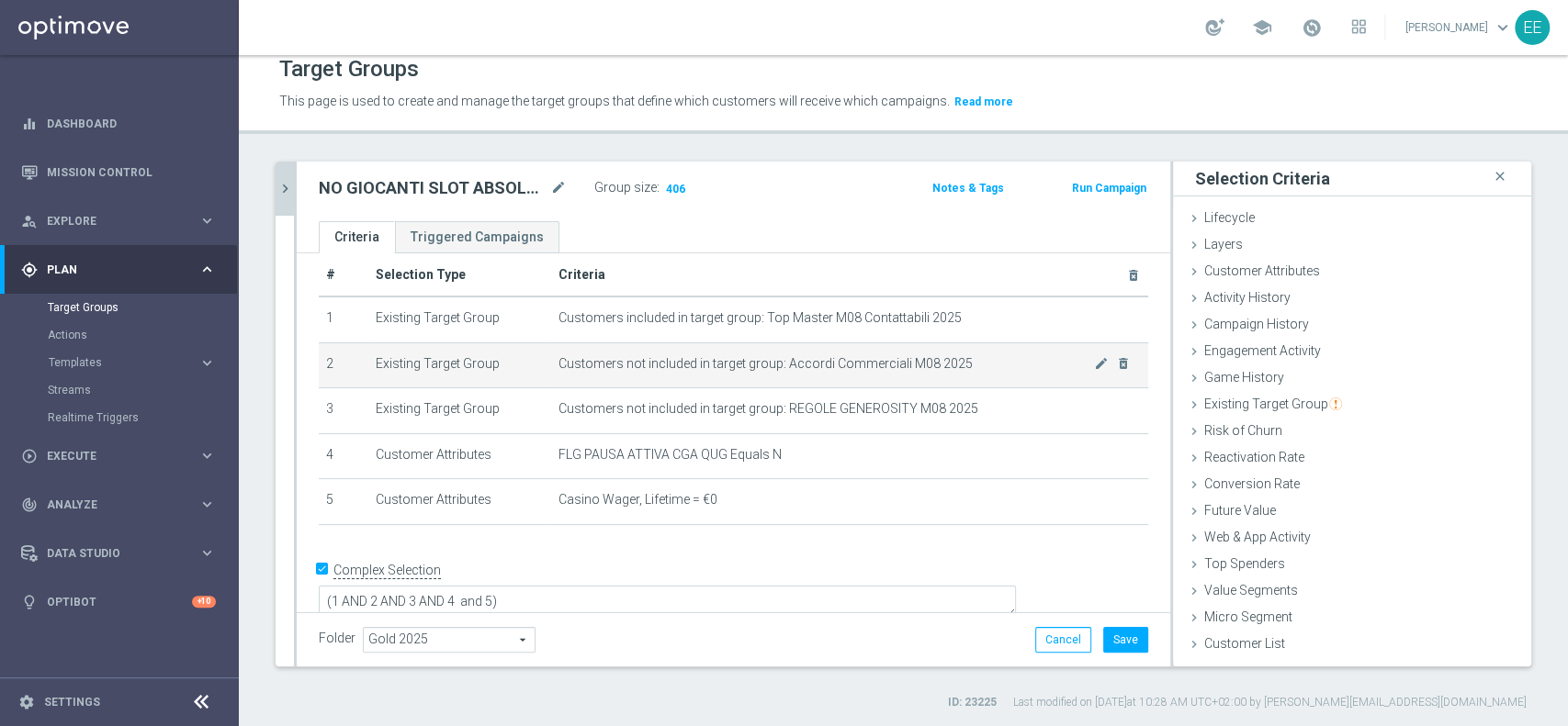
scroll to position [0, 0]
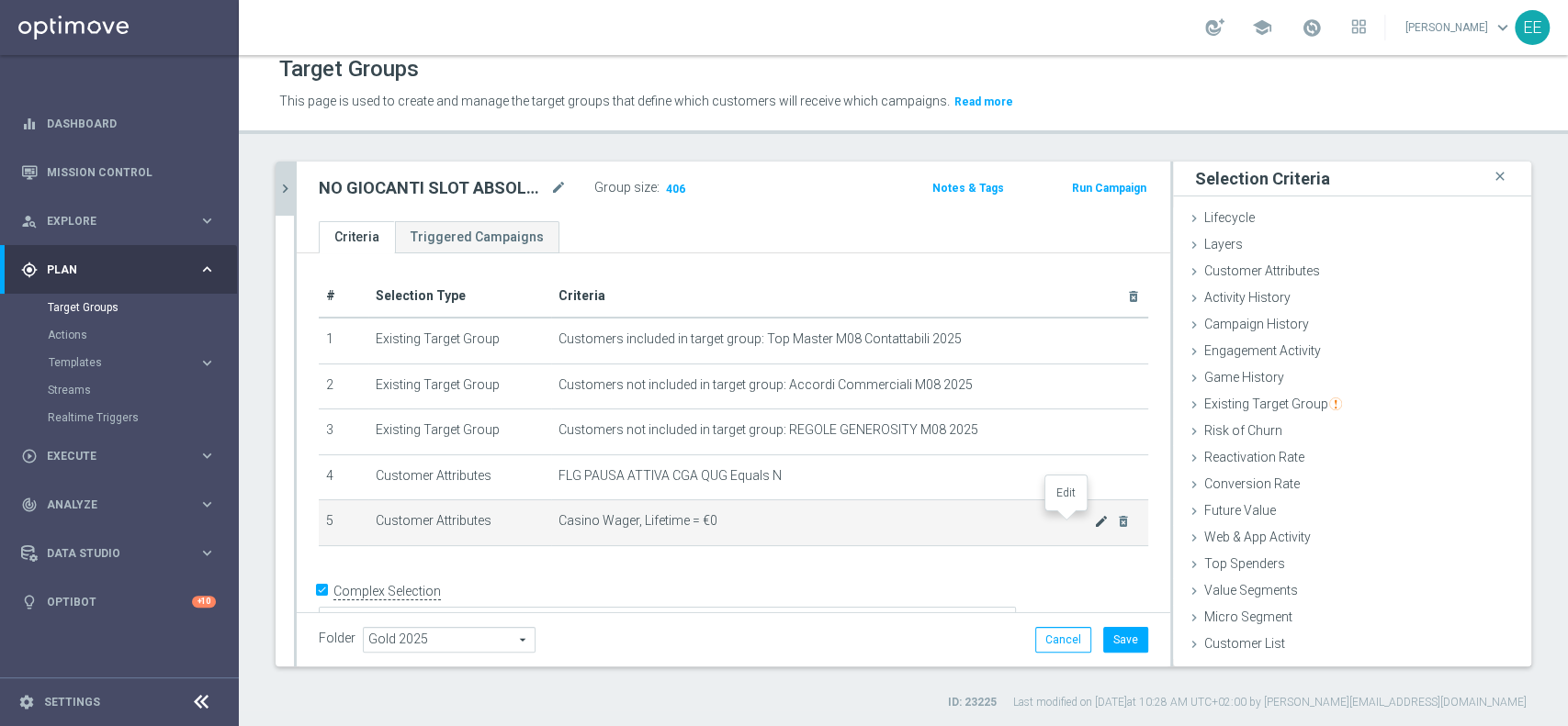
click at [1094, 524] on icon "mode_edit" at bounding box center [1101, 522] width 15 height 15
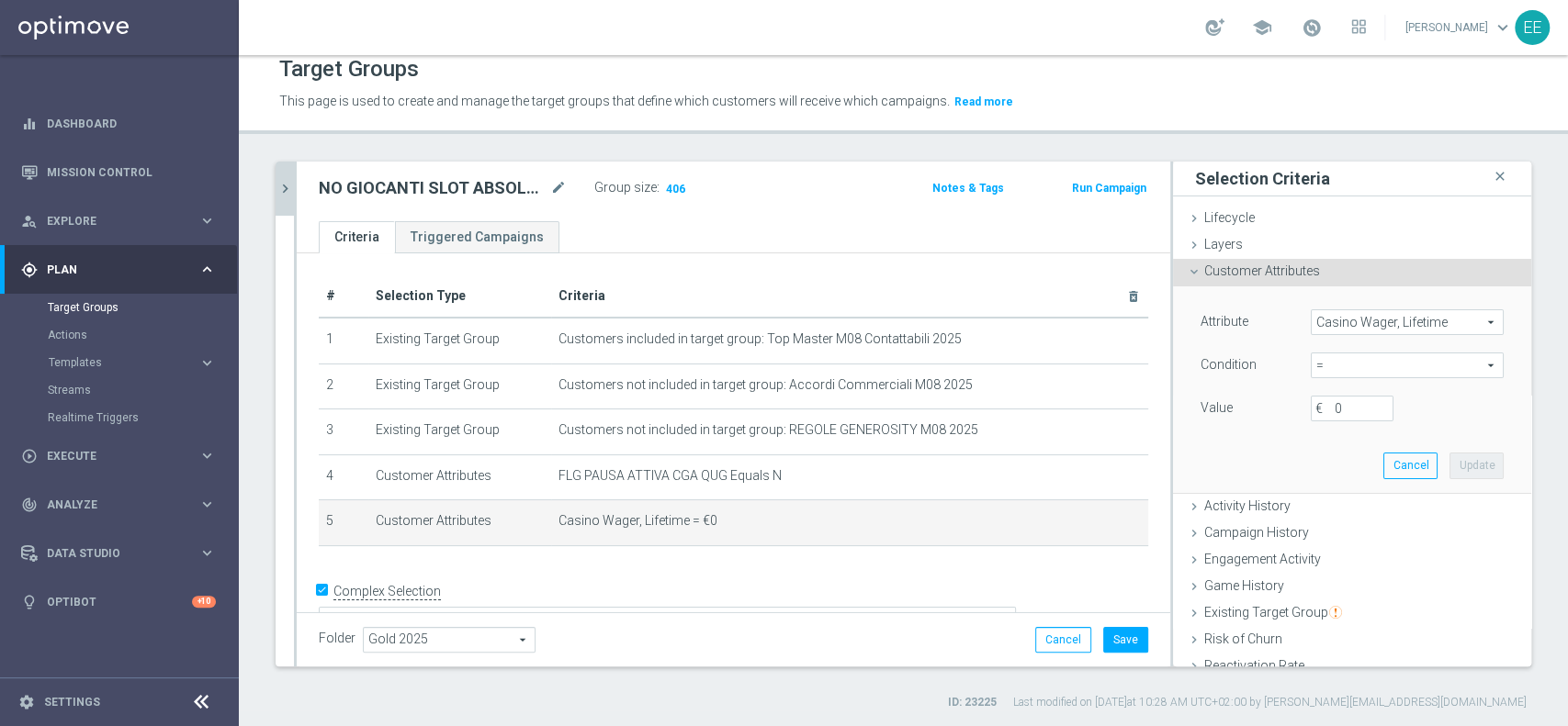
click at [1372, 312] on span "Casino Wager, Lifetime" at bounding box center [1406, 322] width 191 height 24
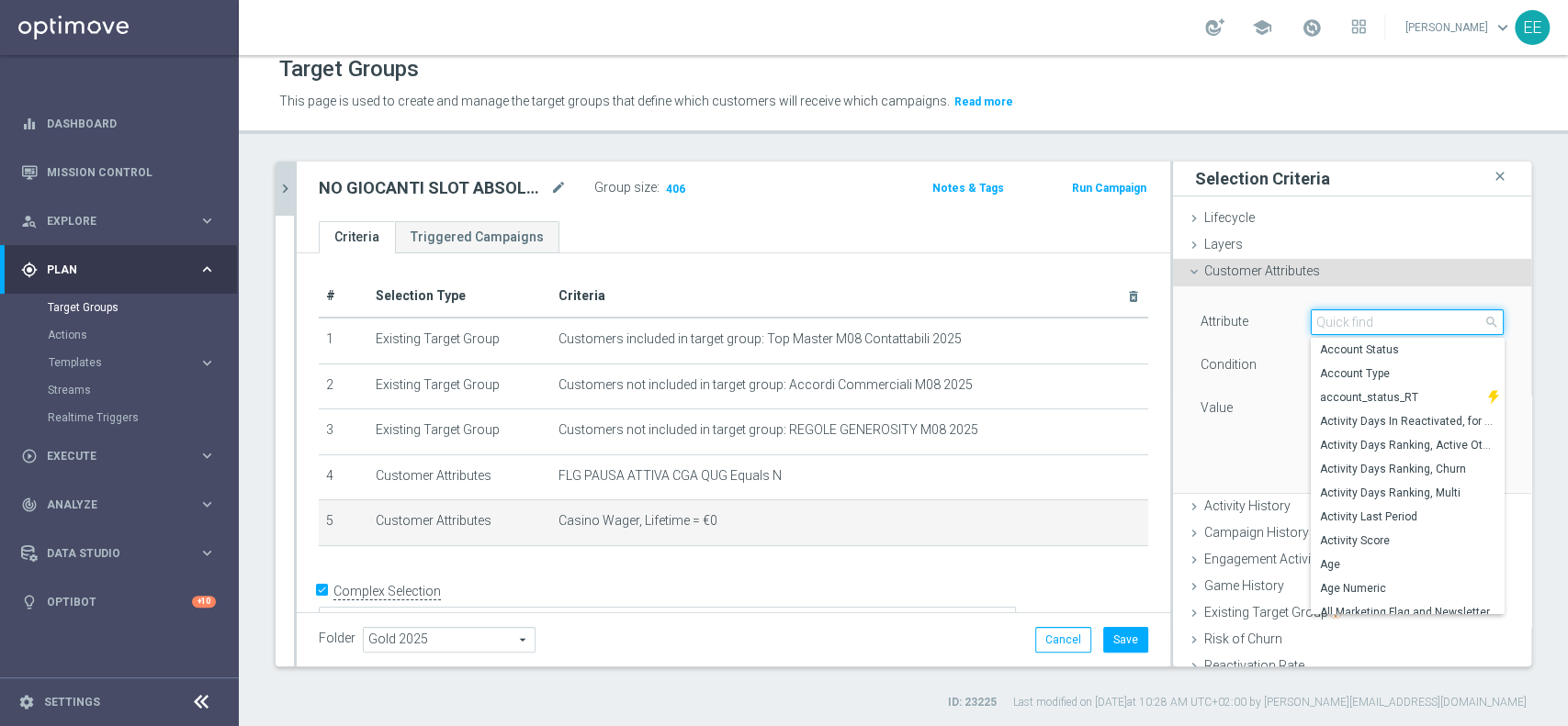
click at [1344, 320] on input "search" at bounding box center [1406, 322] width 192 height 26
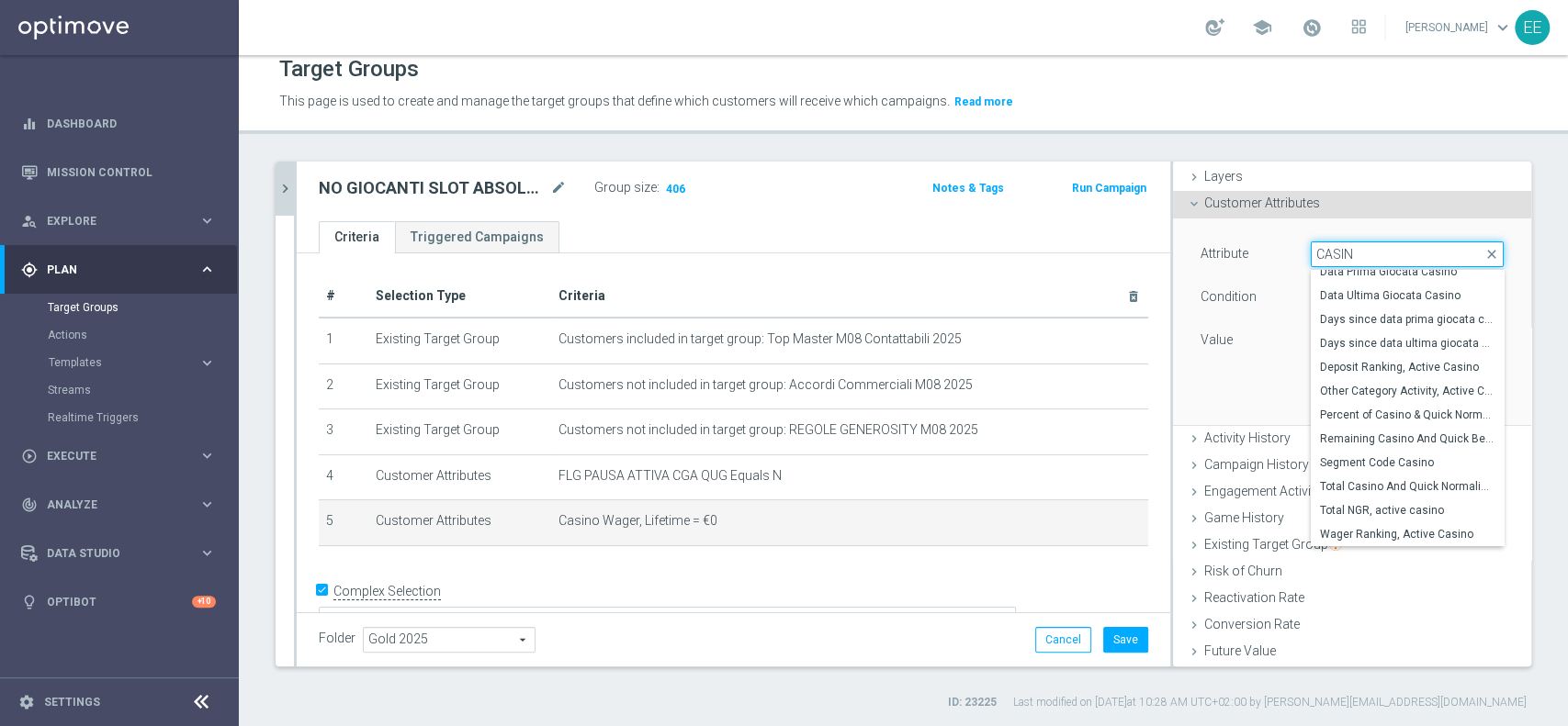
scroll to position [72, 0]
type input "CASIN"
click at [1186, 354] on div "Attribute Casino Wager, Lifetime Casino Wager, Lifetime arrow_drop_down CASIN c…" at bounding box center [1351, 316] width 330 height 205
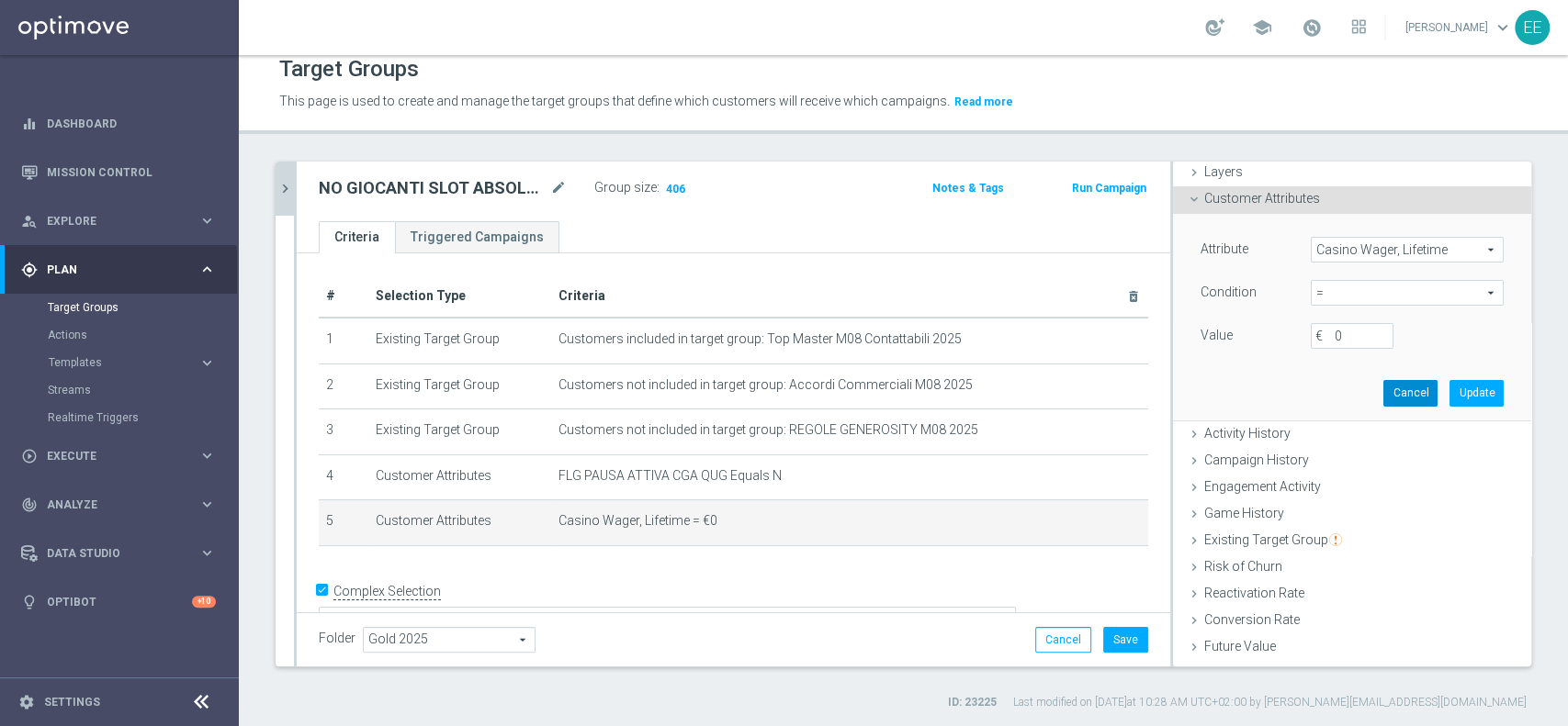
click at [1396, 401] on button "Cancel" at bounding box center [1410, 393] width 55 height 26
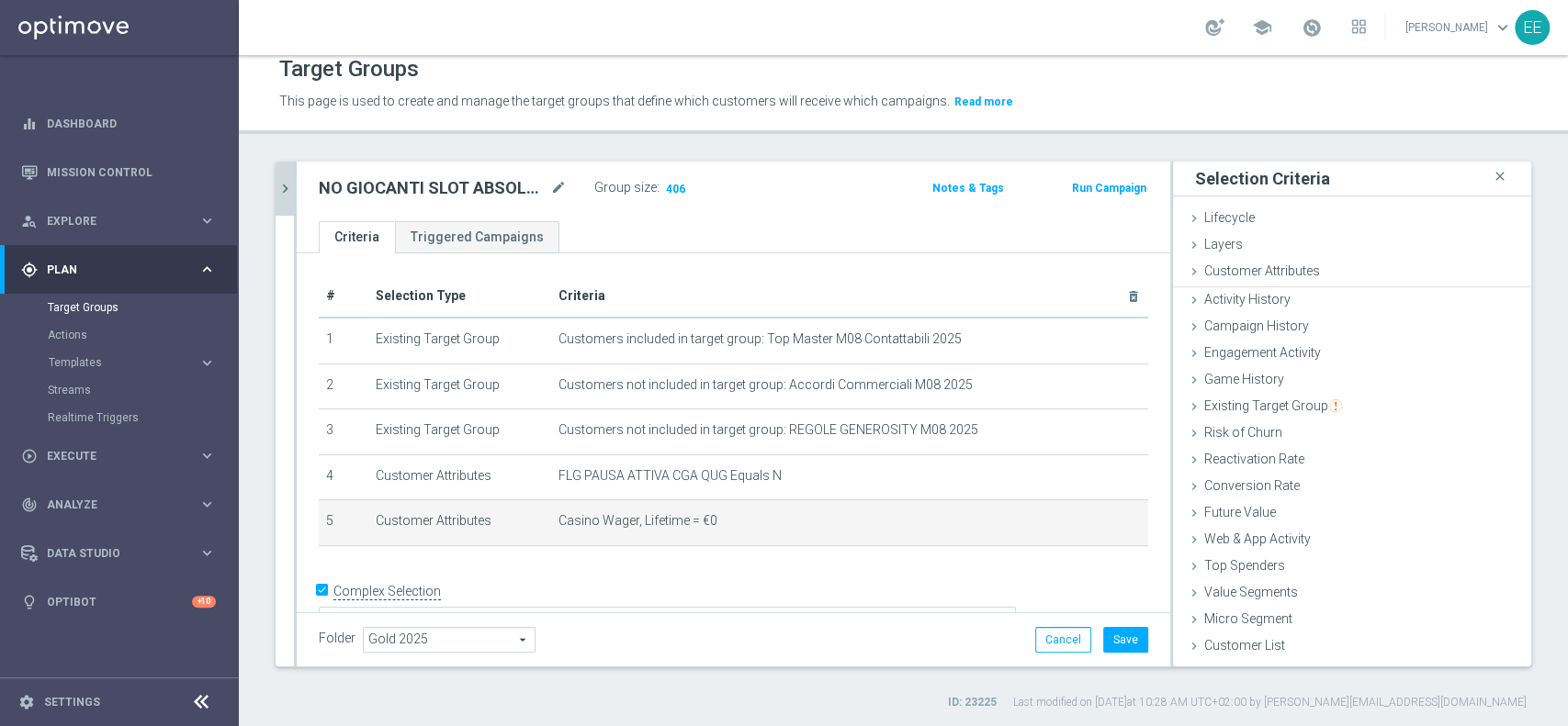
scroll to position [0, 0]
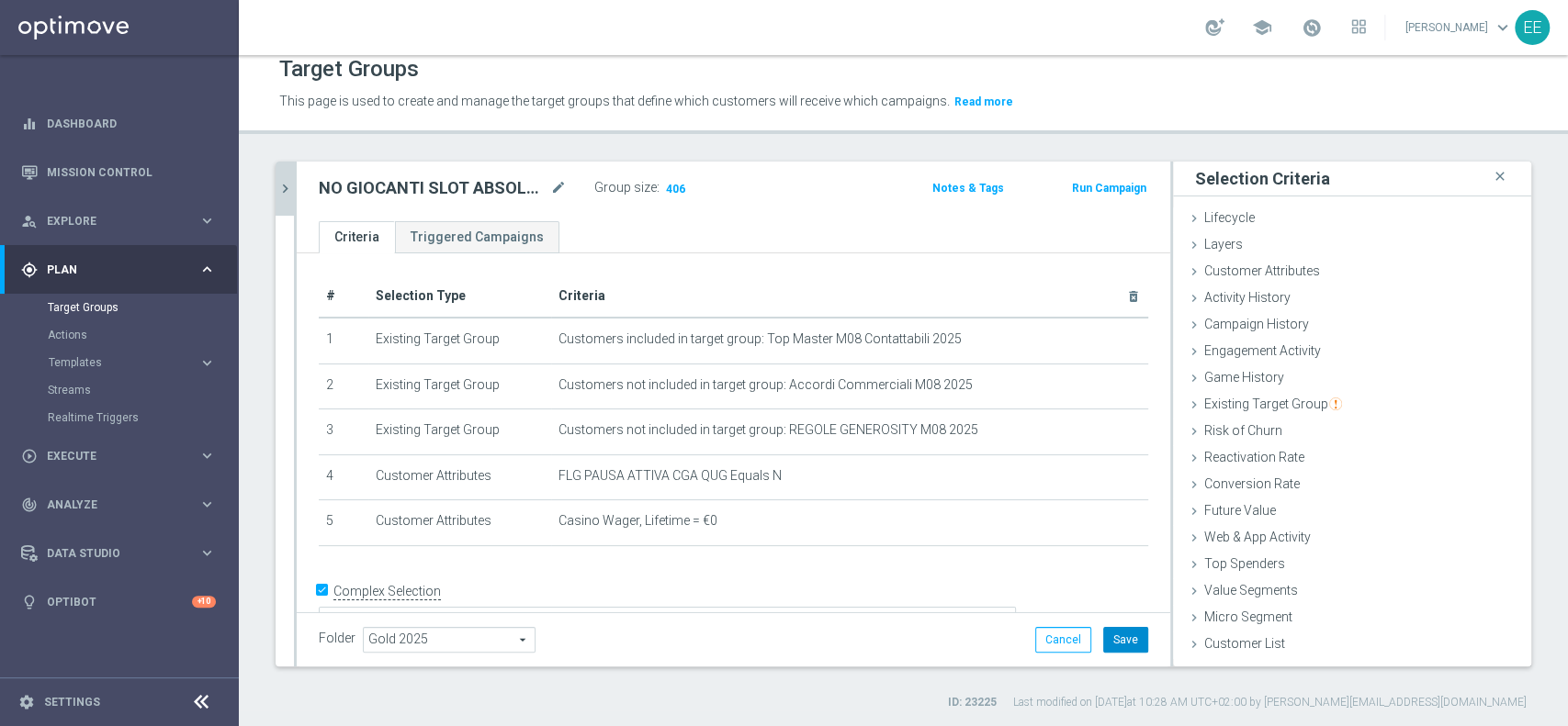
click at [1111, 638] on button "Save" at bounding box center [1125, 640] width 45 height 26
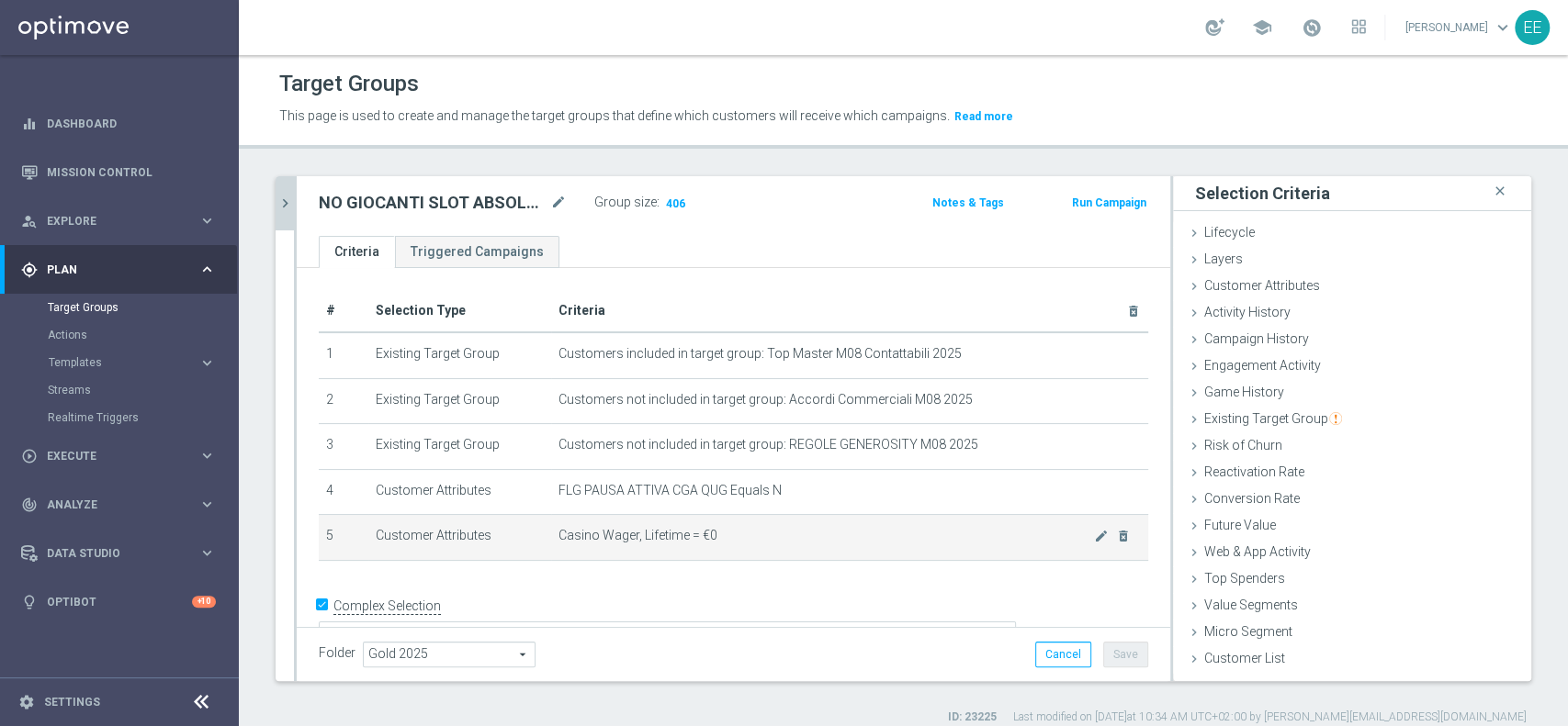
scroll to position [21, 0]
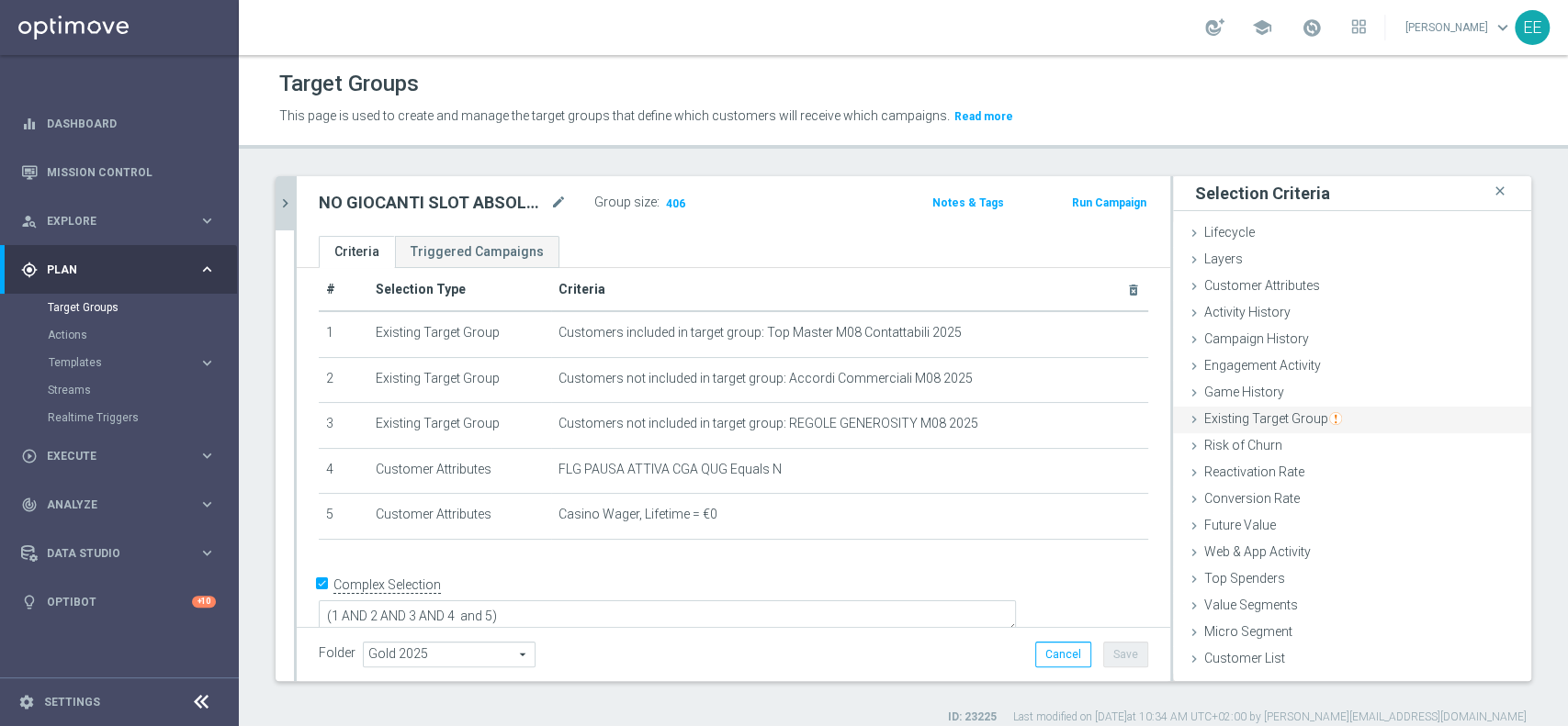
click at [1264, 416] on span "Existing Target Group" at bounding box center [1272, 419] width 138 height 15
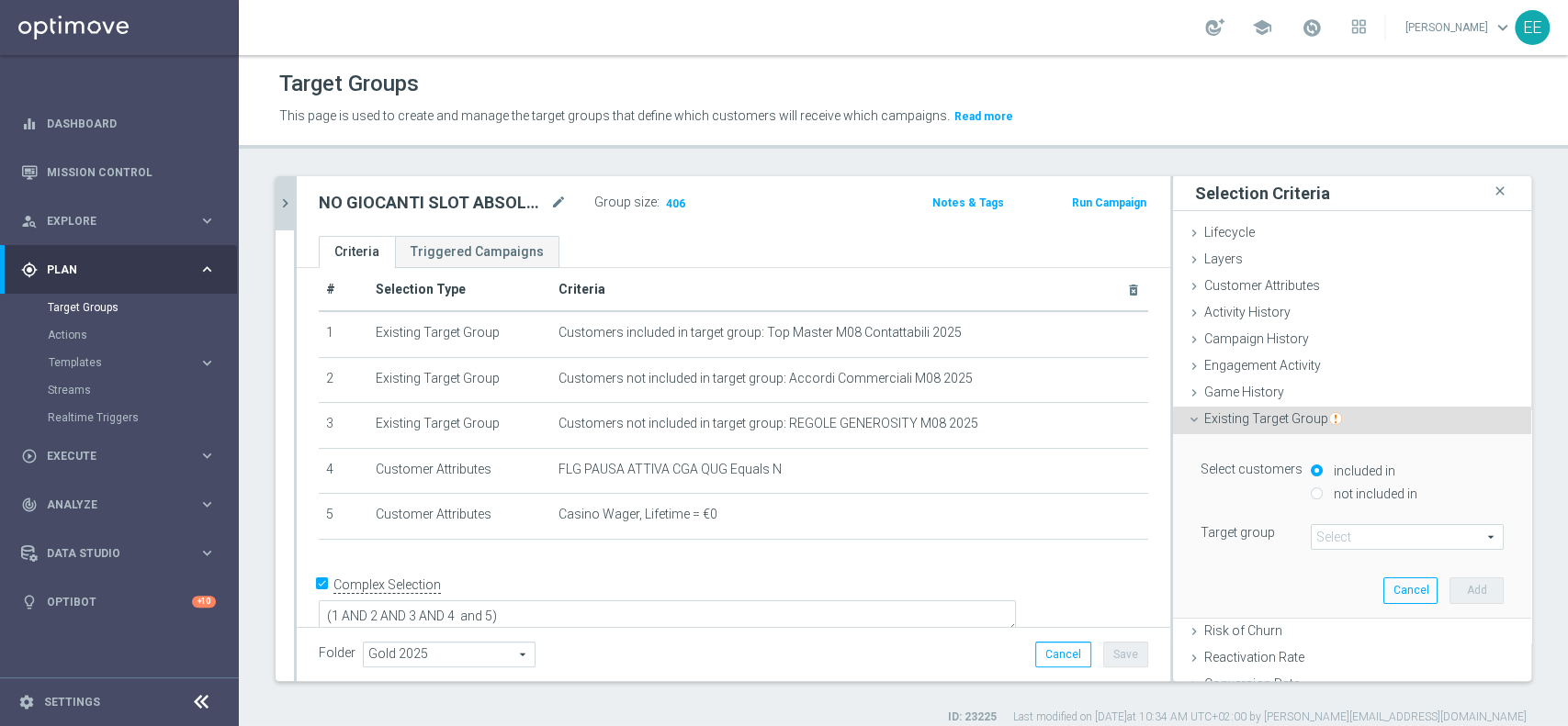
click at [1347, 542] on span at bounding box center [1406, 538] width 191 height 24
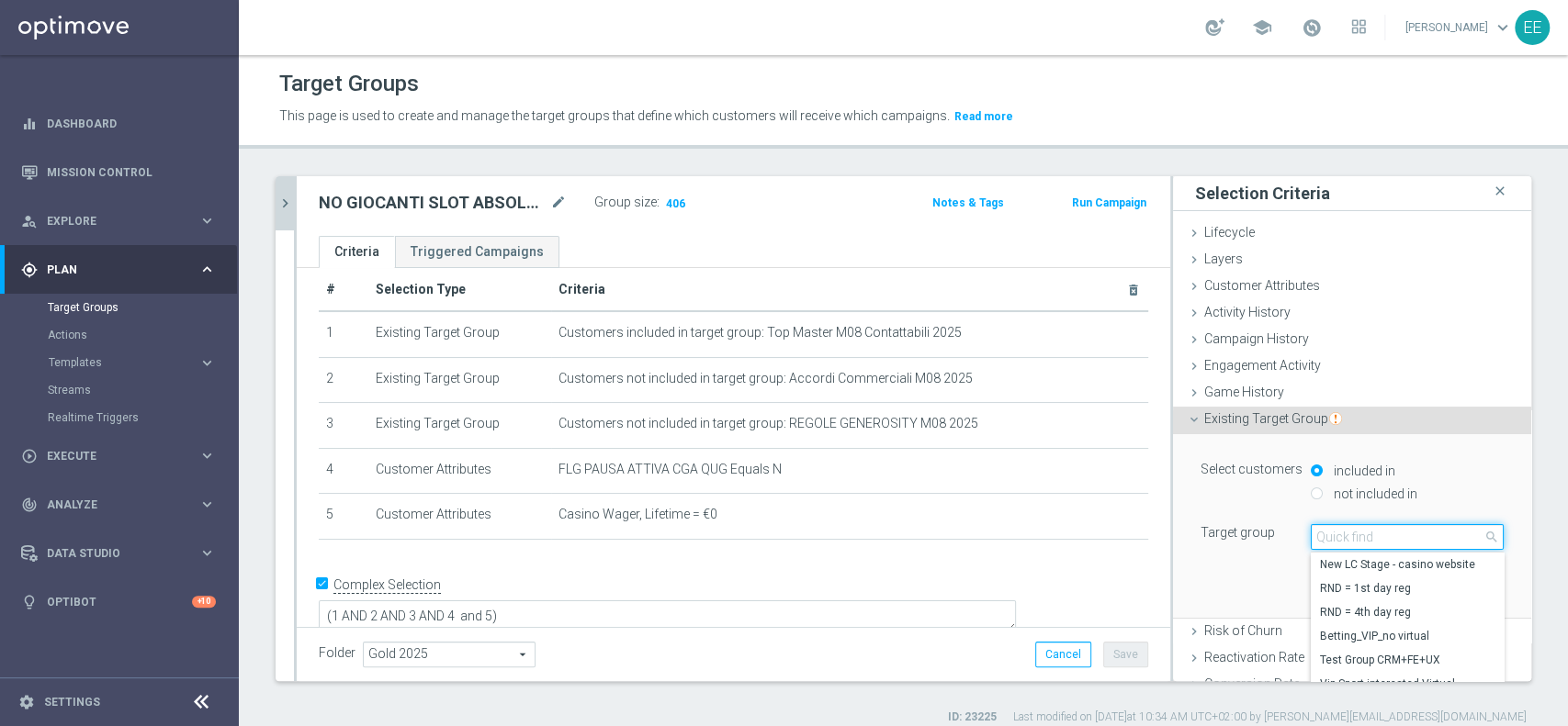
click at [1347, 542] on input "search" at bounding box center [1406, 538] width 192 height 26
type input "LUIGI"
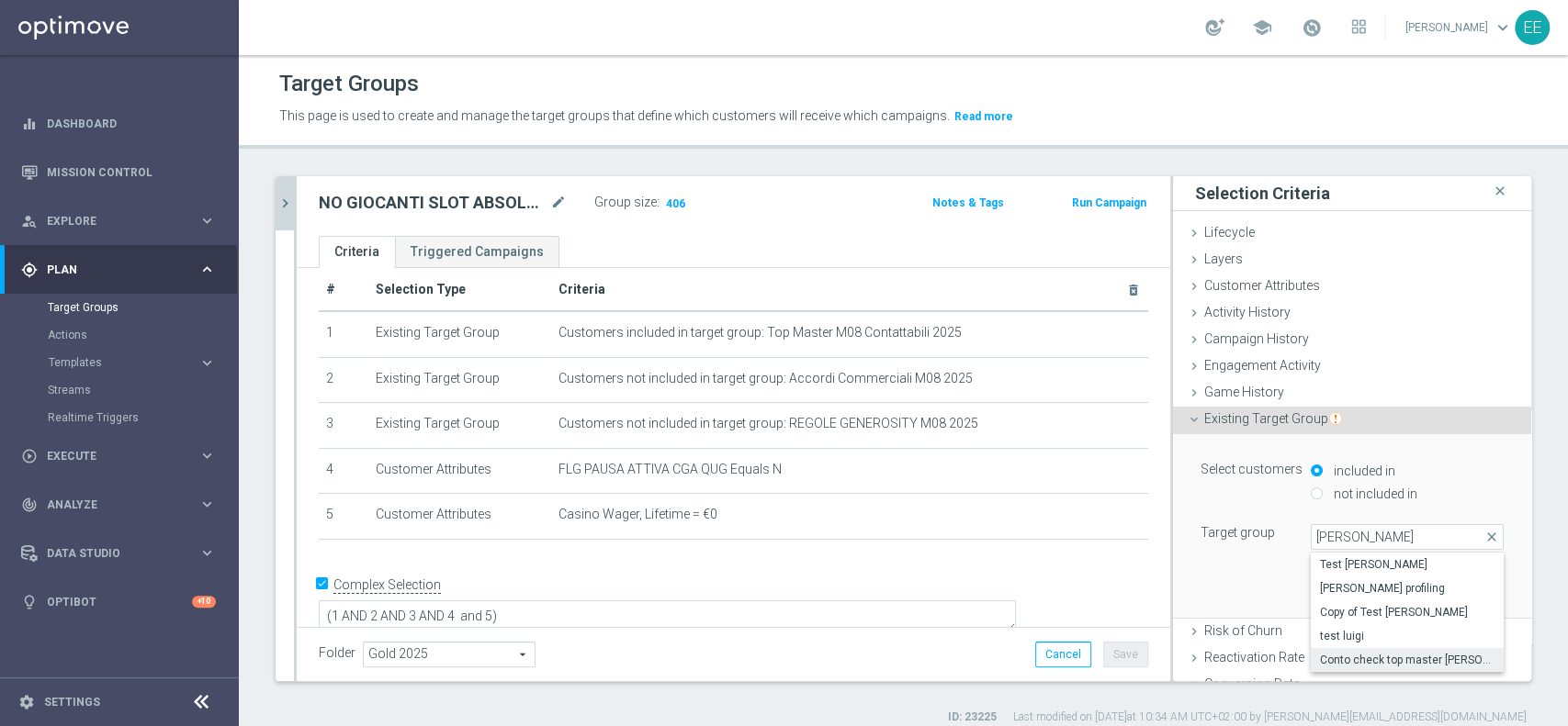
click at [1418, 649] on label "Conto check top master Luigi" at bounding box center [1406, 661] width 192 height 24
type input "Conto check top master Luigi"
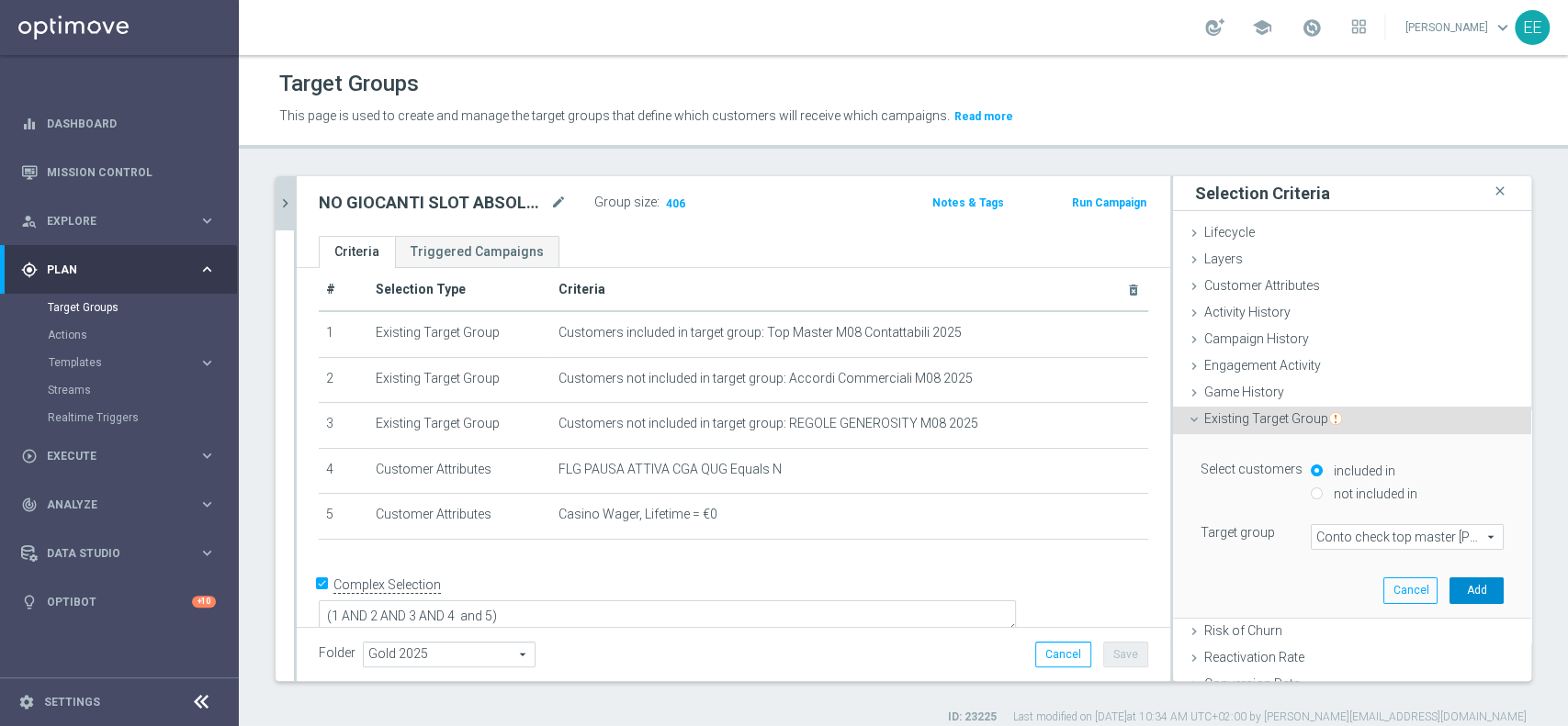
click at [1449, 599] on button "Add" at bounding box center [1476, 590] width 55 height 26
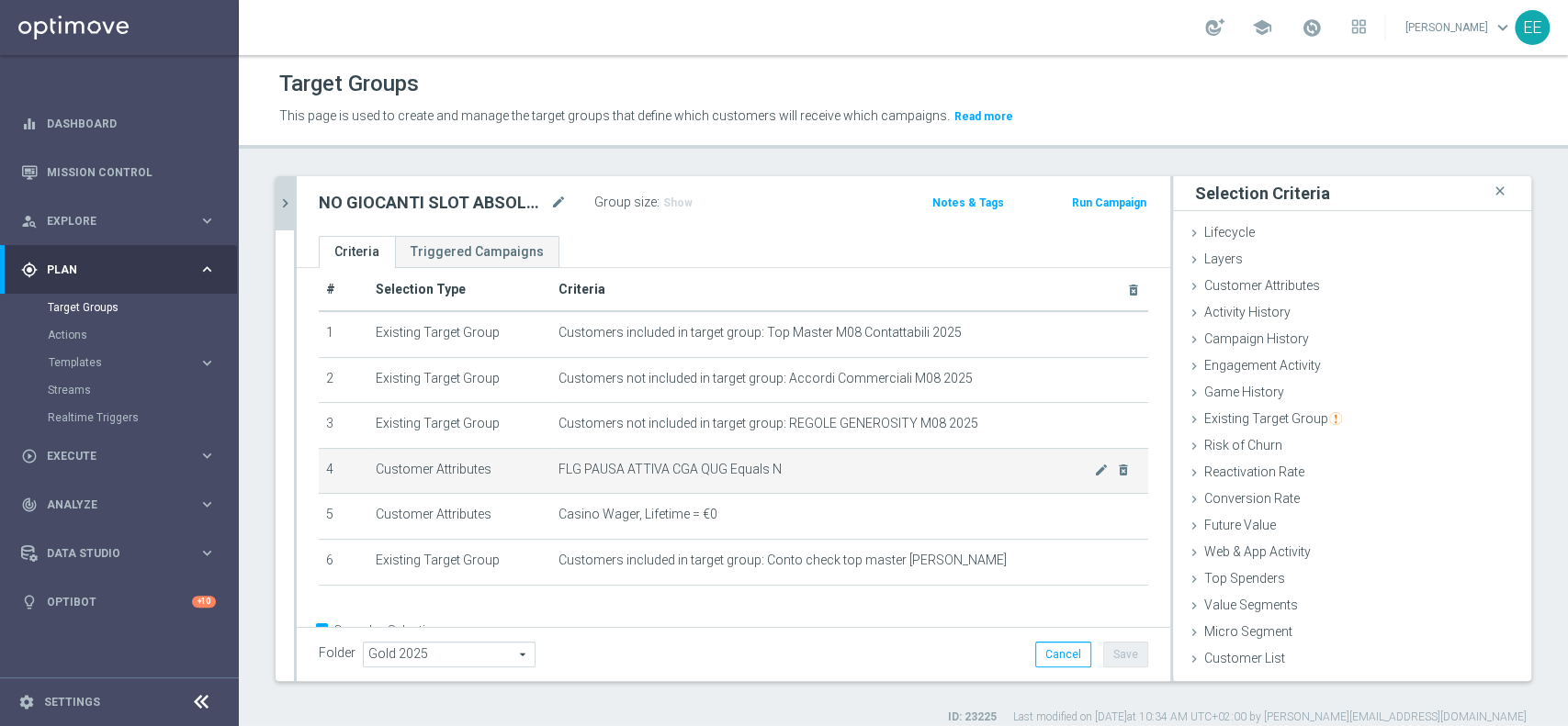
scroll to position [68, 0]
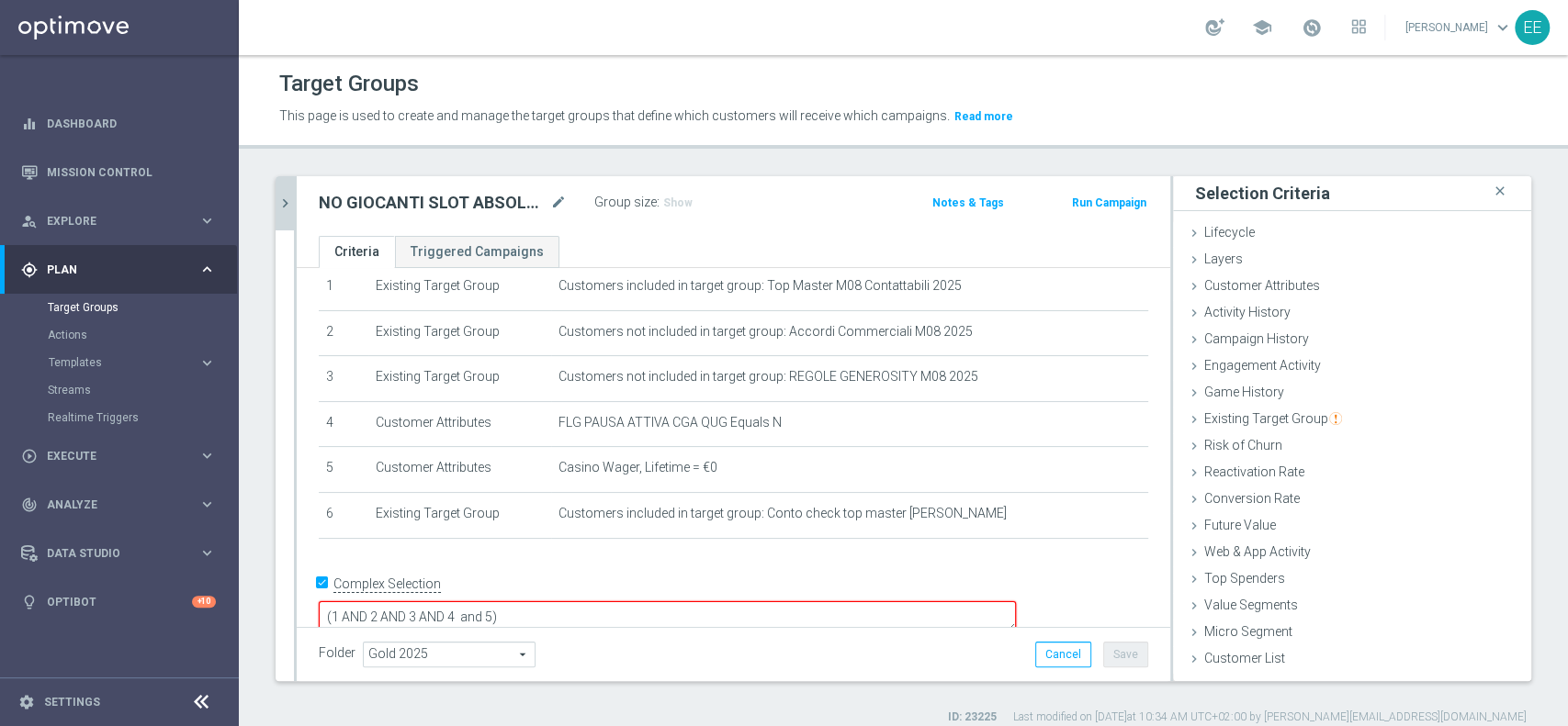
click at [712, 602] on textarea "(1 AND 2 AND 3 AND 4 and 5)" at bounding box center [666, 618] width 697 height 32
type textarea "(1 AND 2 AND 3 AND 4 and 5) OR 6"
click at [1111, 653] on button "Save" at bounding box center [1125, 655] width 45 height 26
click at [676, 200] on span "Show" at bounding box center [678, 202] width 30 height 13
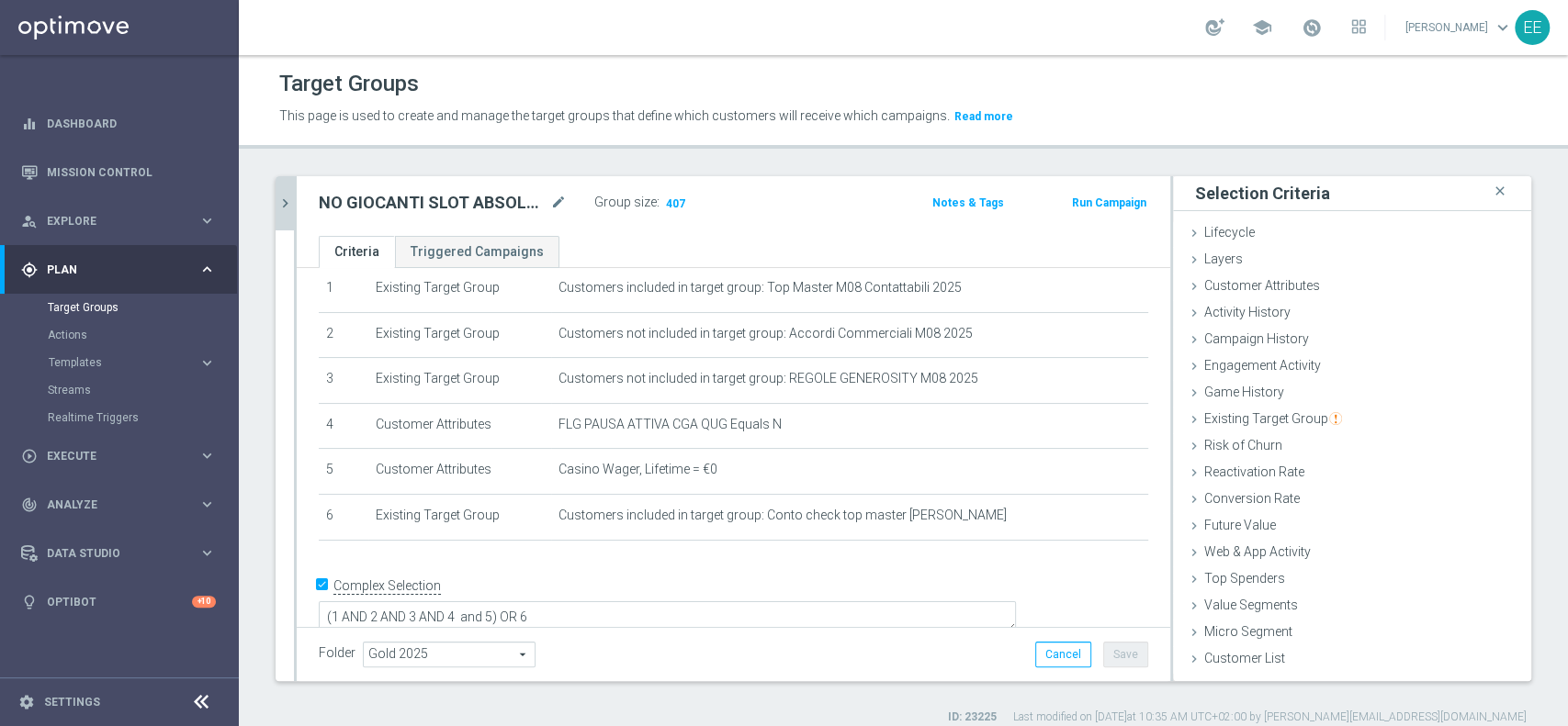
click at [286, 209] on icon "chevron_right" at bounding box center [286, 203] width 18 height 18
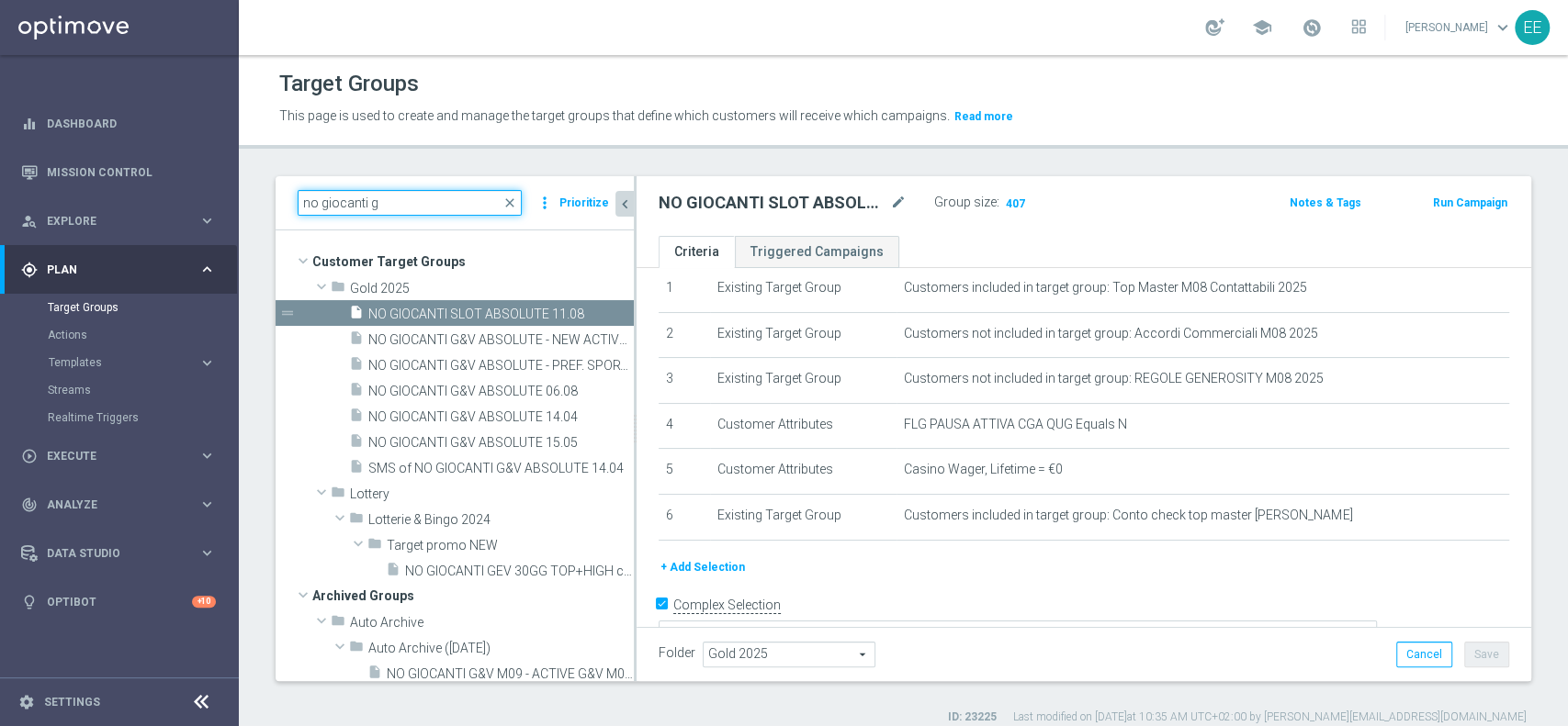
click at [440, 204] on input "no giocanti g" at bounding box center [410, 203] width 224 height 26
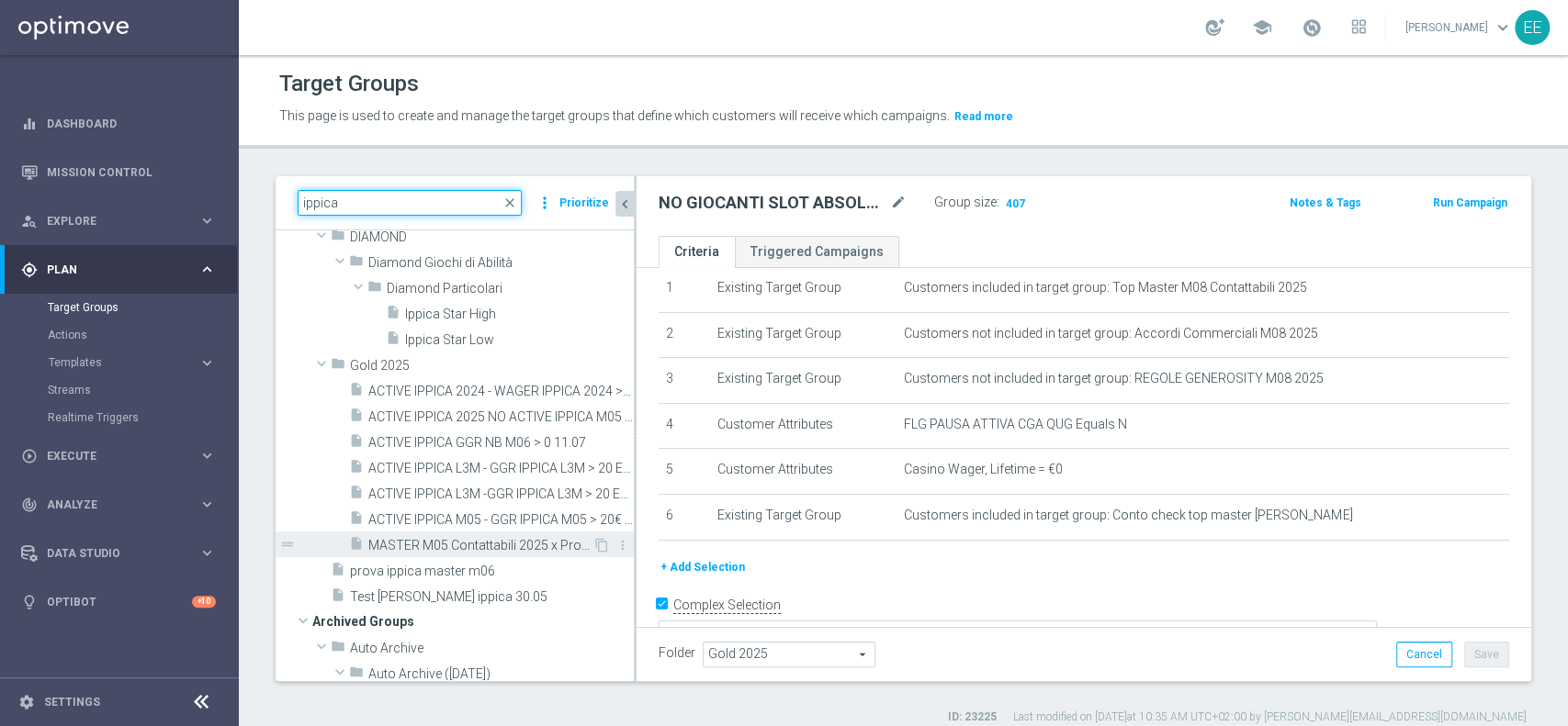
scroll to position [88, 0]
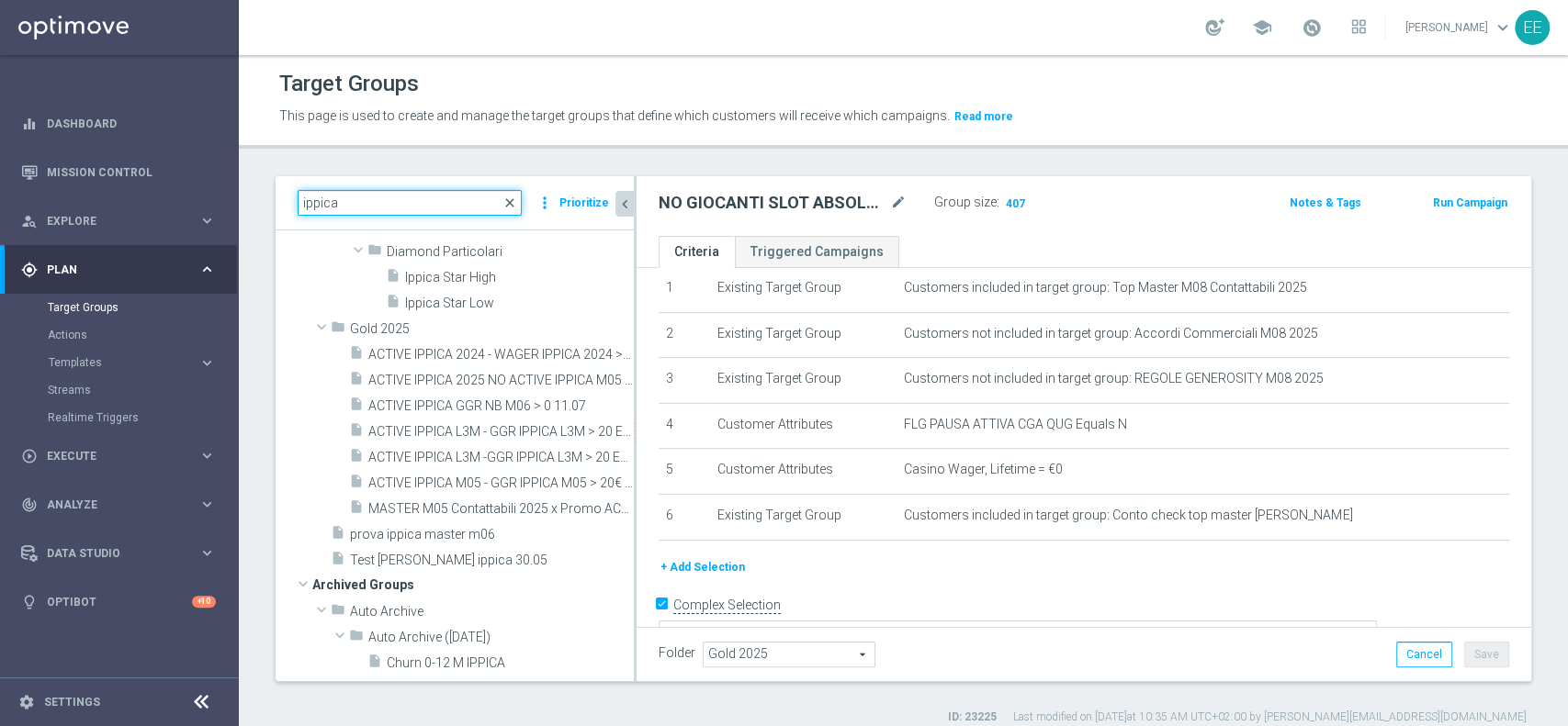
type input "ippica"
click at [513, 202] on span "close" at bounding box center [510, 202] width 15 height 15
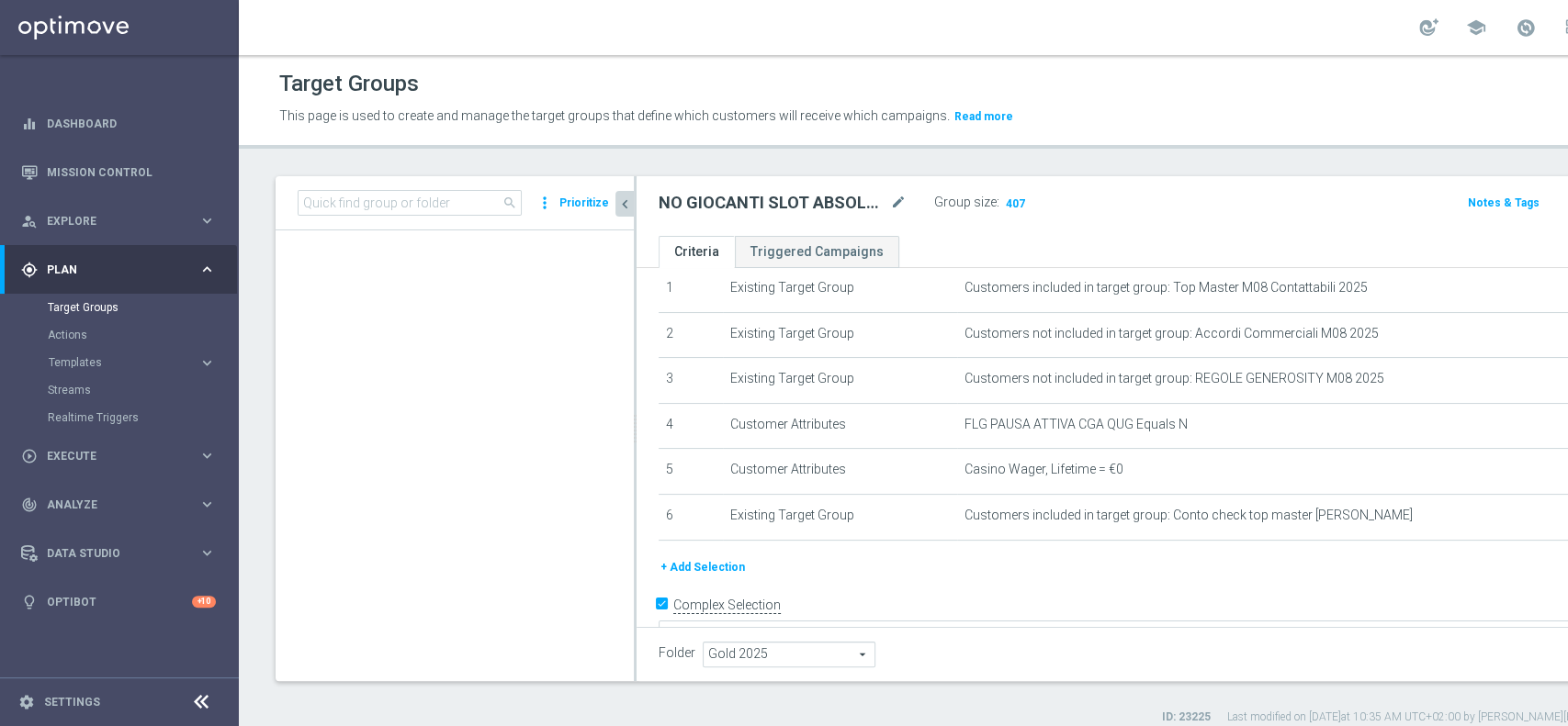
scroll to position [18902, 0]
click at [427, 210] on input at bounding box center [410, 203] width 224 height 26
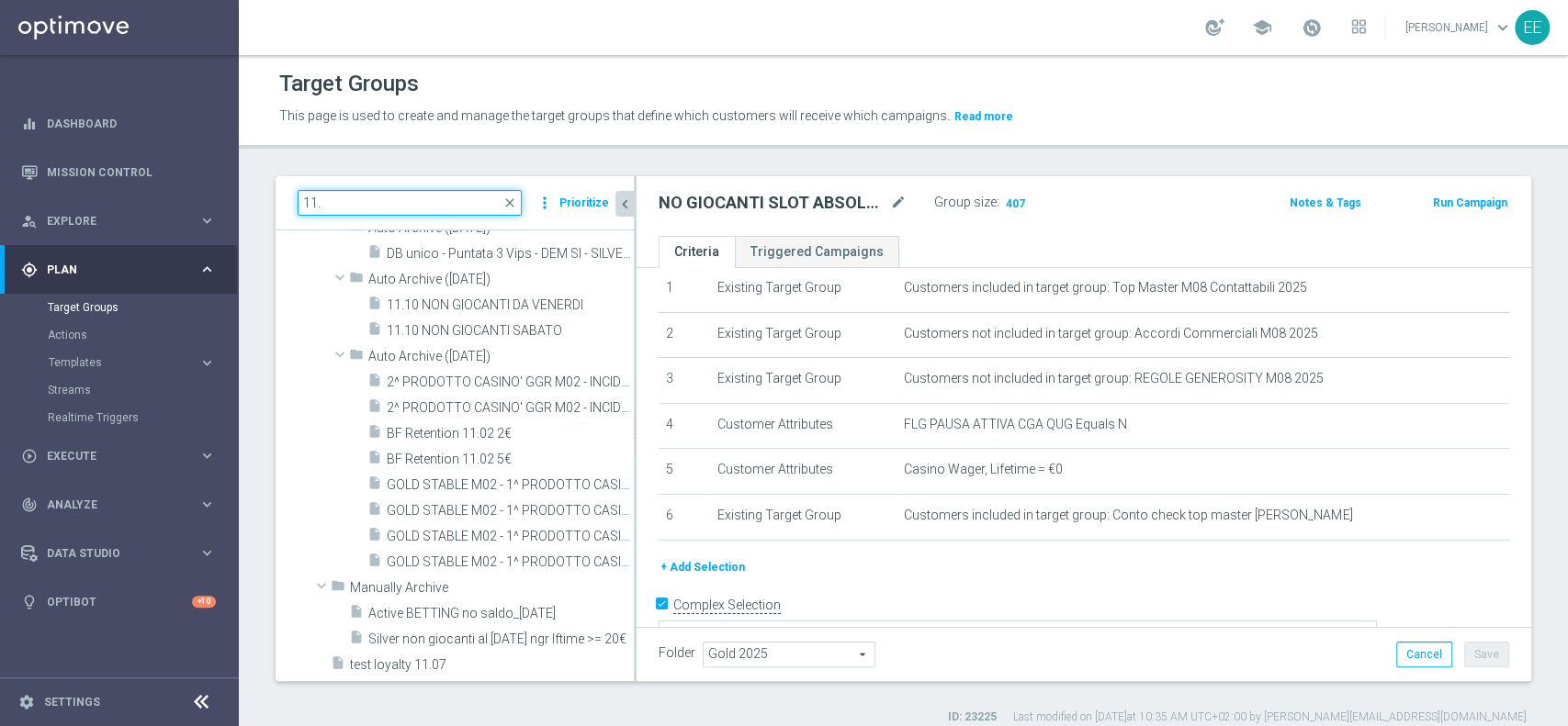
scroll to position [7046, 0]
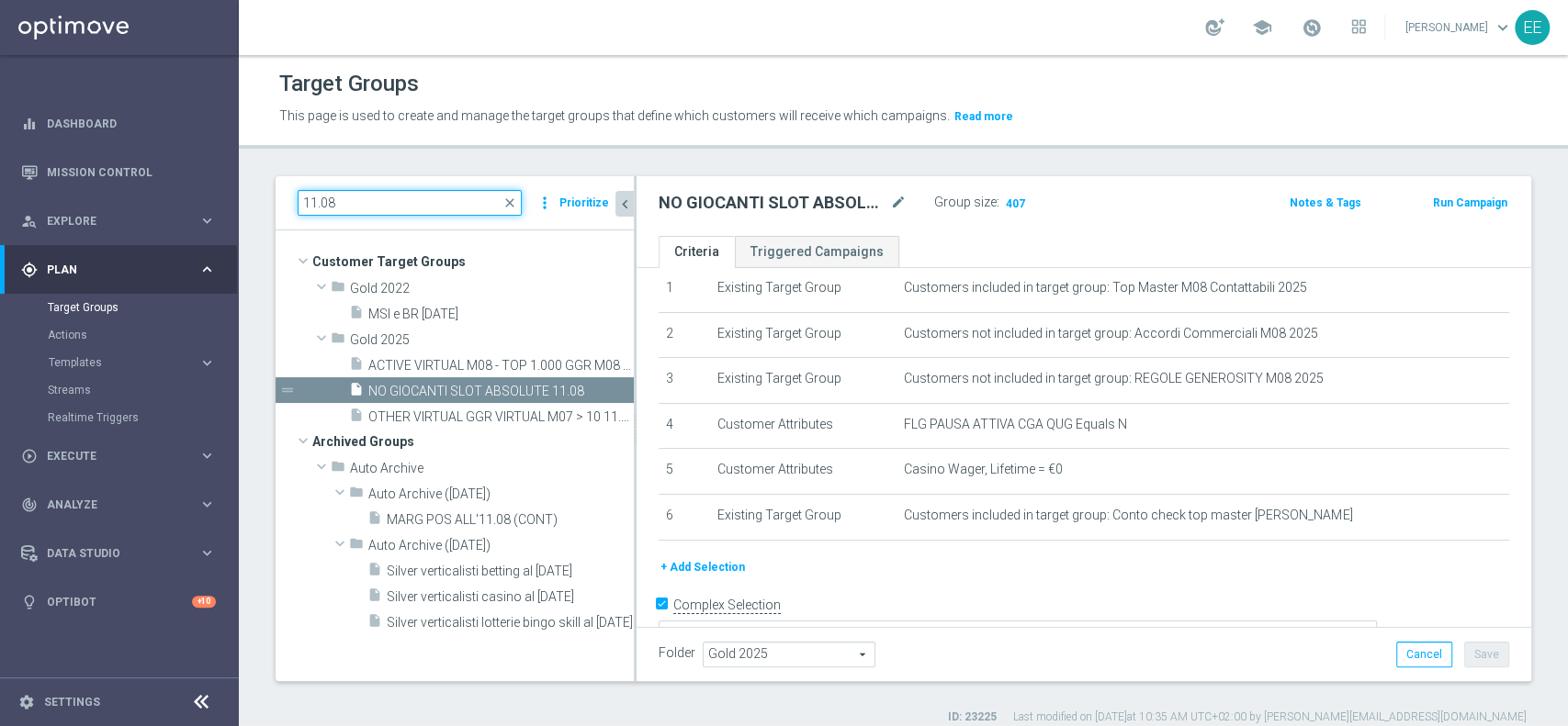
type input "11.08"
click at [598, 393] on icon "content_copy" at bounding box center [598, 391] width 15 height 15
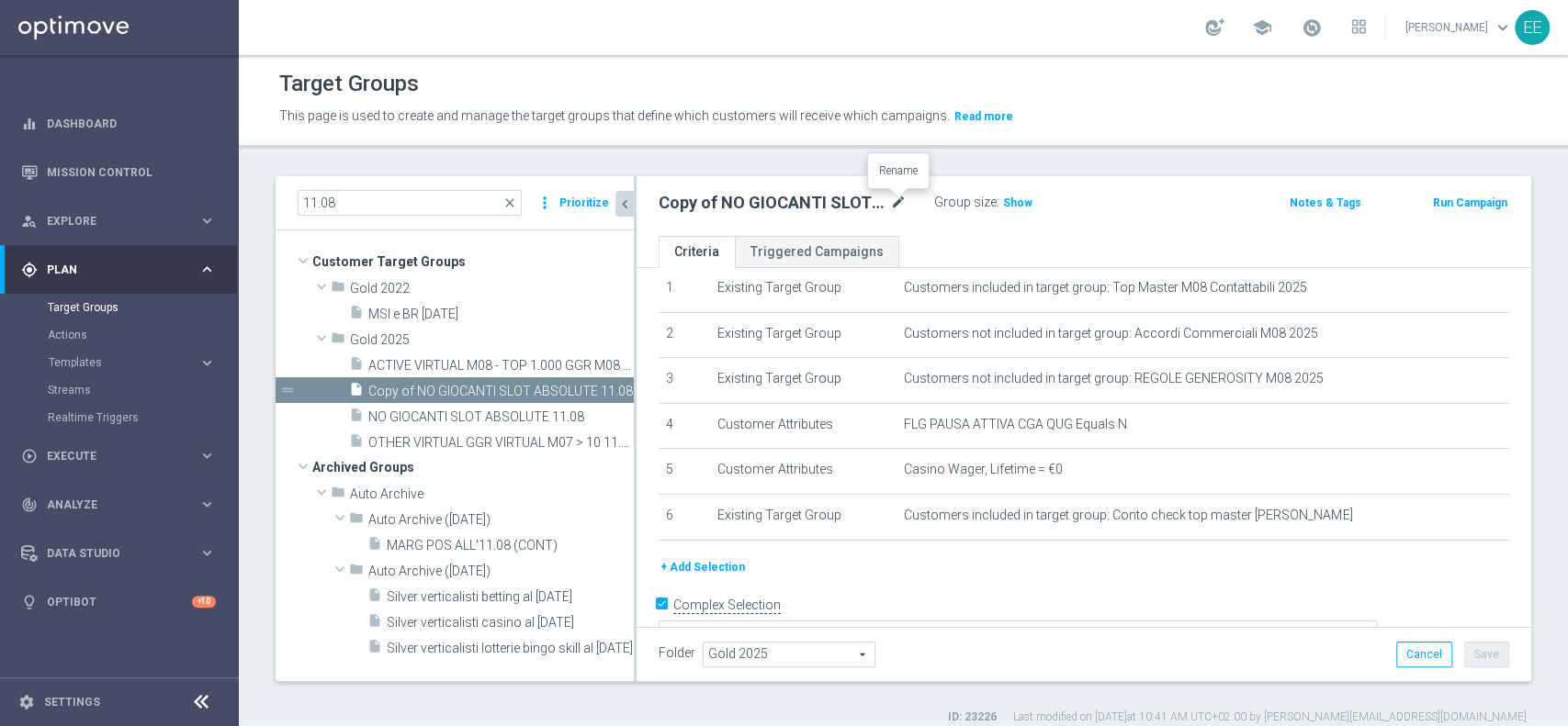
click at [894, 210] on icon "mode_edit" at bounding box center [898, 203] width 17 height 22
type input "ACTIVE IPPICA GGR M07 > 0 11.08"
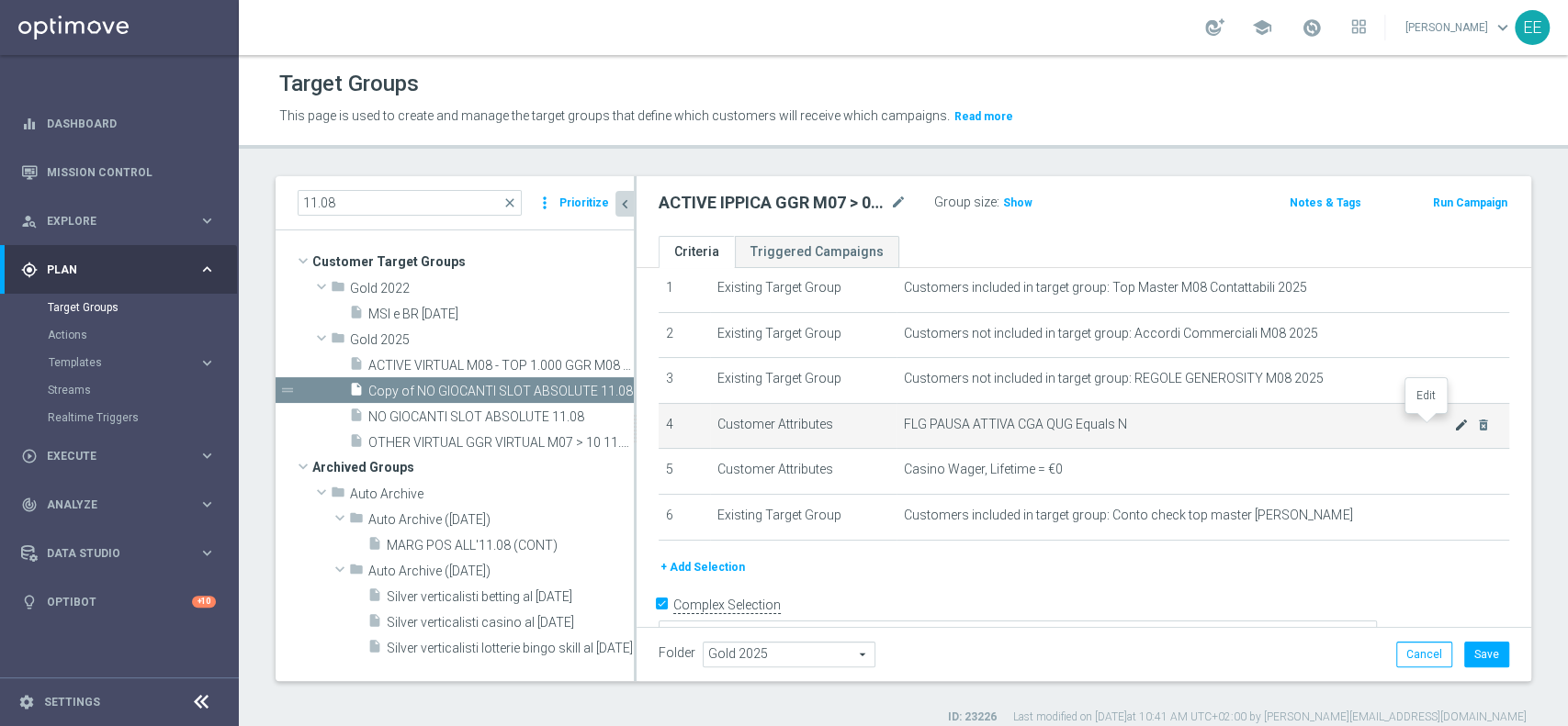
click at [1454, 429] on icon "mode_edit" at bounding box center [1461, 424] width 15 height 15
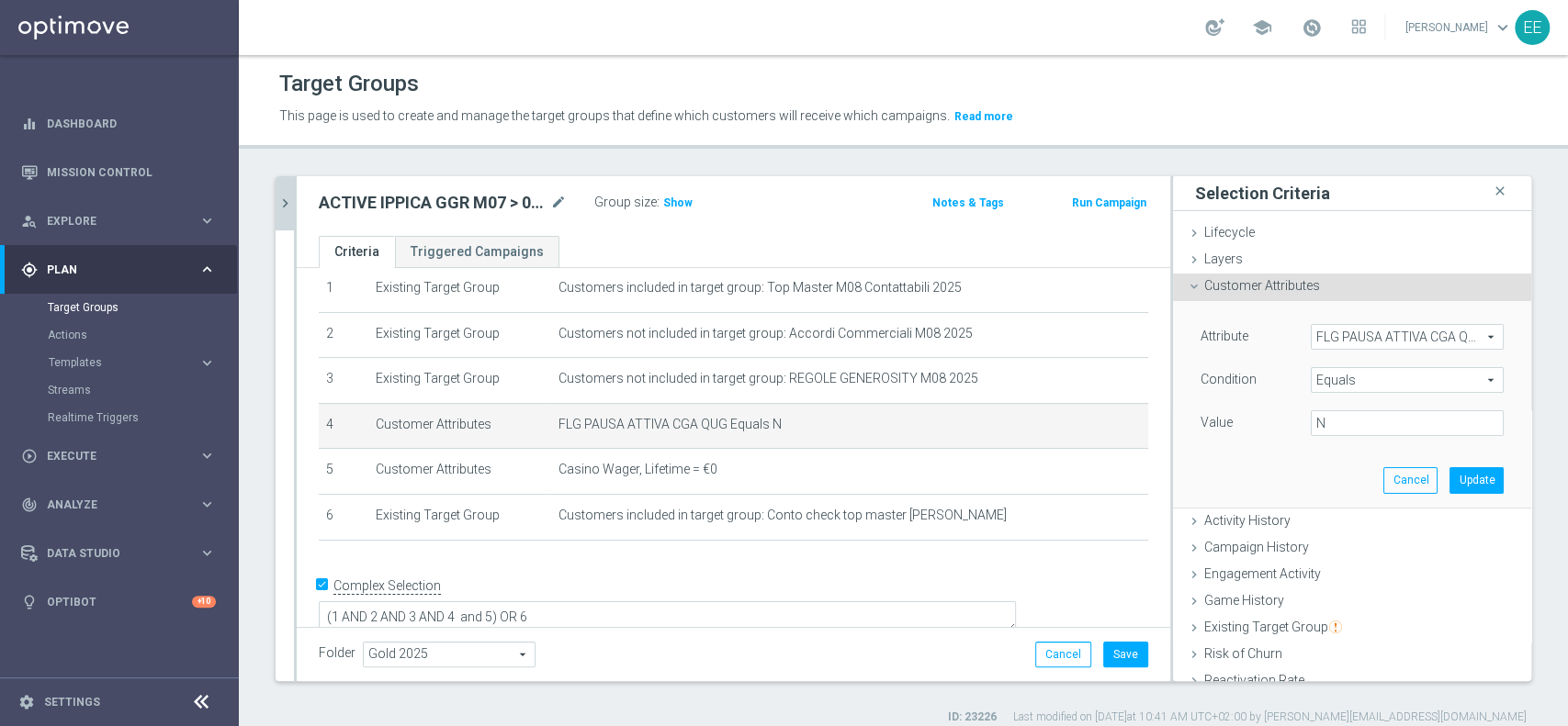
click at [1364, 324] on div "FLG PAUSA ATTIVA CGA QUG FLG PAUSA ATTIVA CGA QUG arrow_drop_down search" at bounding box center [1406, 337] width 192 height 26
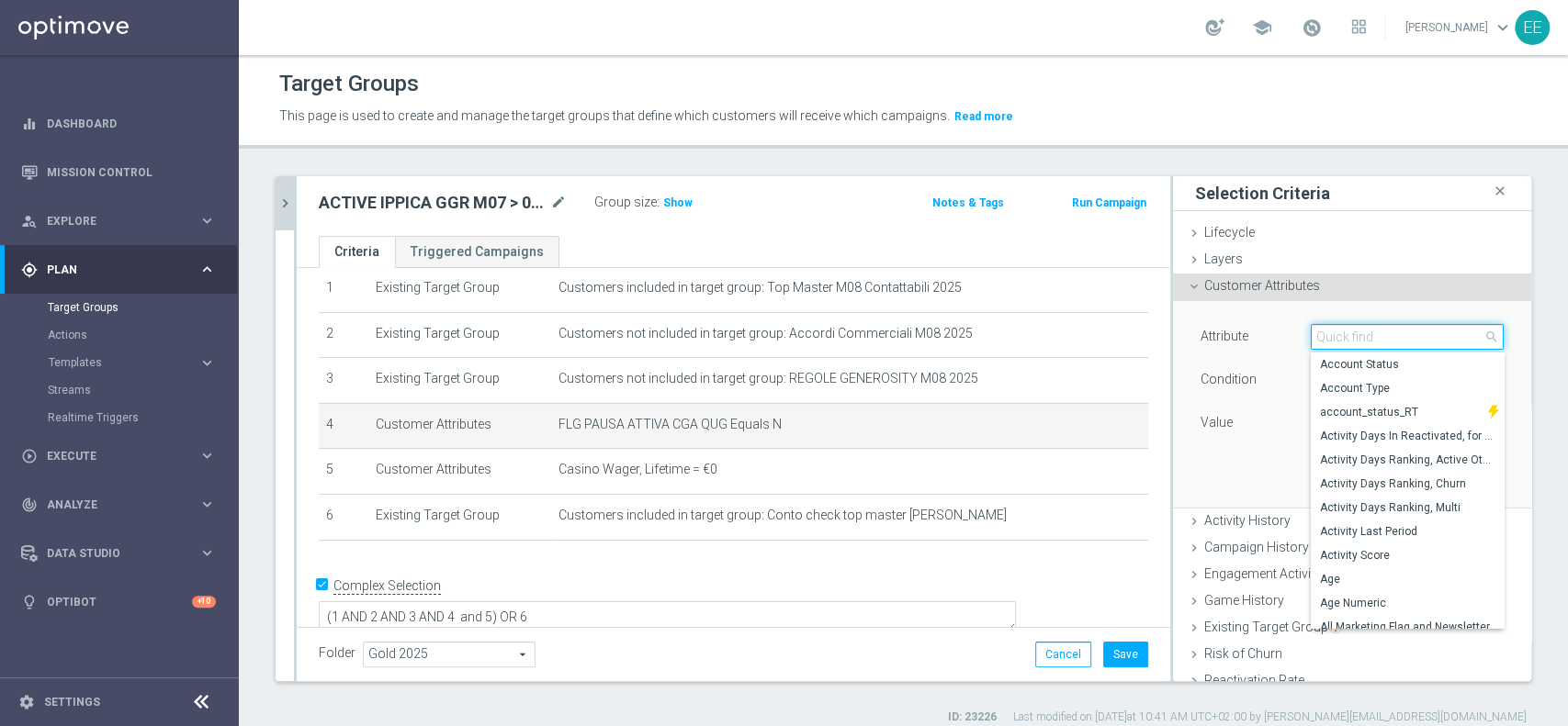
click at [1364, 324] on input "search" at bounding box center [1406, 337] width 192 height 26
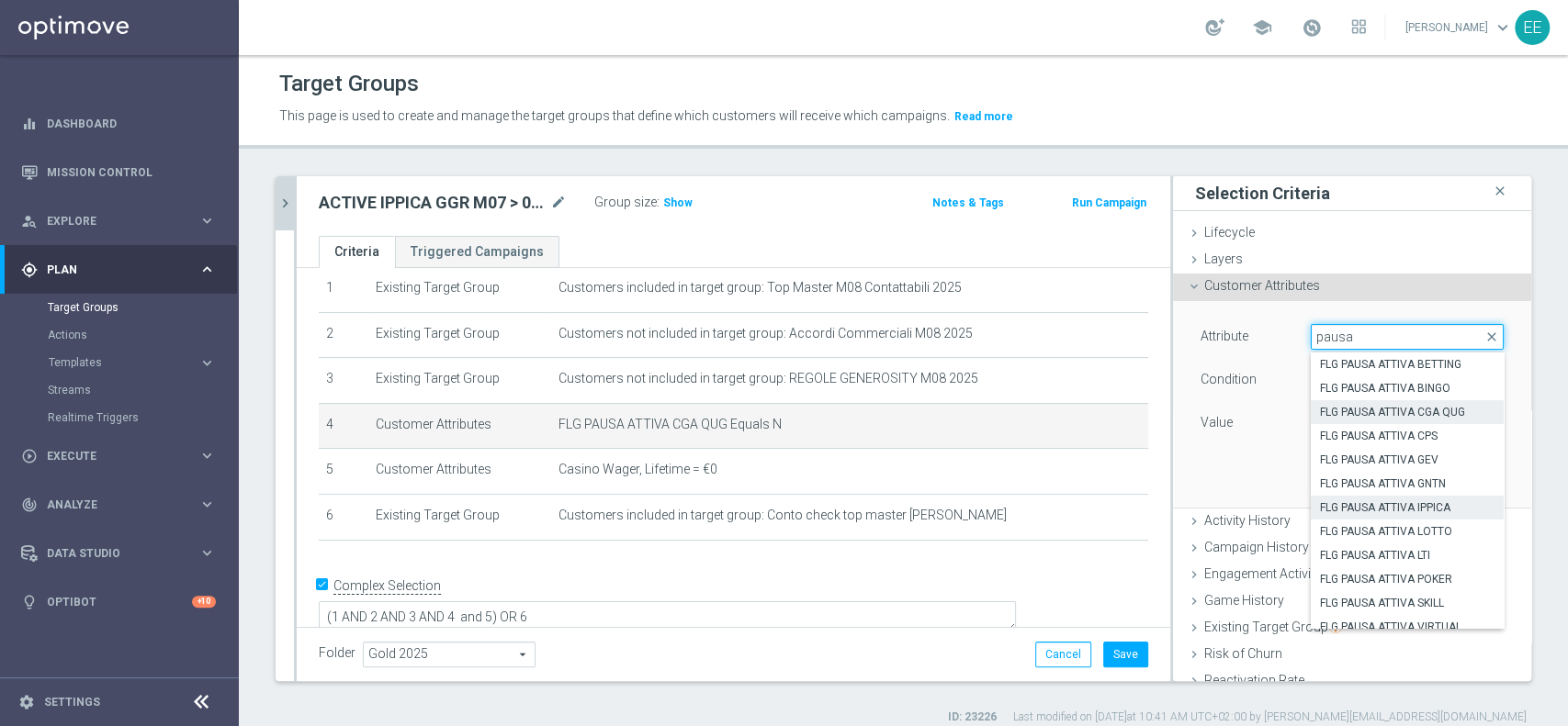
type input "pausa"
click at [1369, 503] on span "FLG PAUSA ATTIVA IPPICA" at bounding box center [1407, 508] width 175 height 15
type input "FLG PAUSA ATTIVA IPPICA"
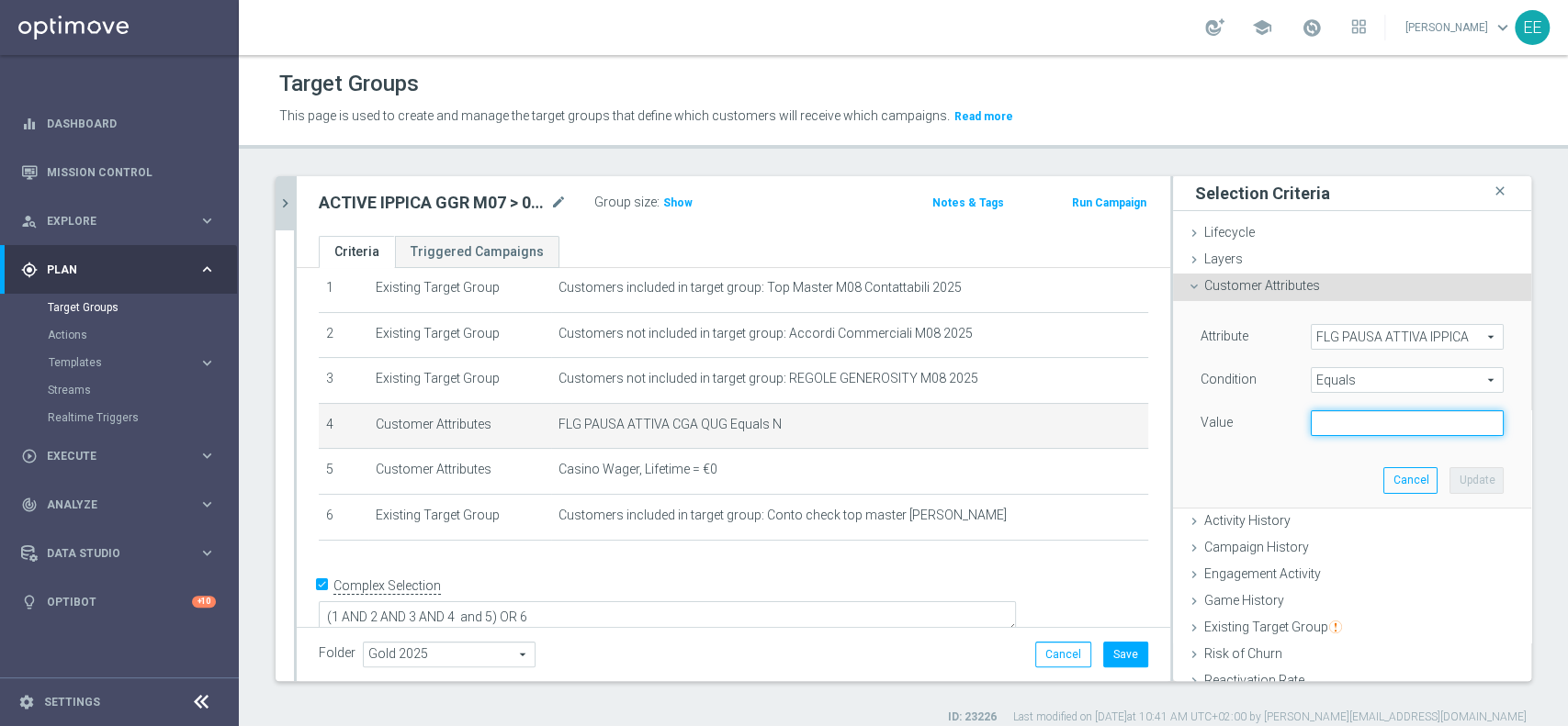
click at [1343, 428] on input "text" at bounding box center [1406, 424] width 192 height 26
type input "N"
click at [1449, 484] on button "Update" at bounding box center [1476, 480] width 55 height 26
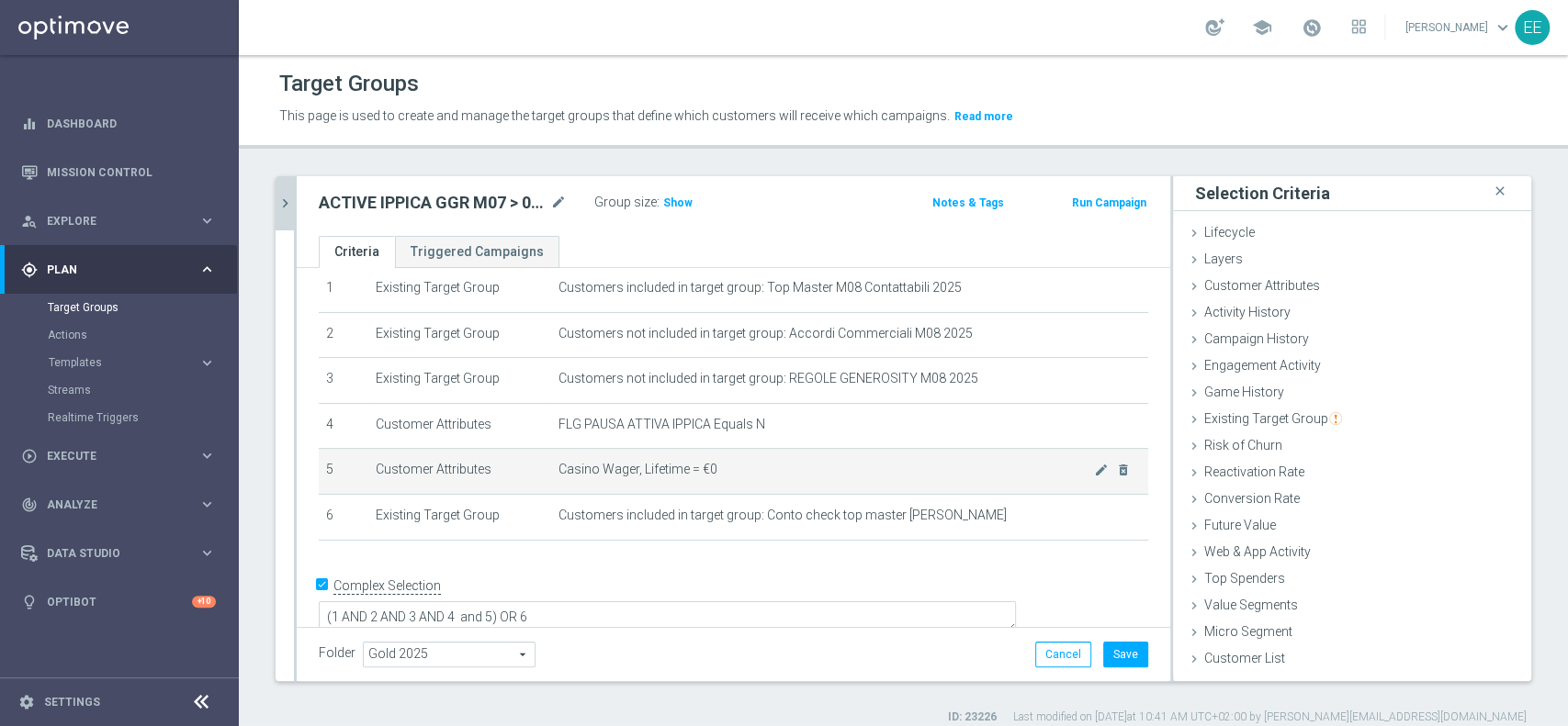
click at [1055, 471] on span "Casino Wager, Lifetime = €0" at bounding box center [826, 470] width 536 height 16
drag, startPoint x: 1058, startPoint y: 471, endPoint x: 1016, endPoint y: 459, distance: 43.7
click at [1016, 459] on td "Casino Wager, Lifetime = €0 mode_edit delete_forever" at bounding box center [850, 472] width 597 height 46
click at [1094, 471] on icon "mode_edit" at bounding box center [1101, 470] width 15 height 15
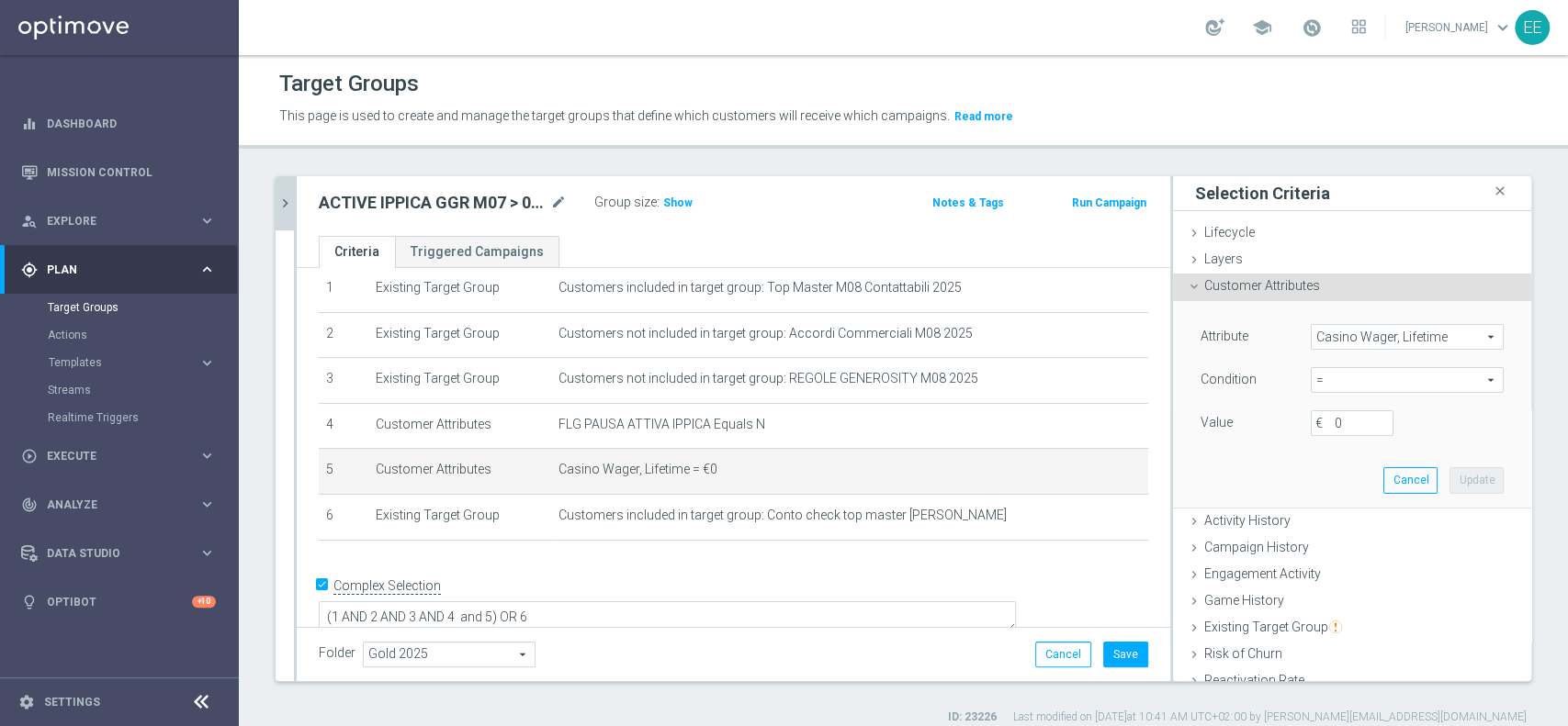
drag, startPoint x: 1368, startPoint y: 341, endPoint x: 1388, endPoint y: 344, distance: 20.2
click at [1388, 344] on span "Casino Wager, Lifetime" at bounding box center [1406, 337] width 191 height 24
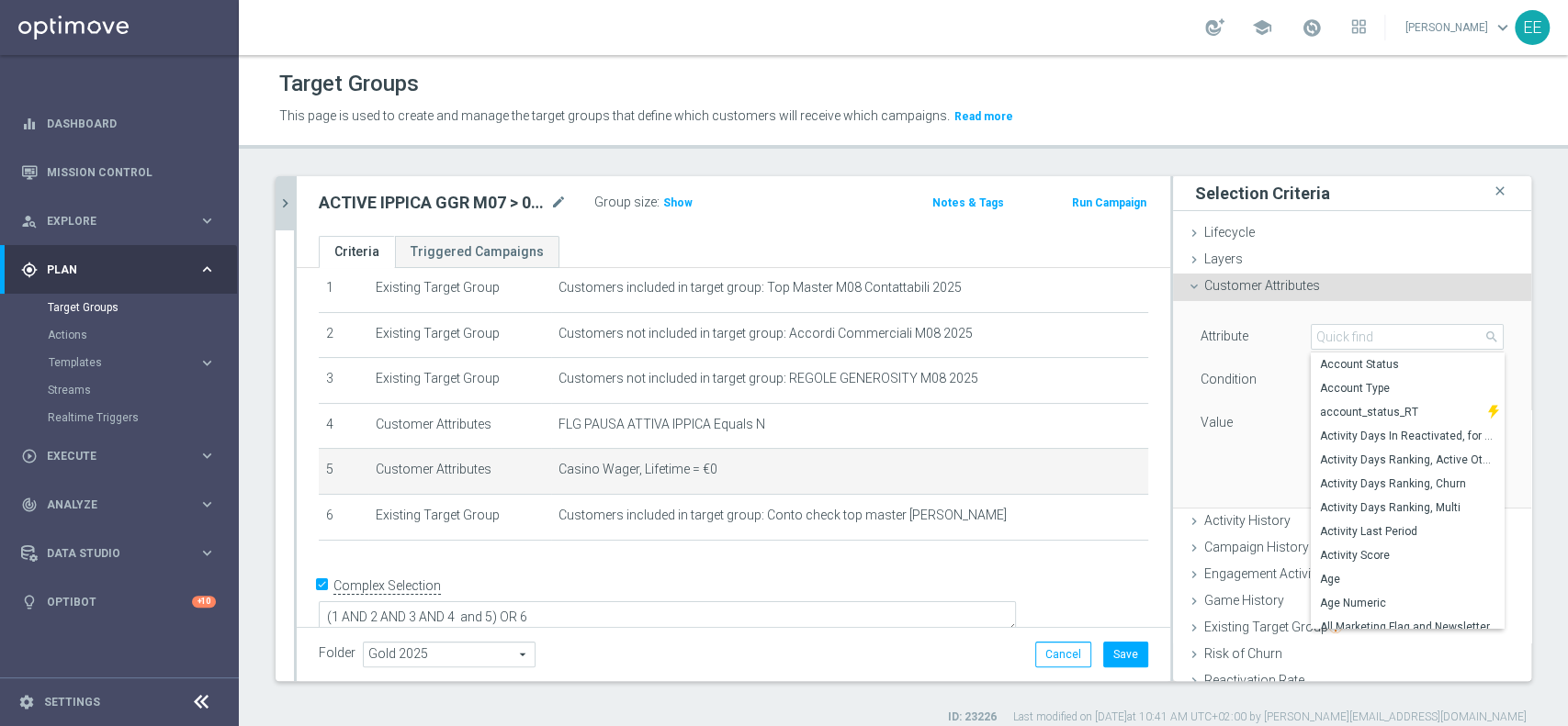
click at [1266, 285] on span "Customer Attributes" at bounding box center [1262, 286] width 116 height 15
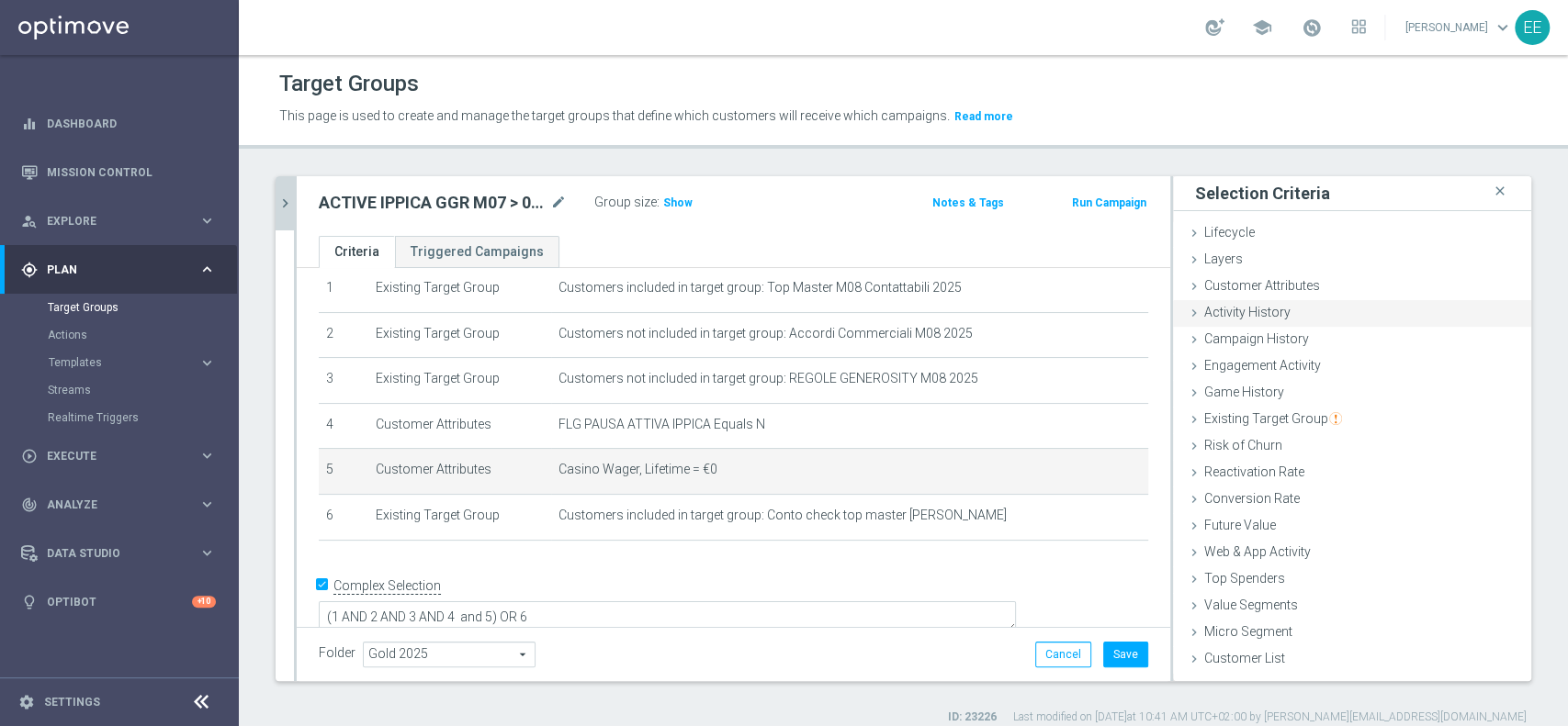
click at [1248, 310] on span "Activity History" at bounding box center [1247, 311] width 86 height 15
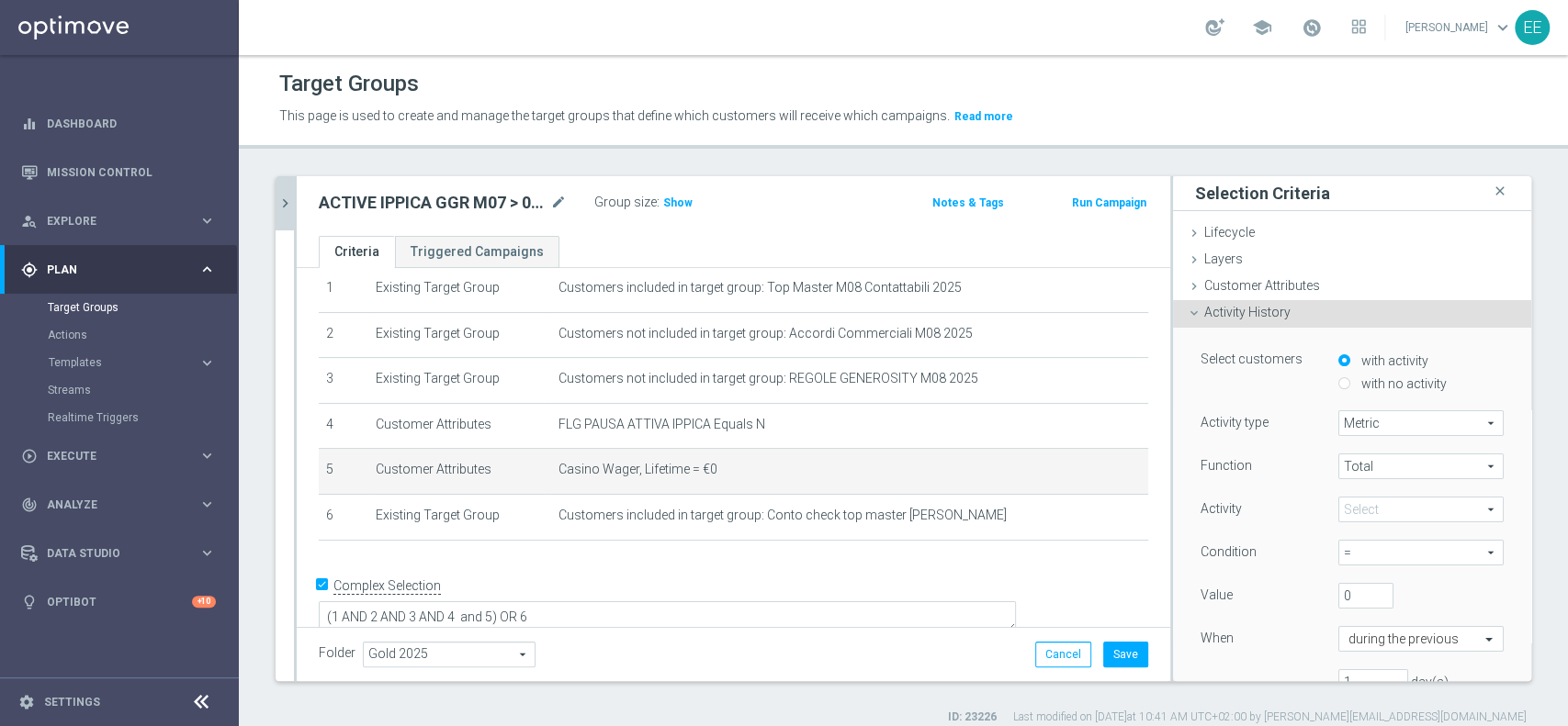
click at [1369, 470] on span "Total" at bounding box center [1420, 466] width 164 height 24
drag, startPoint x: 1369, startPoint y: 470, endPoint x: 1395, endPoint y: 459, distance: 28.2
drag, startPoint x: 1395, startPoint y: 459, endPoint x: 1487, endPoint y: 481, distance: 94.6
click at [1485, 483] on div "Select customers with activity with no activity Activity type Metric Metric arr…" at bounding box center [1352, 553] width 358 height 451
click at [1380, 517] on span at bounding box center [1420, 510] width 164 height 24
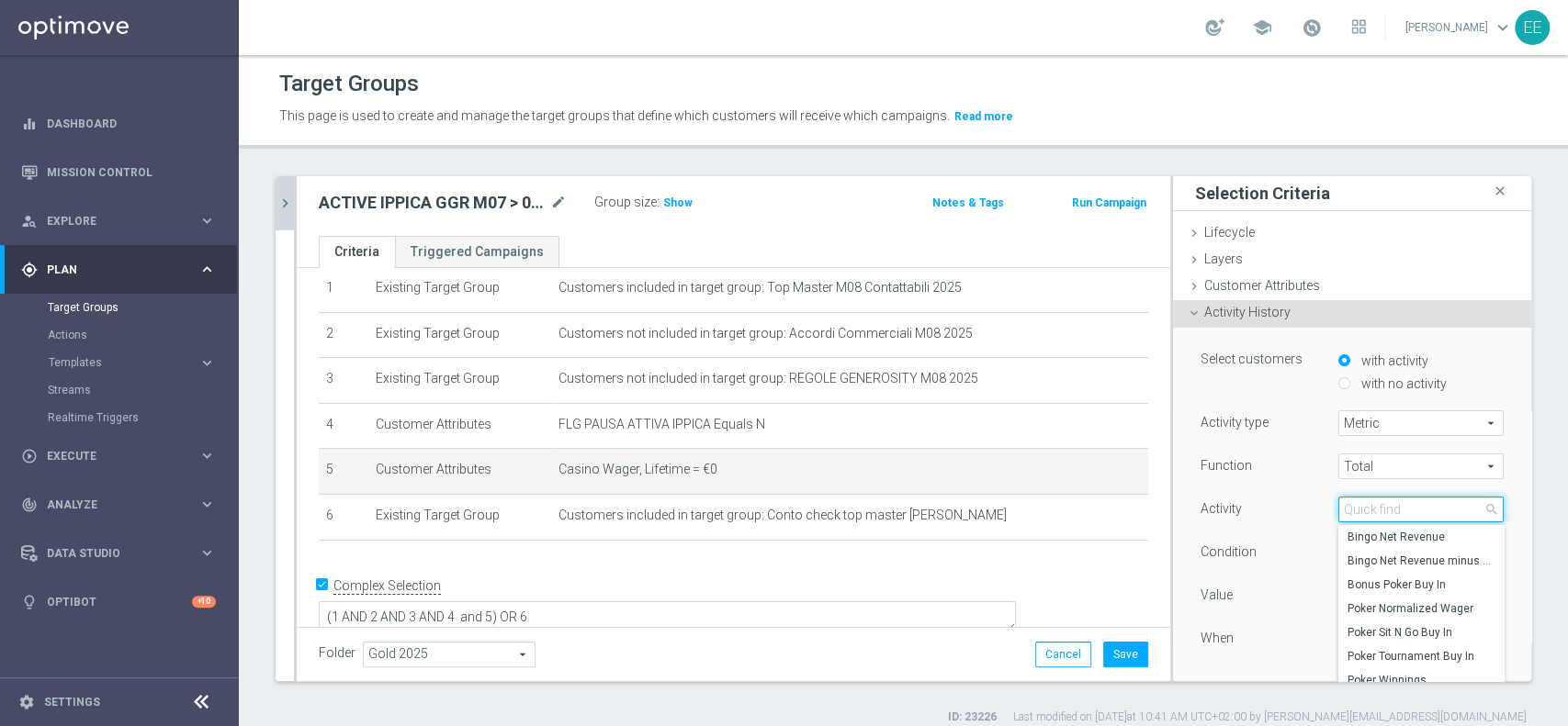
click at [1380, 517] on input "search" at bounding box center [1420, 510] width 166 height 26
type input "horse"
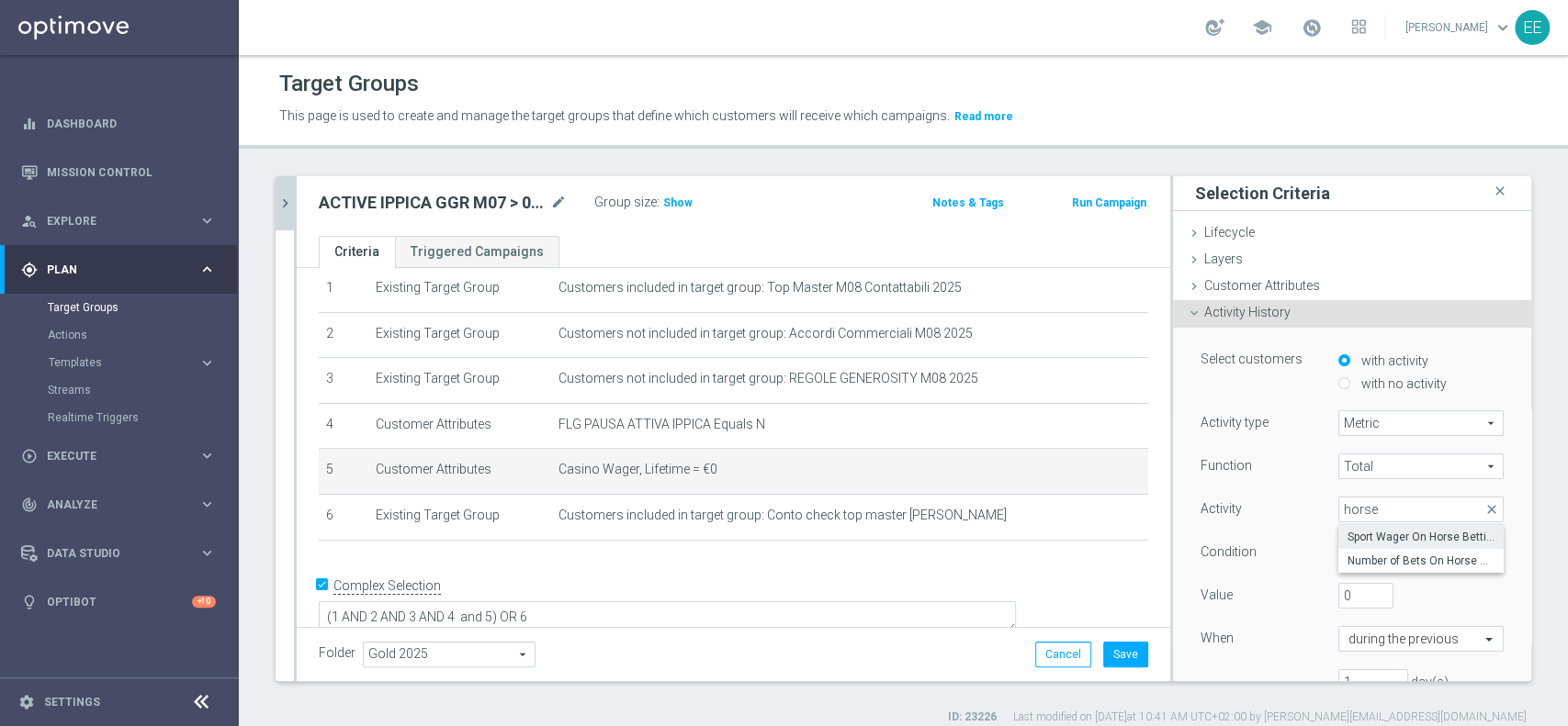
click at [1414, 541] on span "Sport Wager On Horse Betting" at bounding box center [1420, 537] width 147 height 15
type input "Sport Wager On Horse Betting"
click at [1414, 541] on span "=" at bounding box center [1420, 552] width 164 height 24
click at [1382, 544] on input "search" at bounding box center [1420, 552] width 166 height 26
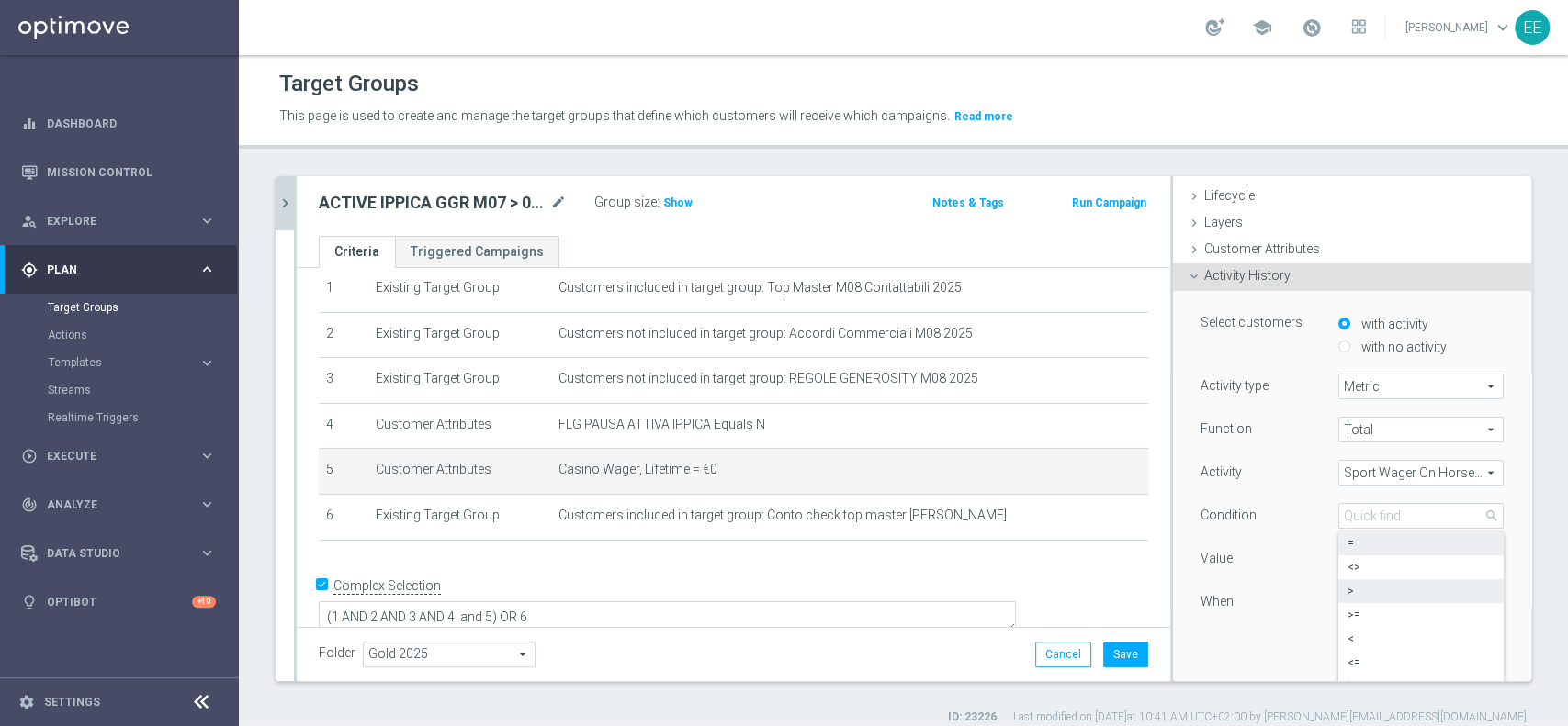
click at [1382, 588] on span ">" at bounding box center [1420, 591] width 147 height 15
type input ">"
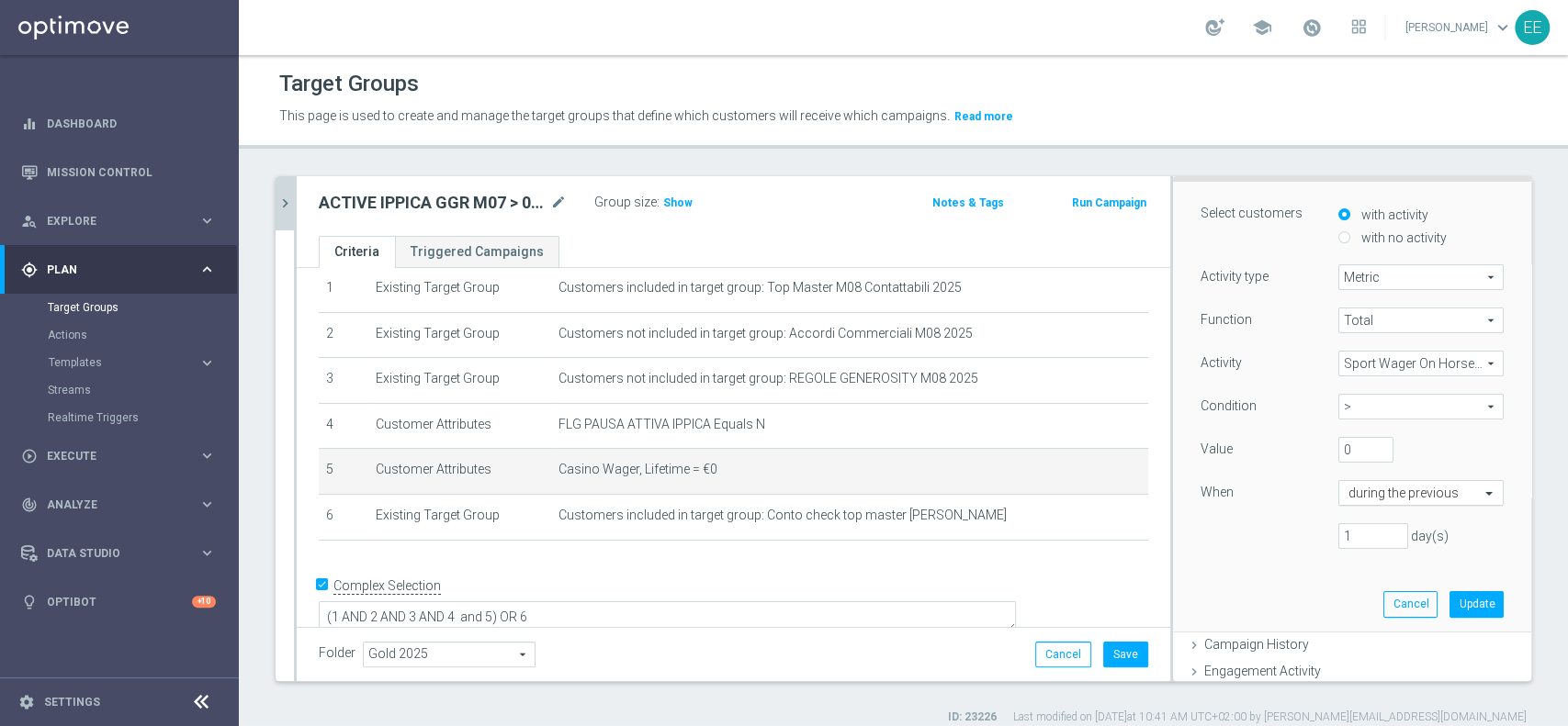
click at [1382, 494] on input "text" at bounding box center [1401, 494] width 108 height 17
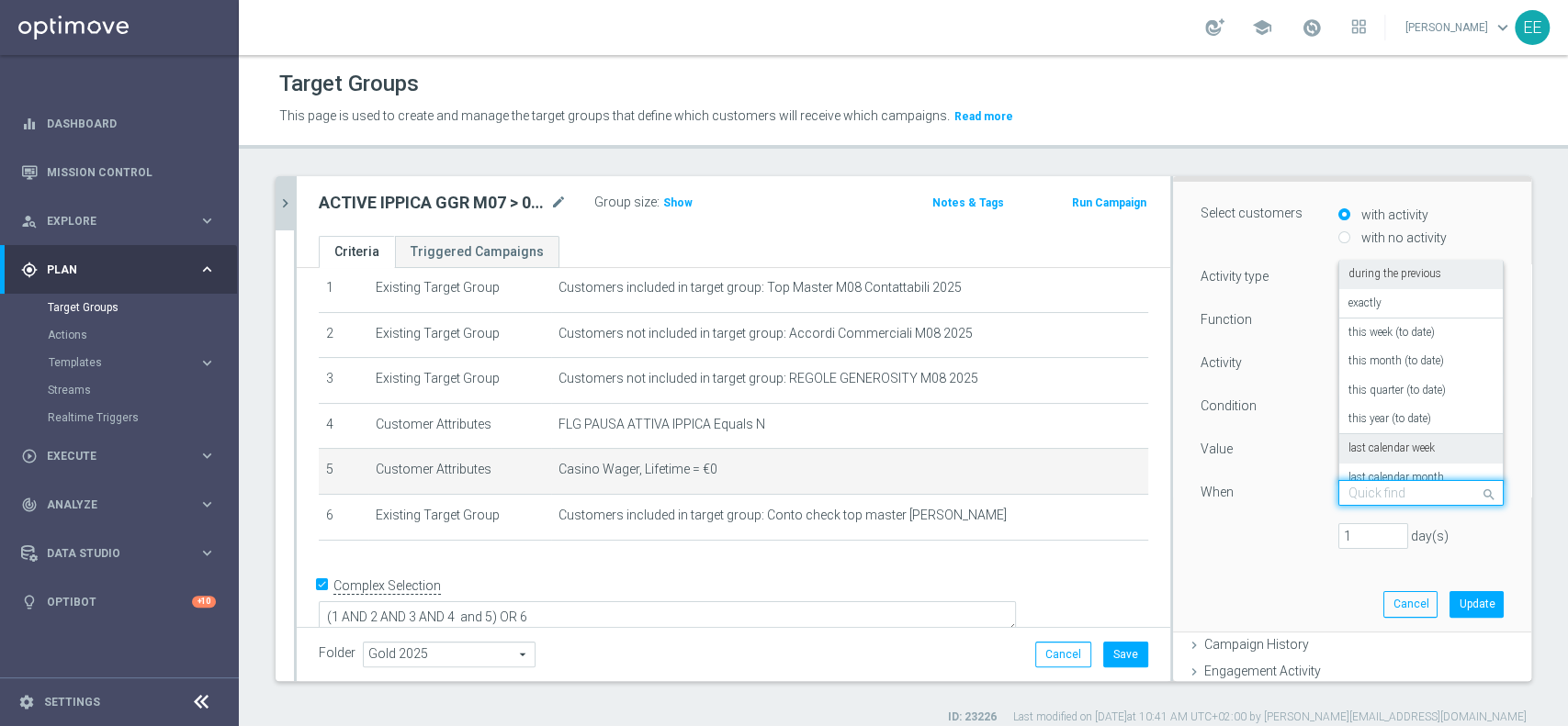
scroll to position [132, 0]
click at [1387, 449] on div "in this range" at bounding box center [1420, 462] width 145 height 30
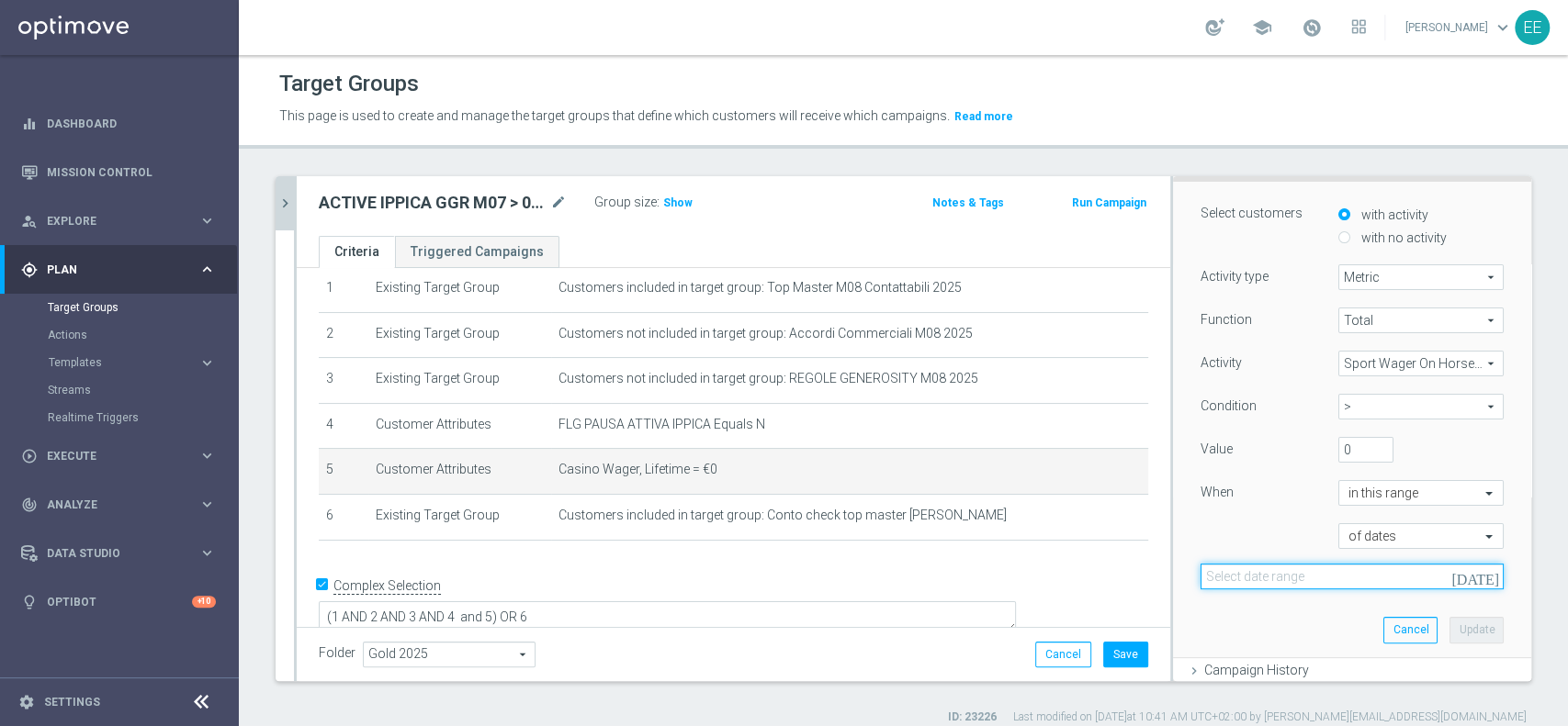
click at [1372, 577] on input at bounding box center [1352, 577] width 303 height 26
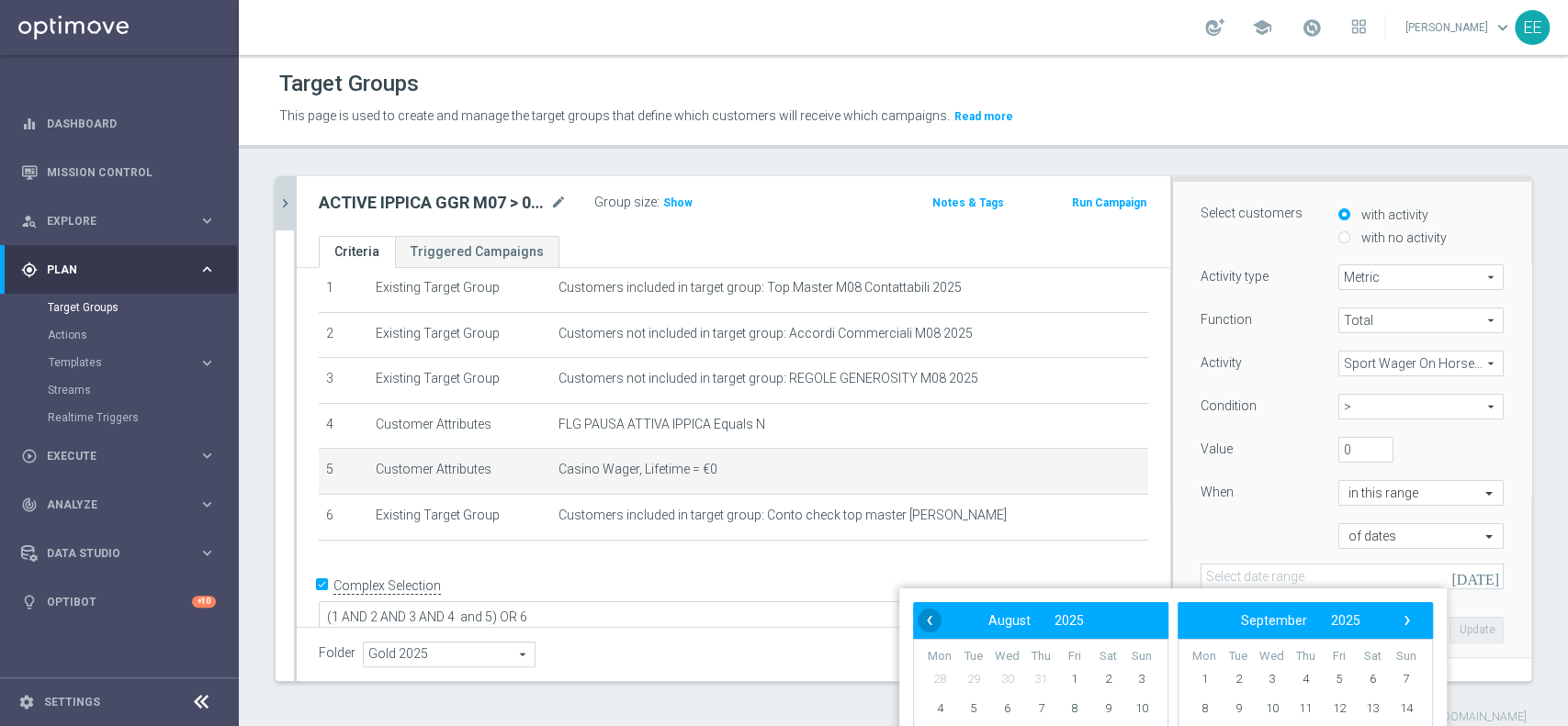
click at [918, 615] on span "‹" at bounding box center [929, 621] width 24 height 24
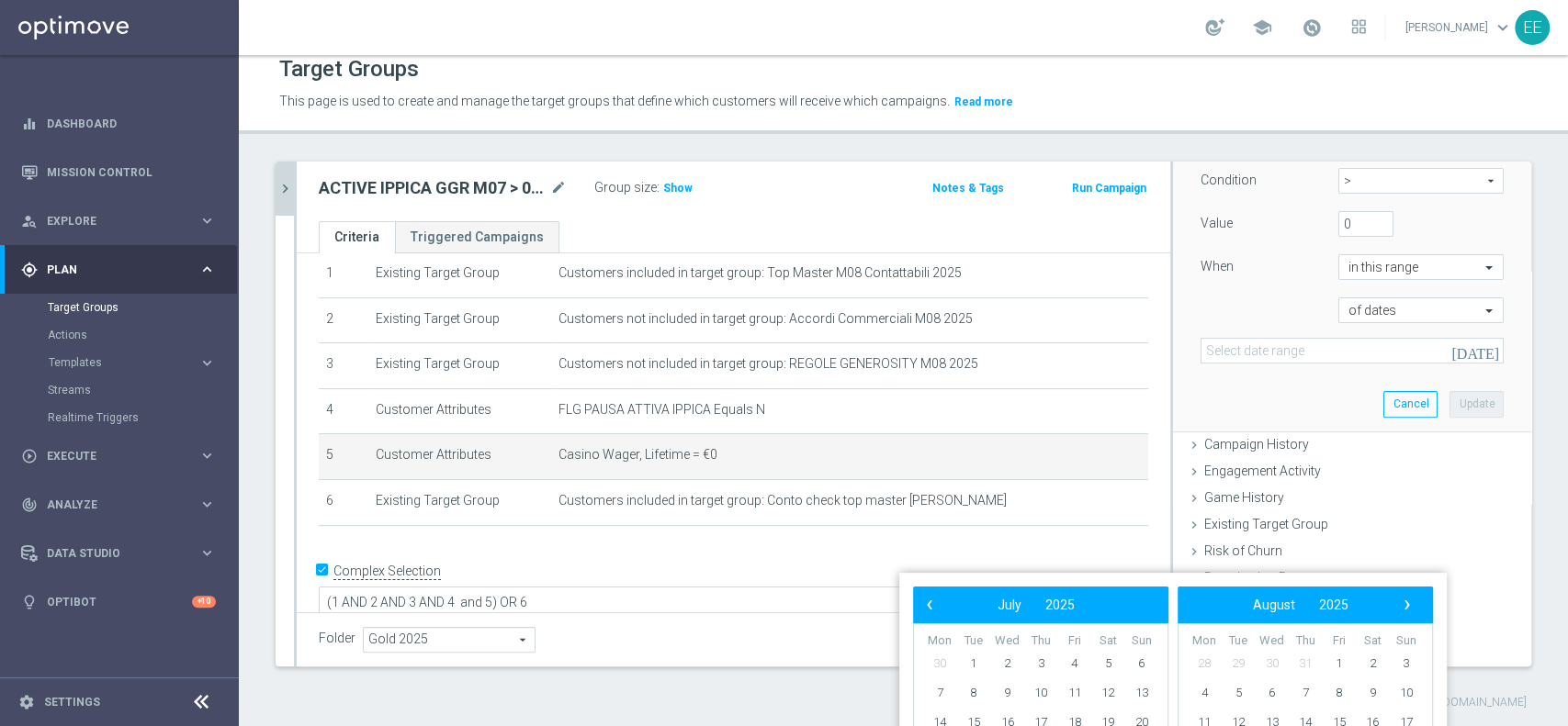
scroll to position [359, 0]
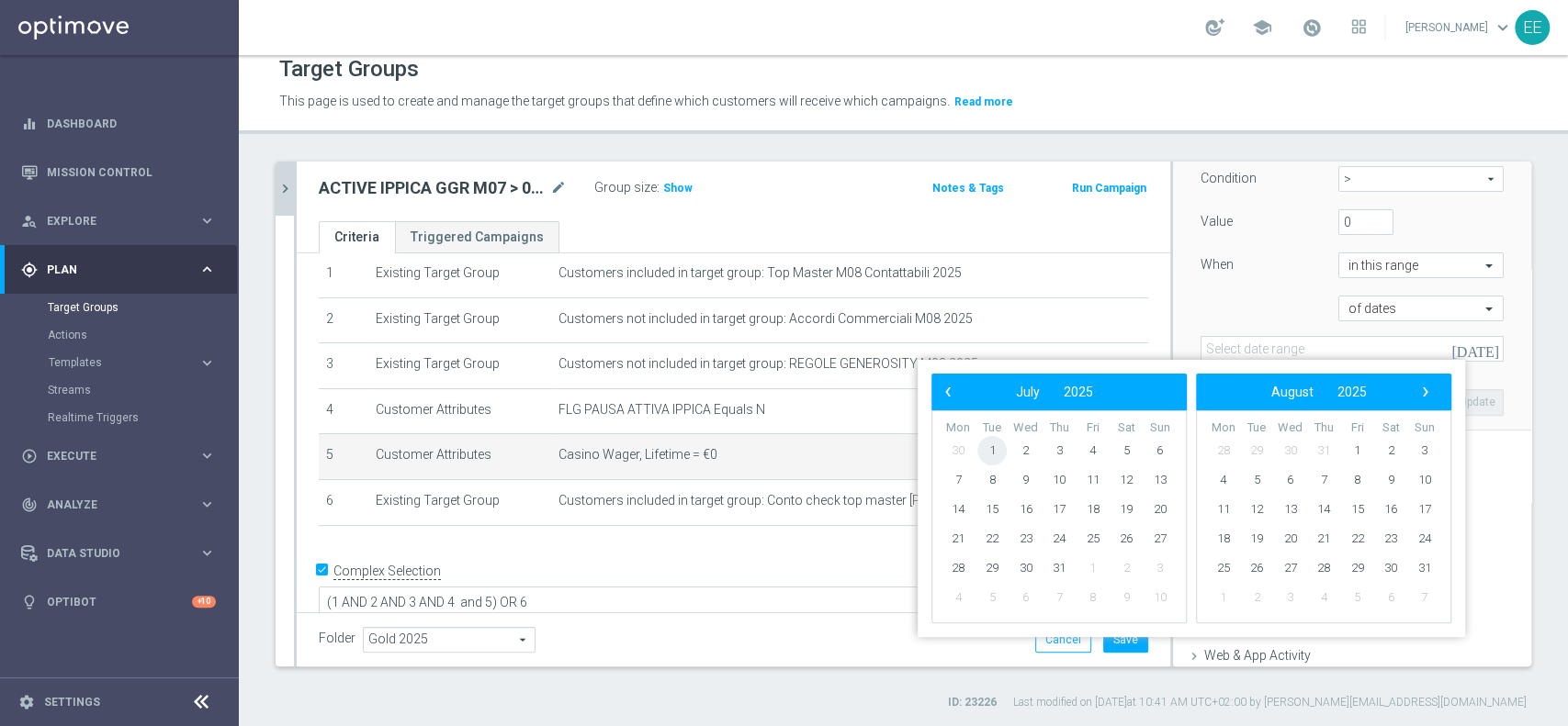
click at [1000, 449] on span "1" at bounding box center [992, 451] width 30 height 30
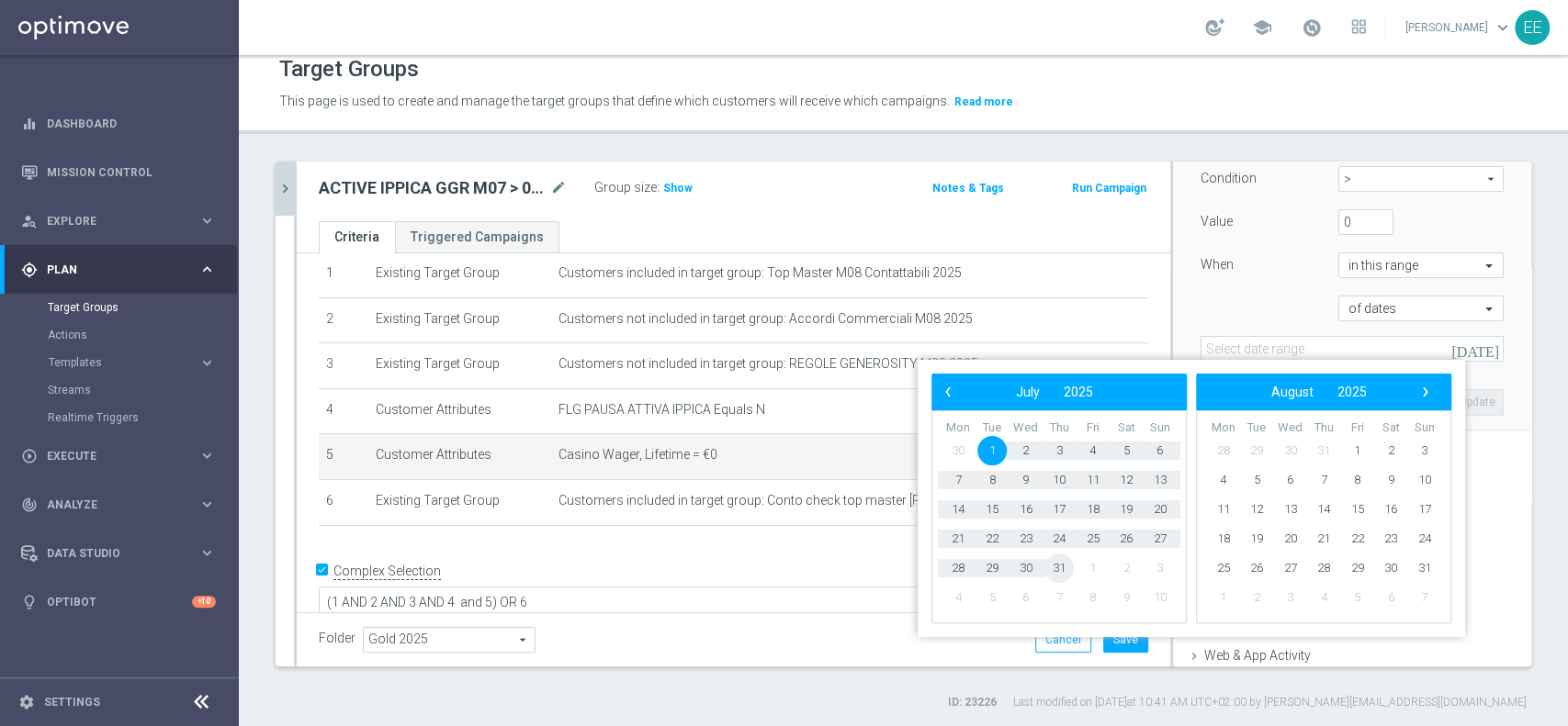
click at [1061, 574] on span "31" at bounding box center [1059, 568] width 30 height 30
type input "01 Jul 2025 - 31 Jul 2025"
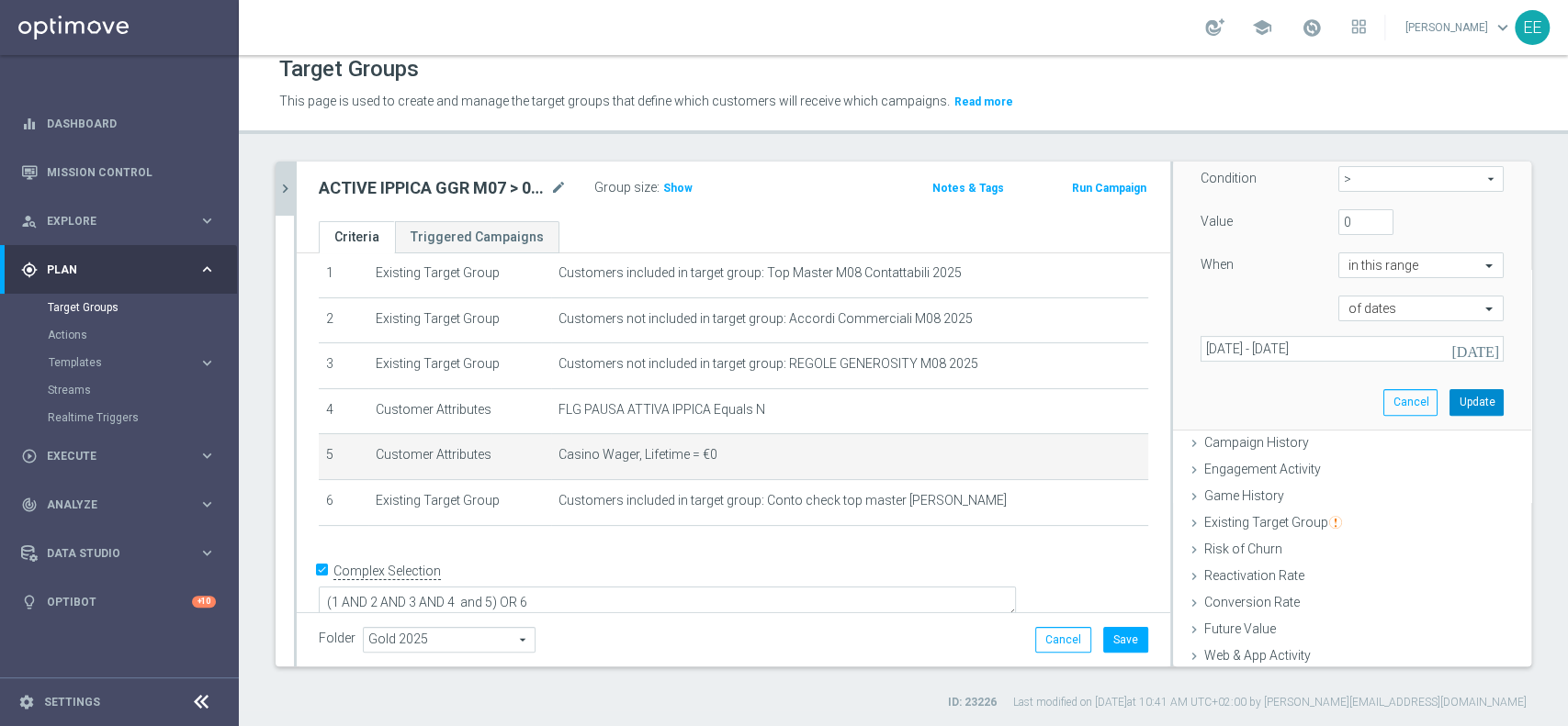
click at [1449, 401] on button "Update" at bounding box center [1476, 403] width 55 height 26
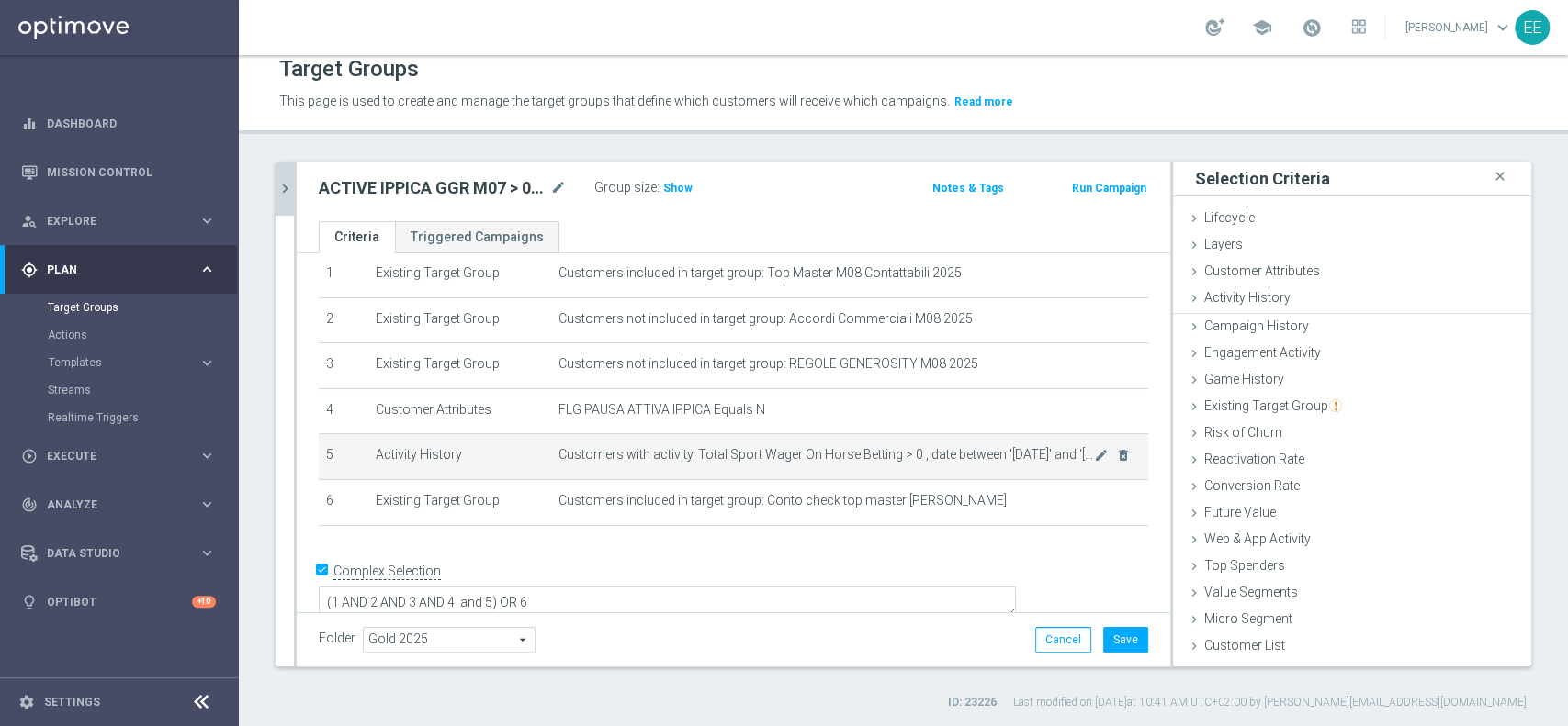
scroll to position [0, 0]
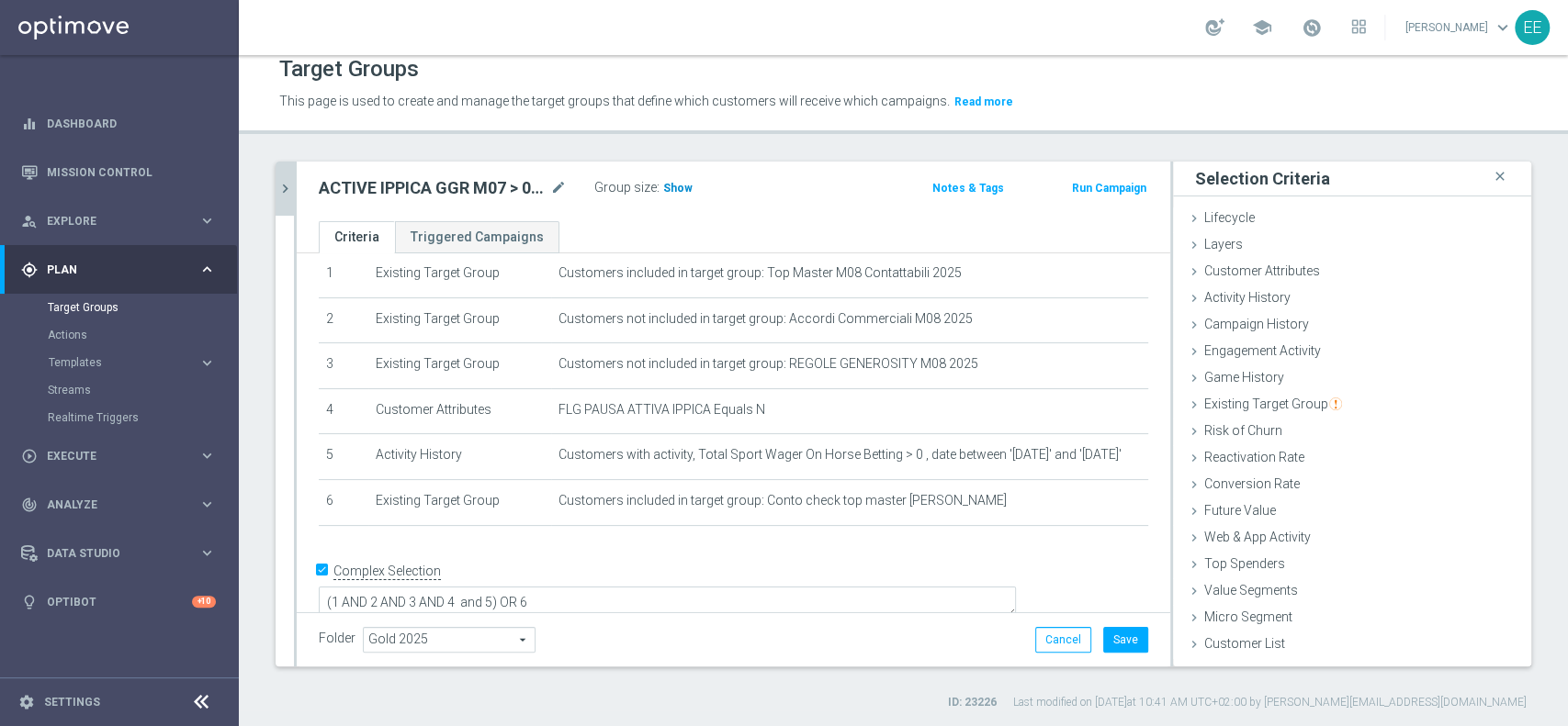
click at [670, 192] on span "Show" at bounding box center [678, 187] width 30 height 13
click at [1294, 302] on div "Activity History done selection updated" at bounding box center [1352, 300] width 358 height 28
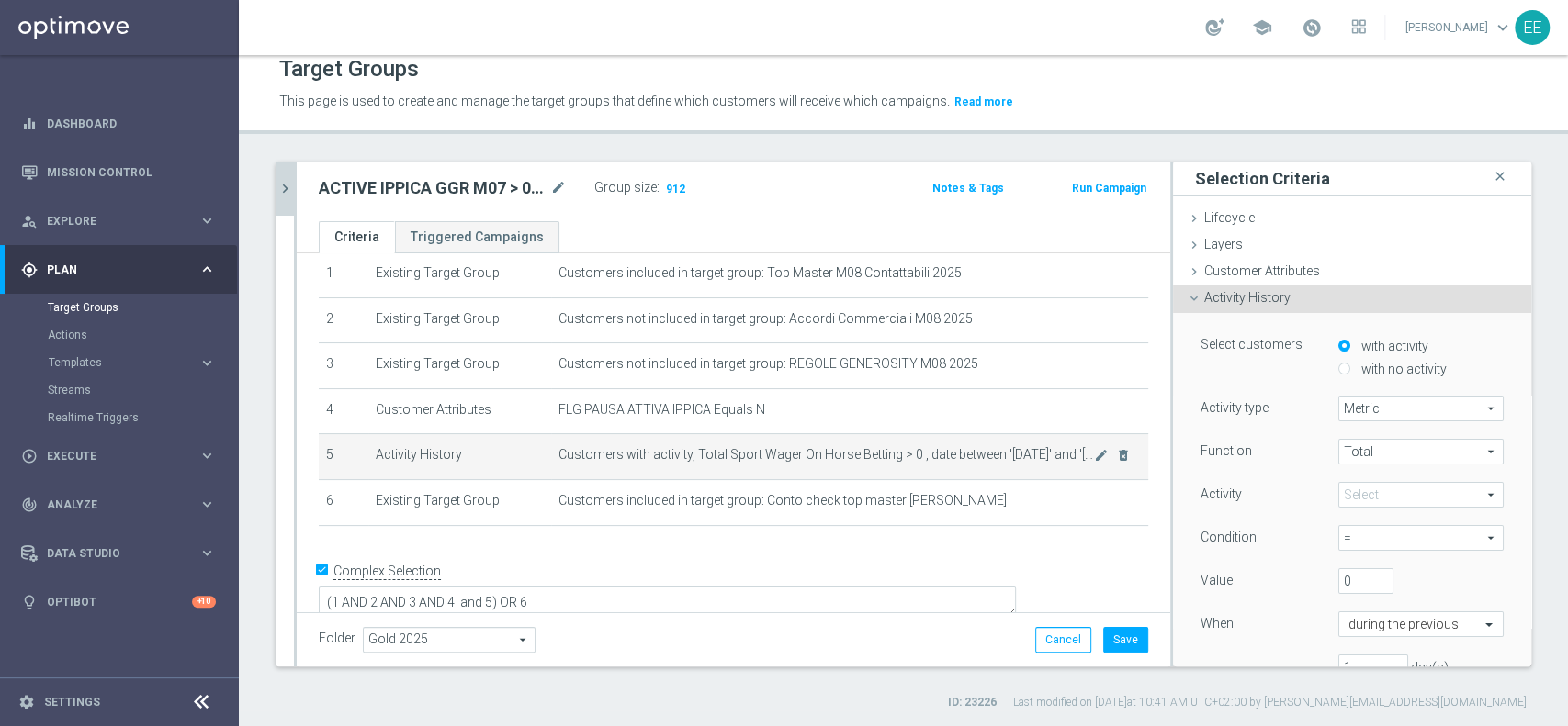
click at [926, 451] on span "Customers with activity, Total Sport Wager On Horse Betting > 0 , date between …" at bounding box center [826, 455] width 536 height 16
click at [1094, 459] on icon "mode_edit" at bounding box center [1101, 455] width 15 height 15
click at [1360, 506] on div "Sport Wager On Horse Betting Sport Wager On Horse Betting arrow_drop_down search" at bounding box center [1420, 495] width 166 height 26
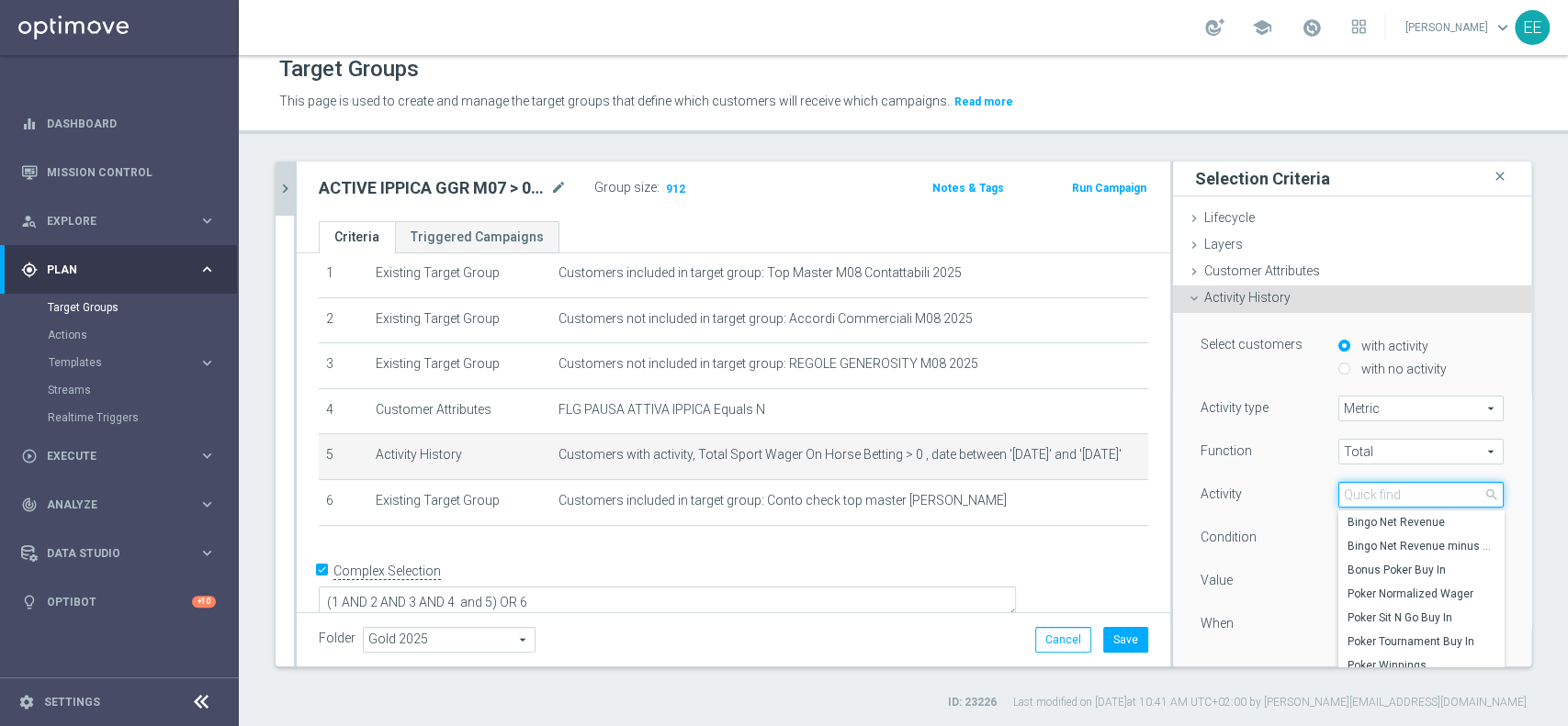
click at [1361, 502] on input "search" at bounding box center [1420, 495] width 166 height 26
type input "s"
type input "horse"
click at [1390, 492] on input "horse" at bounding box center [1420, 495] width 166 height 26
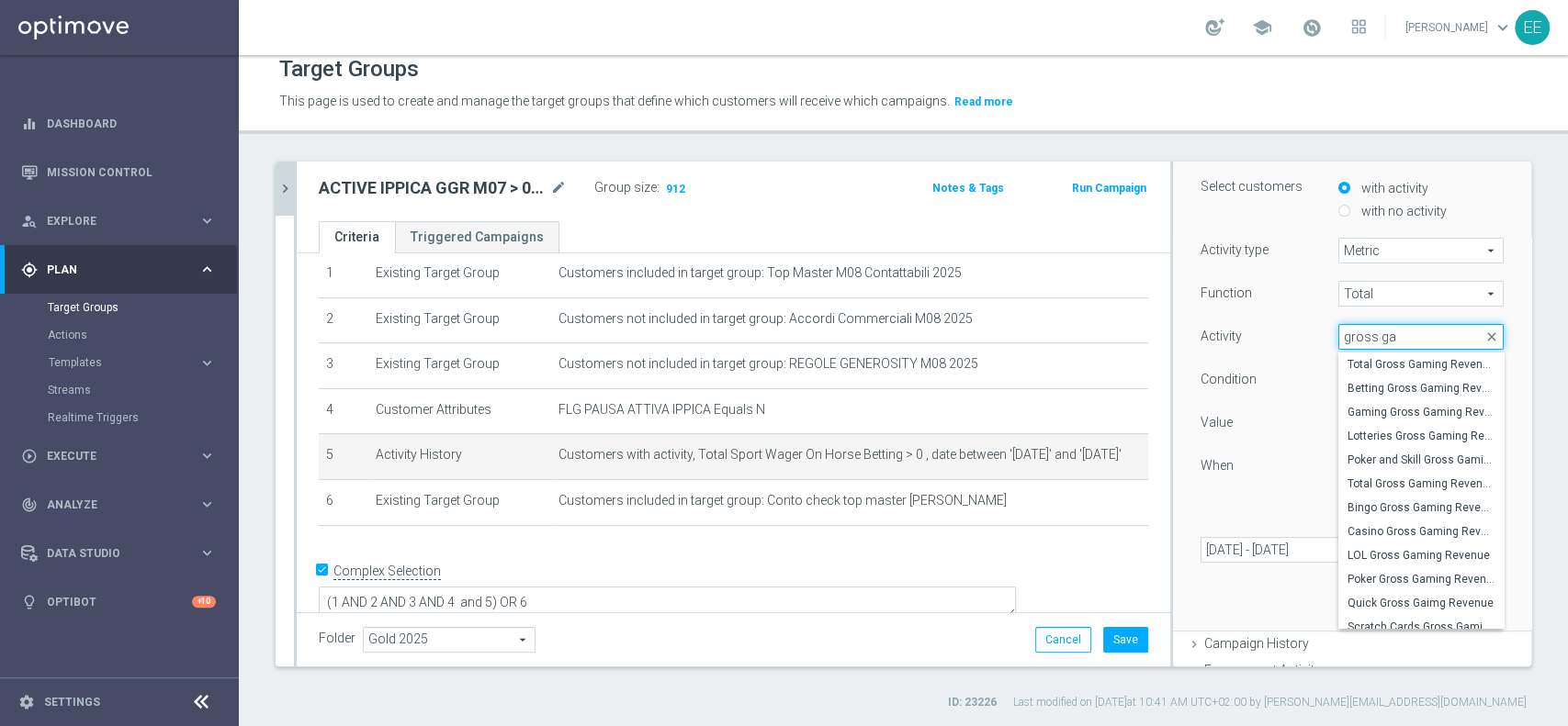
type input "gross ga"
click at [1249, 497] on div at bounding box center [1255, 497] width 138 height 1
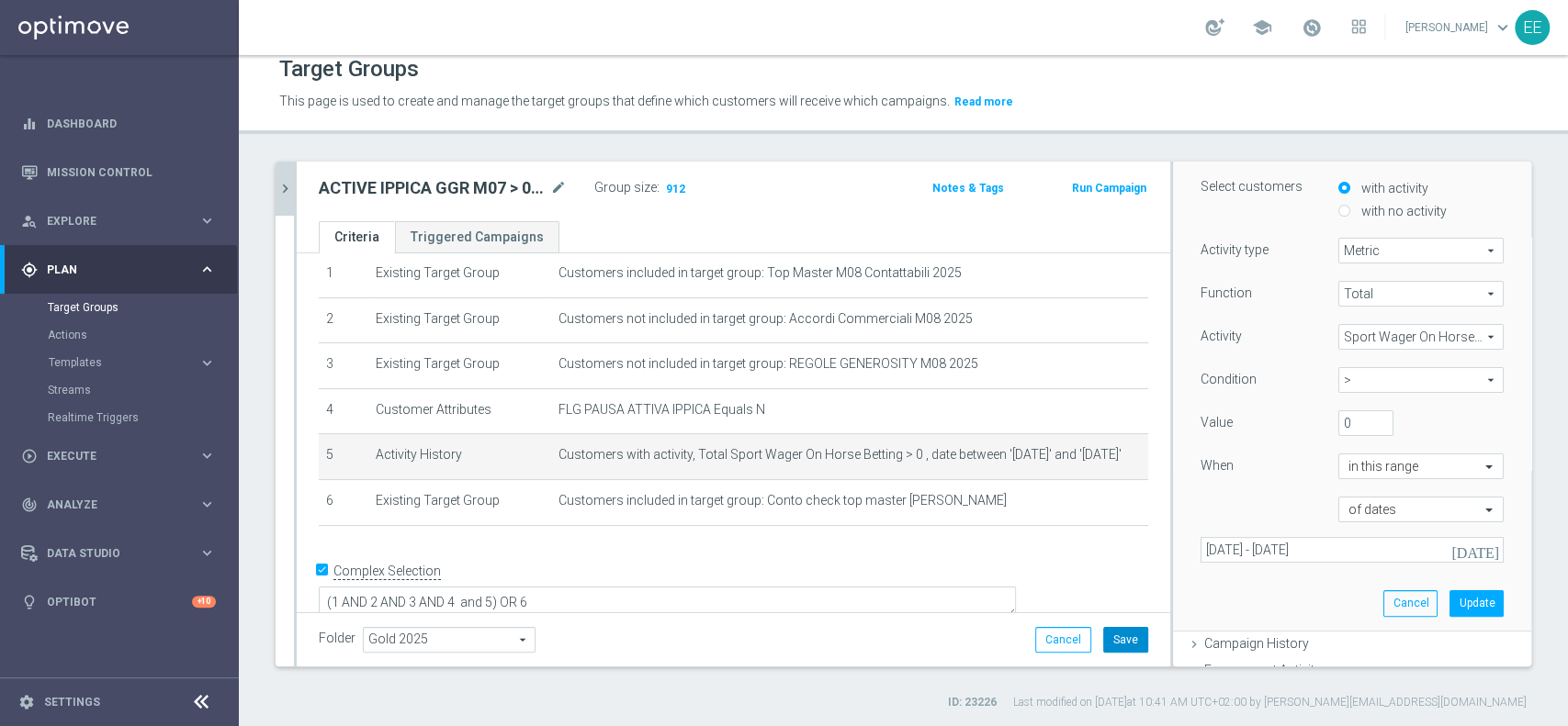
click at [1117, 636] on button "Save" at bounding box center [1125, 640] width 45 height 26
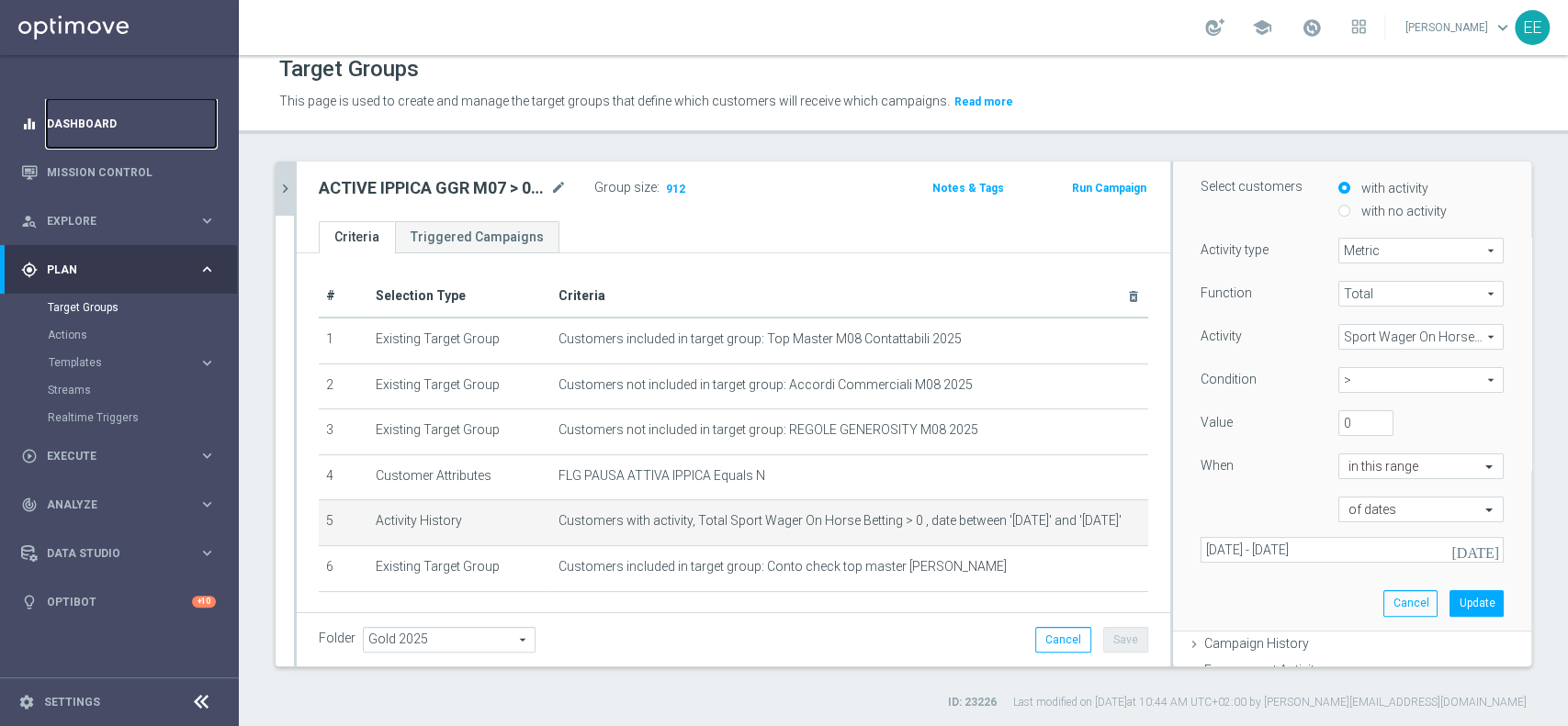
click at [67, 122] on link "Dashboard" at bounding box center [131, 123] width 169 height 49
